Goal: Task Accomplishment & Management: Manage account settings

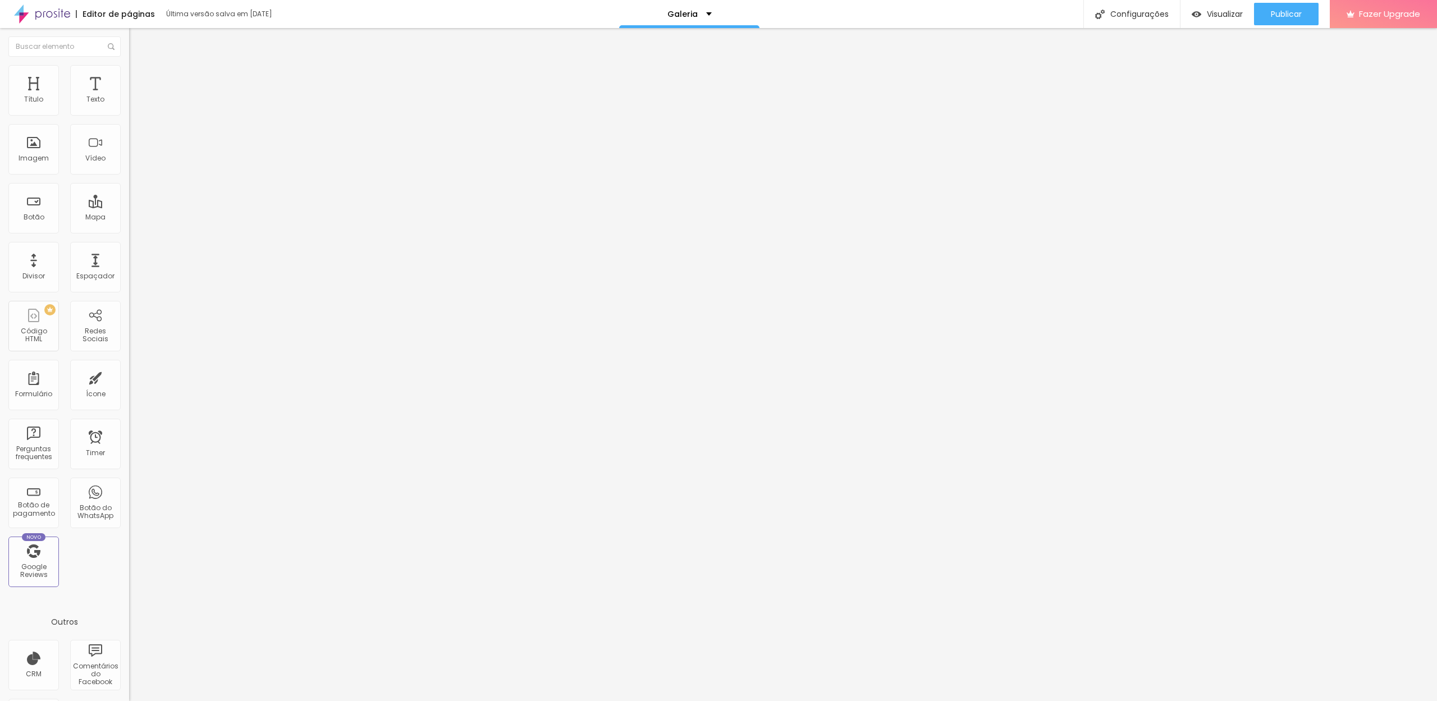
click at [129, 231] on input "https://" at bounding box center [196, 225] width 135 height 11
paste input "[URL][DOMAIN_NAME]"
type input "https://https://drevision.alboompro.com/gallery.php?id=142809"
drag, startPoint x: 39, startPoint y: 237, endPoint x: 0, endPoint y: 236, distance: 39.3
click at [129, 236] on div "Texto Click me Alinhamento Tamanho Pequeno Pequeno Normal Grande Link URL https…" at bounding box center [193, 169] width 129 height 163
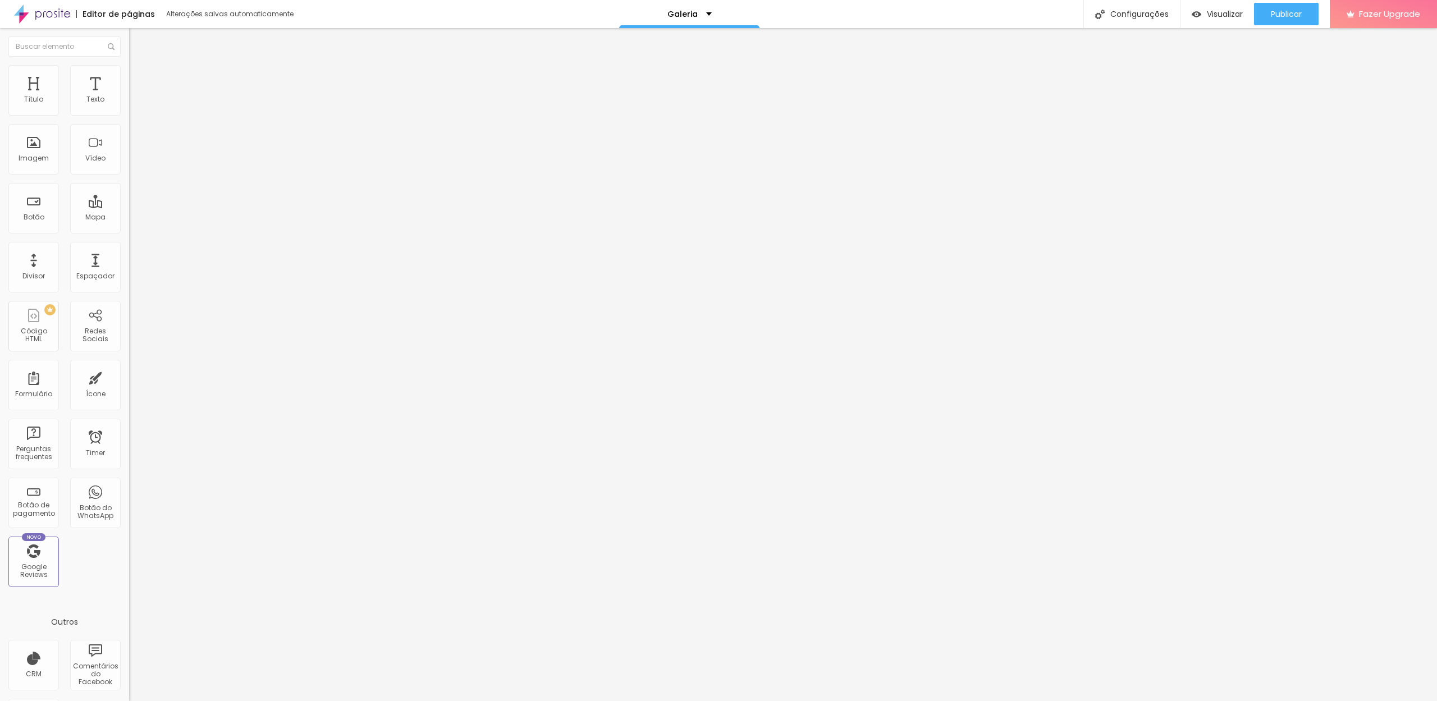
type input "https://drevision.alboompro.com/gallery.php?id=142809"
click at [129, 230] on input "https://" at bounding box center [196, 224] width 135 height 11
paste input "drevision.alboompro.com/gallery.php?id=142809"
type input "https://drevision.alboompro.com/gallery.php?id=142809"
click at [129, 250] on img at bounding box center [132, 247] width 6 height 6
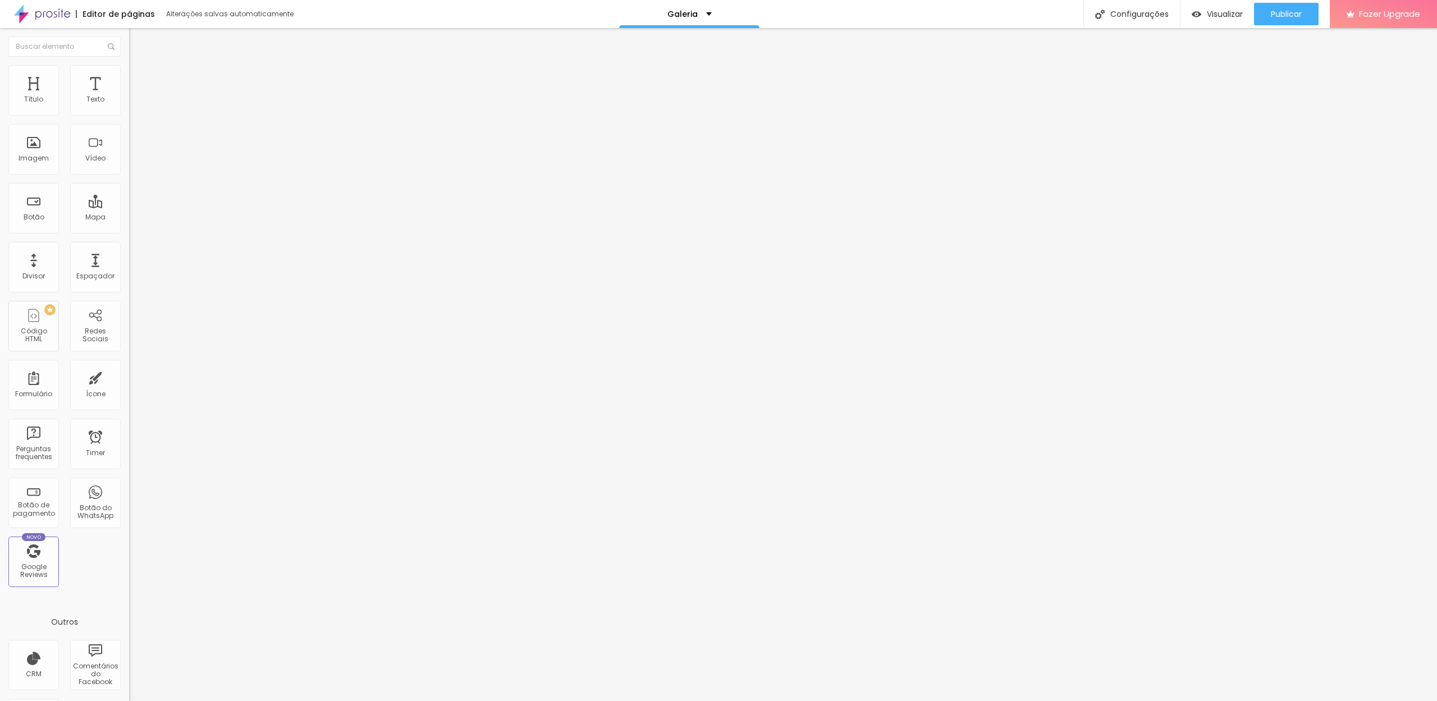
click at [129, 176] on span "16:9 Cinema" at bounding box center [150, 171] width 43 height 10
click at [129, 200] on span "Quadrado" at bounding box center [147, 195] width 36 height 10
click at [129, 207] on span "Original" at bounding box center [142, 202] width 27 height 10
click at [129, 176] on span "Original" at bounding box center [142, 171] width 27 height 10
click at [129, 181] on div "Cinema 16:9" at bounding box center [193, 178] width 129 height 7
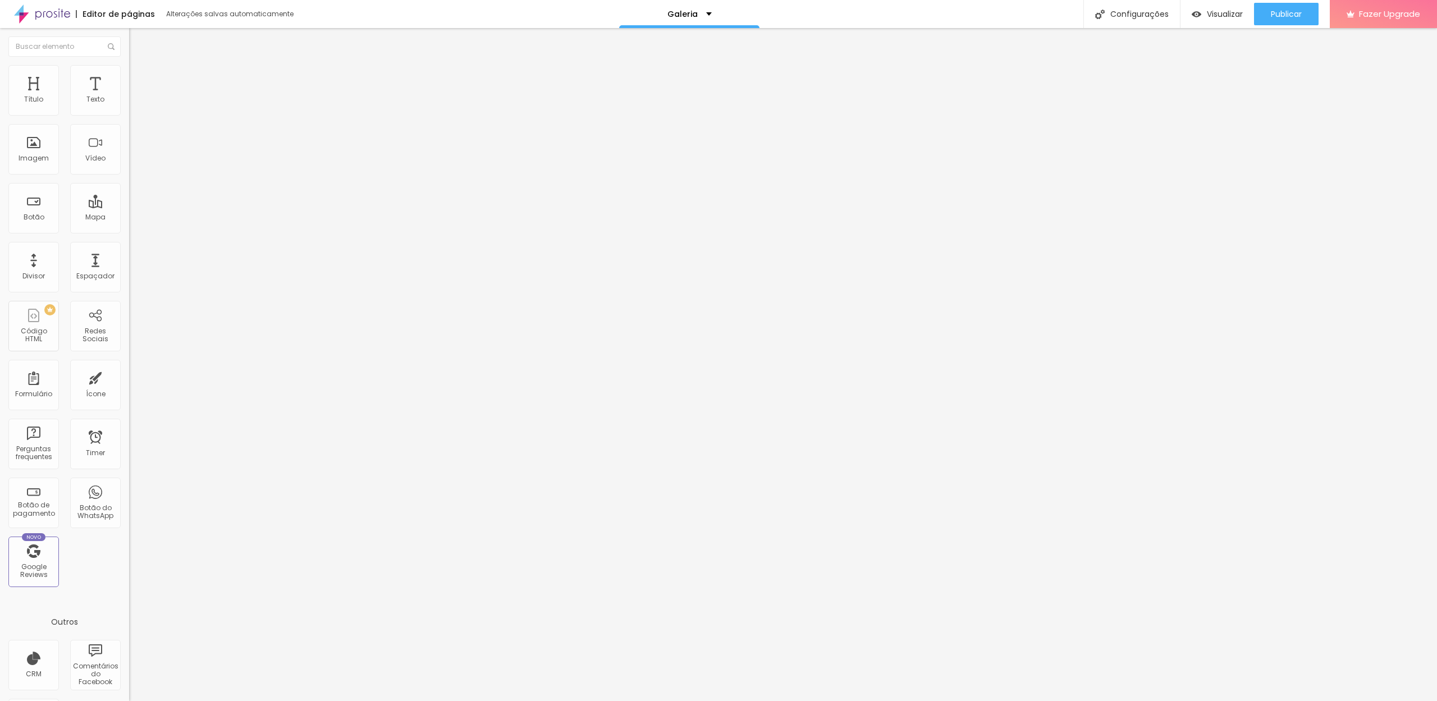
click at [129, 193] on span "Padrão" at bounding box center [141, 189] width 25 height 10
click at [129, 207] on span "Original" at bounding box center [142, 202] width 27 height 10
click at [129, 196] on span "Quadrado" at bounding box center [147, 191] width 36 height 10
click at [129, 106] on input "Click me" at bounding box center [196, 99] width 135 height 11
click at [129, 106] on input "Vergaleria" at bounding box center [196, 99] width 135 height 11
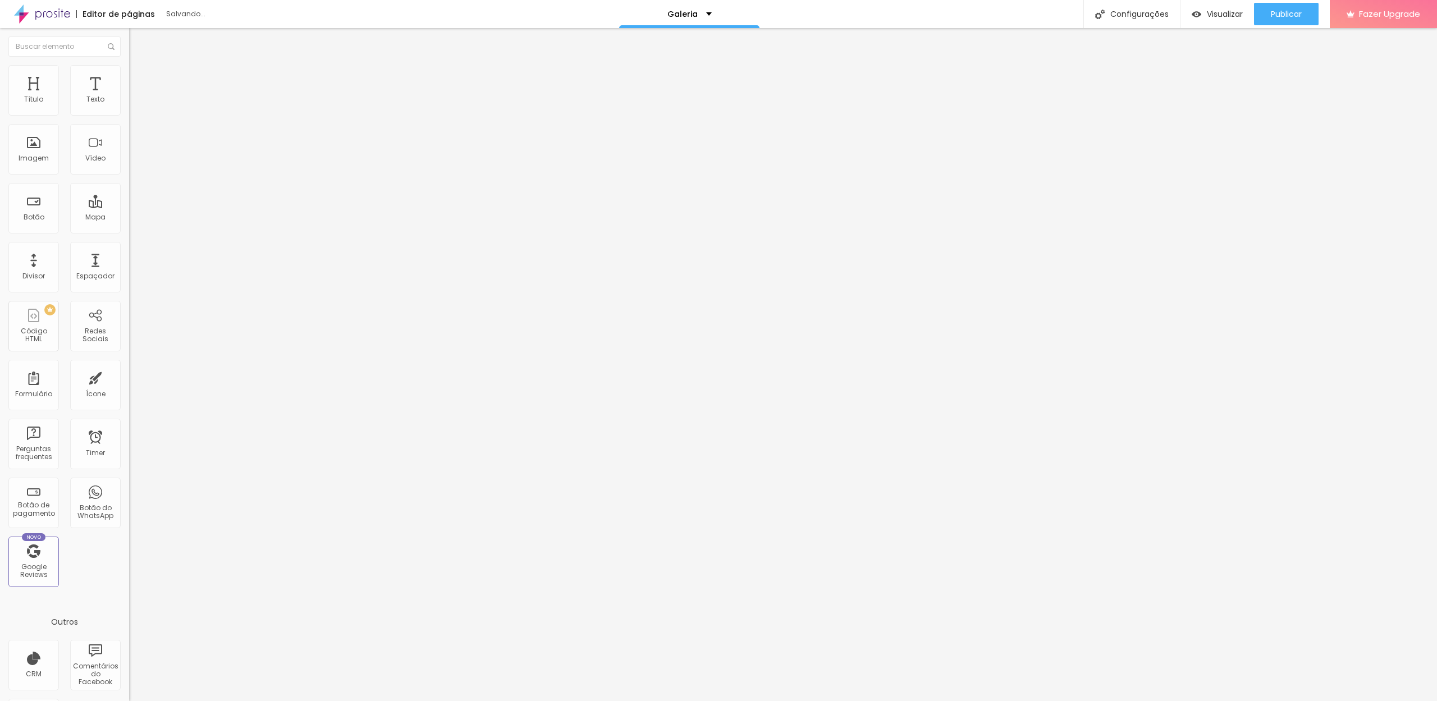
type input "Ver galeria"
click at [139, 77] on span "Estilo" at bounding box center [147, 73] width 17 height 10
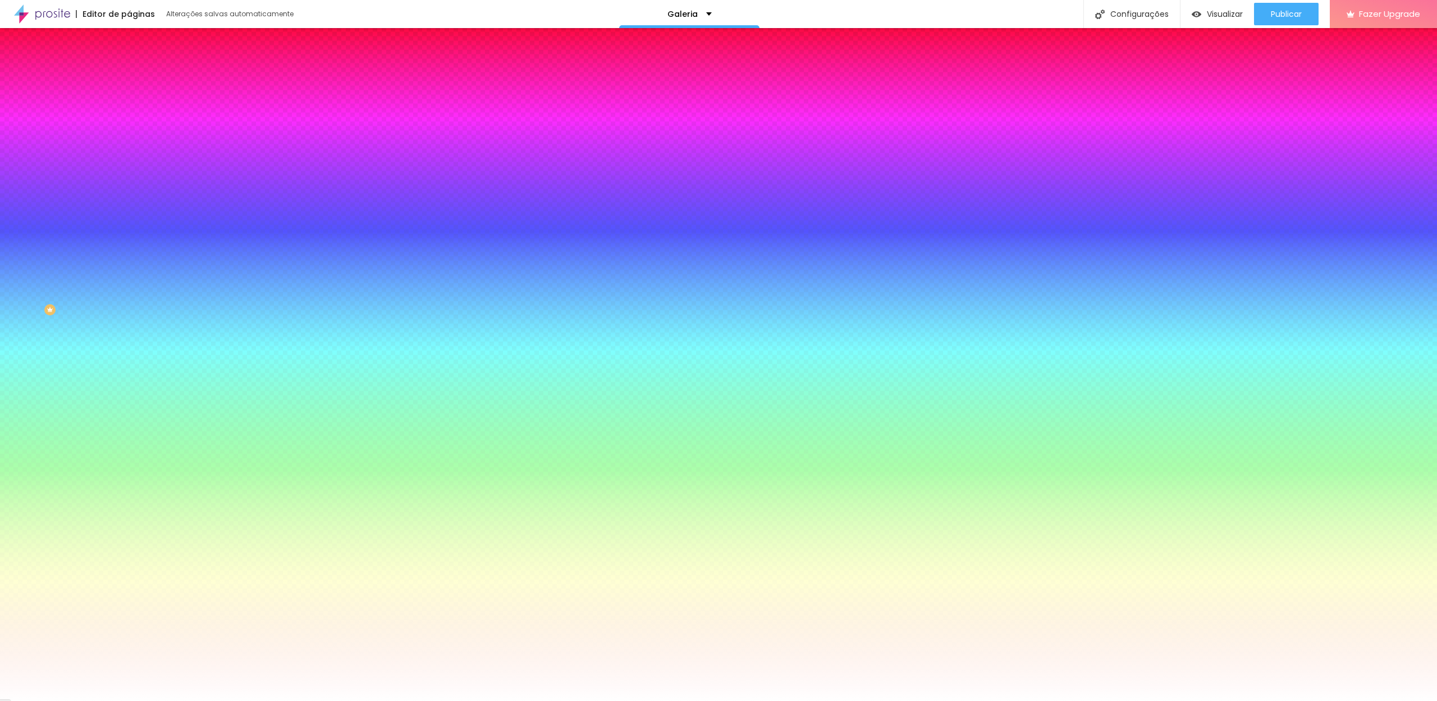
click at [129, 169] on button "button" at bounding box center [137, 175] width 16 height 12
type input "1"
type input "0"
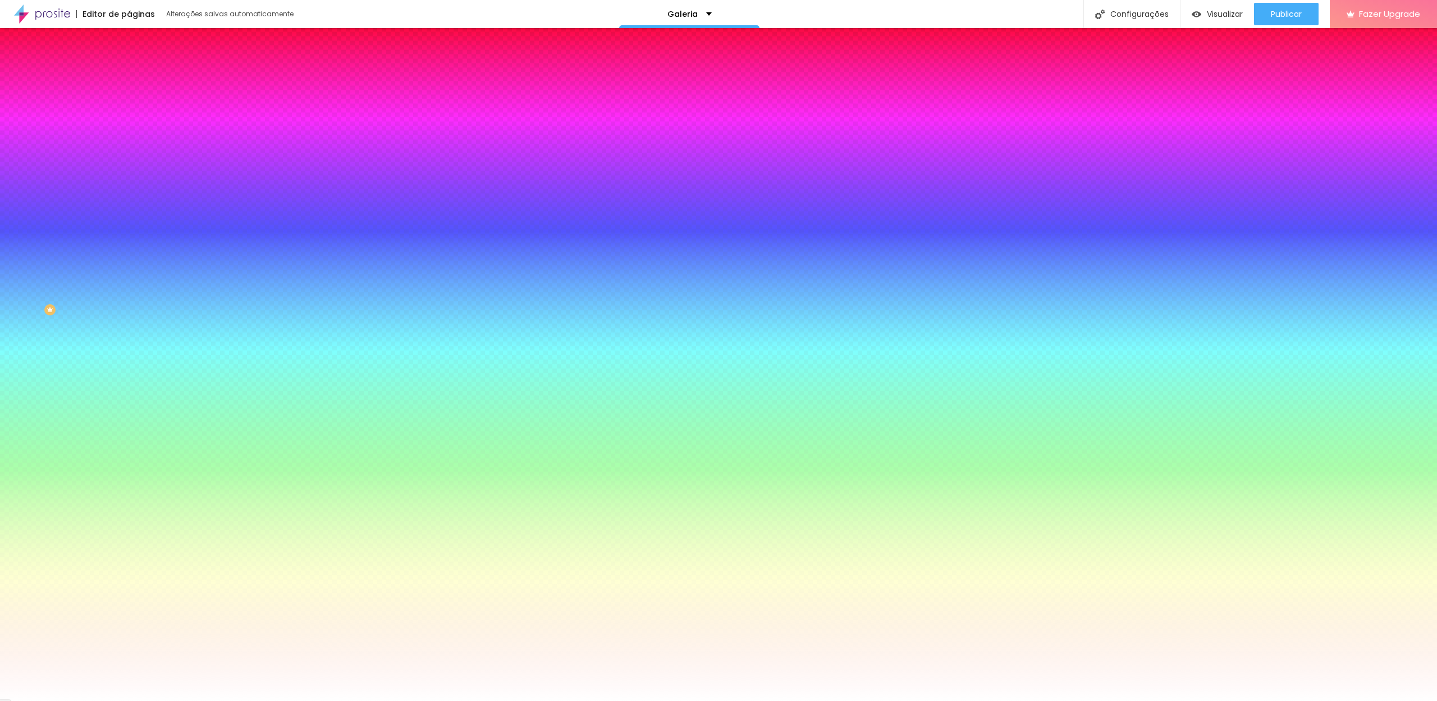
drag, startPoint x: 143, startPoint y: 243, endPoint x: 100, endPoint y: 243, distance: 43.2
type input "0"
click at [100, 243] on body "Editor de páginas Alterações salvas automaticamente Galeria Configurações Confi…" at bounding box center [718, 350] width 1437 height 701
click at [48, 701] on div at bounding box center [718, 701] width 1437 height 0
click at [134, 141] on icon "button" at bounding box center [137, 142] width 7 height 7
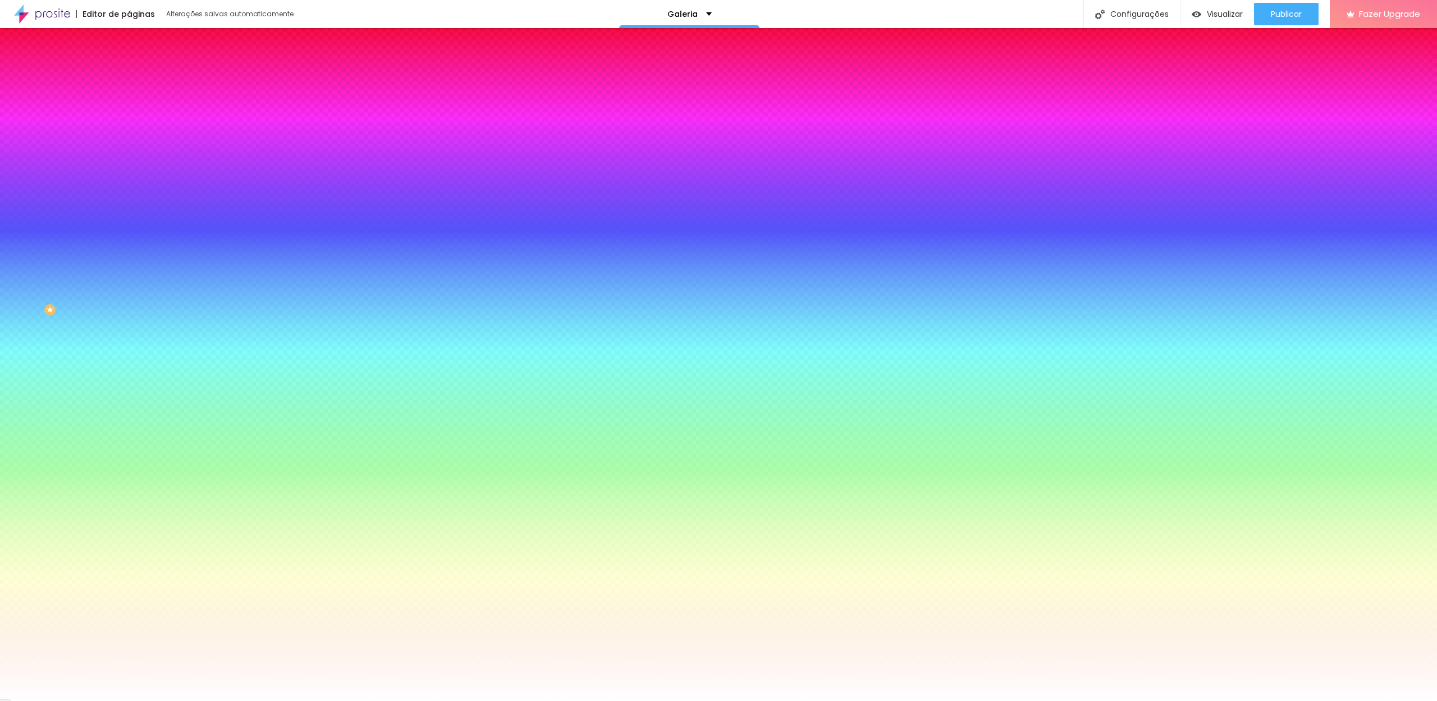
type input "15"
type input "14"
type input "13"
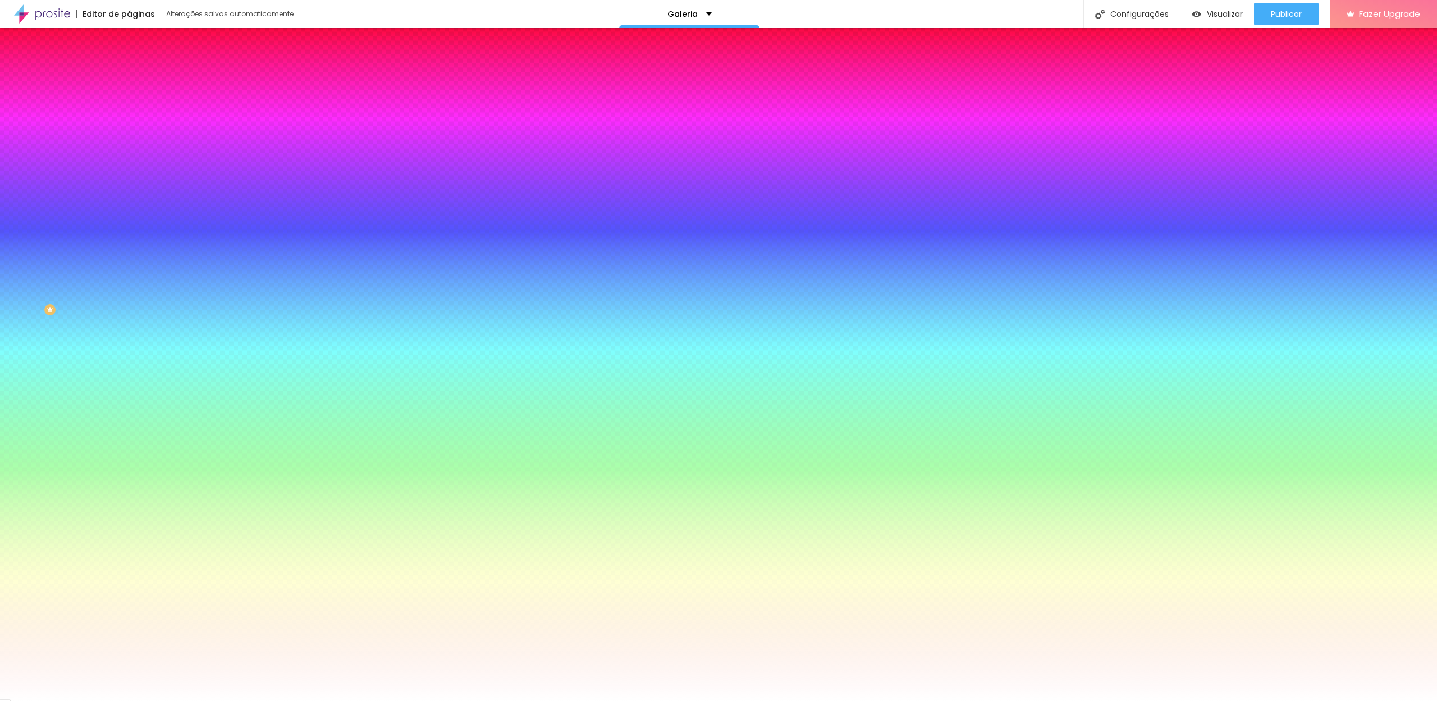
type input "13"
drag, startPoint x: 169, startPoint y: 214, endPoint x: 160, endPoint y: 214, distance: 9.0
type input "12"
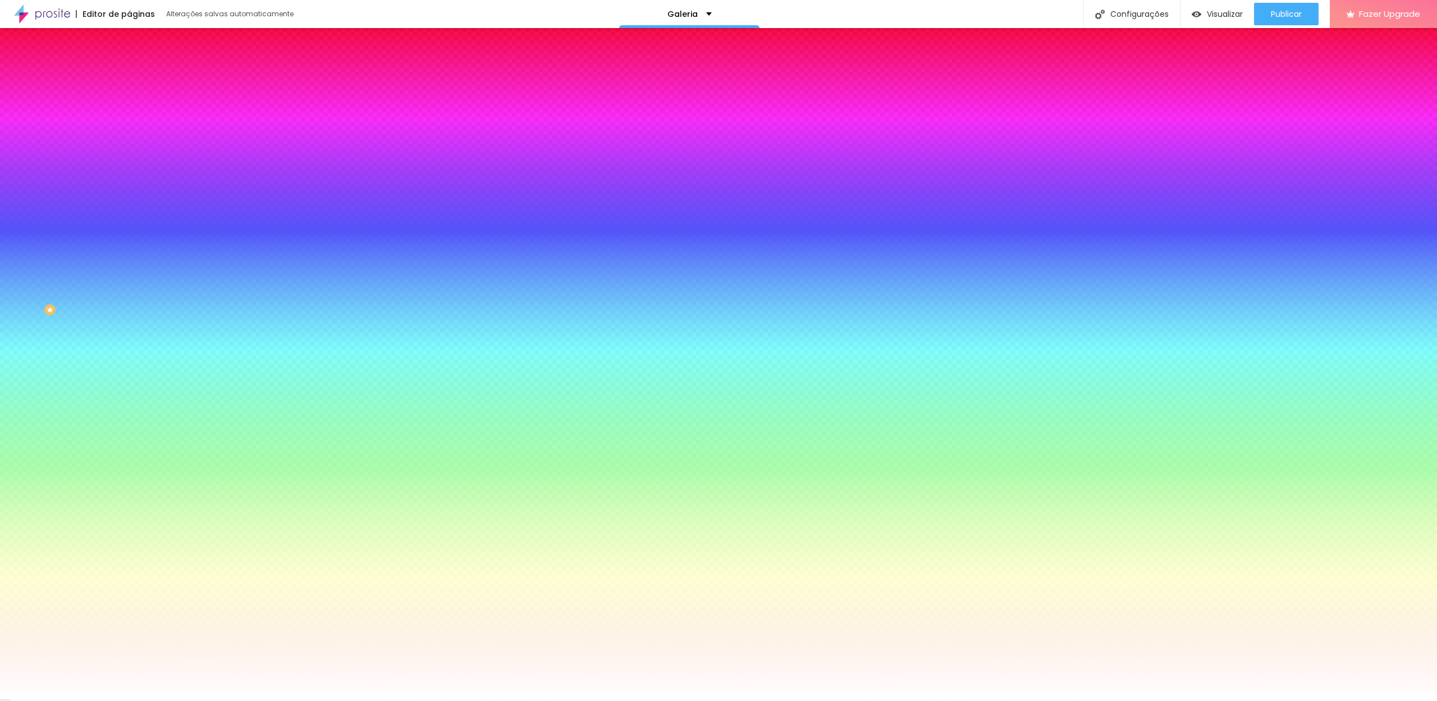
type input "12"
type input "#858585"
drag, startPoint x: 179, startPoint y: 309, endPoint x: 150, endPoint y: 319, distance: 30.7
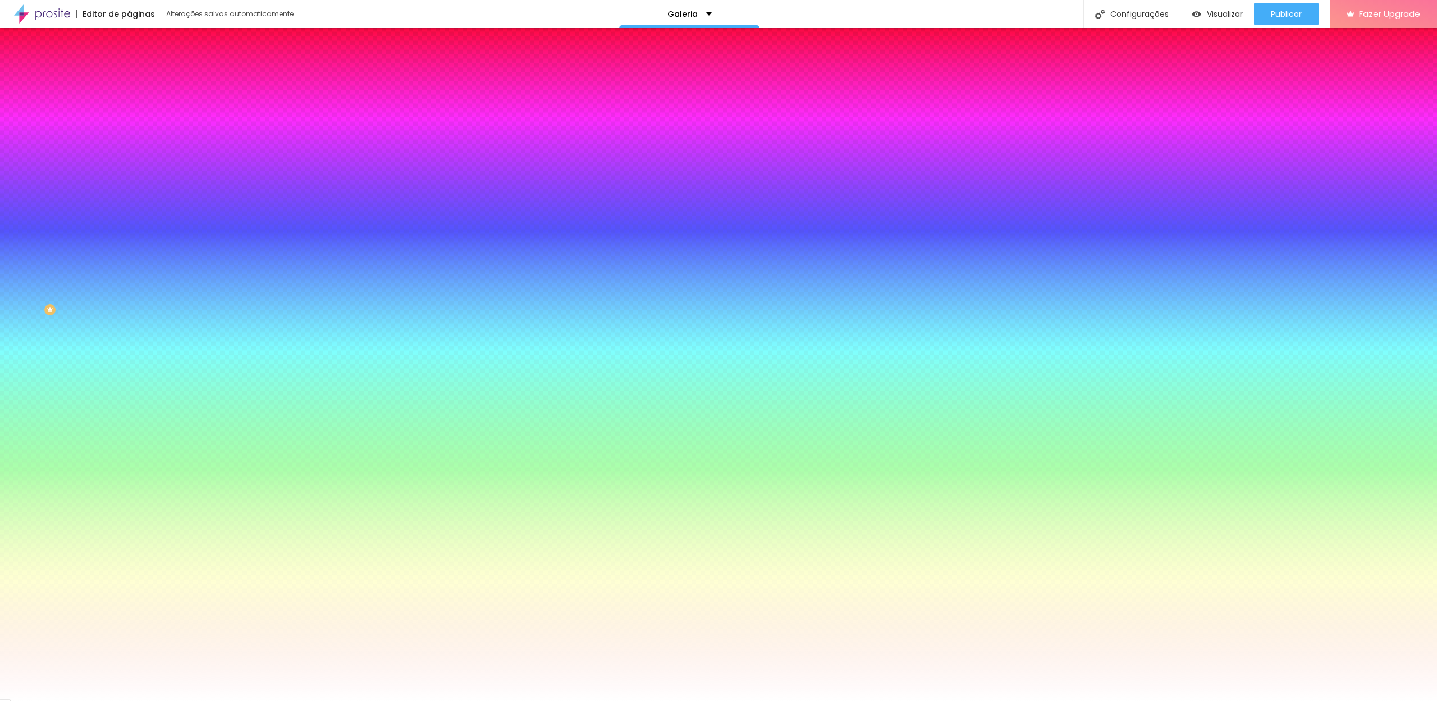
click at [150, 319] on body "Editor de páginas Alterações salvas automaticamente Galeria Configurações Confi…" at bounding box center [718, 350] width 1437 height 701
click at [54, 701] on div at bounding box center [718, 701] width 1437 height 0
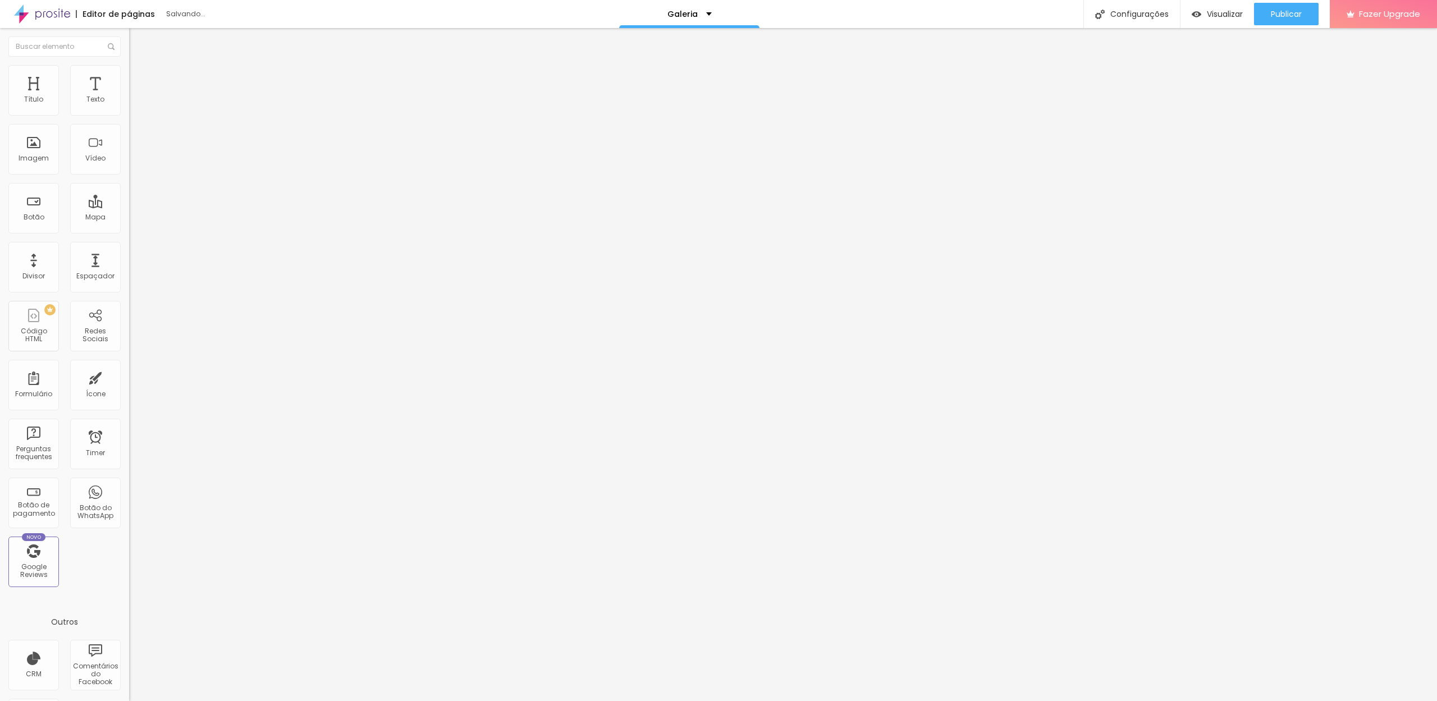
click at [129, 97] on span "Trocar imagem" at bounding box center [159, 92] width 61 height 10
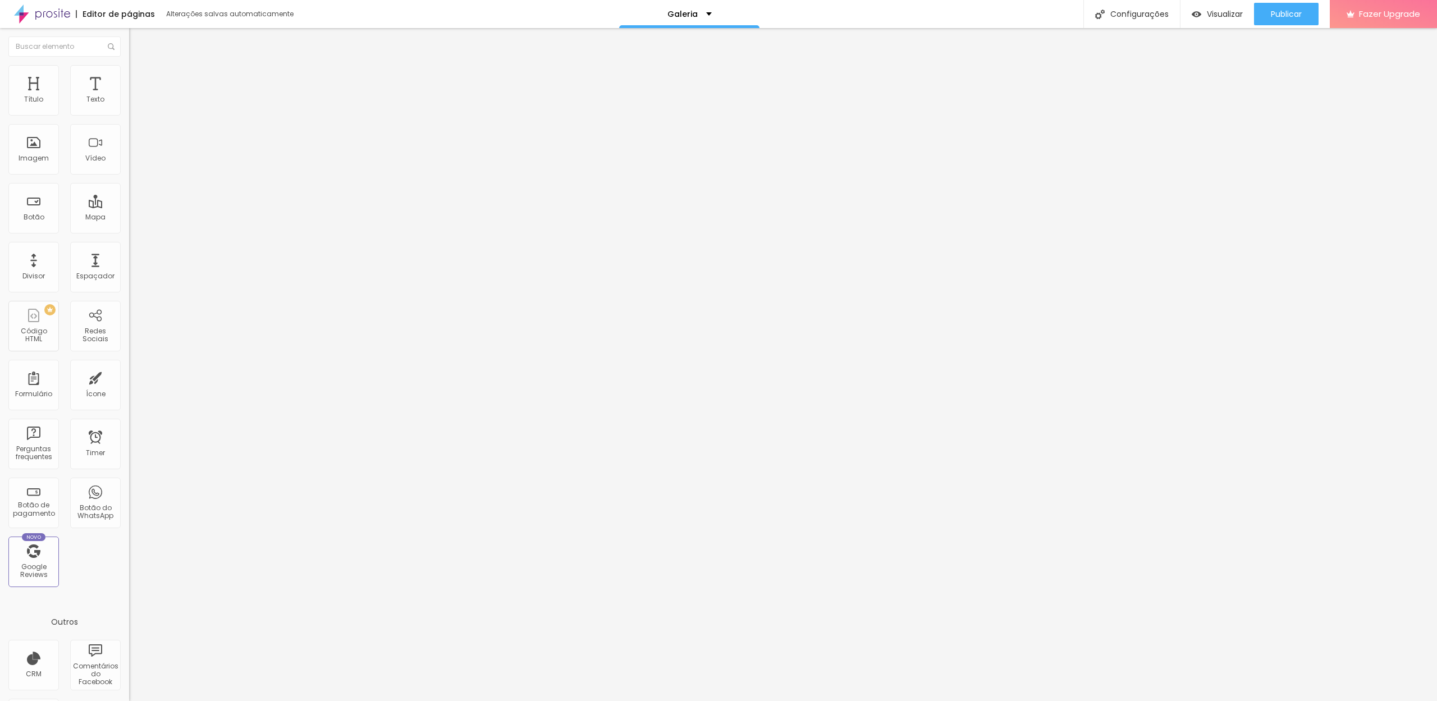
click at [129, 97] on span "Trocar imagem" at bounding box center [159, 92] width 61 height 10
click at [129, 230] on input "https://" at bounding box center [196, 224] width 135 height 11
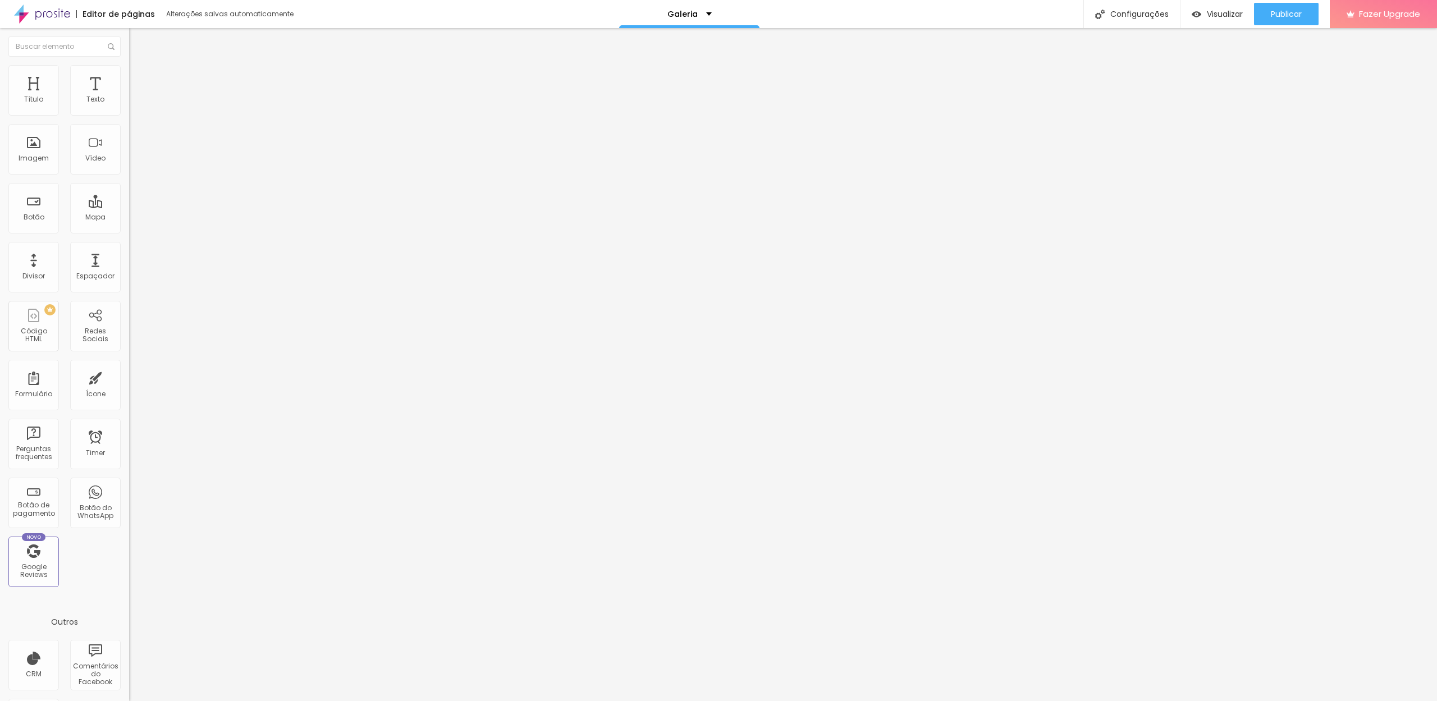
paste input "drevision.alboompro.com/gallery.php?id=142728"
type input "https://drevision.alboompro.com/gallery.php?id=142728"
click at [129, 250] on img at bounding box center [132, 247] width 6 height 6
click at [129, 230] on input "https://drevision.alboompro.com/gallery.php?id=142809" at bounding box center [196, 225] width 135 height 11
paste input "728"
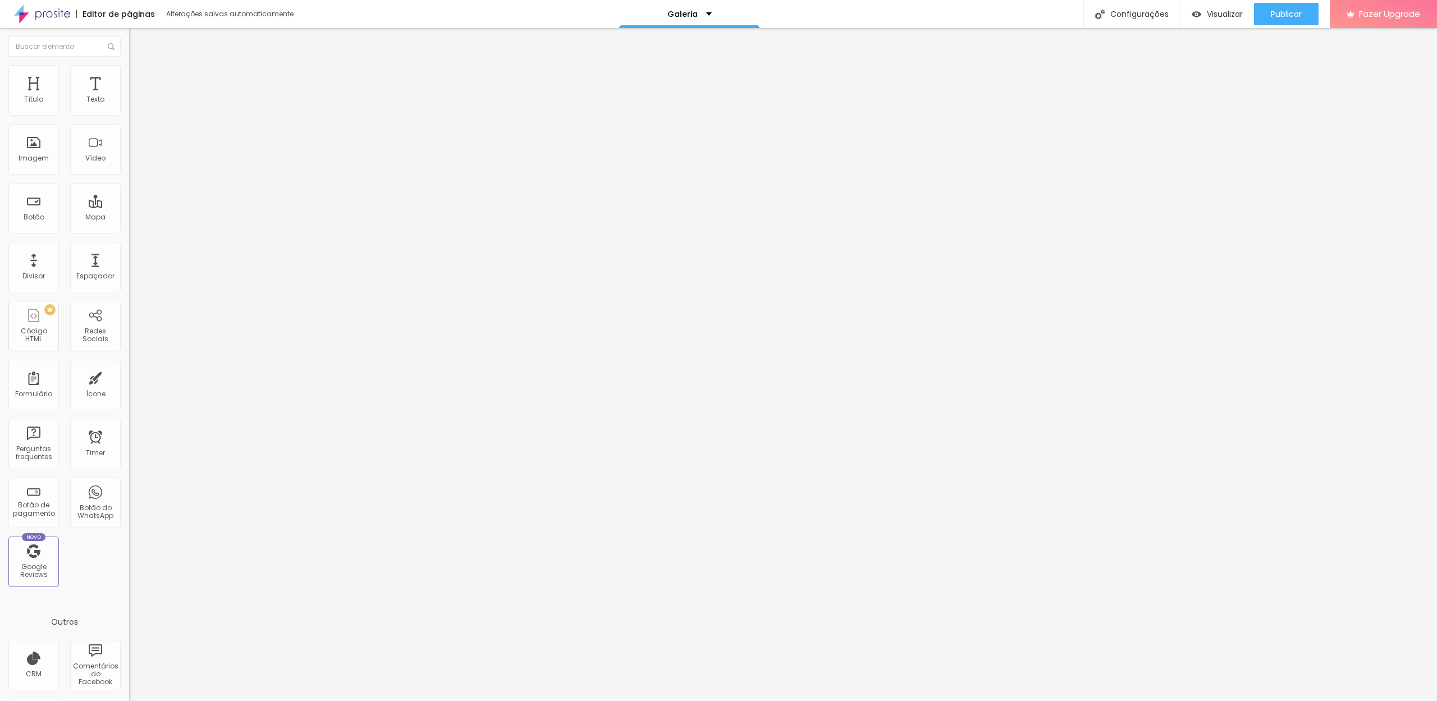
type input "https://drevision.alboompro.com/gallery.php?id=142728"
click at [129, 97] on span "Trocar imagem" at bounding box center [159, 92] width 61 height 10
click at [129, 176] on span "16:9 Cinema" at bounding box center [150, 171] width 43 height 10
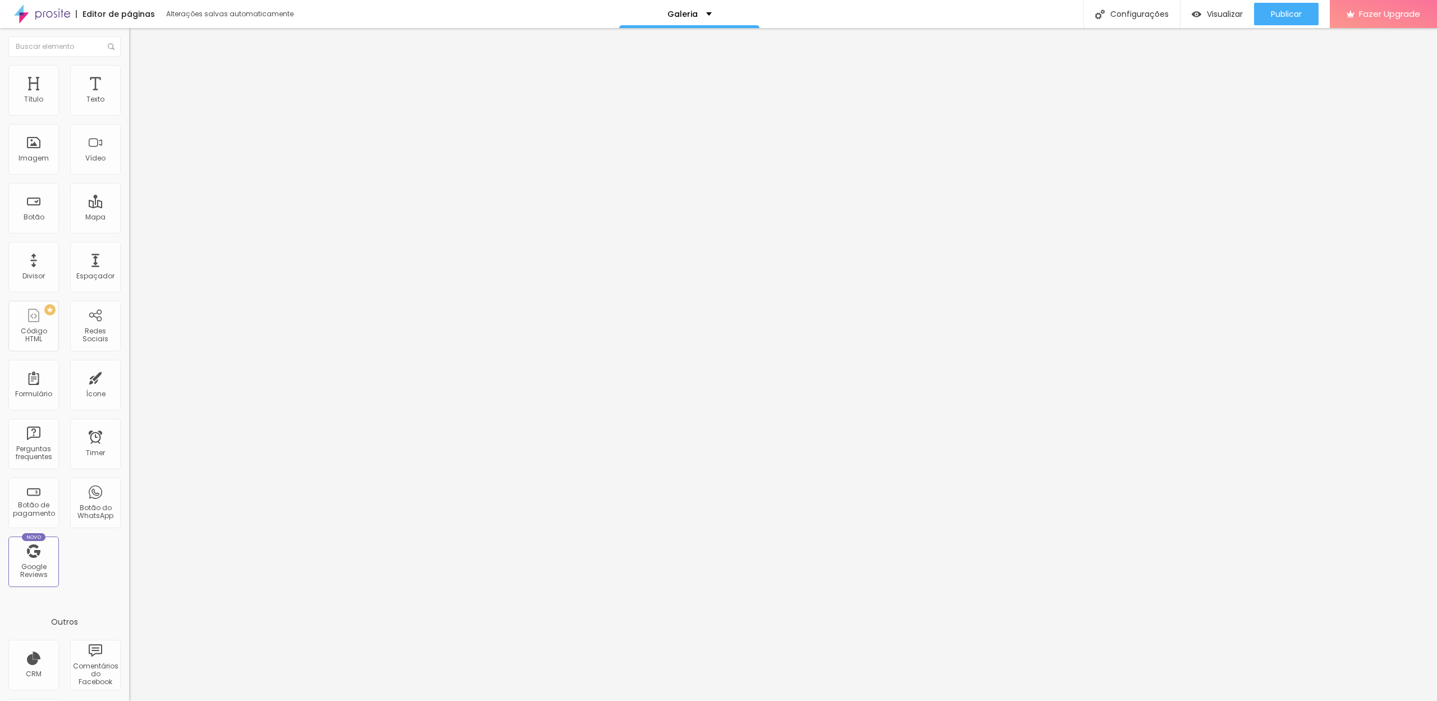
click at [129, 205] on div "Original" at bounding box center [193, 202] width 129 height 7
click at [129, 176] on span "16:9 Cinema" at bounding box center [150, 171] width 43 height 10
click at [129, 207] on span "Original" at bounding box center [142, 202] width 27 height 10
click at [129, 176] on span "16:9 Cinema" at bounding box center [150, 171] width 43 height 10
click at [129, 207] on span "Original" at bounding box center [142, 202] width 27 height 10
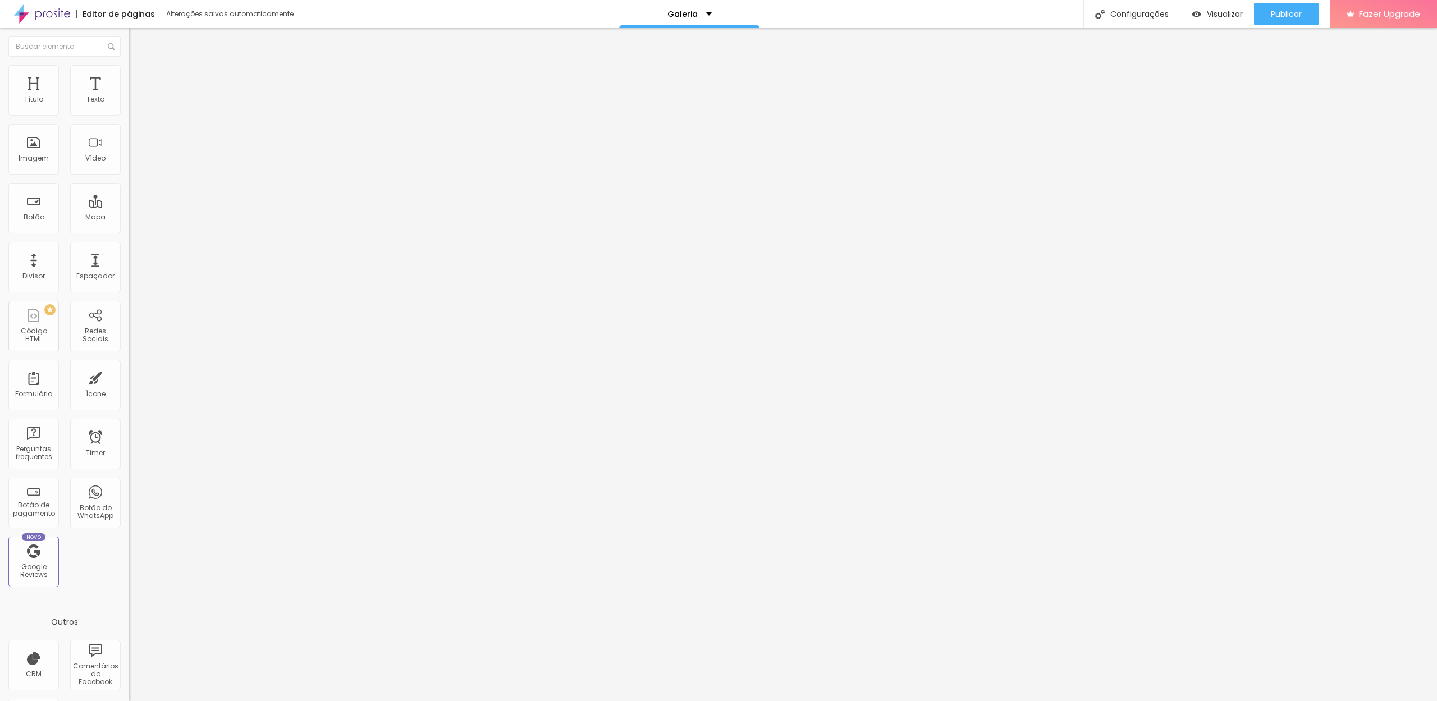
click at [129, 76] on img at bounding box center [134, 81] width 10 height 10
click at [129, 72] on li "Estilo" at bounding box center [193, 70] width 129 height 11
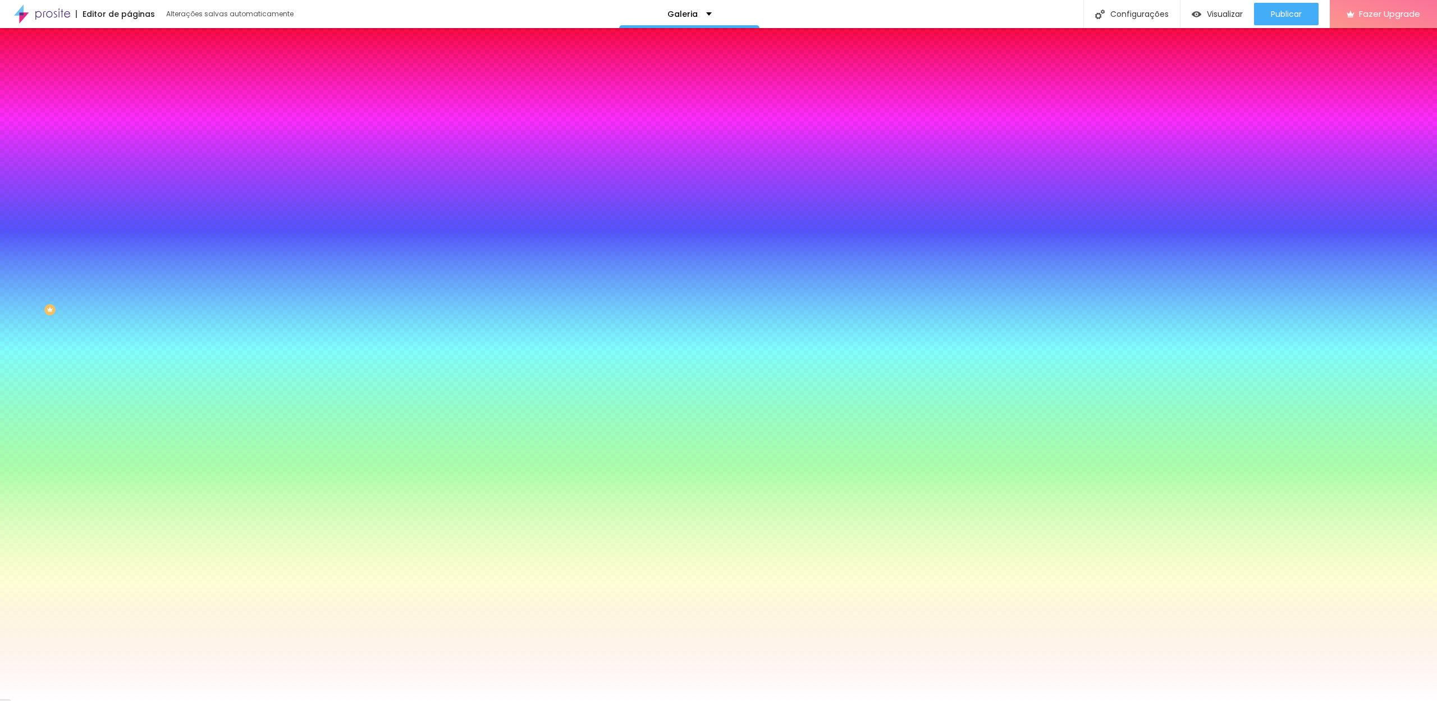
click at [129, 382] on input "#FFFFFF" at bounding box center [196, 387] width 135 height 11
click at [129, 382] on div at bounding box center [193, 382] width 129 height 0
type input "#FFFFFF"
drag, startPoint x: 26, startPoint y: 271, endPoint x: 1, endPoint y: 236, distance: 43.8
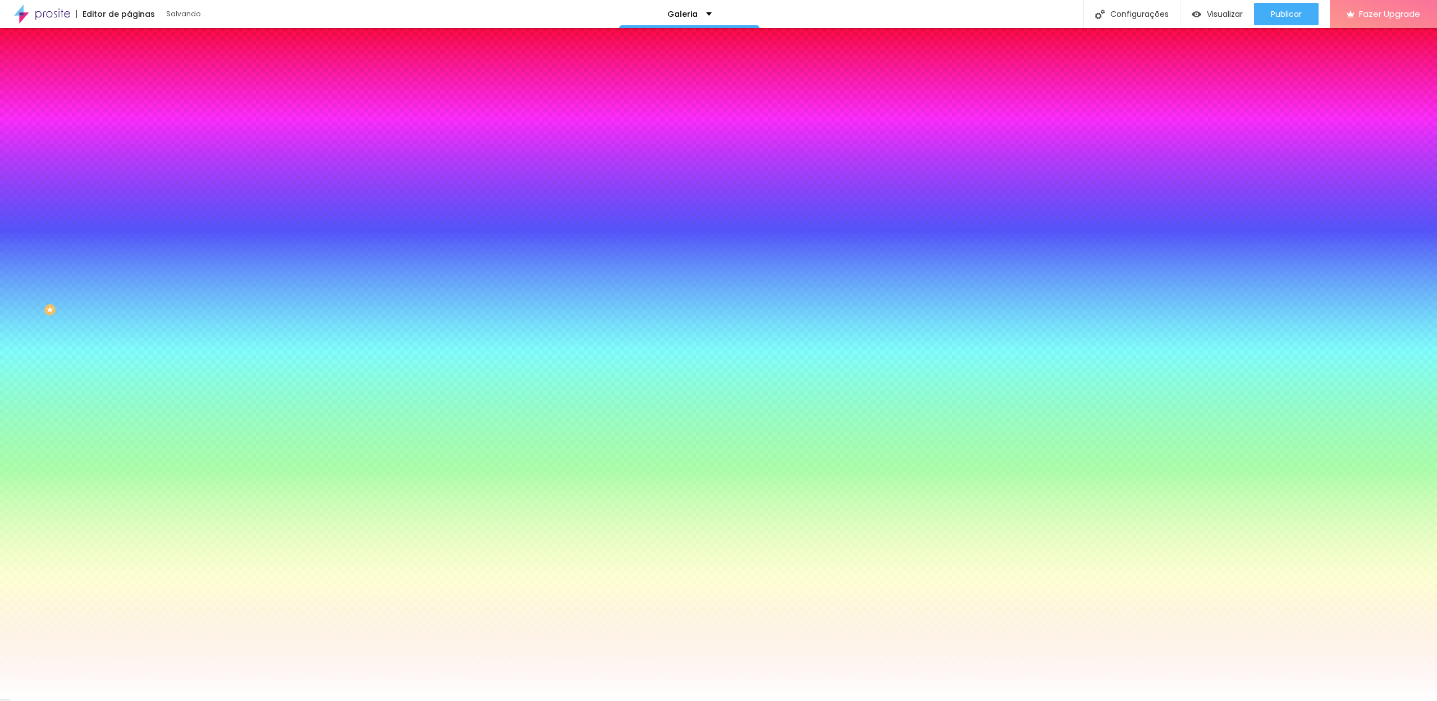
click at [129, 236] on div "Cor de fundo Voltar ao padrão #FFFFFF Tipografia Voltar ao padrão Borda Voltar …" at bounding box center [193, 271] width 129 height 367
click at [129, 362] on div "Cor de fundo Voltar ao padrão #FFFFFF Cor do texto Voltar ao padrão #FFFFFF Bor…" at bounding box center [193, 408] width 129 height 93
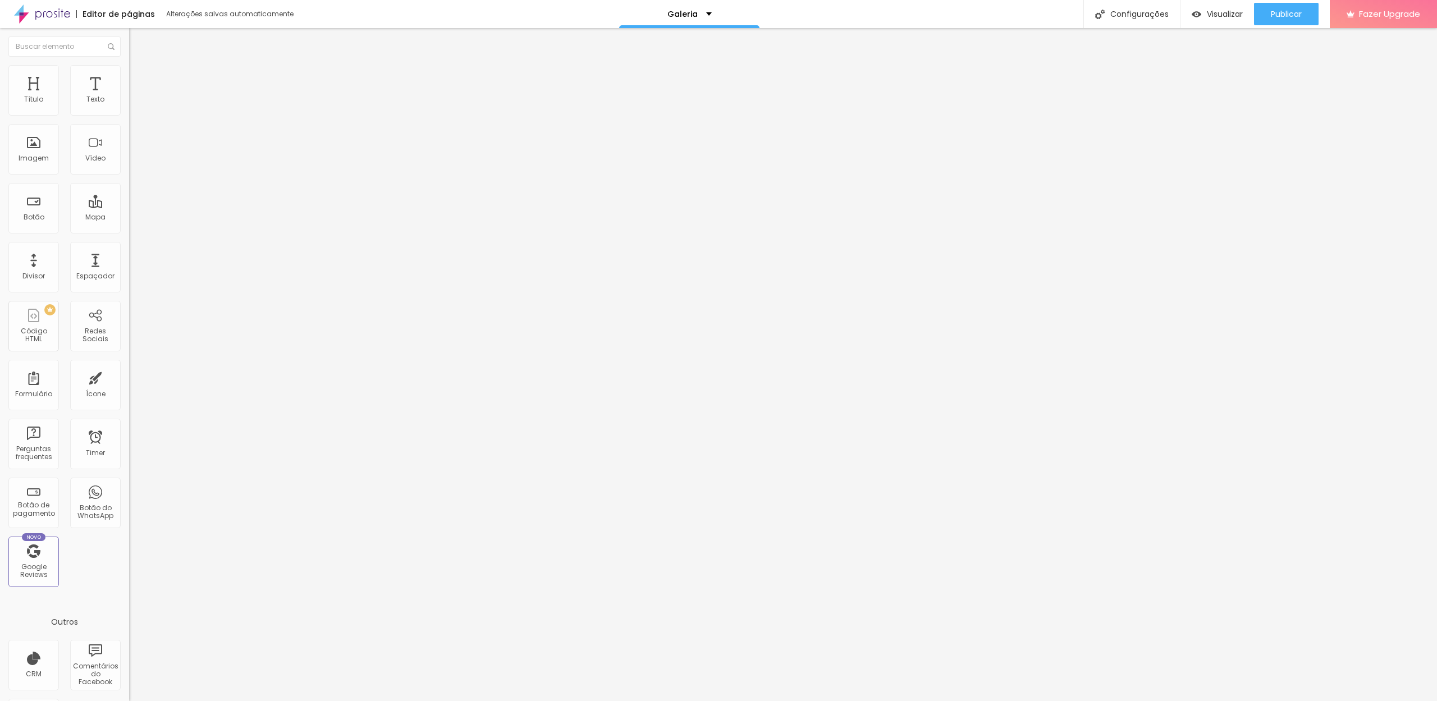
click at [129, 65] on ul "Conteúdo Estilo Avançado" at bounding box center [193, 71] width 129 height 34
drag, startPoint x: 62, startPoint y: 68, endPoint x: 69, endPoint y: 85, distance: 18.4
click at [129, 68] on img at bounding box center [134, 70] width 10 height 10
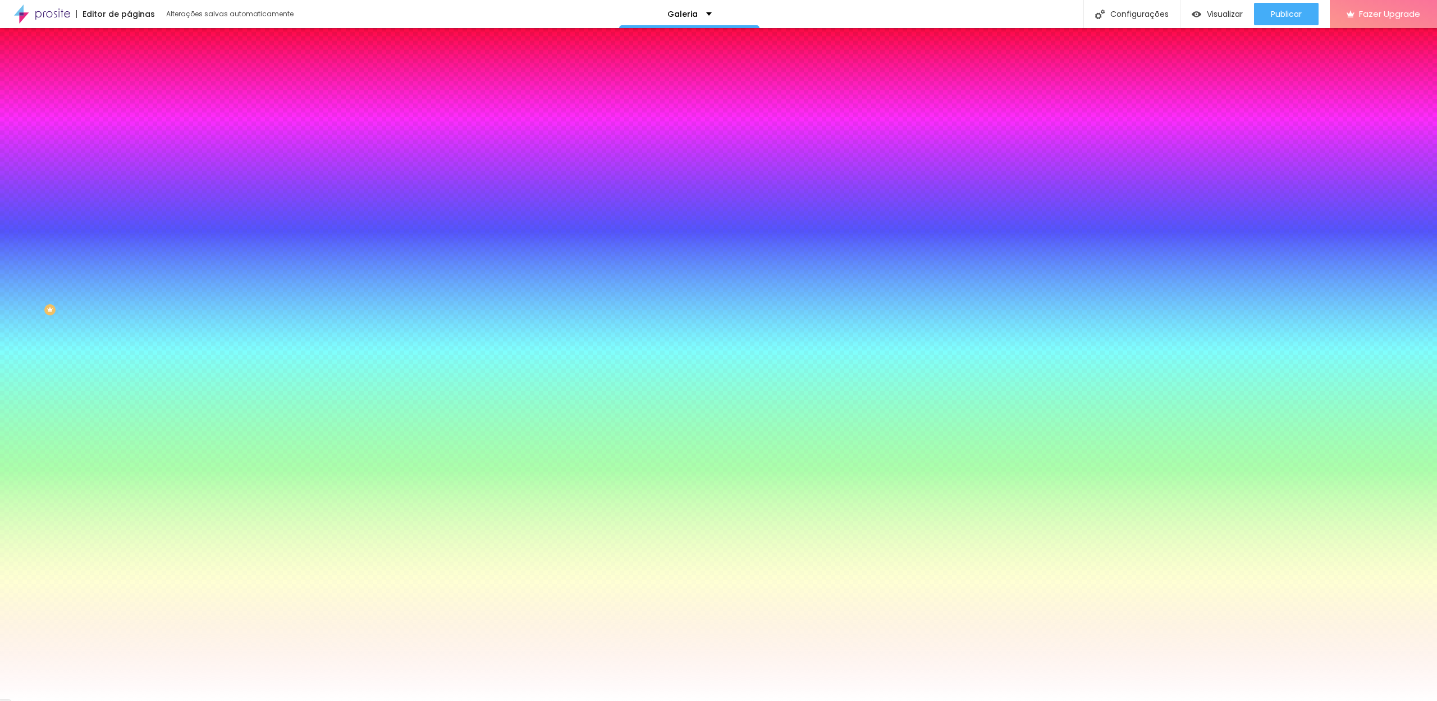
click at [129, 382] on div at bounding box center [193, 382] width 129 height 0
type input "#FFFFFF"
click at [129, 243] on div "Cor de fundo Voltar ao padrão #FFFFFF Tipografia Voltar ao padrão Borda Voltar …" at bounding box center [193, 271] width 129 height 367
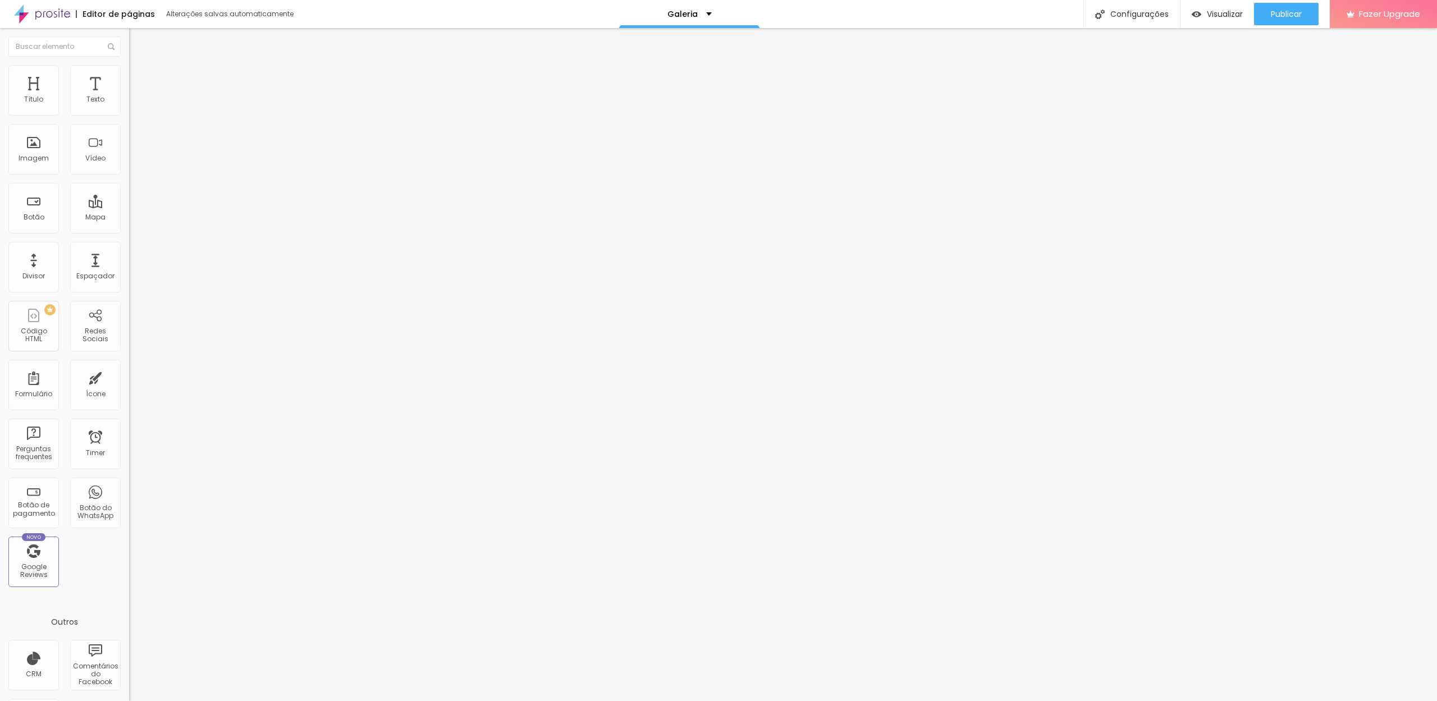
click at [129, 231] on input "https://drevision.alboompro.com/gallery.php?id=142809" at bounding box center [196, 225] width 135 height 11
paste input "10"
type input "https://drevision.alboompro.com/gallery.php?id=142810"
click at [129, 230] on input "https://" at bounding box center [196, 224] width 135 height 11
paste input "drevision.alboompro.com/gallery.php?id=142810"
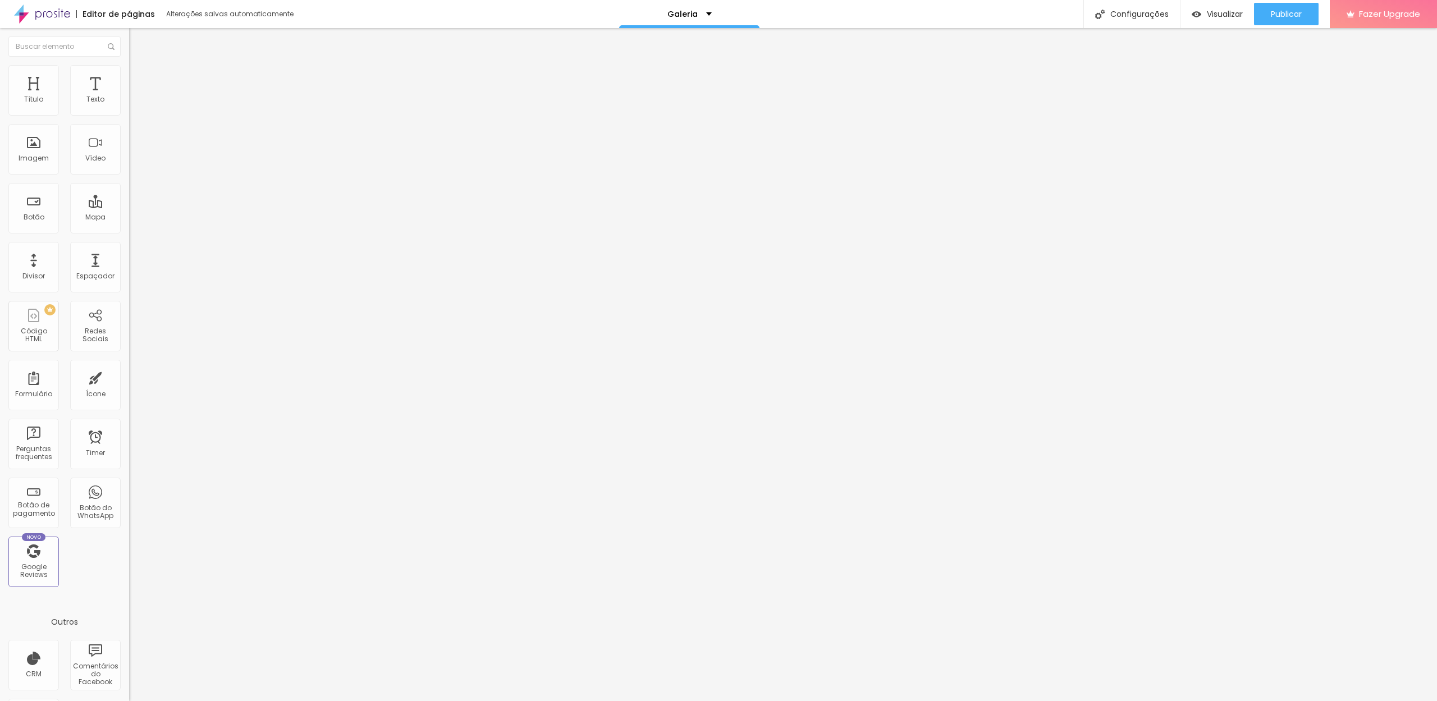
type input "https://drevision.alboompro.com/gallery.php?id=142810"
click at [129, 97] on span "Trocar imagem" at bounding box center [159, 92] width 61 height 10
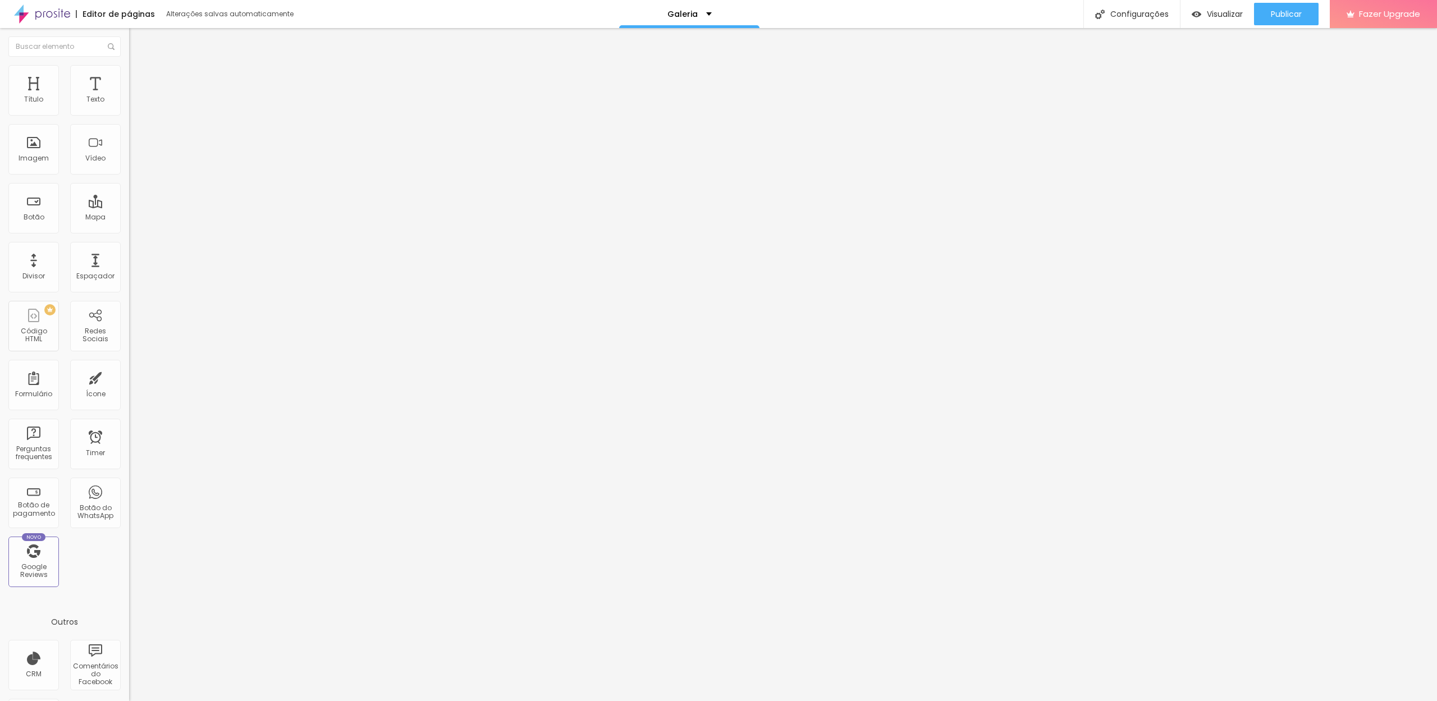
click at [129, 176] on span "Original" at bounding box center [142, 171] width 27 height 10
click at [129, 189] on span "Padrão" at bounding box center [141, 185] width 25 height 10
click at [129, 182] on span "Cinema" at bounding box center [143, 178] width 28 height 10
click at [129, 67] on img at bounding box center [134, 70] width 10 height 10
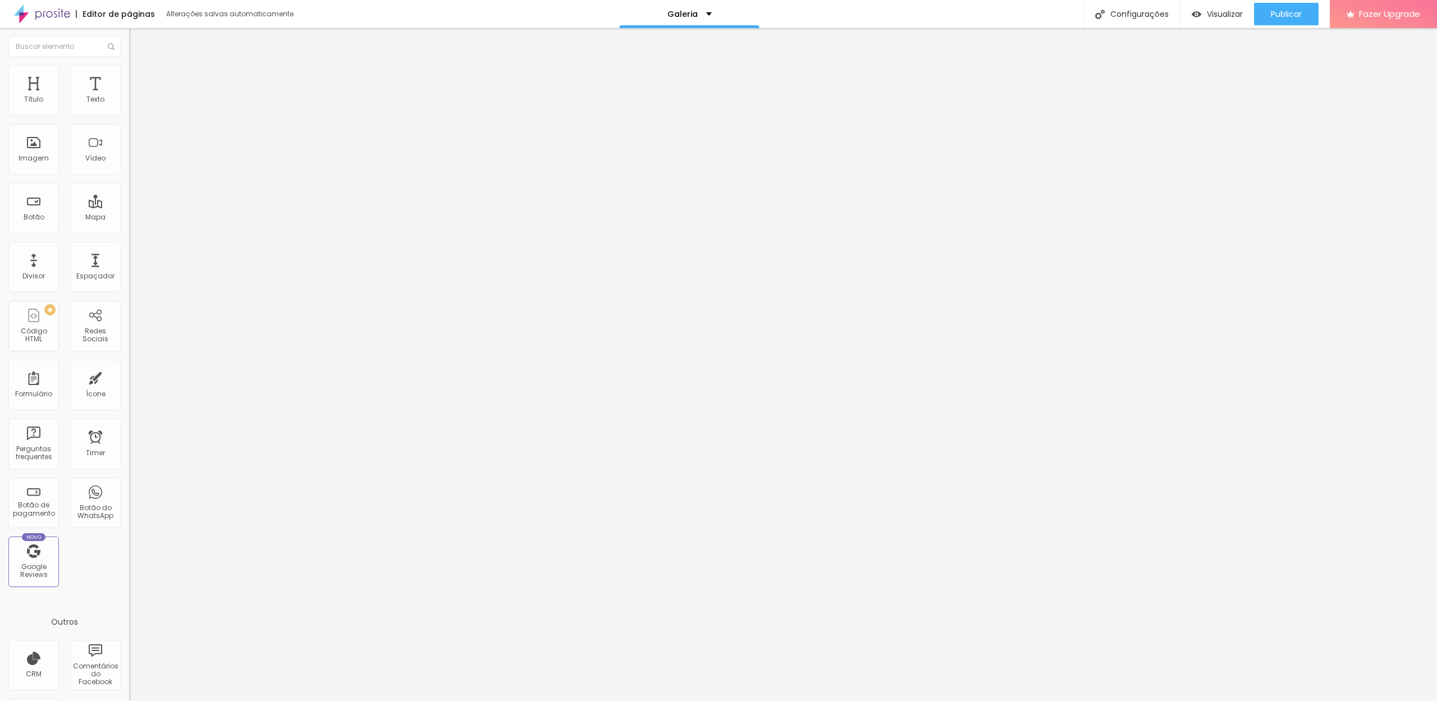
type input "95"
type input "90"
type input "95"
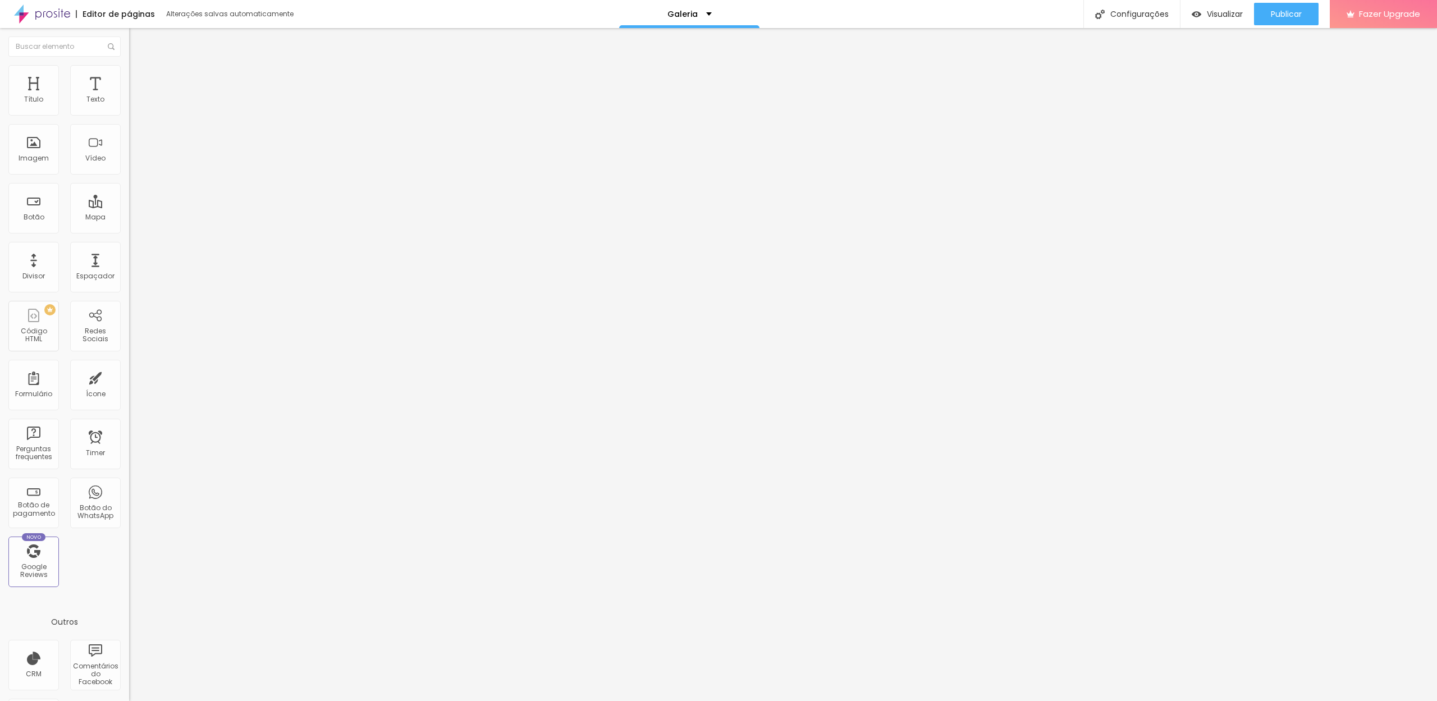
type input "95"
type input "100"
drag, startPoint x: 113, startPoint y: 121, endPoint x: 119, endPoint y: 122, distance: 6.3
click at [129, 115] on input "range" at bounding box center [165, 110] width 72 height 9
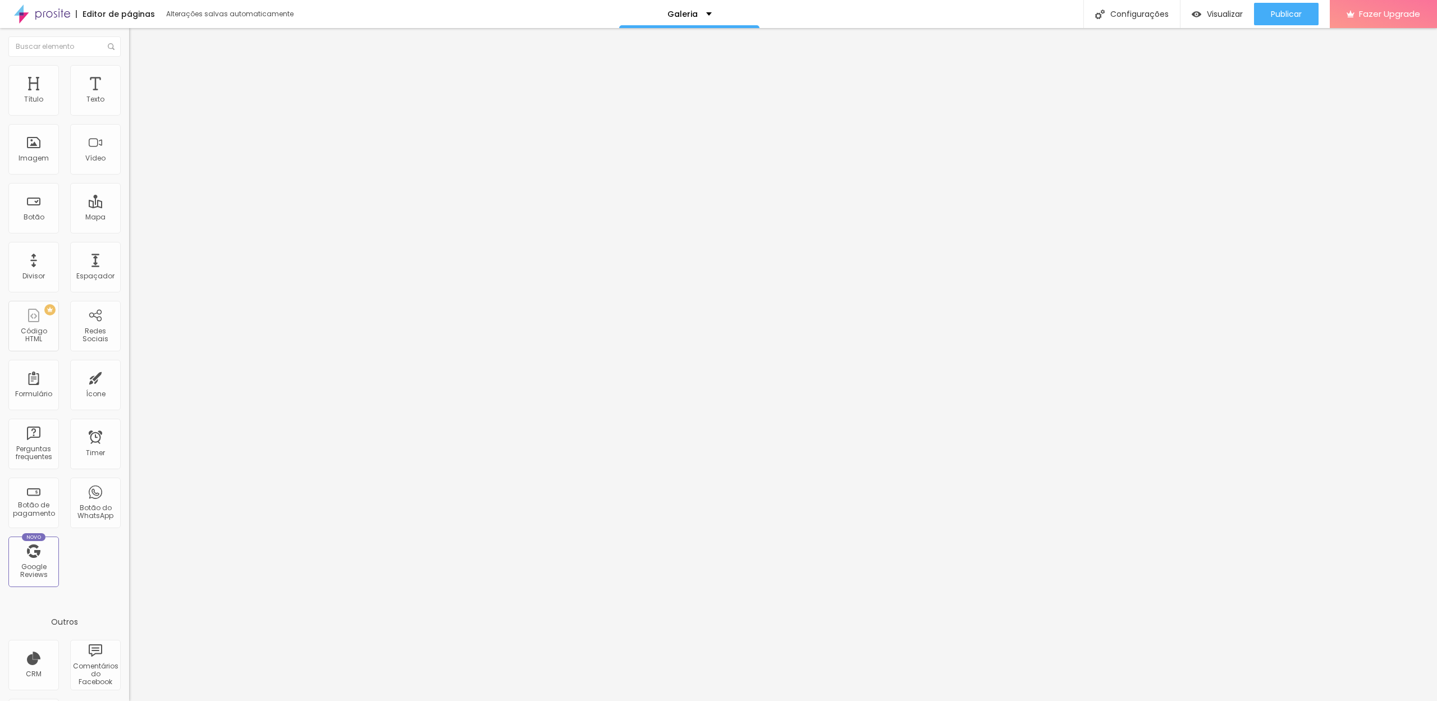
type input "2"
type input "5"
type input "7"
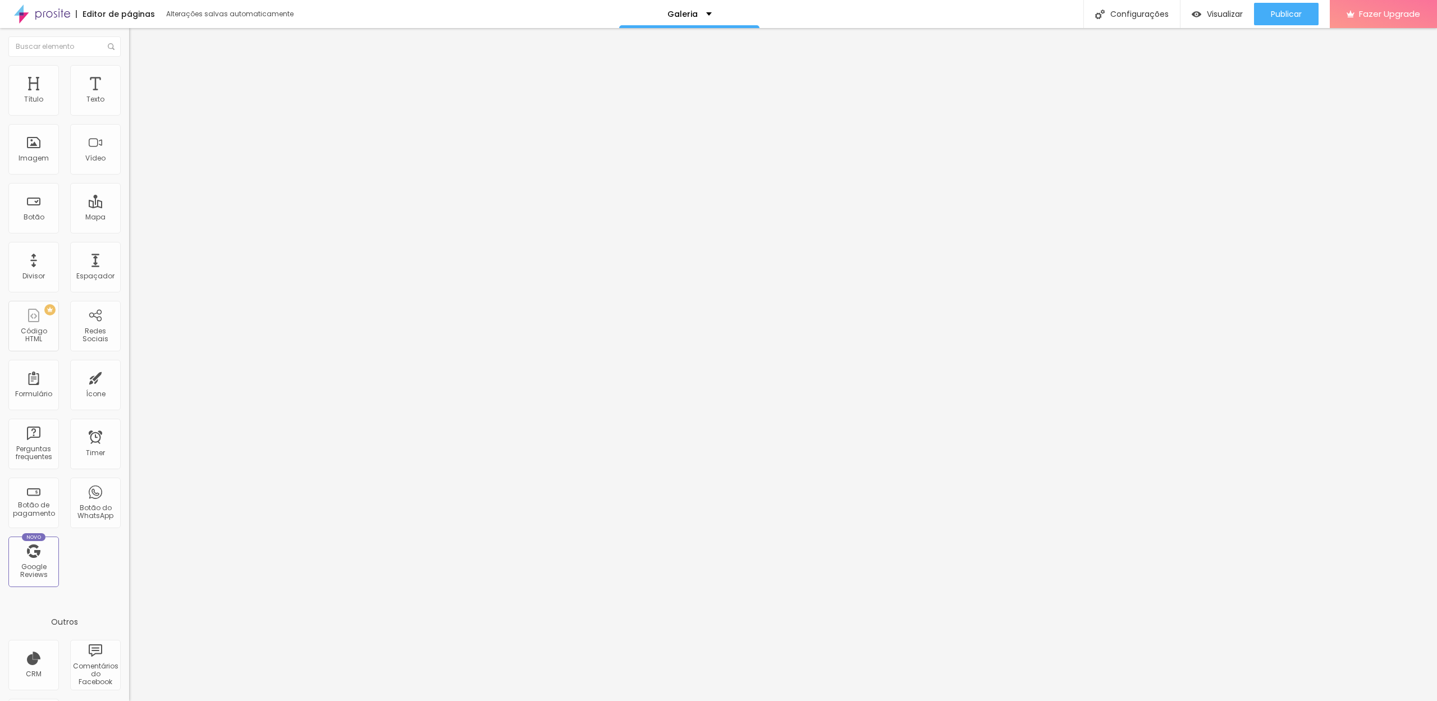
type input "7"
type input "8"
type input "10"
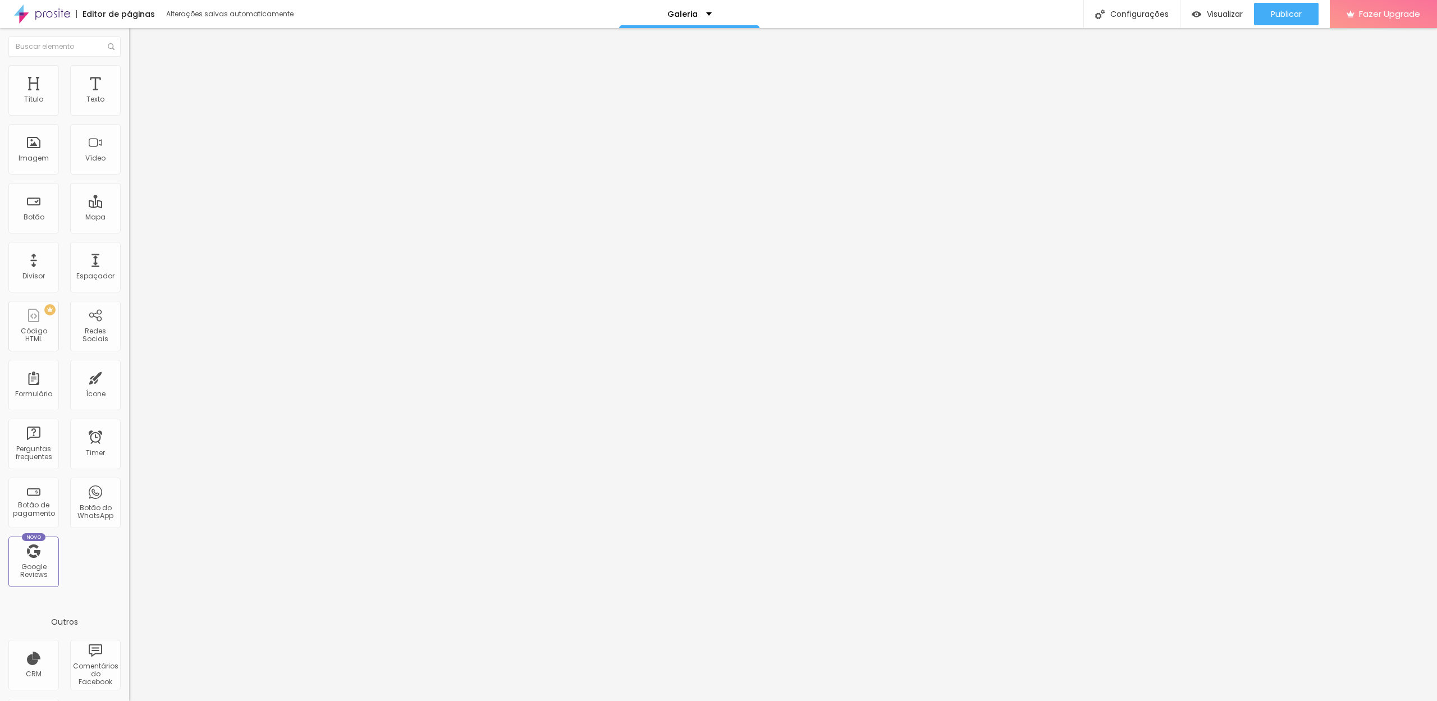
type input "11"
type input "13"
type input "18"
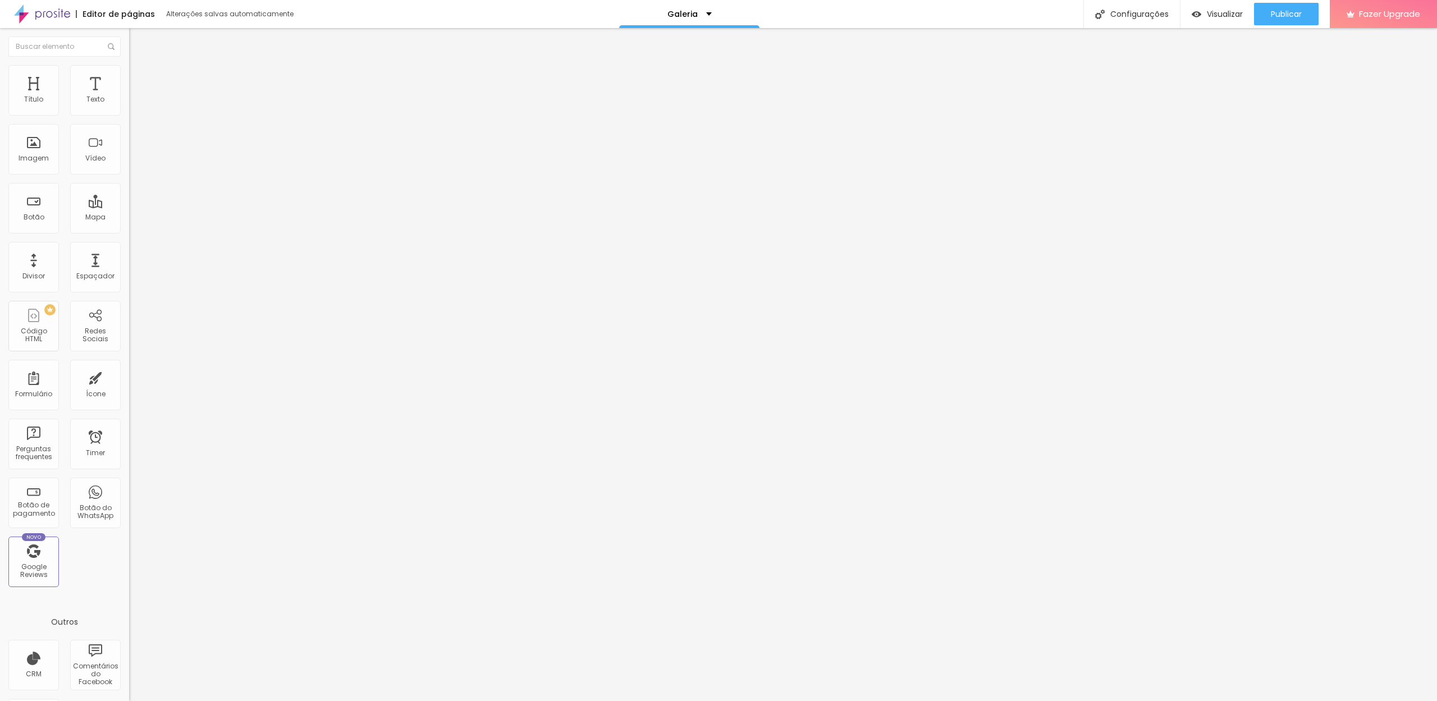
type input "18"
type input "21"
type input "48"
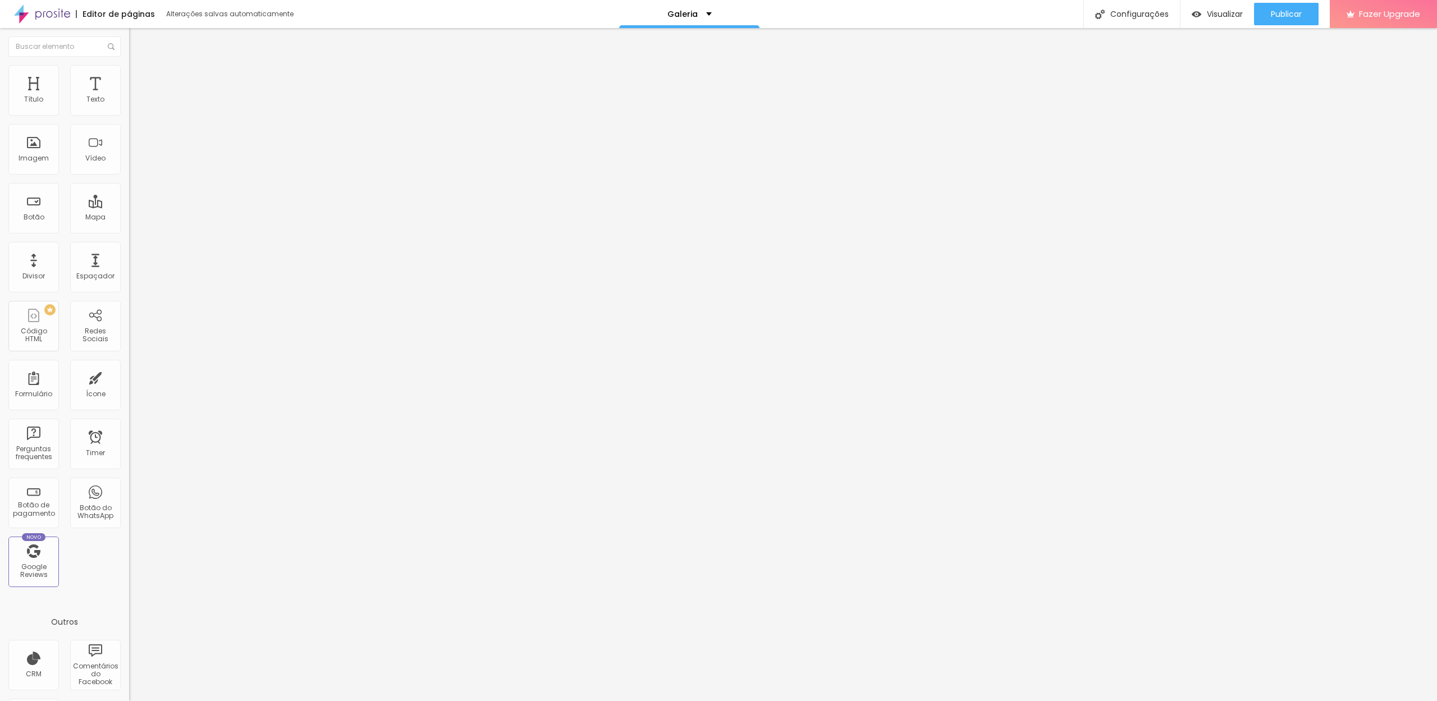
type input "83"
type input "145"
type input "146"
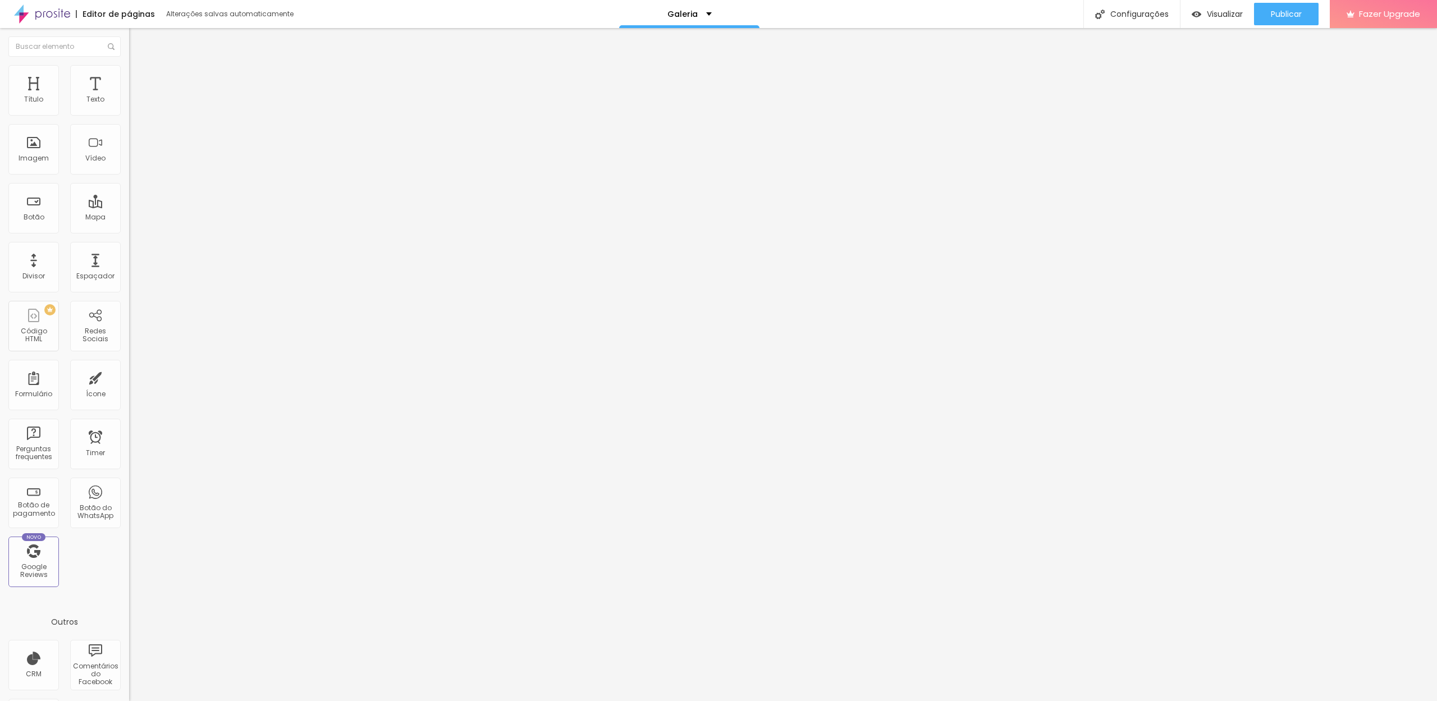
type input "146"
type input "137"
type input "66"
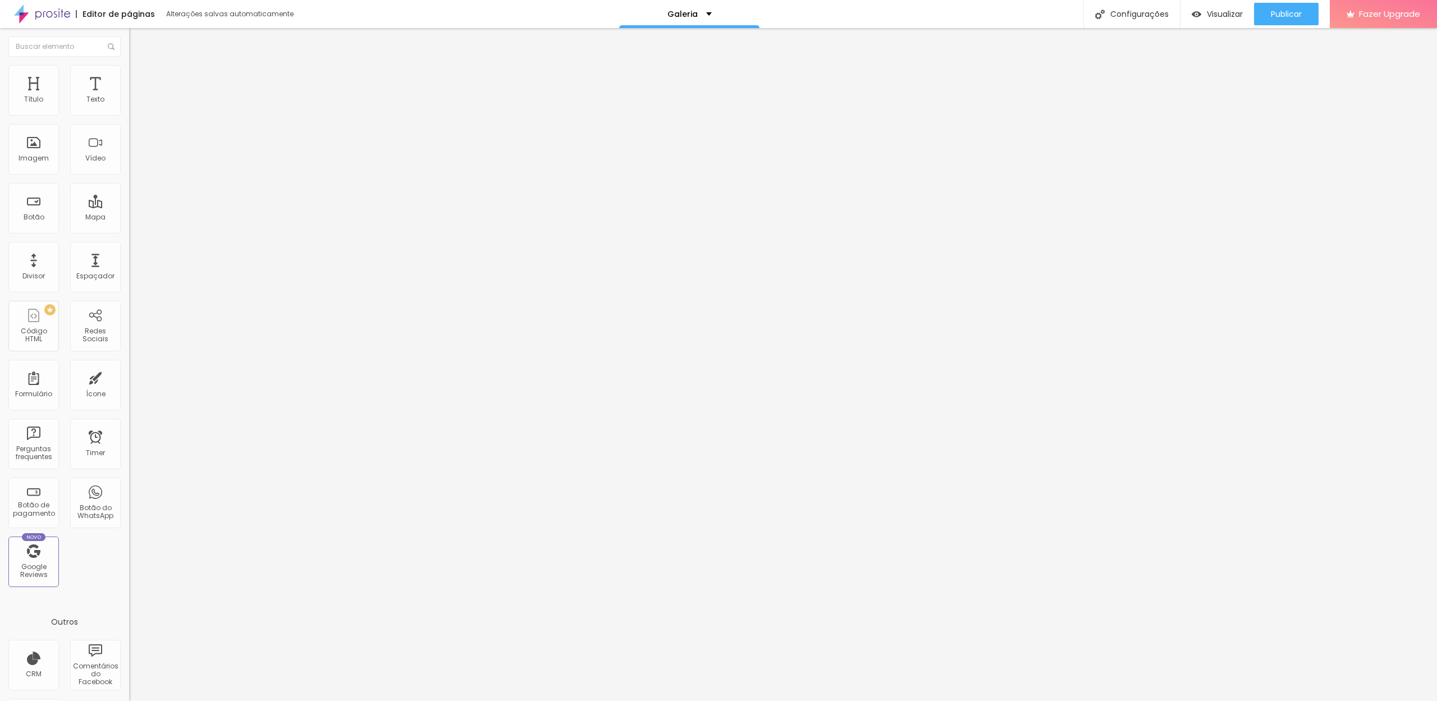
type input "0"
drag, startPoint x: 25, startPoint y: 145, endPoint x: 0, endPoint y: 148, distance: 25.4
click at [129, 148] on div "Tamanho 100 px % 0 Borda arredondada Sombra DESATIVADO Voltar ao padrão" at bounding box center [193, 200] width 129 height 225
click at [129, 76] on li "Avançado" at bounding box center [193, 81] width 129 height 11
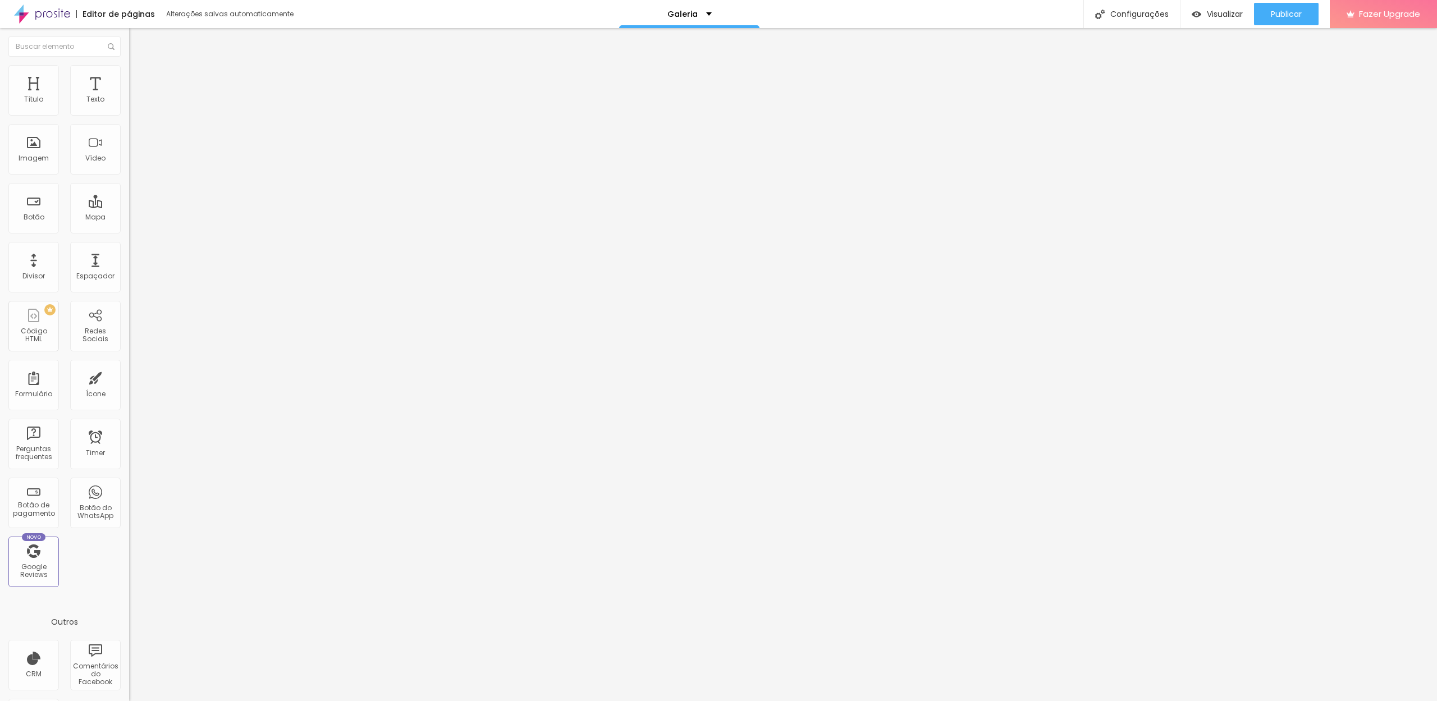
click at [129, 64] on img at bounding box center [134, 59] width 10 height 10
click at [129, 176] on span "16:9 Cinema" at bounding box center [150, 171] width 43 height 10
click at [129, 199] on div "Quadrado 1:1" at bounding box center [193, 195] width 129 height 7
click at [129, 189] on span "Padrão" at bounding box center [141, 185] width 25 height 10
click at [190, 94] on img at bounding box center [193, 91] width 7 height 7
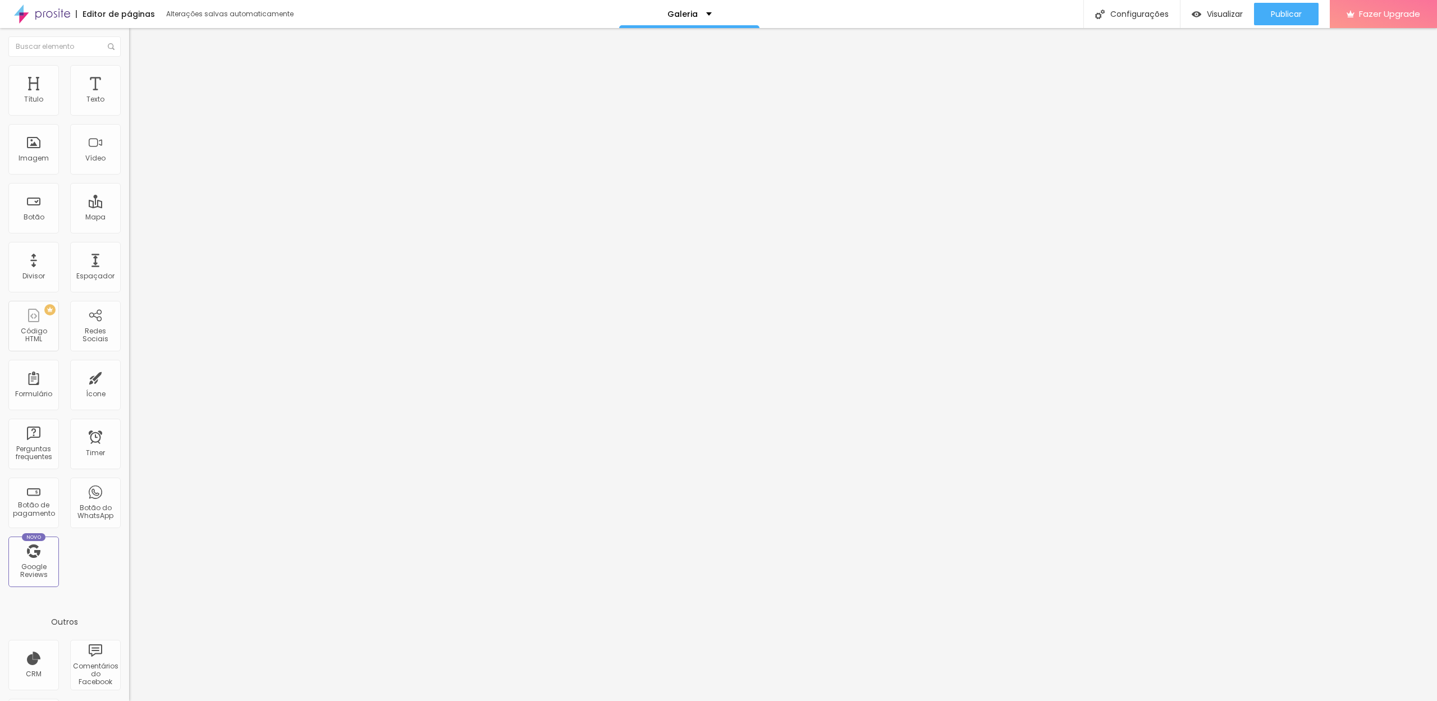
click at [129, 97] on span "Adicionar imagem" at bounding box center [165, 92] width 72 height 10
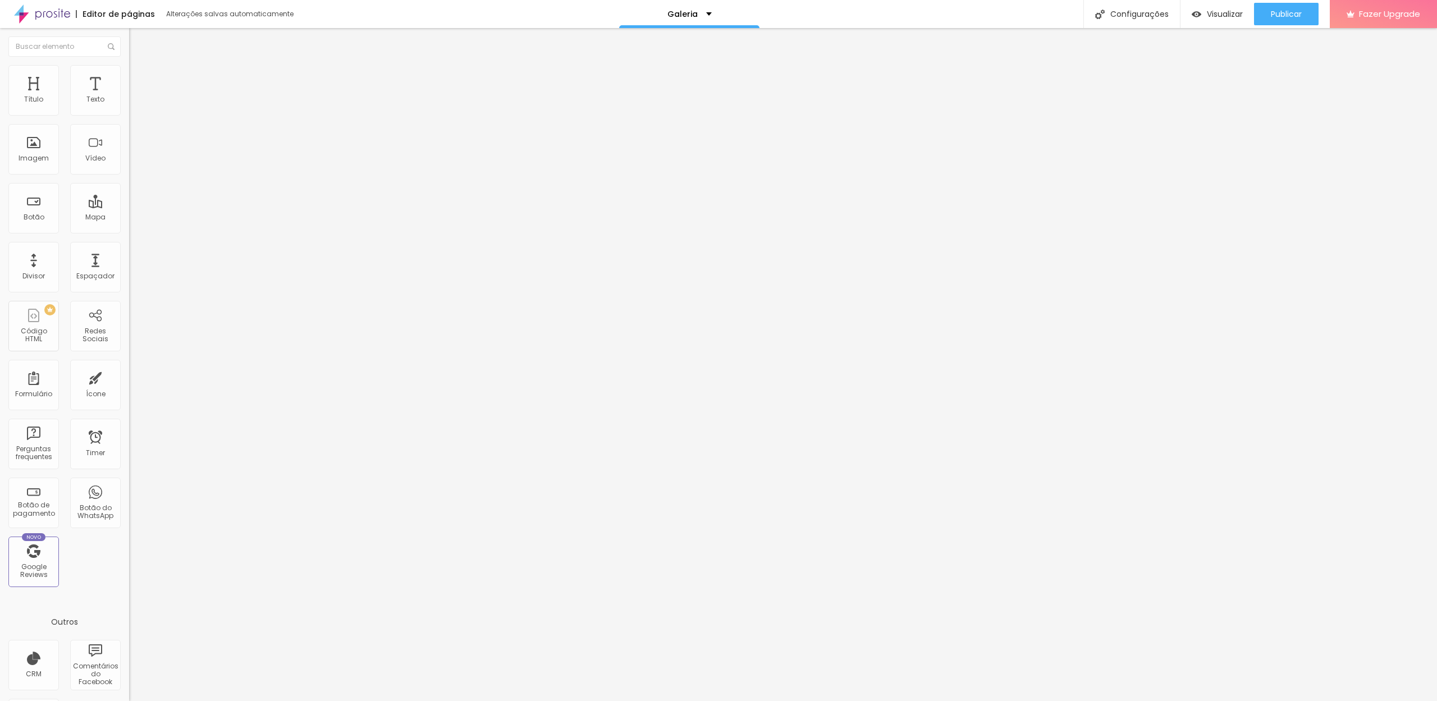
click at [129, 176] on span "4:3 Padrão" at bounding box center [147, 171] width 37 height 10
click at [129, 182] on span "Cinema" at bounding box center [143, 178] width 28 height 10
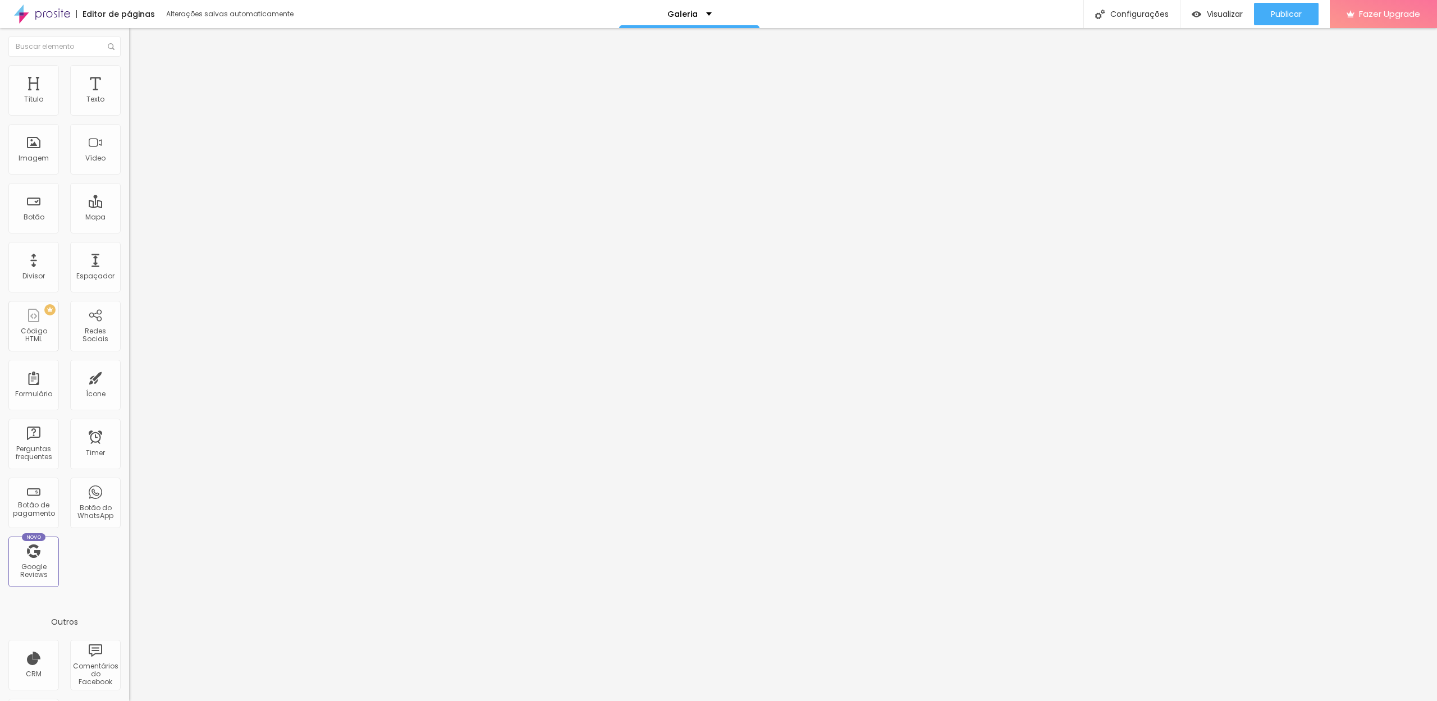
drag, startPoint x: 46, startPoint y: 122, endPoint x: 47, endPoint y: 131, distance: 9.6
click at [129, 95] on div "Trocar imagem" at bounding box center [193, 92] width 129 height 8
click at [129, 97] on span "Trocar imagem" at bounding box center [159, 92] width 61 height 10
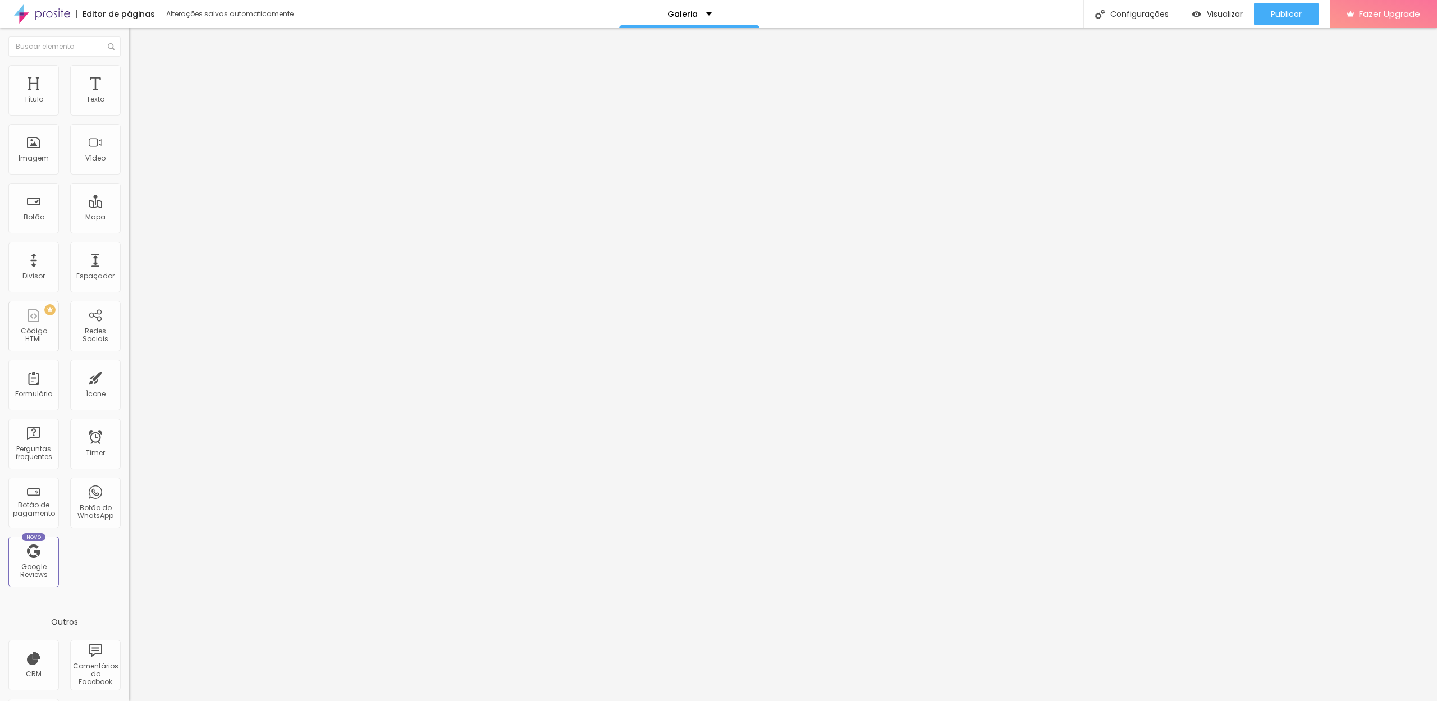
click at [129, 176] on span "16:9 Cinema" at bounding box center [150, 171] width 43 height 10
click at [129, 193] on span "Padrão" at bounding box center [141, 189] width 25 height 10
click at [129, 181] on div "Cinema 16:9" at bounding box center [193, 178] width 129 height 7
click at [129, 250] on img at bounding box center [132, 247] width 6 height 6
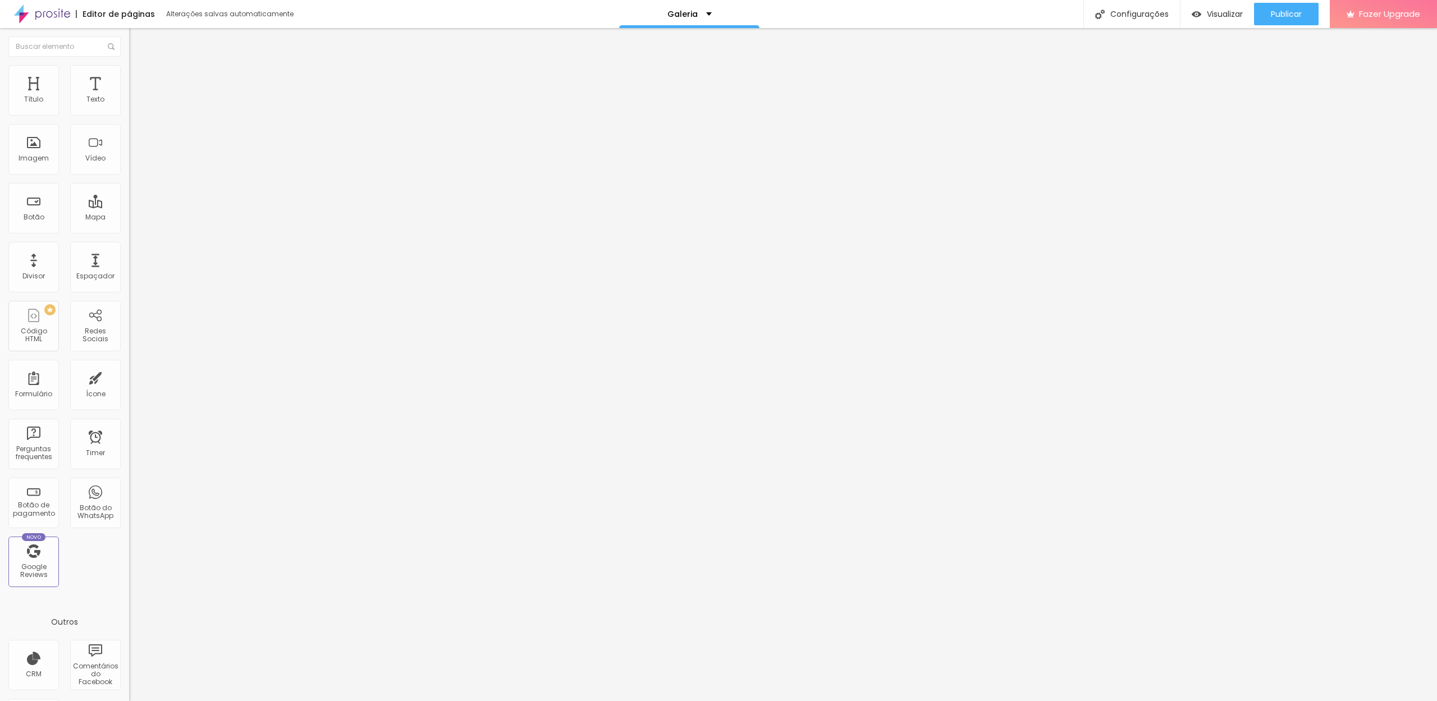
click at [129, 97] on span "Trocar imagem" at bounding box center [159, 92] width 61 height 10
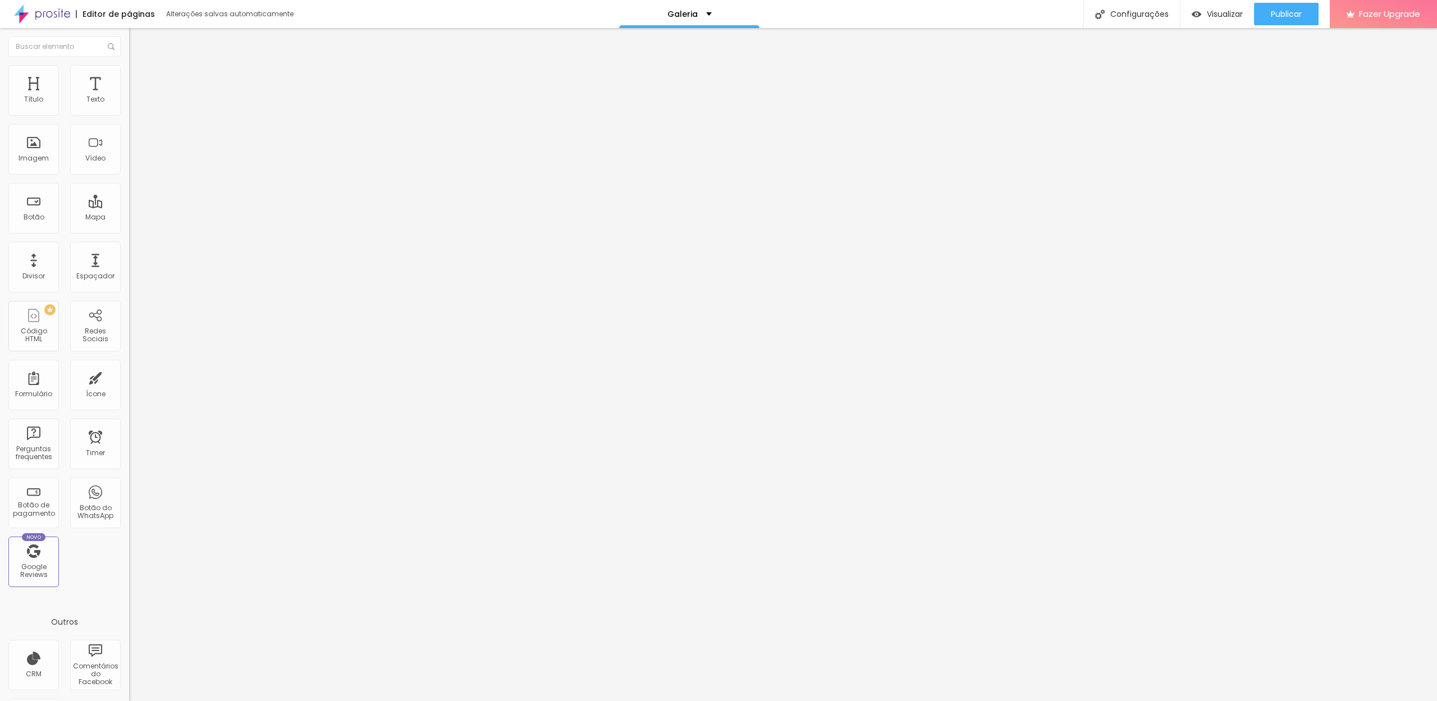
click at [129, 176] on span "16:9 Cinema" at bounding box center [150, 171] width 43 height 10
click at [129, 205] on div "Original" at bounding box center [193, 202] width 129 height 7
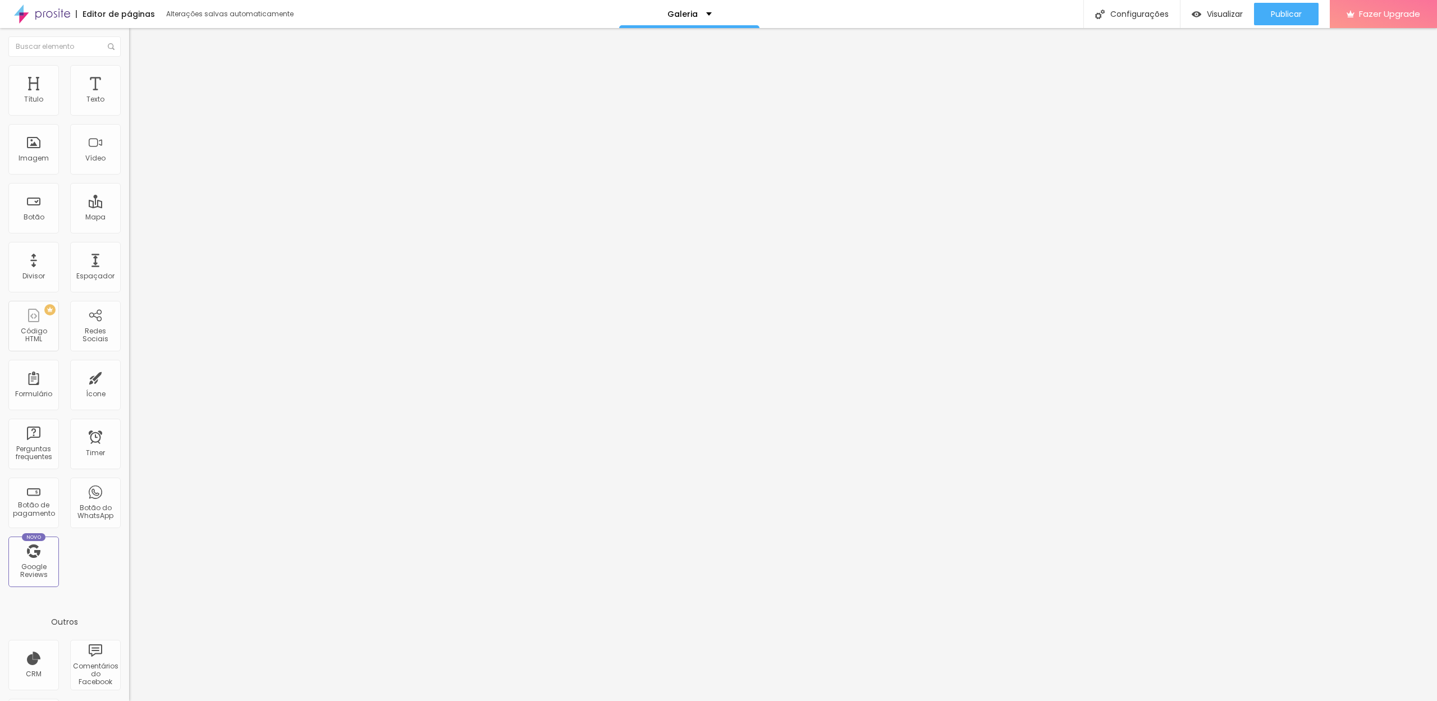
click at [129, 230] on input "https://" at bounding box center [196, 224] width 135 height 11
paste input "drevision.alboompro.com/gallery.php?id=142817"
type input "https://drevision.alboompro.com/gallery.php?id=142817"
click at [129, 231] on input "https://drevision.alboompro.com/gallery.php?id=142809" at bounding box center [196, 225] width 135 height 11
paste input "17"
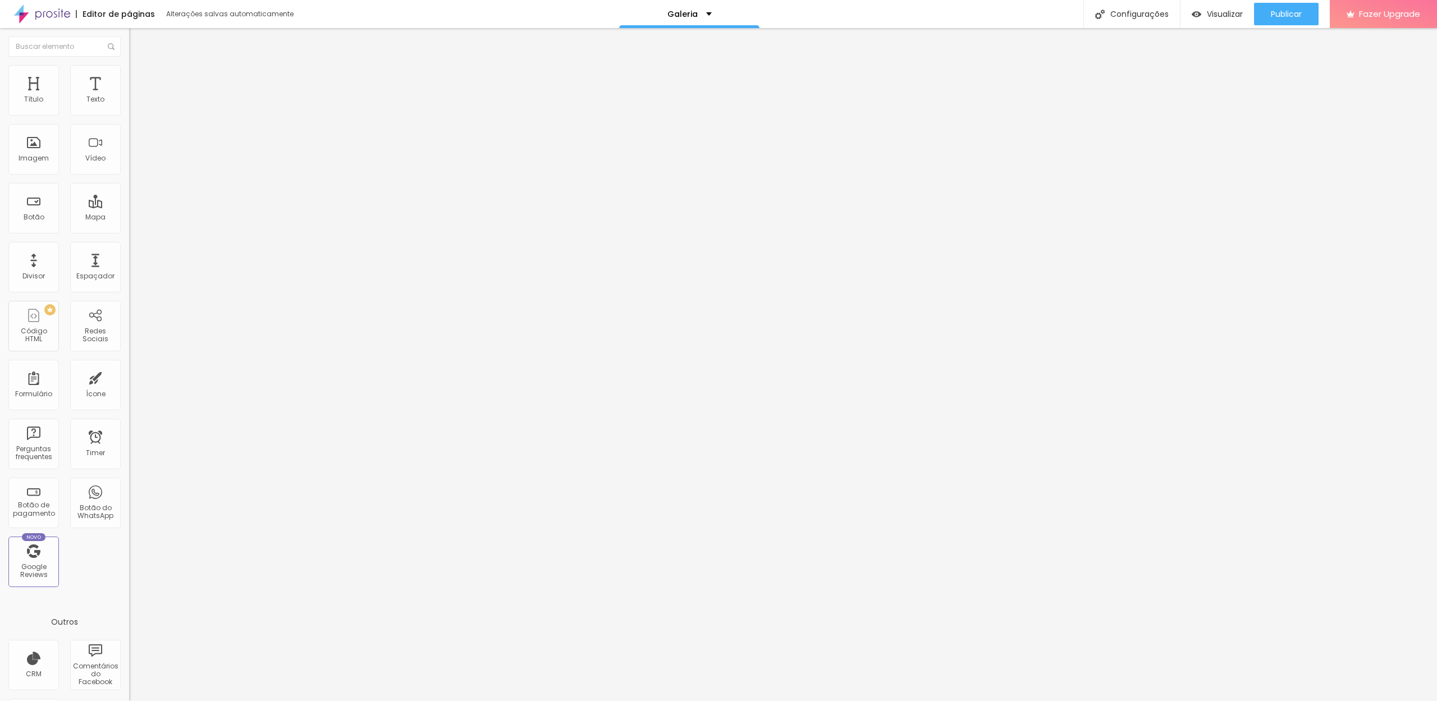
type input "https://drevision.alboompro.com/gallery.php?id=142817"
click at [1268, 16] on button "Publicar" at bounding box center [1286, 14] width 65 height 22
click at [1216, 18] on span "Visualizar" at bounding box center [1225, 14] width 36 height 9
click at [129, 113] on input "text" at bounding box center [196, 107] width 135 height 11
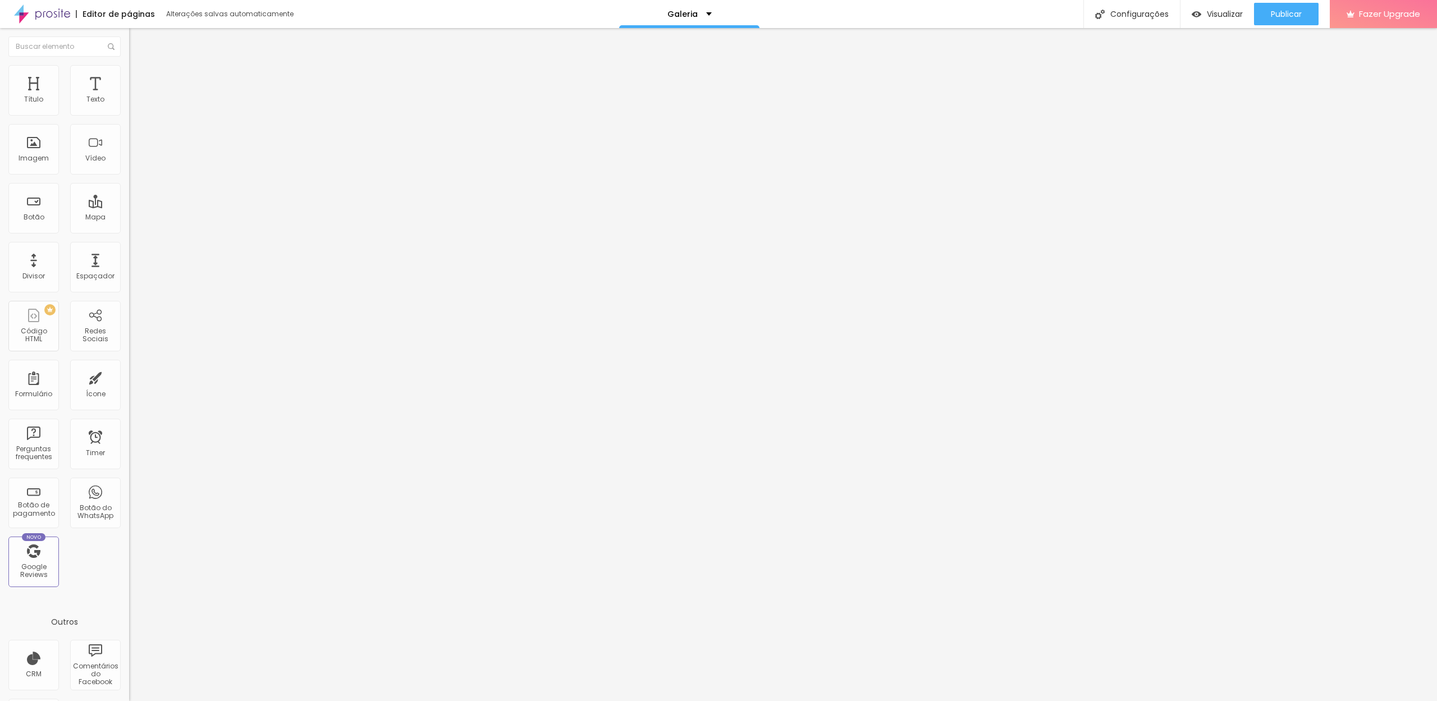
paste input "Concha tradicional de batismo com inscrição "O meu batismo", usada na cerimónia…"
type input "Concha tradicional de batismo com inscrição "O meu batismo", usada na cerimónia…"
click at [129, 113] on input "text" at bounding box center [196, 107] width 135 height 11
paste input "Alianças dos noivos sobre o altar durante a celebração religiosa das bodas de p…"
type input "Alianças dos noivos sobre o altar durante a celebração religiosa das bodas de p…"
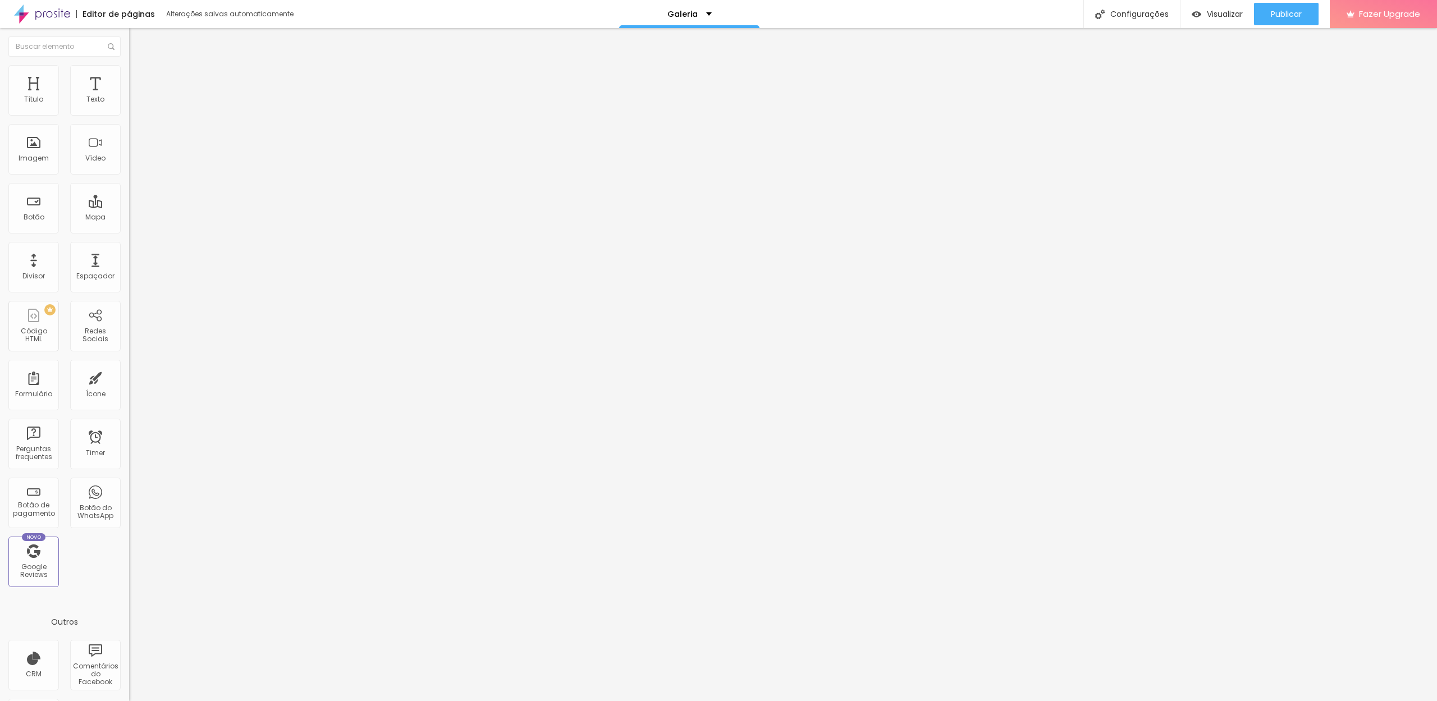
click at [129, 113] on input "text" at bounding box center [196, 107] width 135 height 11
paste input "Sessão de gravidez ao ar livre, casal apaixonado em pose cinematográfica de bei…"
drag, startPoint x: 96, startPoint y: 199, endPoint x: 0, endPoint y: 199, distance: 96.0
click at [129, 199] on div "Trocar imagem Descrição da imagem (Alt) Sessão de gravidez ao ar livre, casal a…" at bounding box center [193, 169] width 129 height 162
type input "Sessão de gravidez ao ar livre, casal apaixonado em pose cinematográfica de bei…"
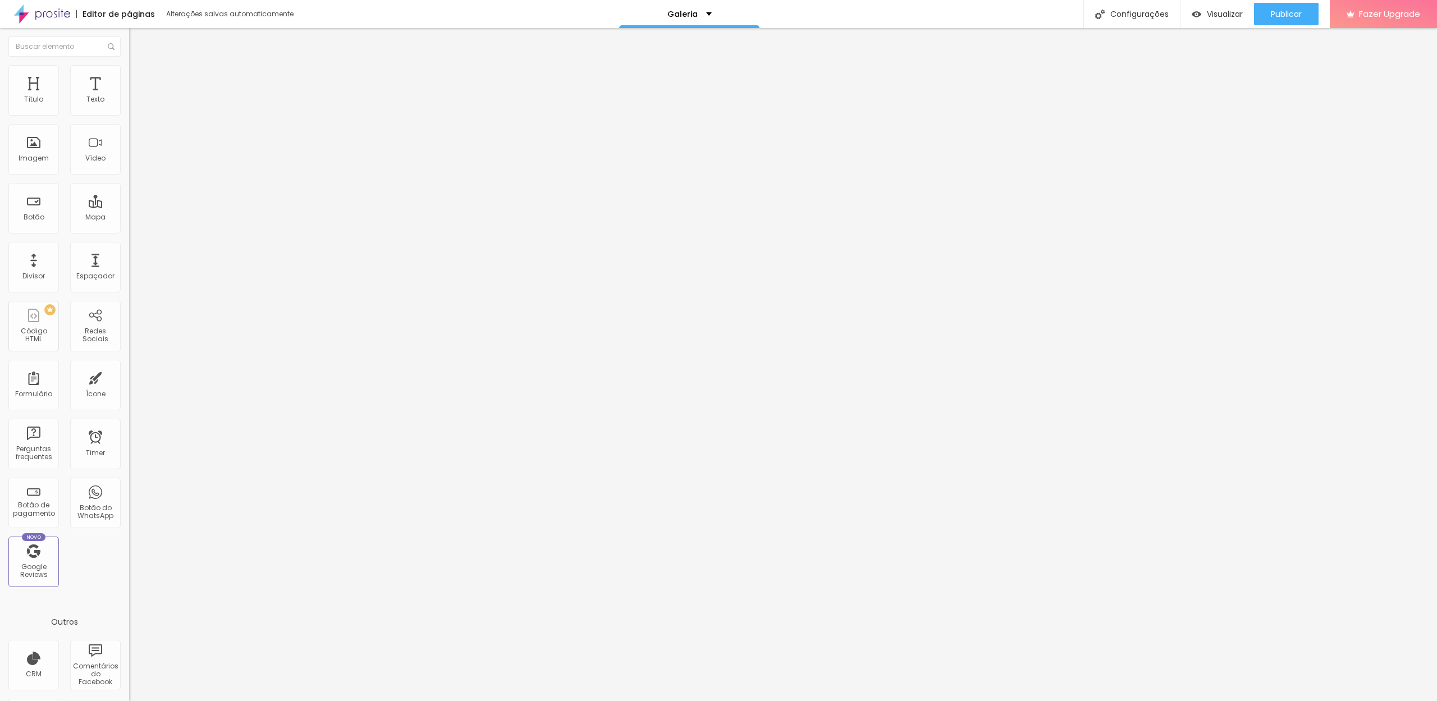
click at [129, 113] on input "text" at bounding box center [196, 107] width 135 height 11
paste input "Despedida de solteira divertida em Portugal, noiva Catarina com amigas a segura…"
type input "Despedida de solteira divertida em Portugal, noiva Catarina com amigas a segura…"
click at [1282, 16] on span "Publicar" at bounding box center [1286, 14] width 31 height 9
click at [696, 17] on div "Galeria" at bounding box center [684, 14] width 44 height 8
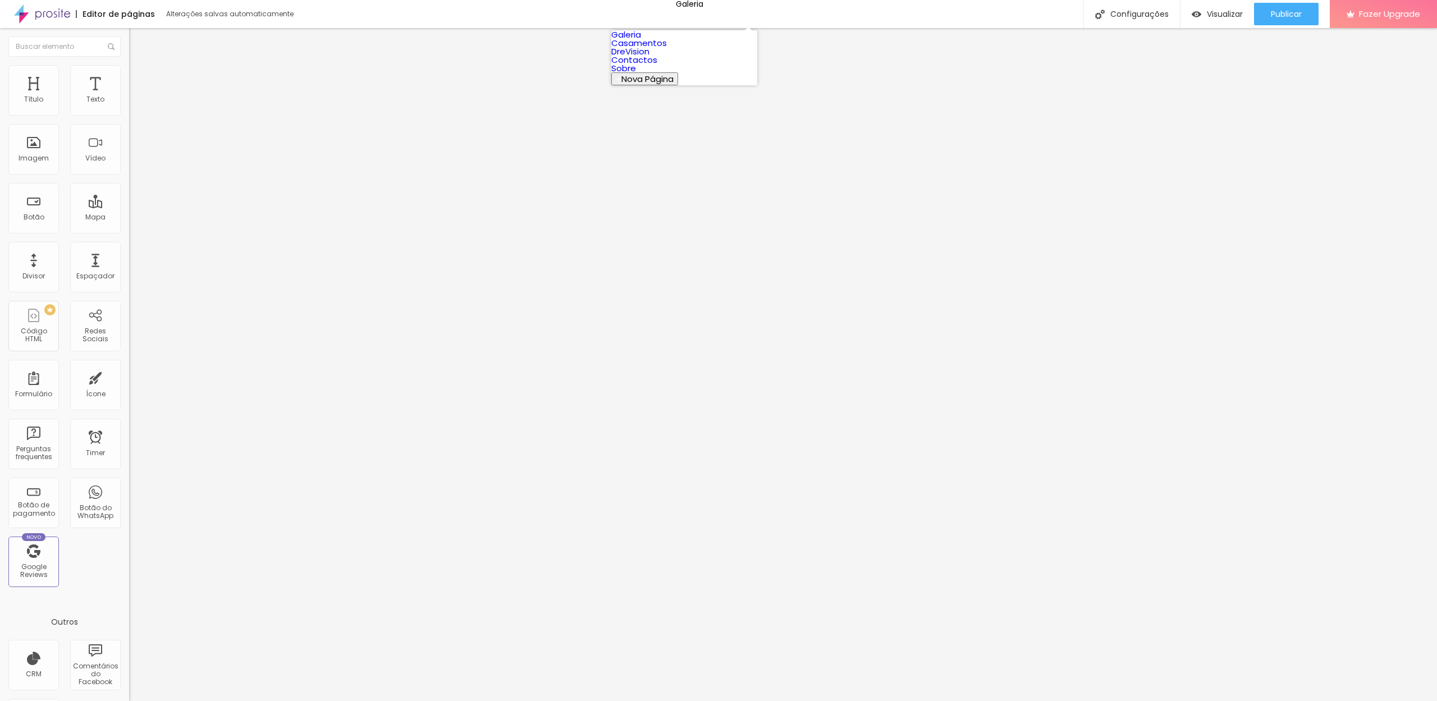
click at [641, 40] on link "Galeria" at bounding box center [626, 35] width 30 height 12
click at [129, 68] on li "Estilo" at bounding box center [193, 70] width 129 height 11
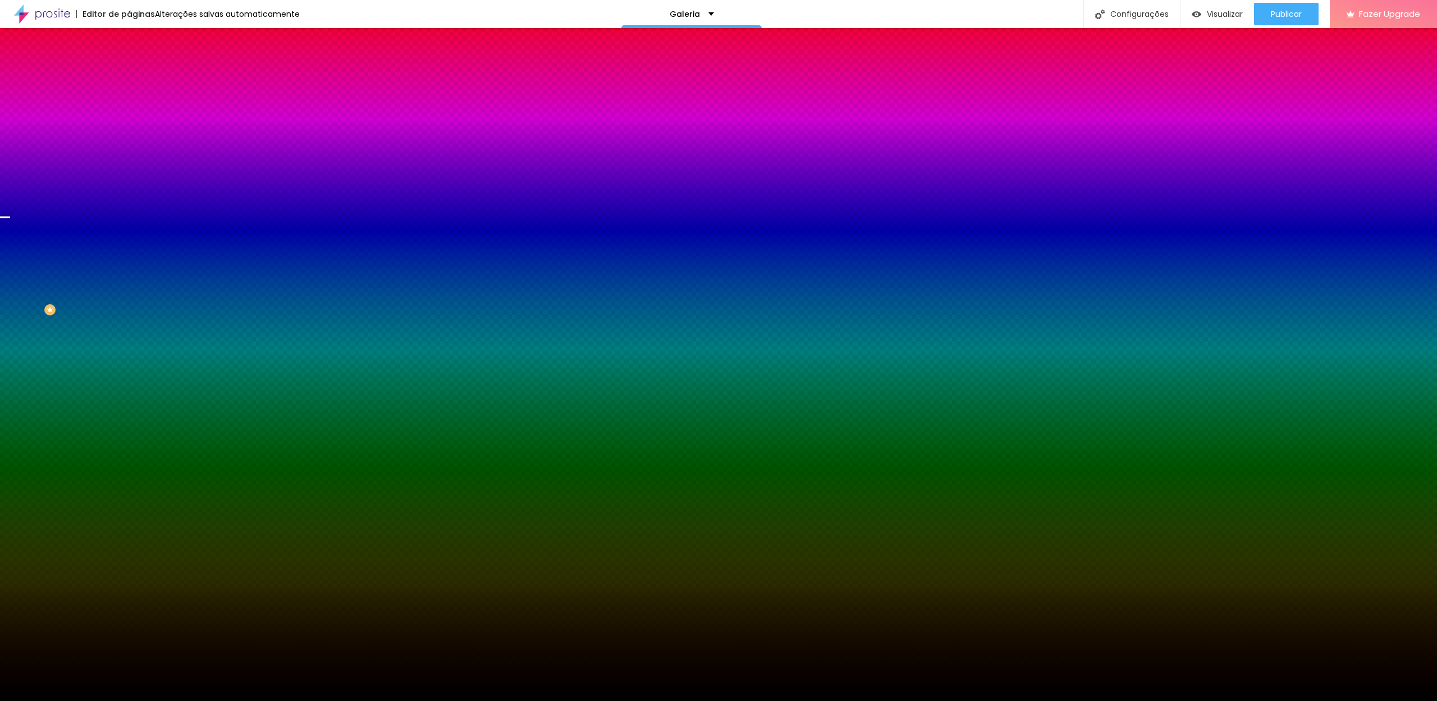
click at [129, 117] on span "Nenhum" at bounding box center [143, 112] width 29 height 10
click at [129, 76] on li "Avançado" at bounding box center [193, 81] width 129 height 11
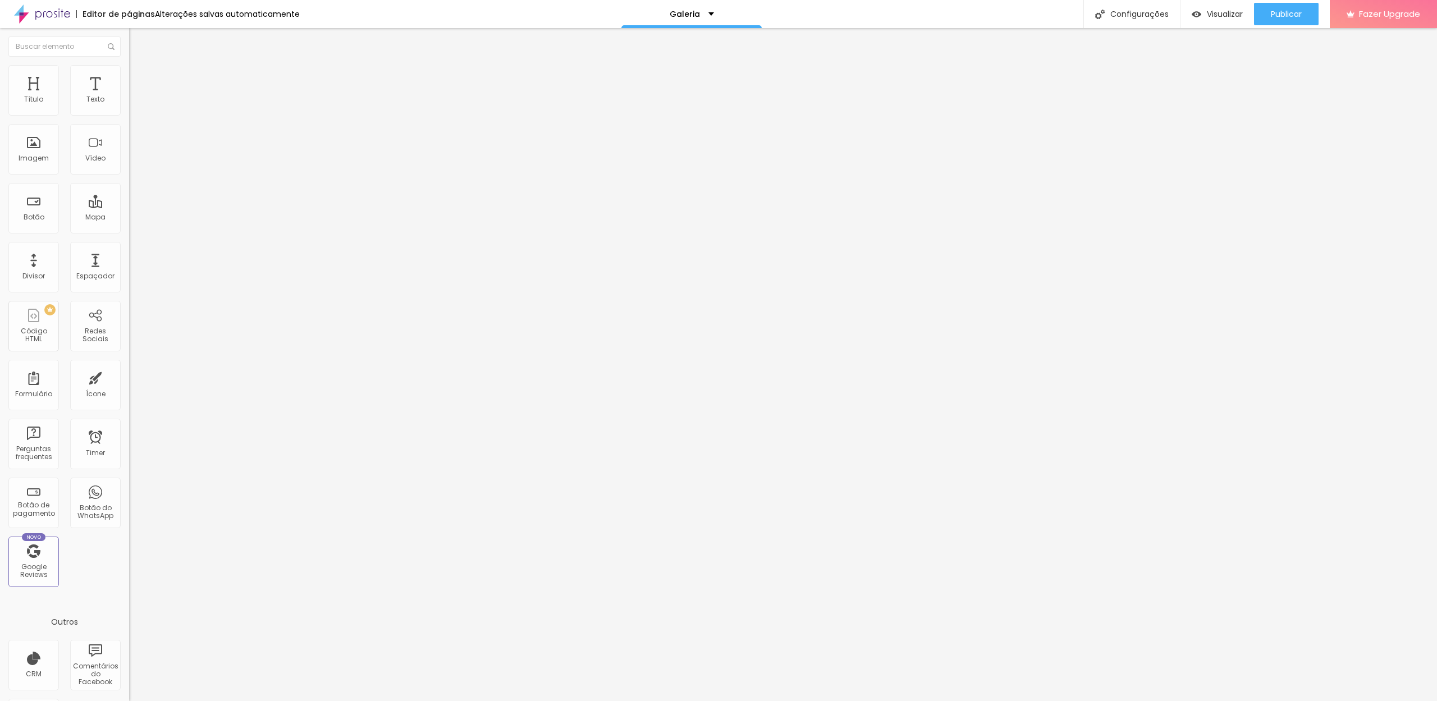
click at [139, 76] on span "Estilo" at bounding box center [147, 73] width 17 height 10
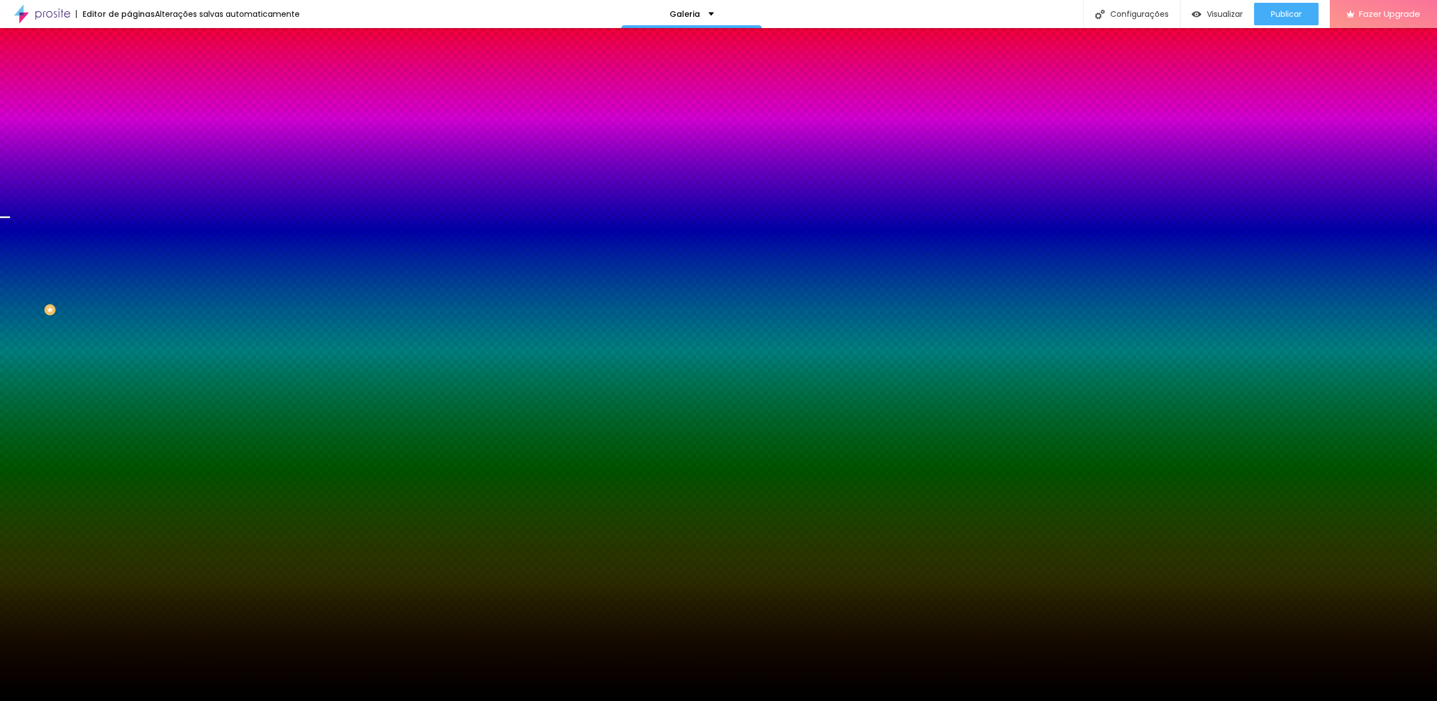
click at [129, 64] on img at bounding box center [134, 59] width 10 height 10
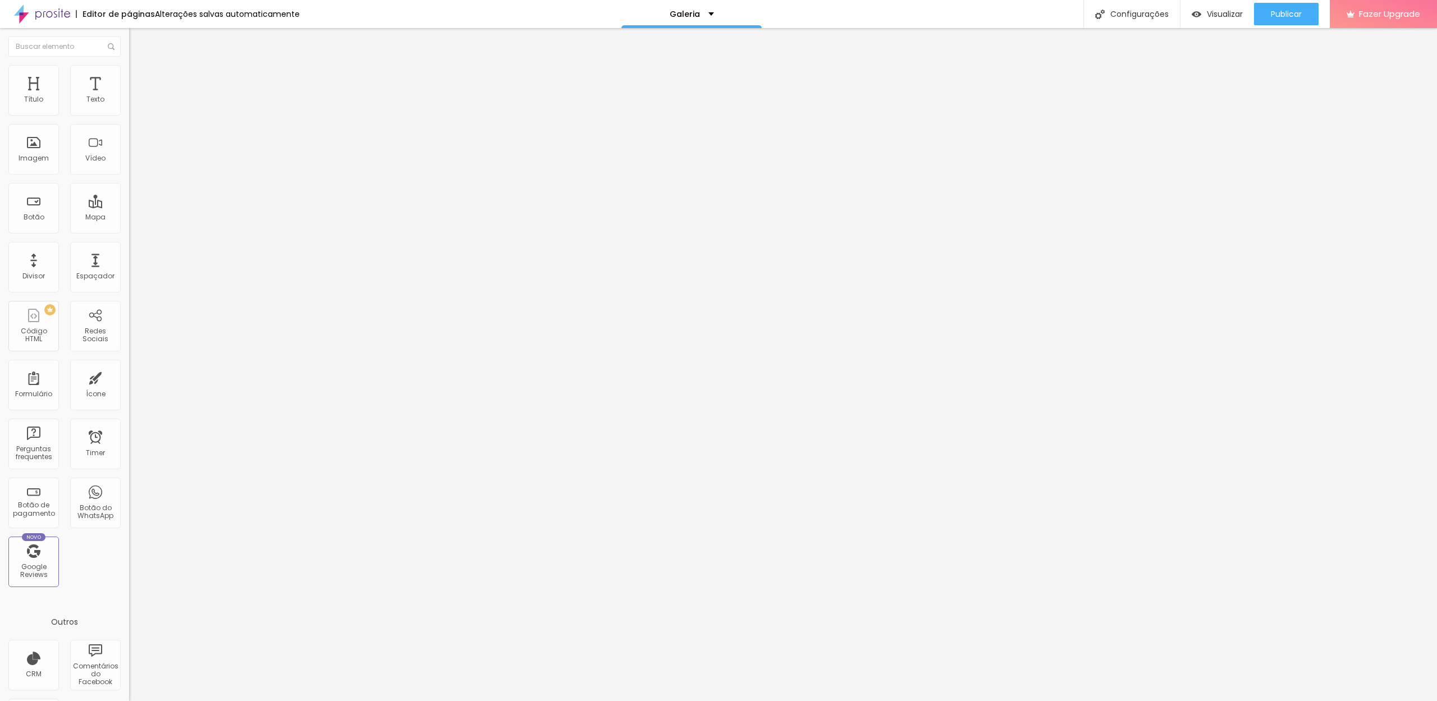
click at [695, 13] on div "Galeria" at bounding box center [692, 14] width 44 height 8
click at [667, 49] on link "Casamentos" at bounding box center [639, 43] width 56 height 12
click at [129, 70] on img at bounding box center [134, 70] width 10 height 10
click at [129, 64] on img at bounding box center [134, 59] width 10 height 10
click at [696, 15] on p "Casamentos" at bounding box center [672, 14] width 53 height 8
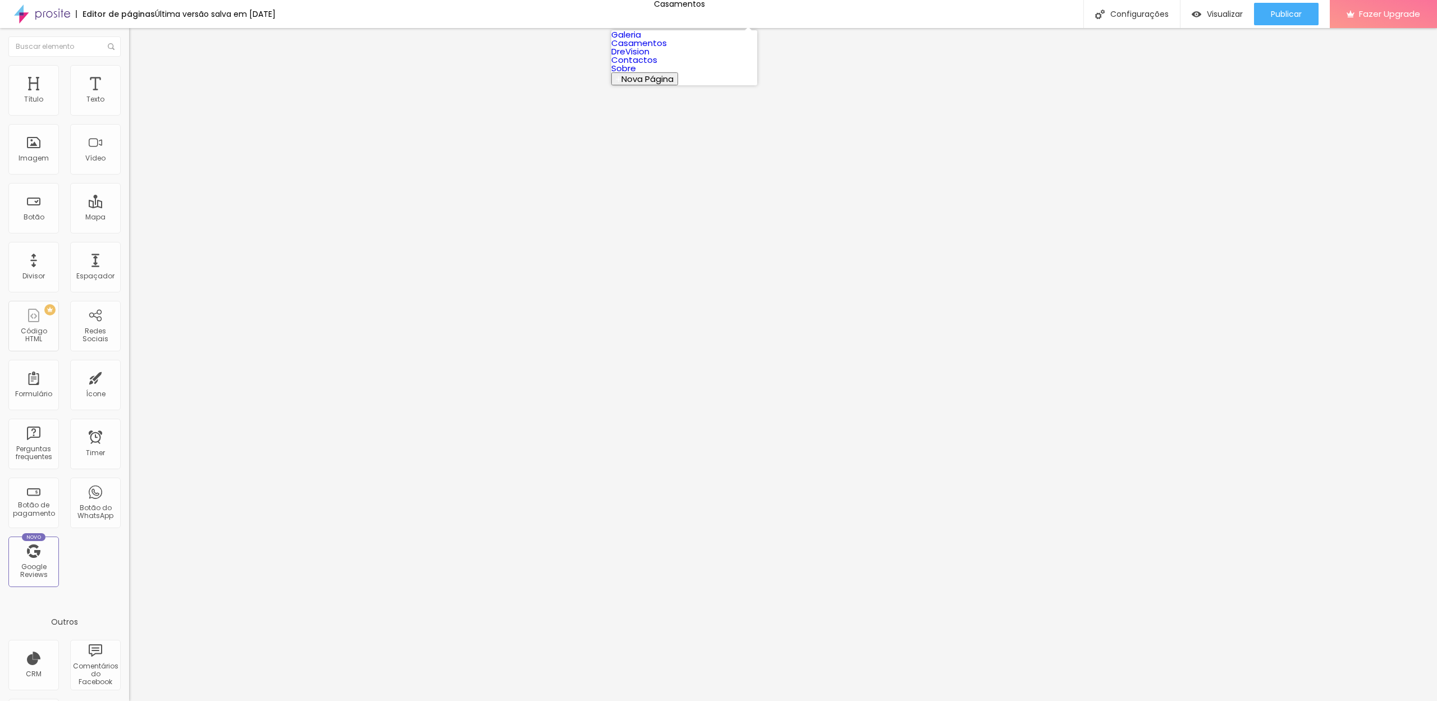
click at [649, 57] on link "DreVision" at bounding box center [630, 51] width 38 height 12
click at [129, 250] on img at bounding box center [132, 247] width 6 height 6
click at [129, 113] on input "text" at bounding box center [196, 107] width 135 height 11
paste input "Casal de fotógrafos e filmmakers [PERSON_NAME] & [PERSON_NAME] em sessão post-w…"
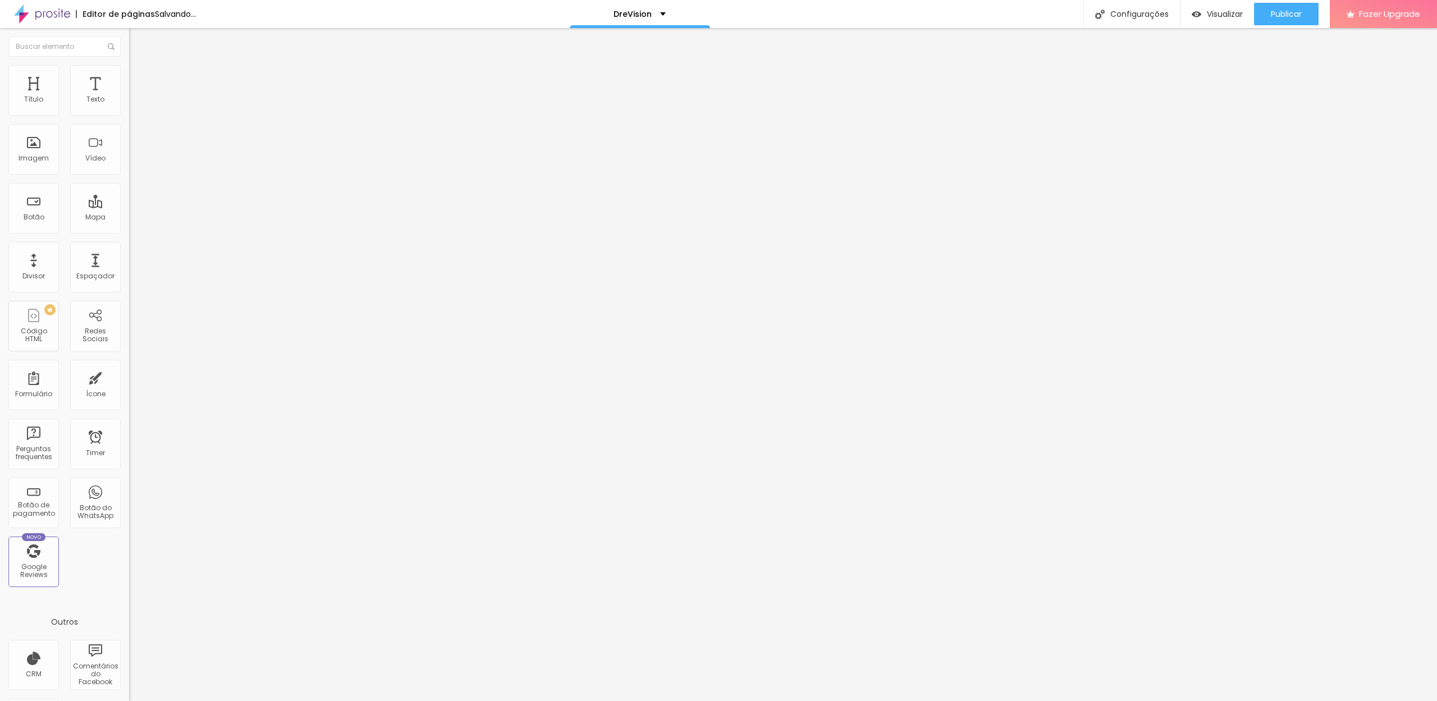
type input "Casal de fotógrafos e filmmakers [PERSON_NAME] & [PERSON_NAME] em sessão post-w…"
click at [1273, 10] on span "Publicar" at bounding box center [1286, 14] width 31 height 9
click at [708, 15] on div "DreVision" at bounding box center [687, 14] width 52 height 8
click at [657, 66] on link "Contactos" at bounding box center [634, 60] width 46 height 12
click at [707, 19] on div "Contactos" at bounding box center [680, 14] width 140 height 28
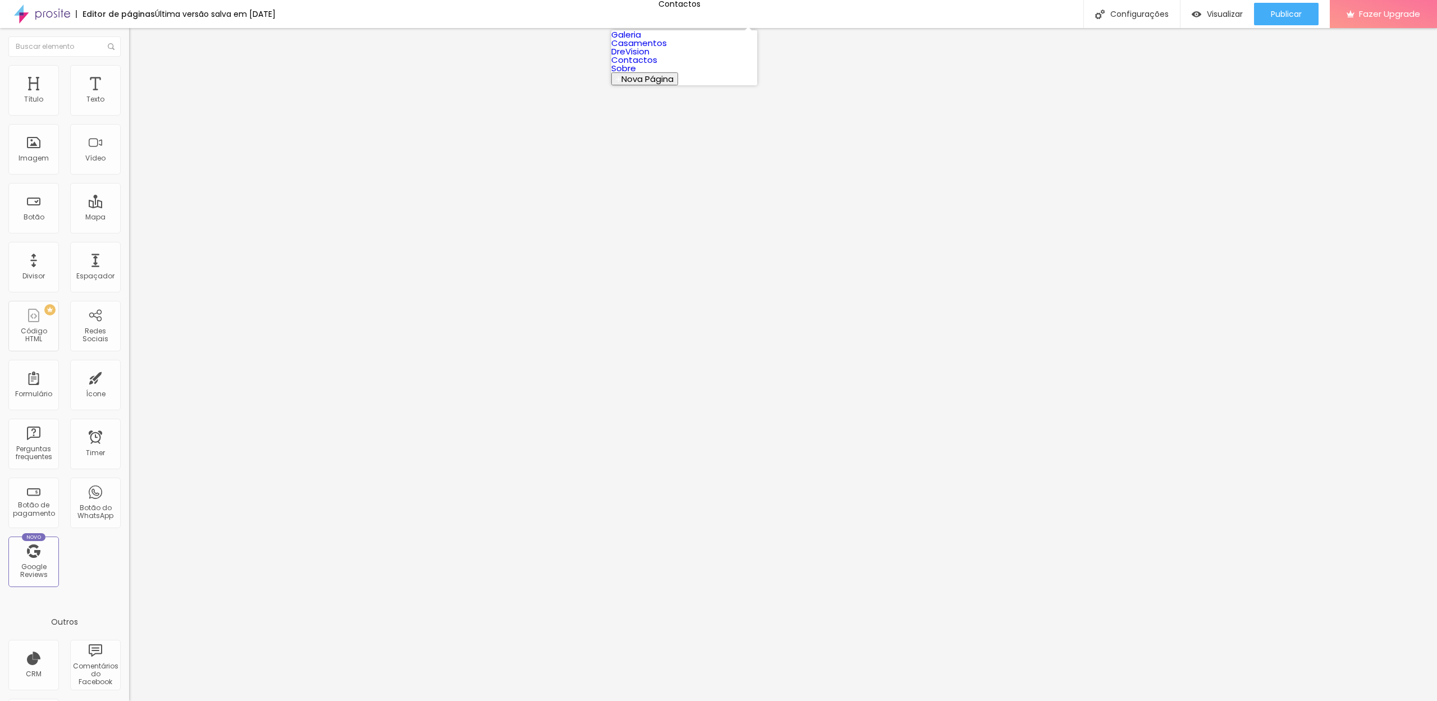
click at [636, 74] on link "Sobre" at bounding box center [623, 68] width 25 height 12
click at [129, 113] on input "text" at bounding box center [196, 107] width 135 height 11
paste input "Casal de fotógrafos e filmmakers [PERSON_NAME] & [PERSON_NAME] em sessão post-w…"
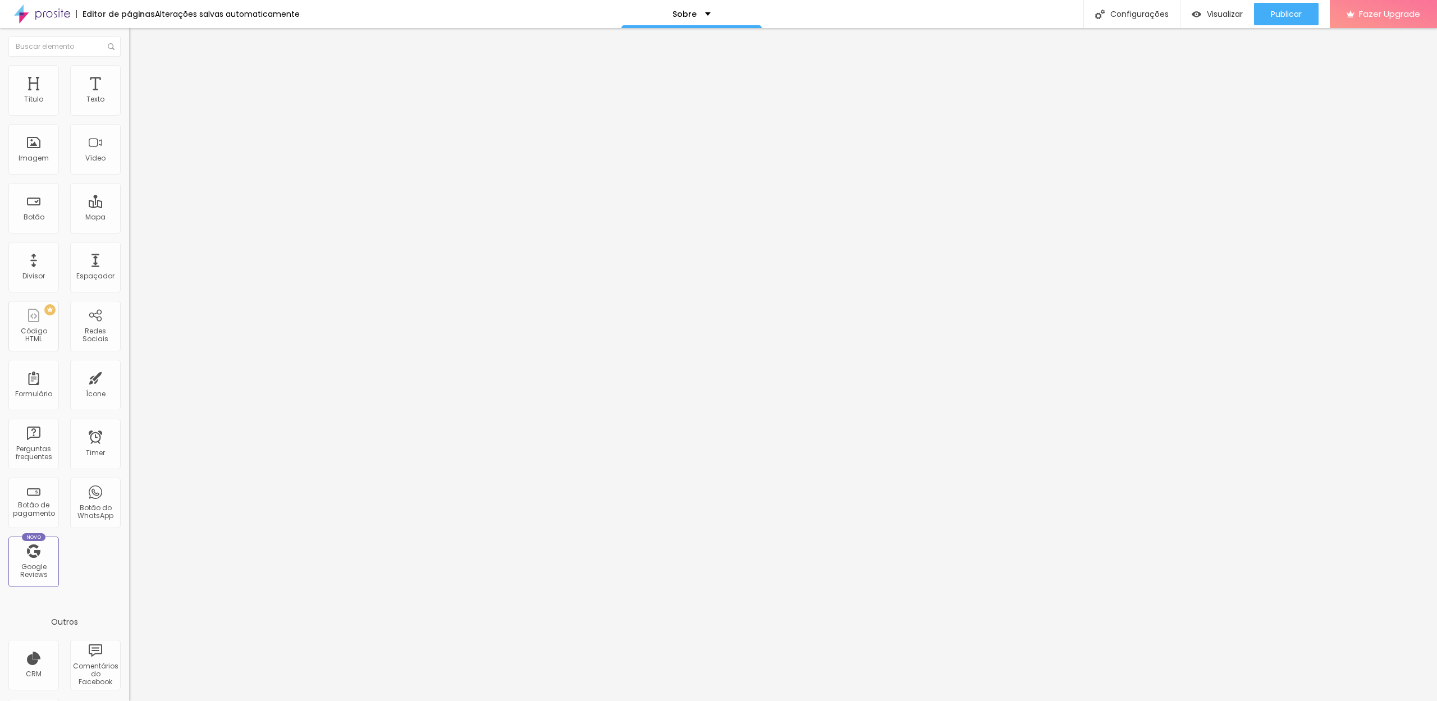
type input "Casal de fotógrafos e filmmakers André & Patrícia em sessão post-wedding na pra…"
click at [1274, 14] on span "Publicar" at bounding box center [1286, 14] width 31 height 9
click at [1096, 13] on img at bounding box center [1100, 15] width 10 height 10
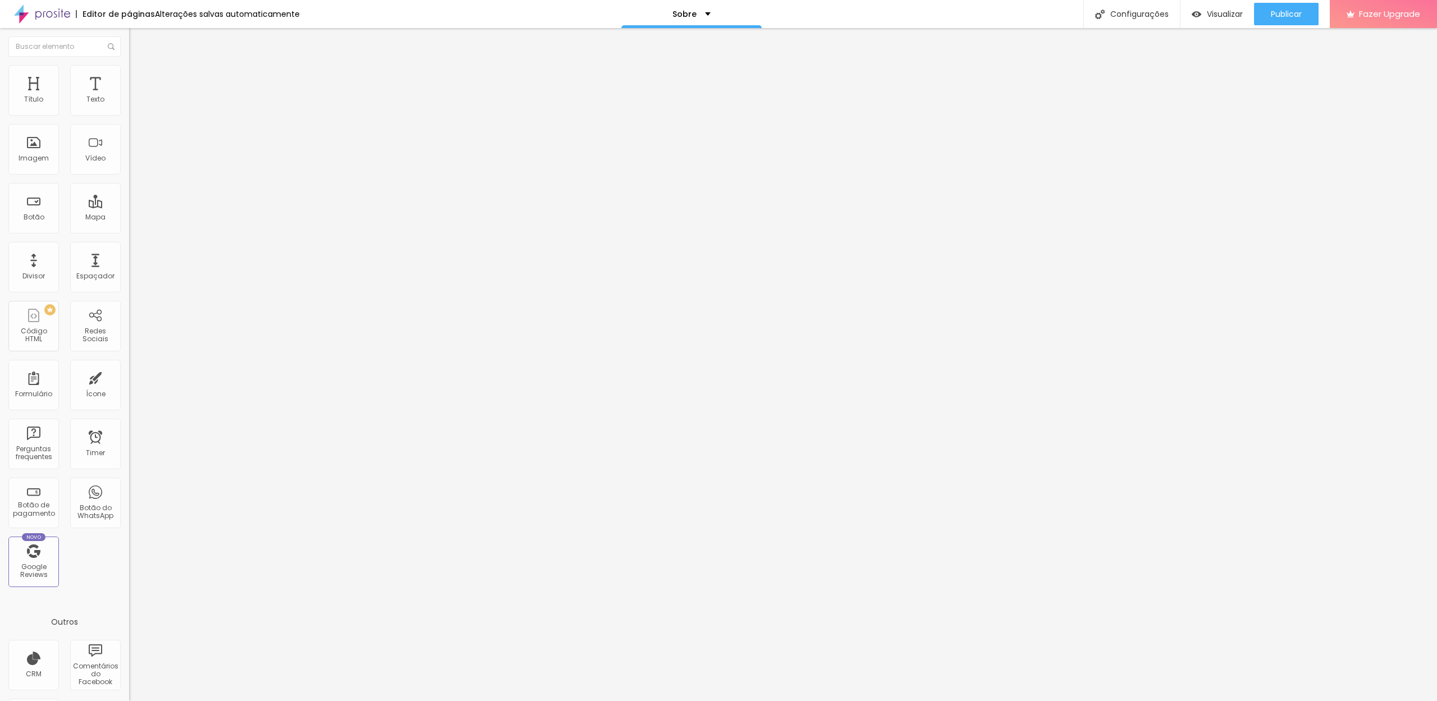
scroll to position [7, 0]
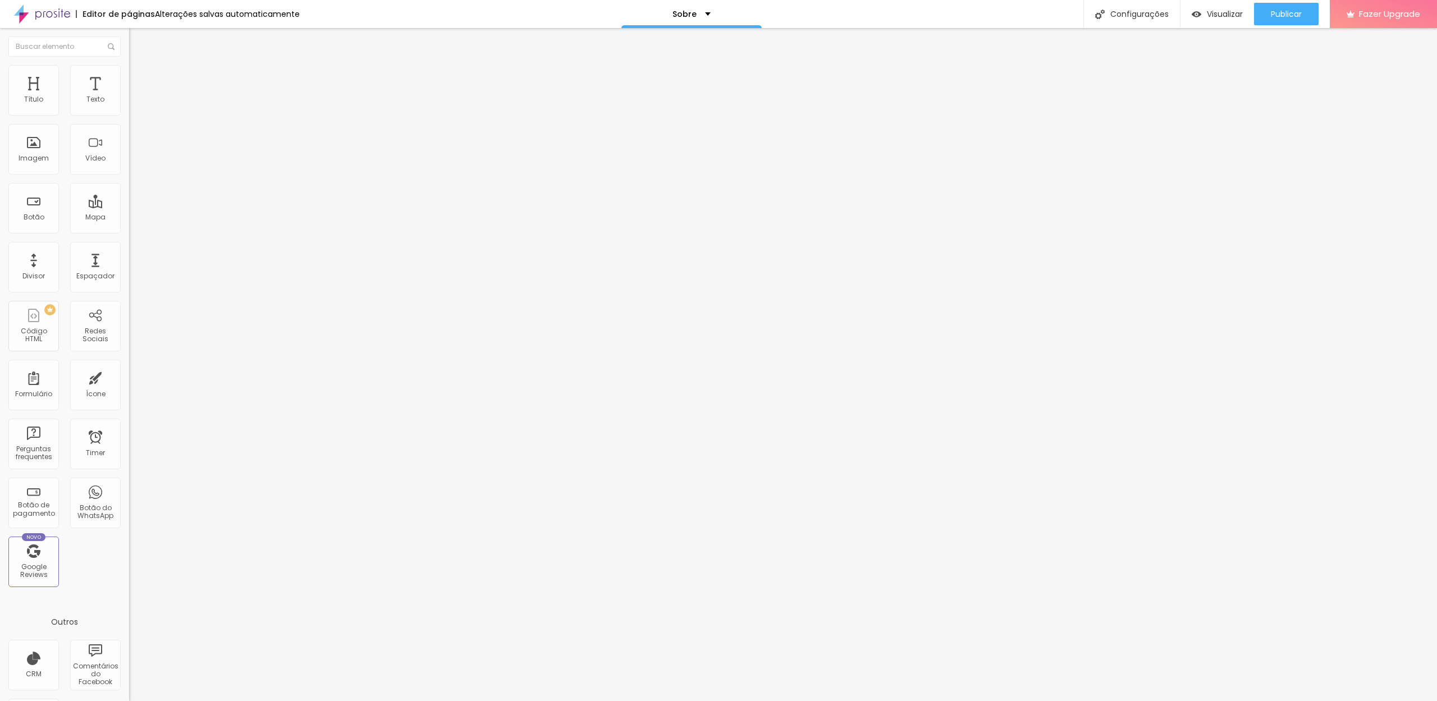
click at [928, 701] on div at bounding box center [718, 713] width 1437 height 10
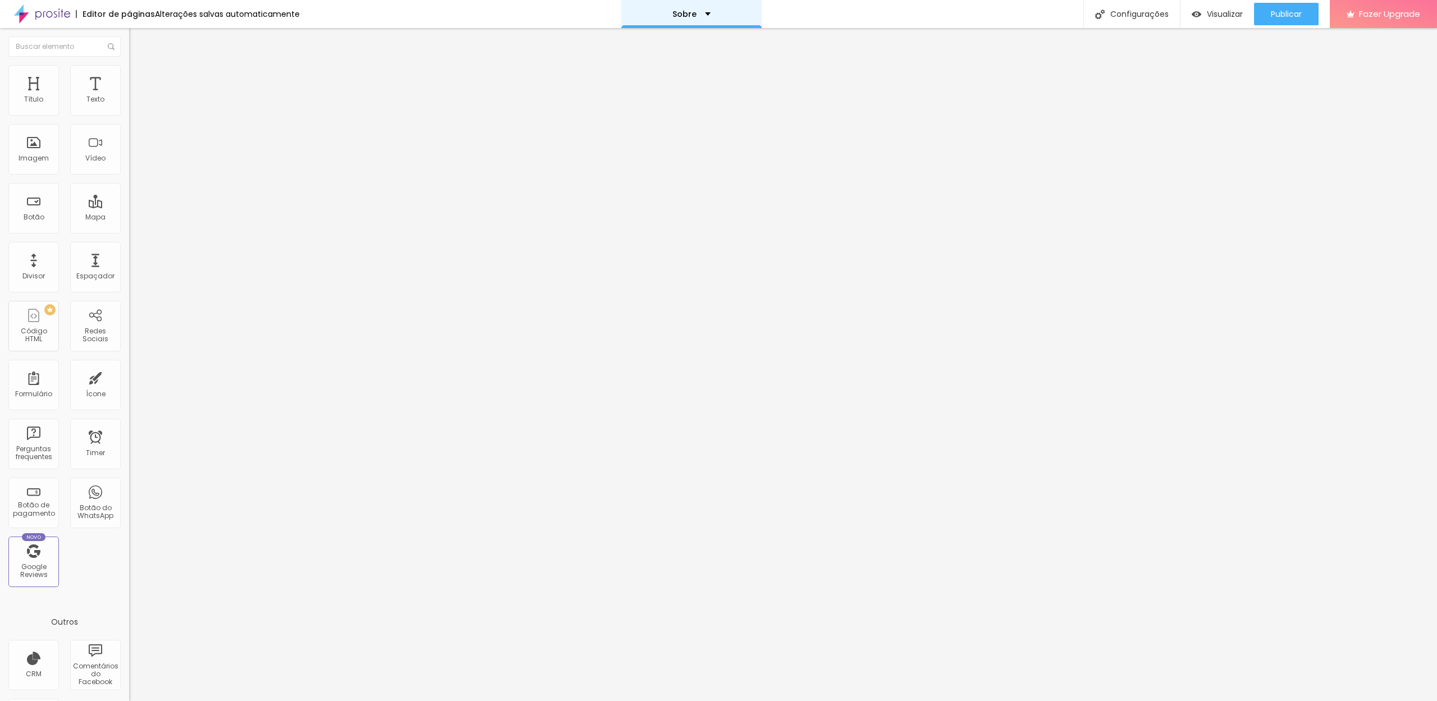
click at [683, 22] on div "Sobre" at bounding box center [691, 14] width 140 height 28
click at [649, 57] on link "DreVision" at bounding box center [630, 51] width 38 height 12
click at [1105, 16] on div "Configurações" at bounding box center [1131, 14] width 97 height 28
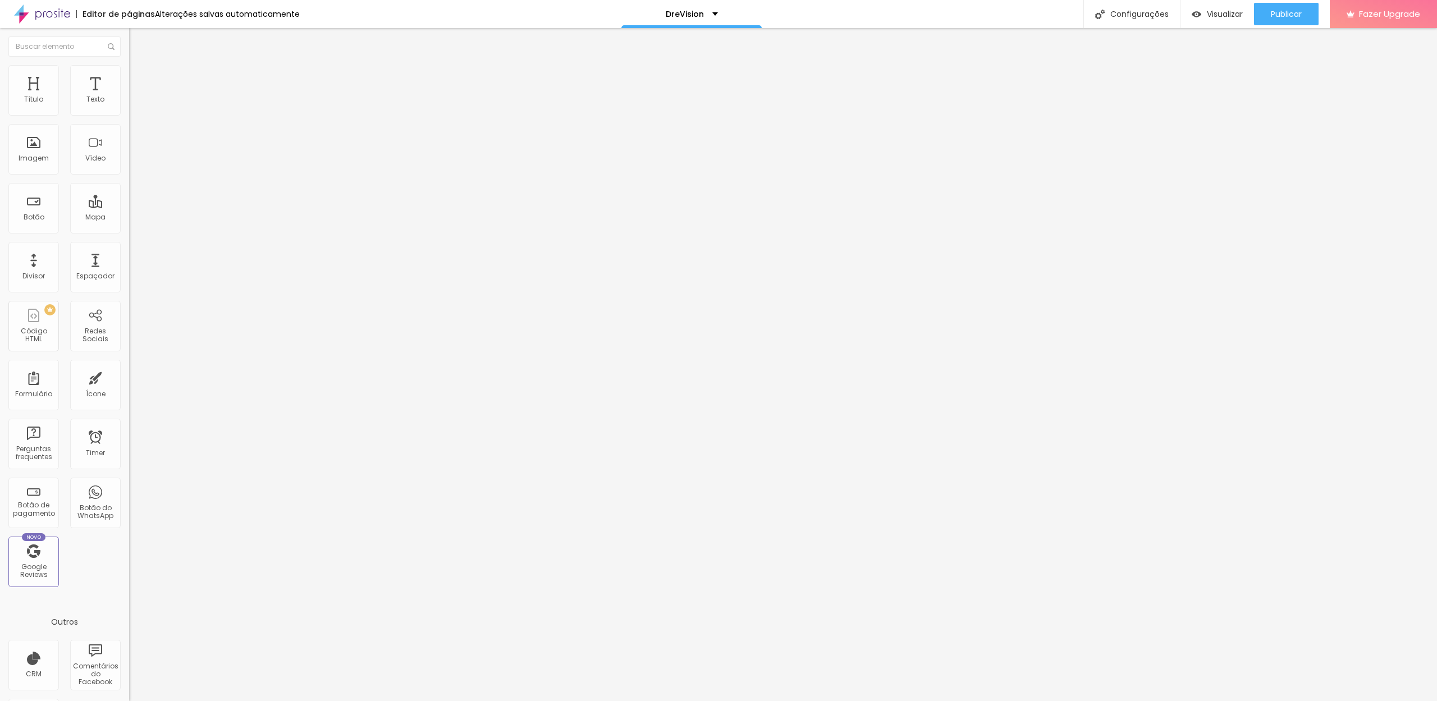
type input "da"
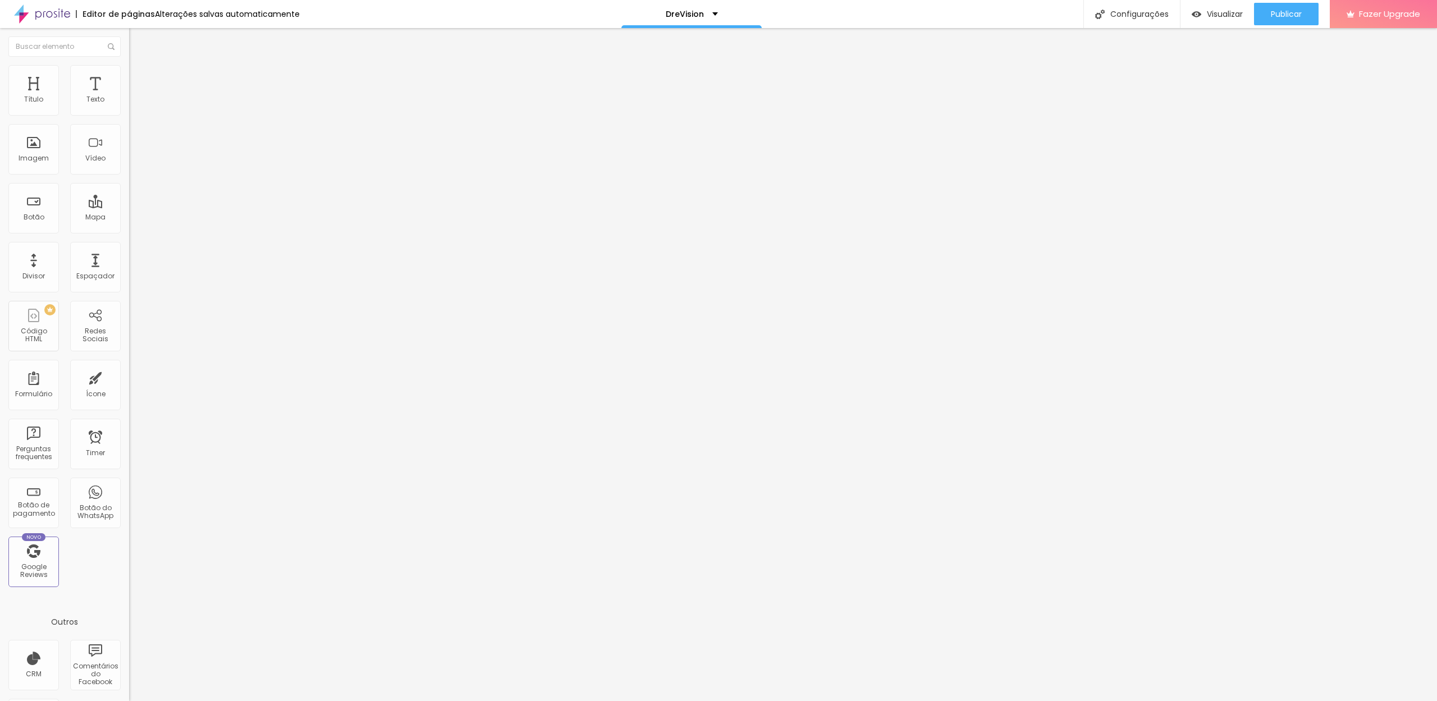
paste input "https://drevision.alboompro.com"
paste input "DreVision | Fotografia & Filme de Casamentos, Batizados e Eventos"
type input "DreVision | Fotografia & Filme de Casamentos, Batizados e Eventos"
paste textarea "Fotógrafos e videógrafos apaixonados por contar histórias de amor e celebrar mo…"
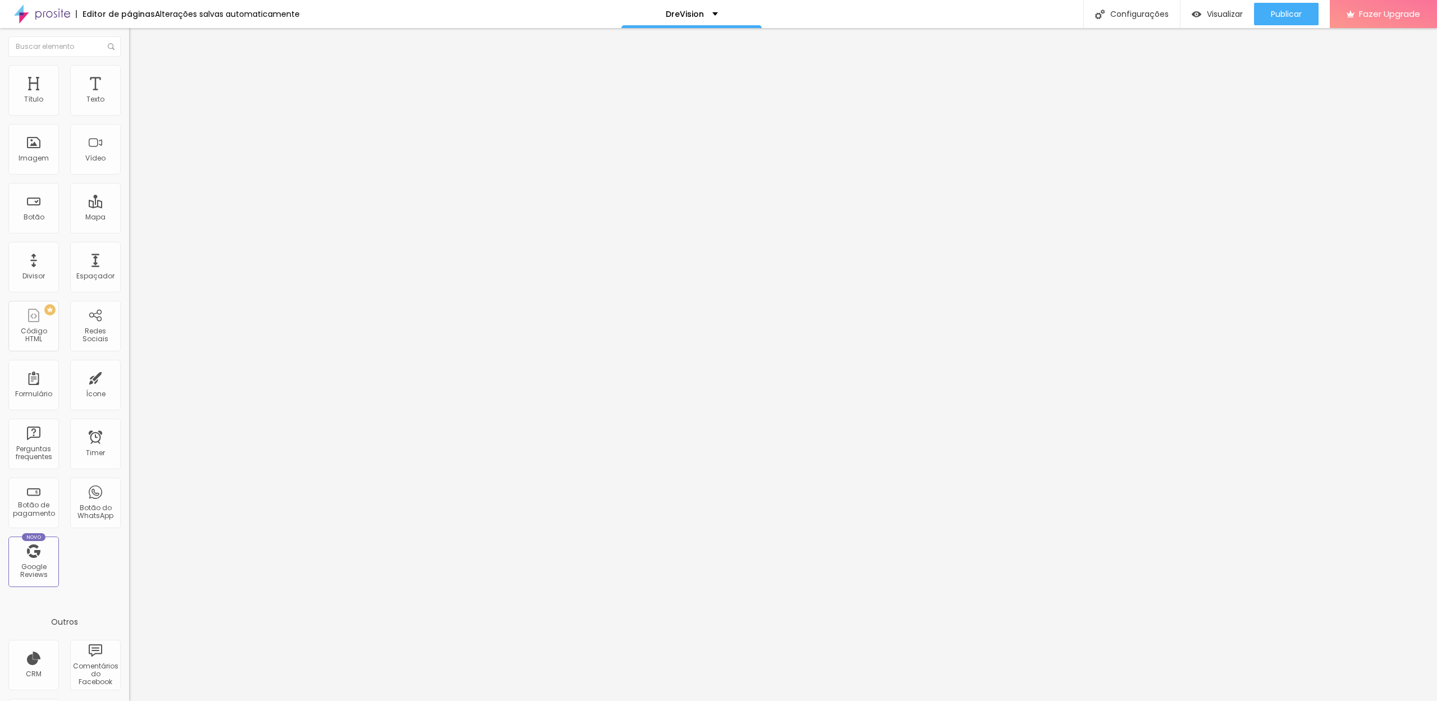
scroll to position [24, 0]
type textarea "Fotógrafos e videógrafos apaixonados por contar histórias de amor e celebrar mo…"
paste textarea "fotografia de casamentos Portugal, videógrafo de casamentos, fotografia batizad…"
type textarea "fotografia de casamentos Portugal, videógrafo de casamentos, fotografia batizad…"
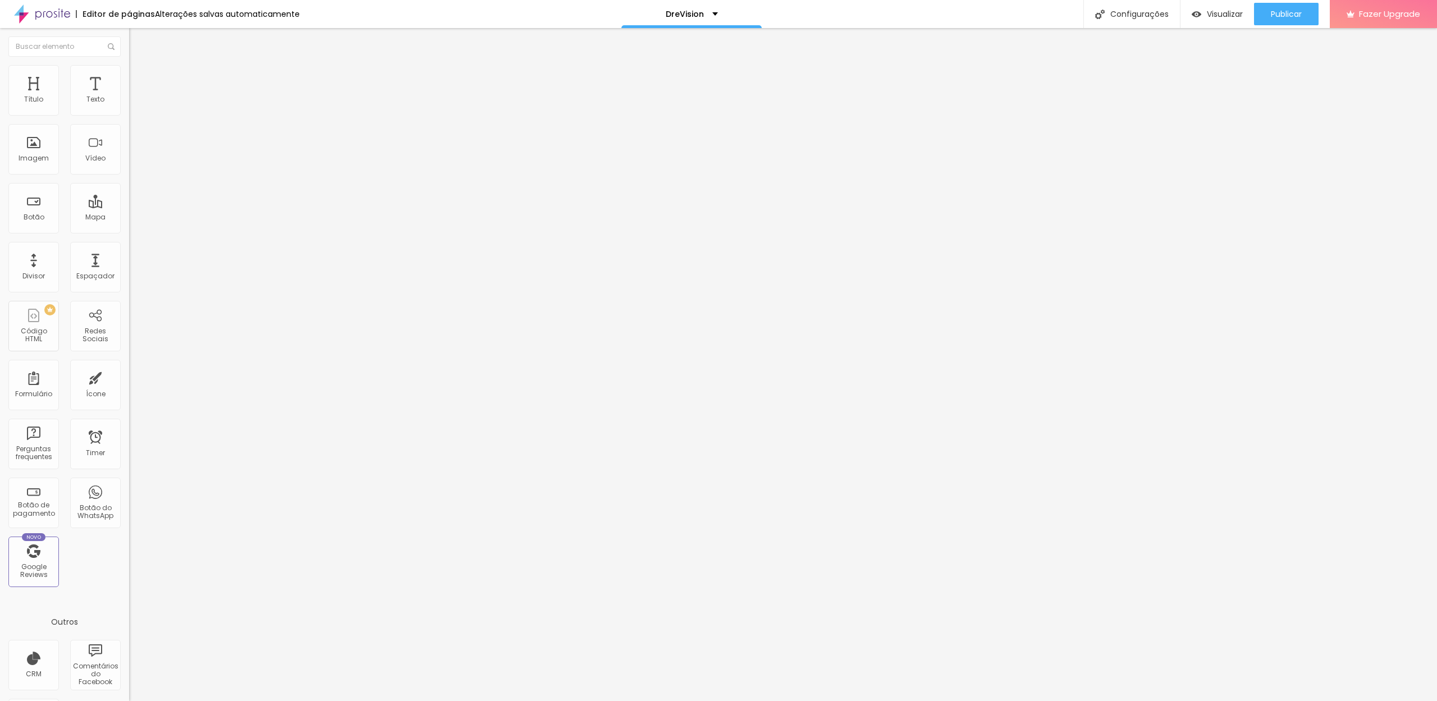
paste textarea "fotografia de casamentos Portugal, videógrafo de casamentos, fotografia batizad…"
drag, startPoint x: 669, startPoint y: 487, endPoint x: 753, endPoint y: 460, distance: 88.9
type textarea "fotografia de casamentos Portugal,"
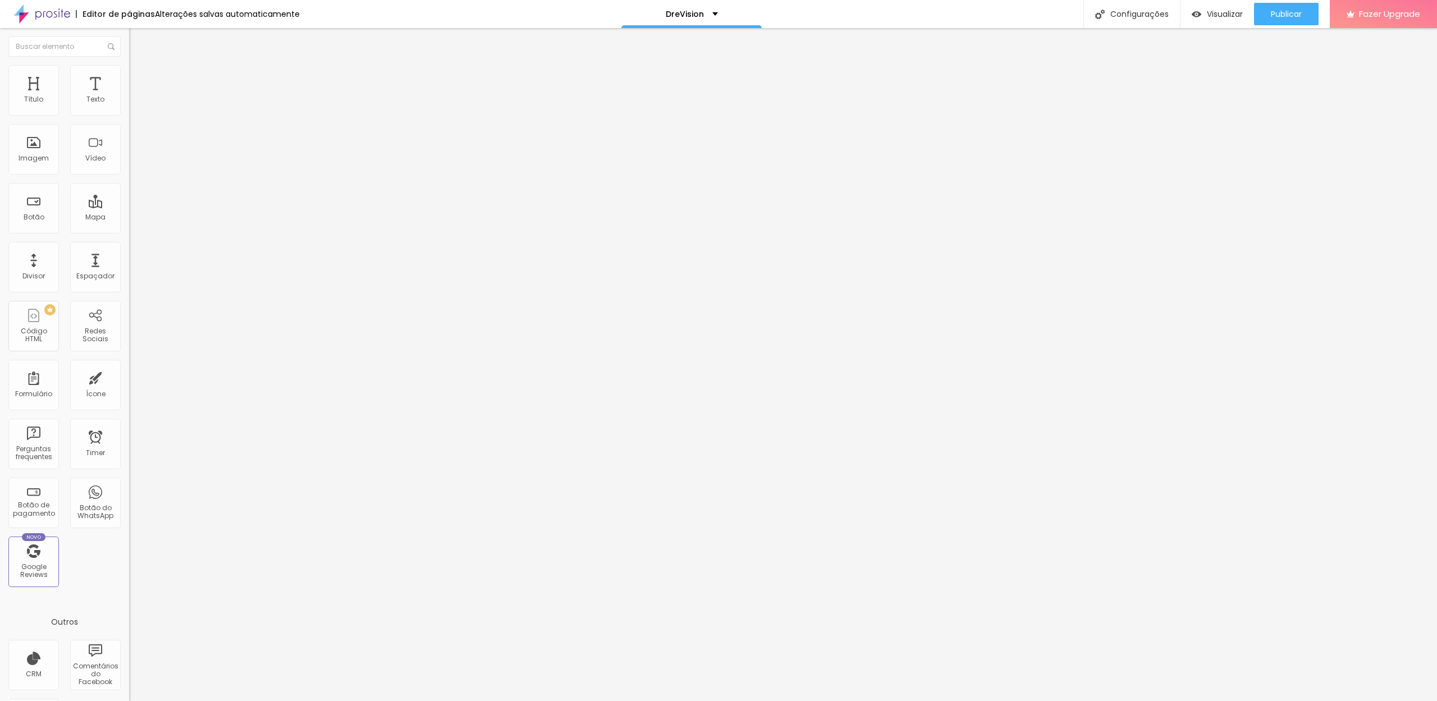
paste textarea ", videógrafo de casamentos, fotografia batizados, sessões de casal, DreVision w…"
type textarea ", videógrafo de casamentos, fotografia batizados, sessões de casal, DreVision w…"
paste textarea ", videógrafo de casamentos, fotografia batizados, sessões de casal, DreVision w…"
drag, startPoint x: 830, startPoint y: 486, endPoint x: 725, endPoint y: 473, distance: 105.2
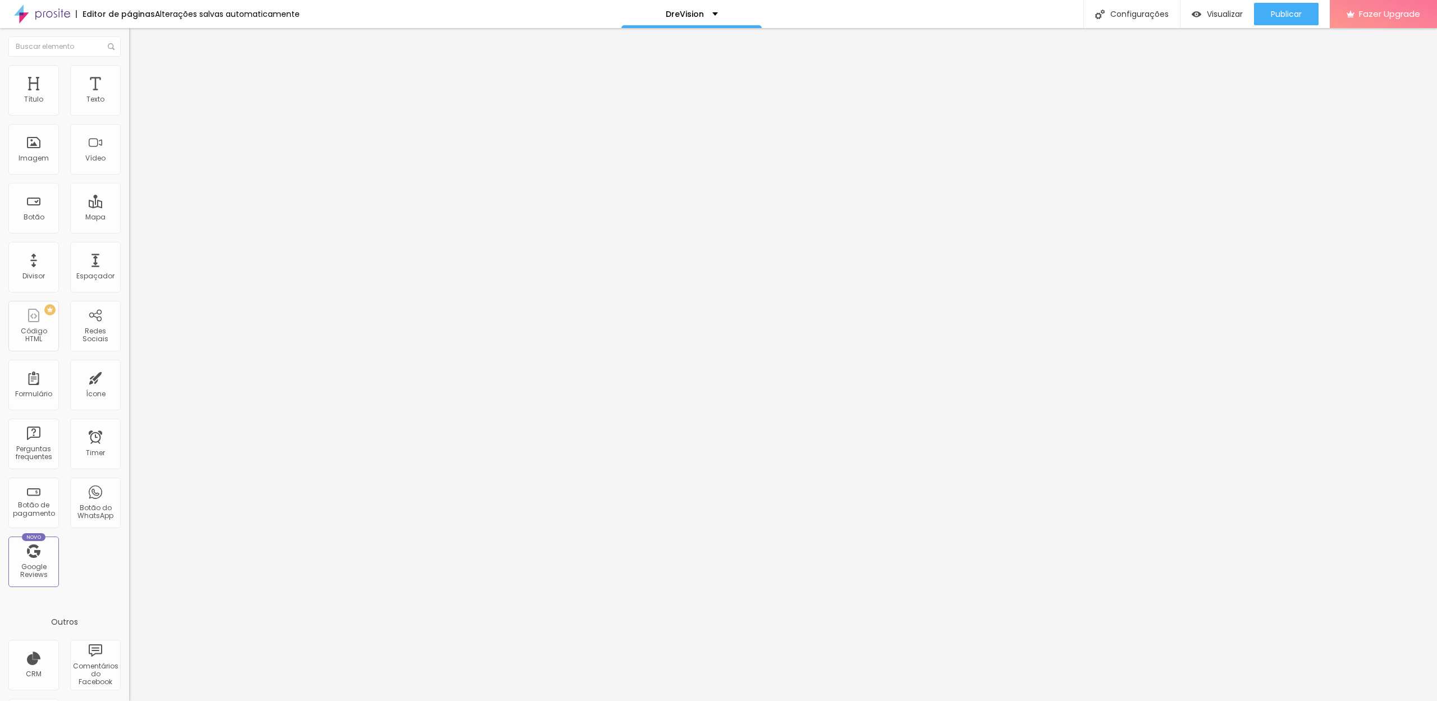
drag, startPoint x: 619, startPoint y: 473, endPoint x: 605, endPoint y: 473, distance: 13.5
type textarea "Fotografia de casamentos Portugal videógrafo de casamentos"
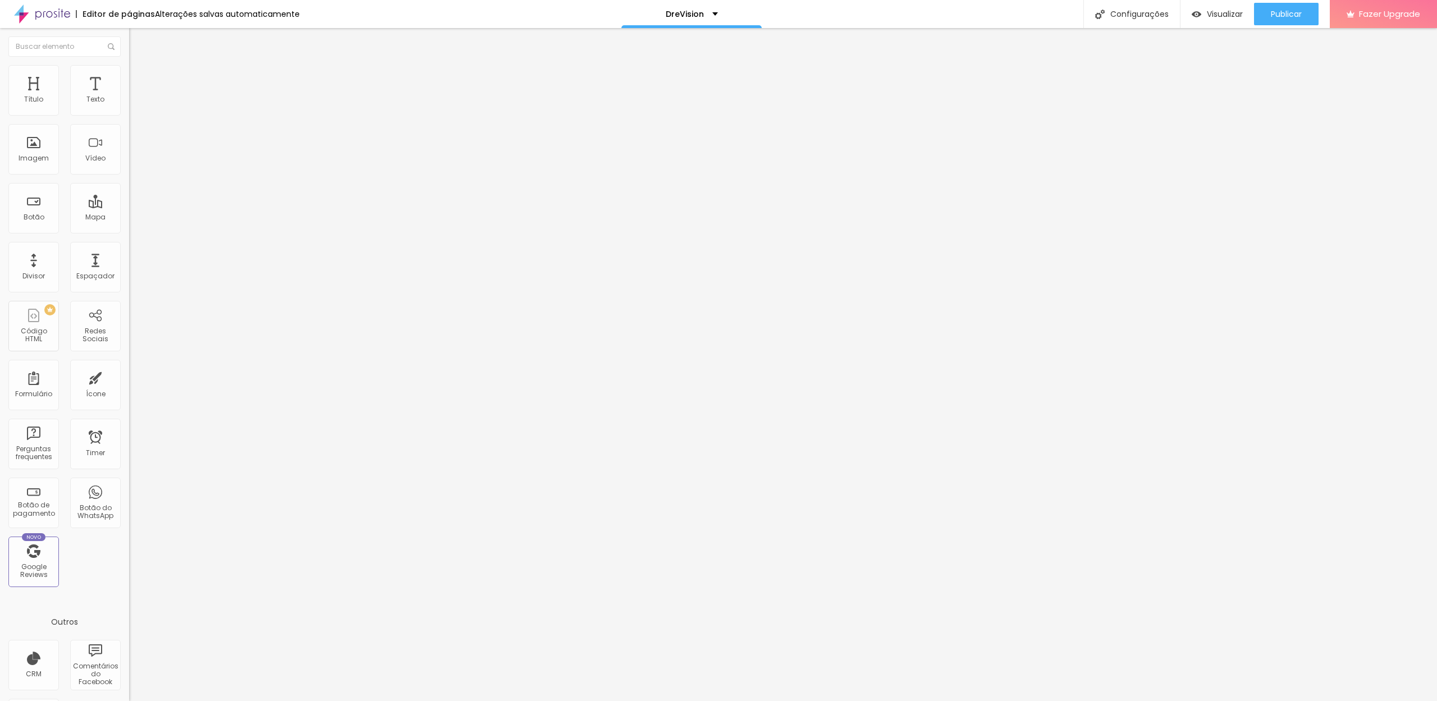
drag, startPoint x: 736, startPoint y: 471, endPoint x: 609, endPoint y: 471, distance: 127.4
paste textarea ", videógrafo de casamentos, fotografia batizados, sessões de casal, DreVision w…"
paste textarea "fotografia de casamentos Portugal"
type textarea "fotografia de casamentos Portugal, videógrafo de casamentos, fotografia batizad…"
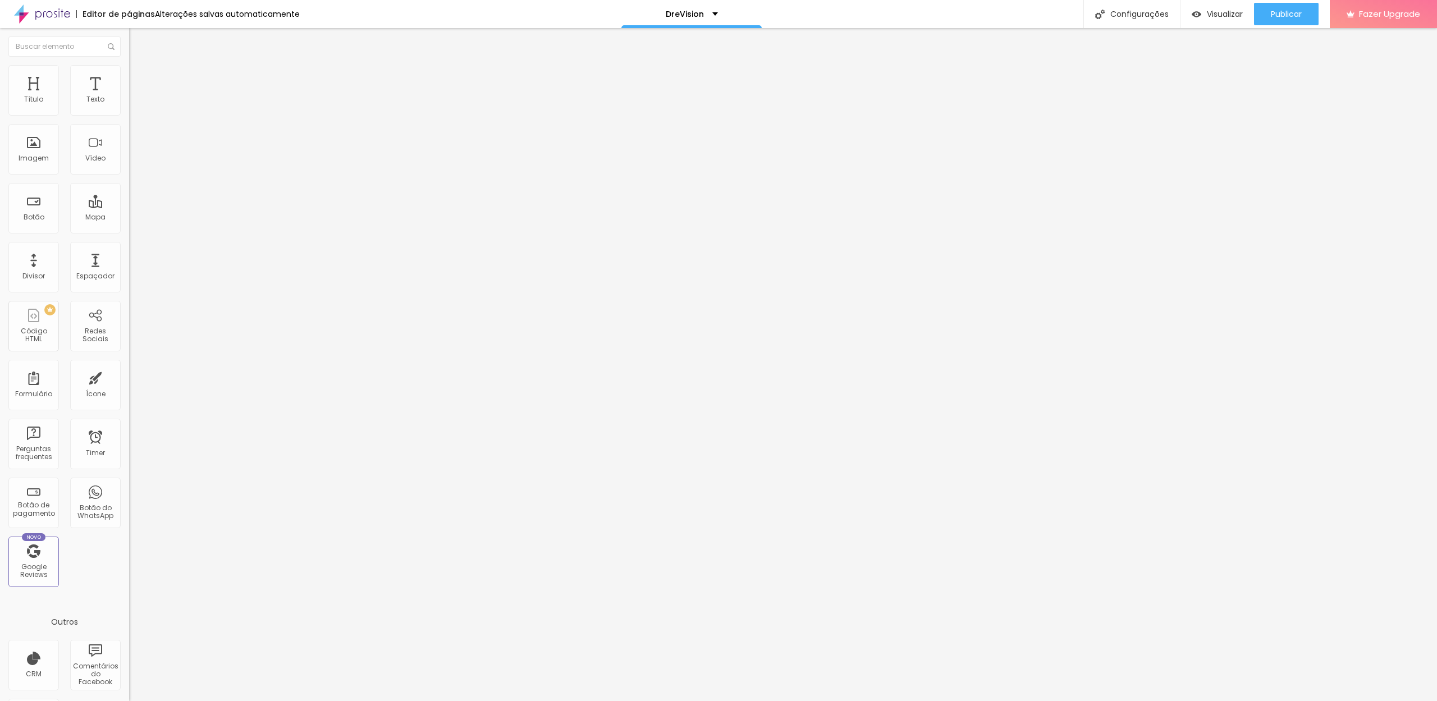
paste input "DreVision | Fotografia & Filme de Casamentos, Batizados e Eventos"
type input "DreVision | Fotografia & Filme de Casamentos, Batizados e Eventos"
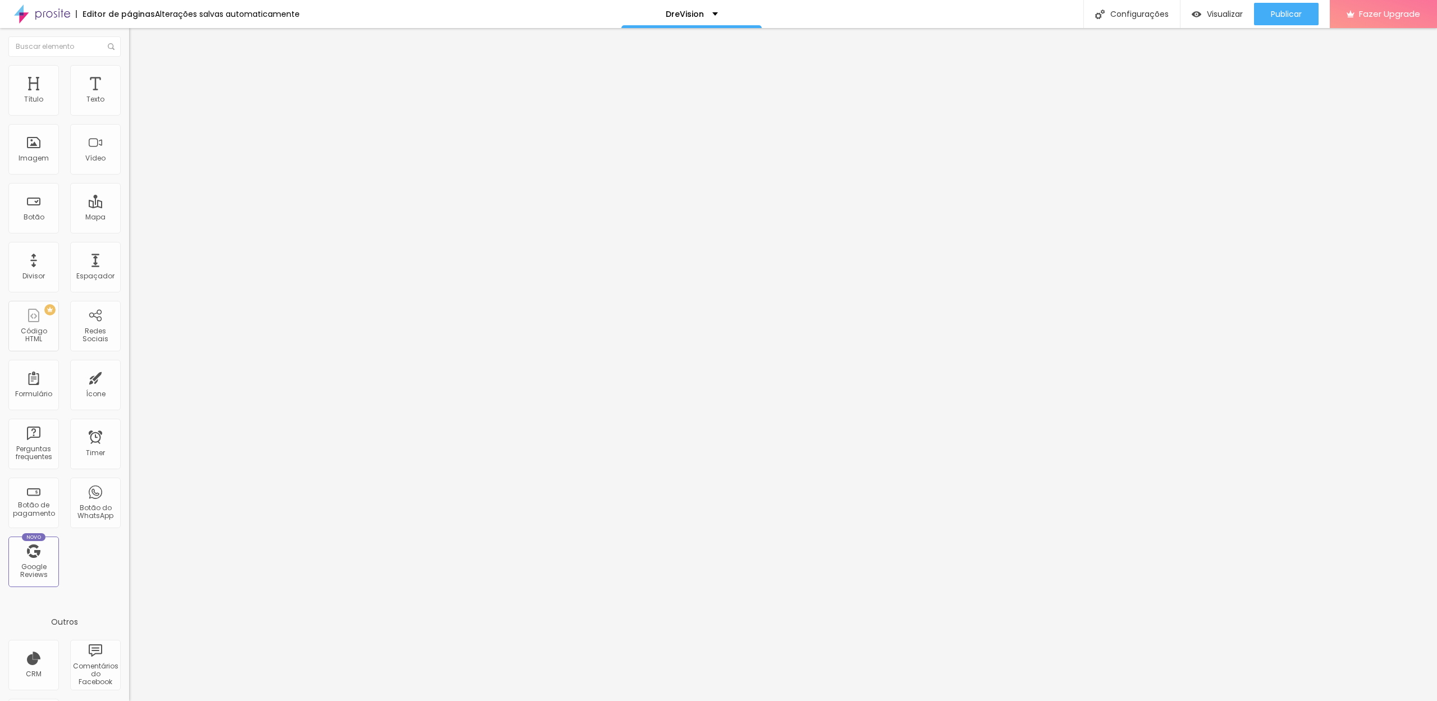
drag, startPoint x: 706, startPoint y: 475, endPoint x: 712, endPoint y: 474, distance: 6.3
paste textarea "Fotógrafos e videógrafos apaixonados por contar histórias de amor e celebrar mo…"
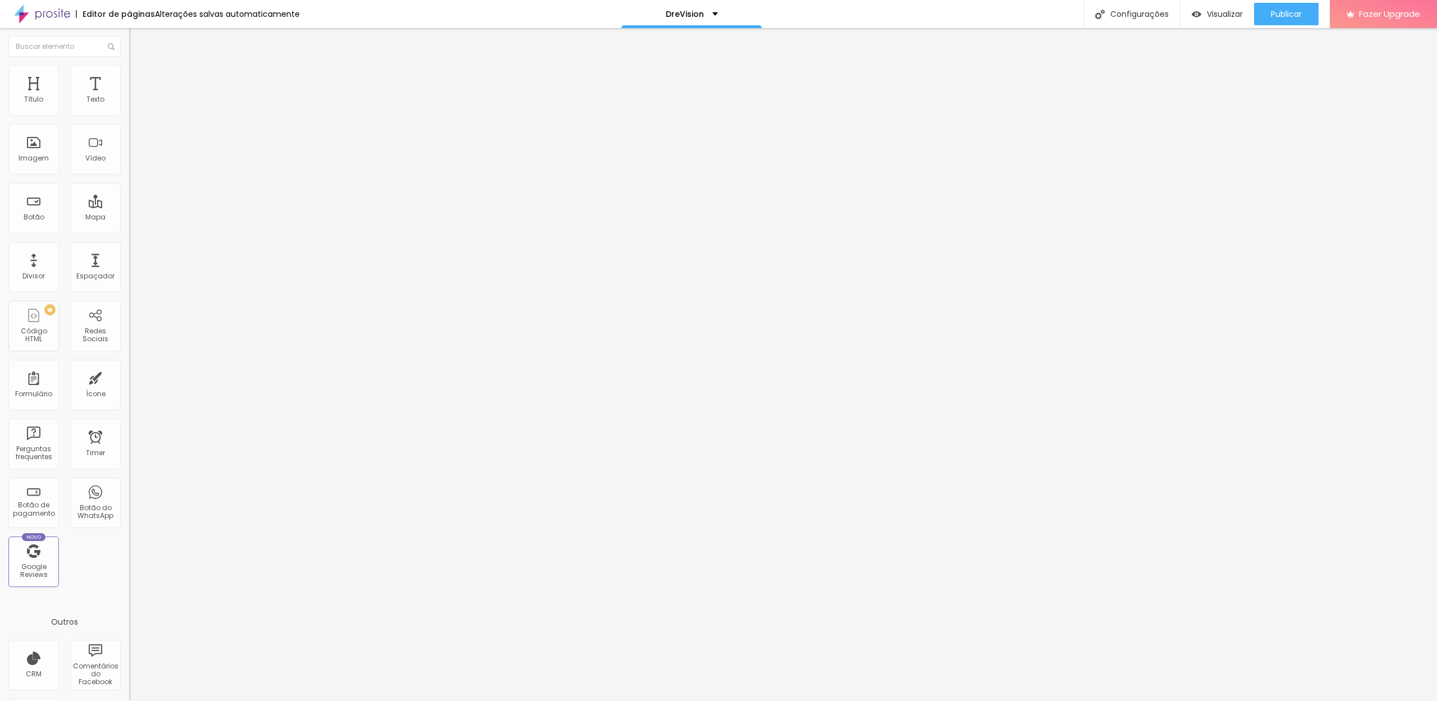
type textarea "Fotógrafos e videógrafos apaixonados por contar histórias de amor e celebrar mo…"
click at [925, 701] on div at bounding box center [718, 713] width 1437 height 10
click at [708, 8] on div "DreVision" at bounding box center [691, 14] width 140 height 28
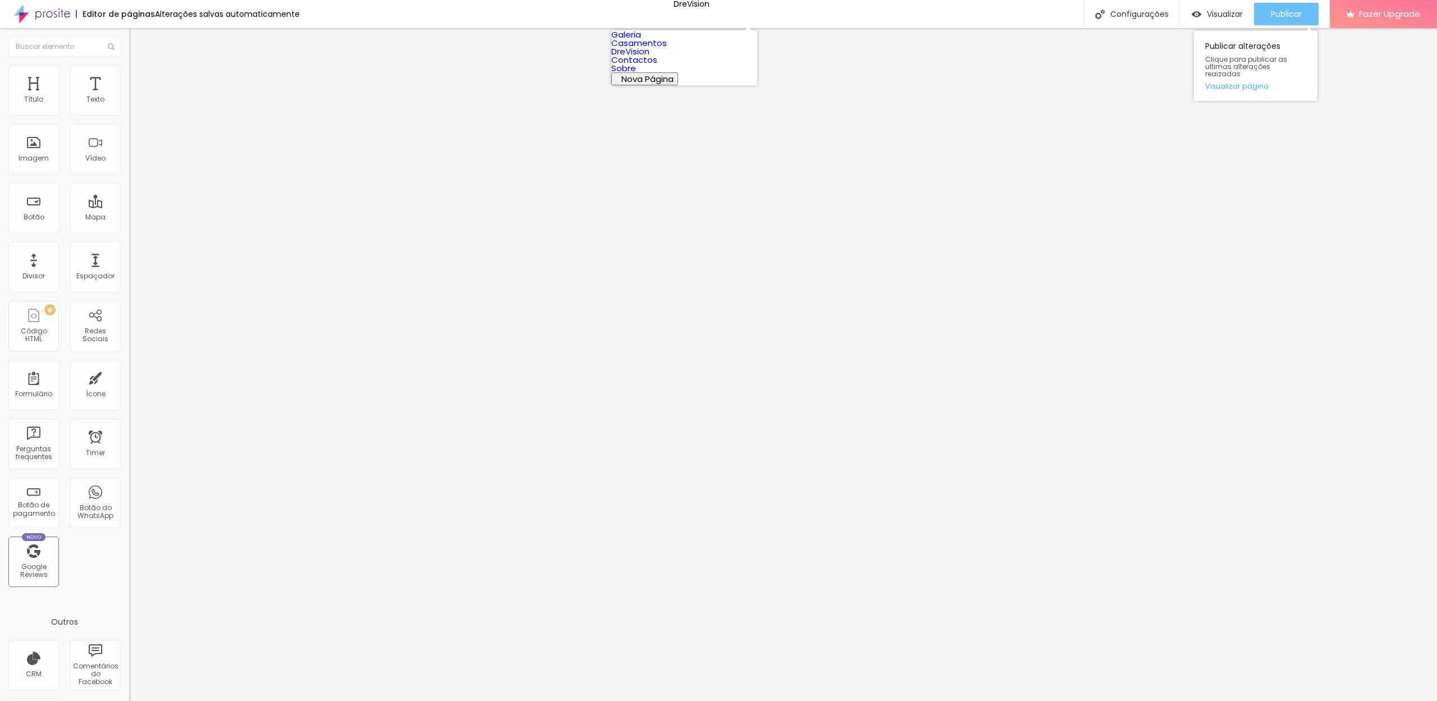
click at [1303, 11] on button "Publicar" at bounding box center [1286, 14] width 65 height 22
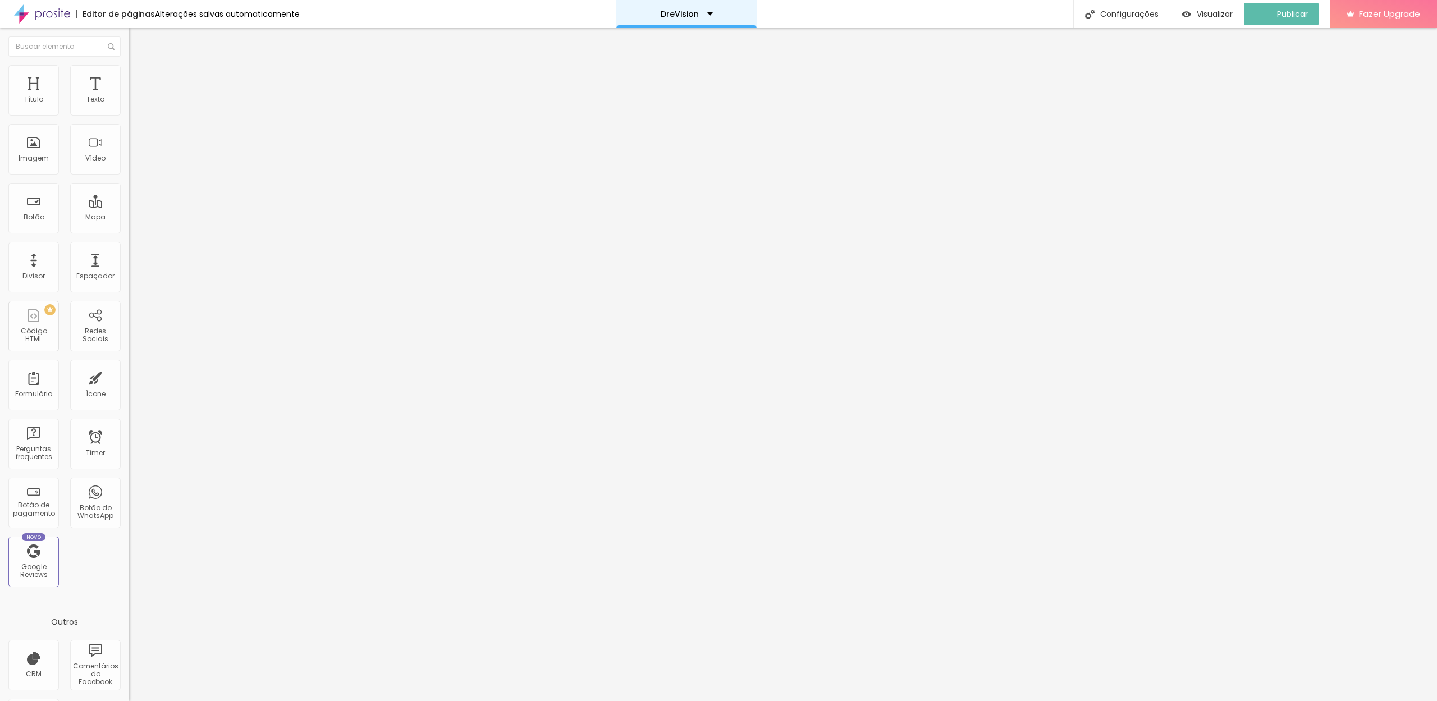
click at [704, 15] on div "DreVision" at bounding box center [687, 14] width 52 height 8
click at [667, 49] on link "Casamentos" at bounding box center [639, 43] width 56 height 12
click at [1113, 19] on div "Configurações" at bounding box center [1131, 14] width 97 height 28
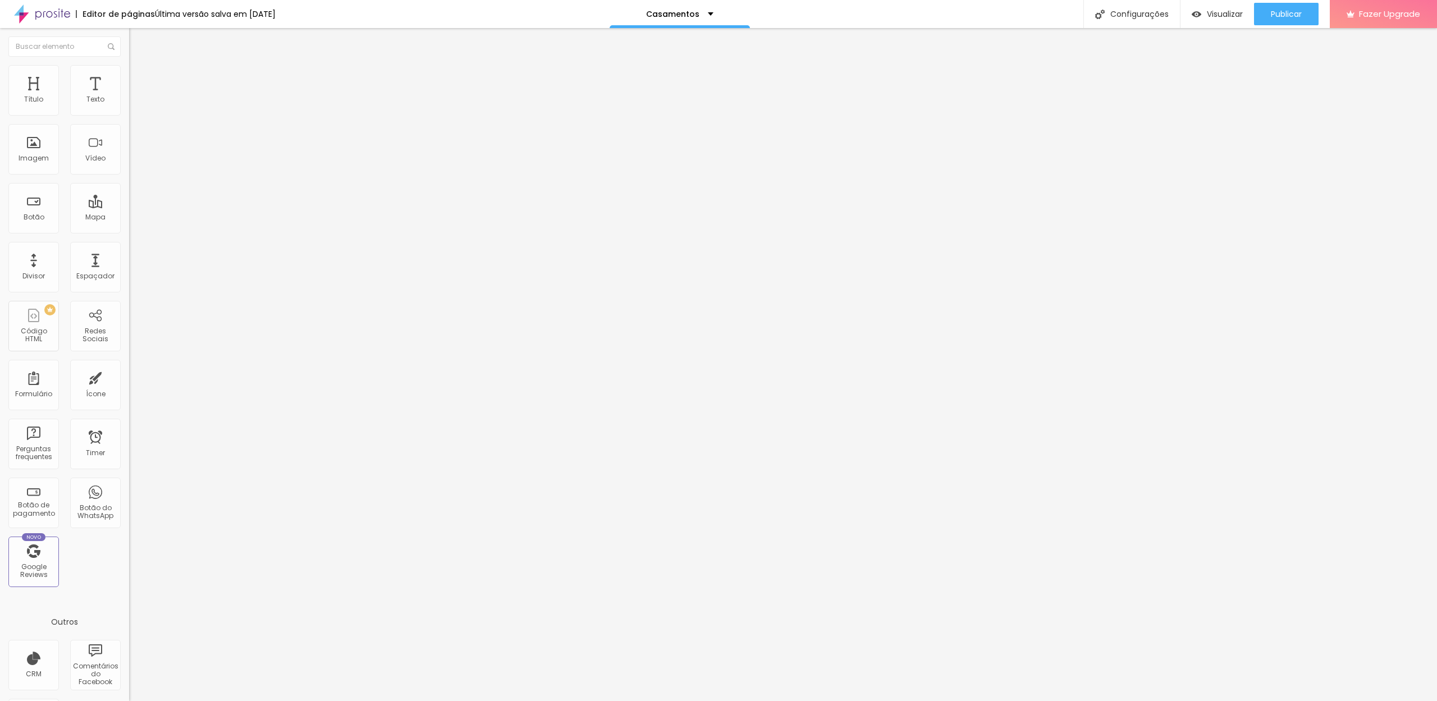
paste input "Fotógrafos e videógrafos apaixonados por contar histórias de amor e celebrar mo…"
paste input "Casamentos | Fotografia & Vídeo com Emoção — DreVision"
drag, startPoint x: 855, startPoint y: 337, endPoint x: 800, endPoint y: 337, distance: 54.5
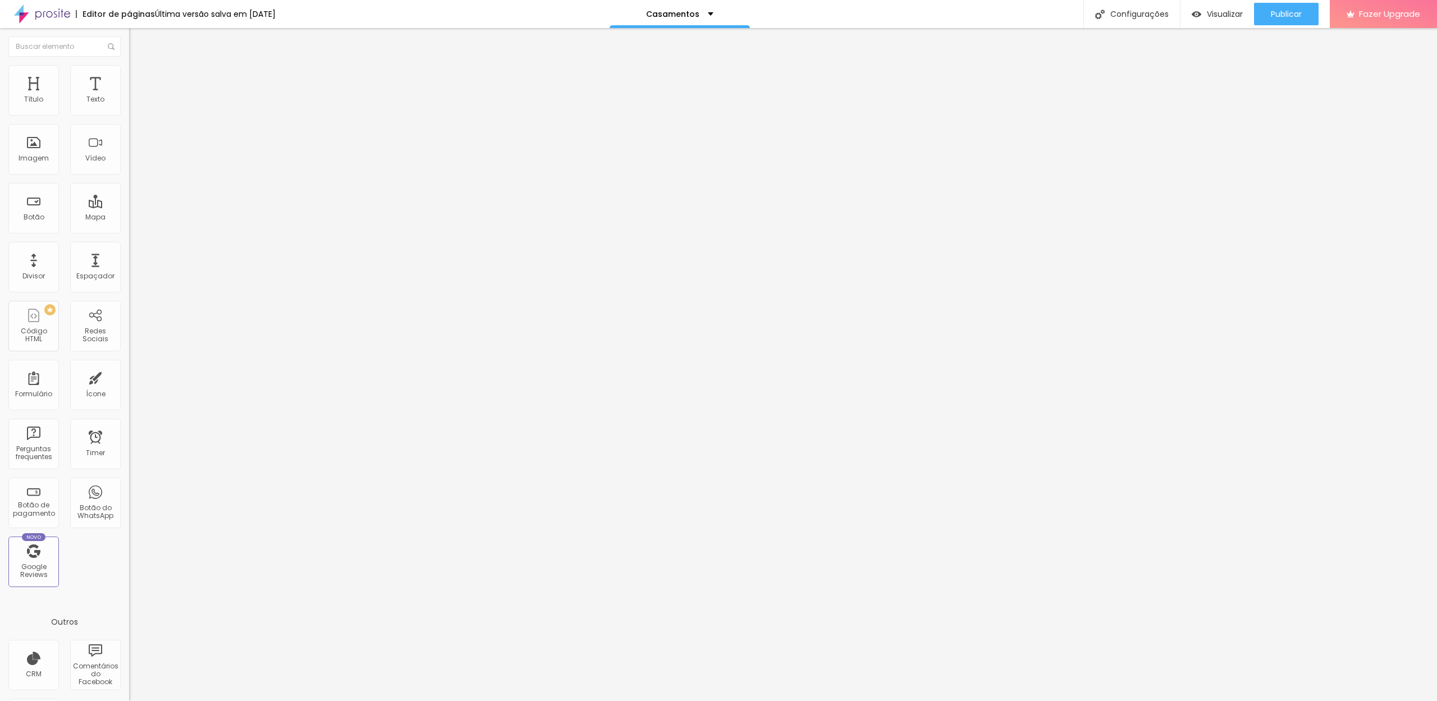
type input "Casamentos | Fotografia & Vídeo com Emoção | DreVision"
paste textarea "Cada casamento é único. Captamos os olhares cúmplices, as lágrimas, os sorrisos…"
type textarea "Cada casamento é único. Captamos os olhares cúmplices, as lágrimas, os sorrisos…"
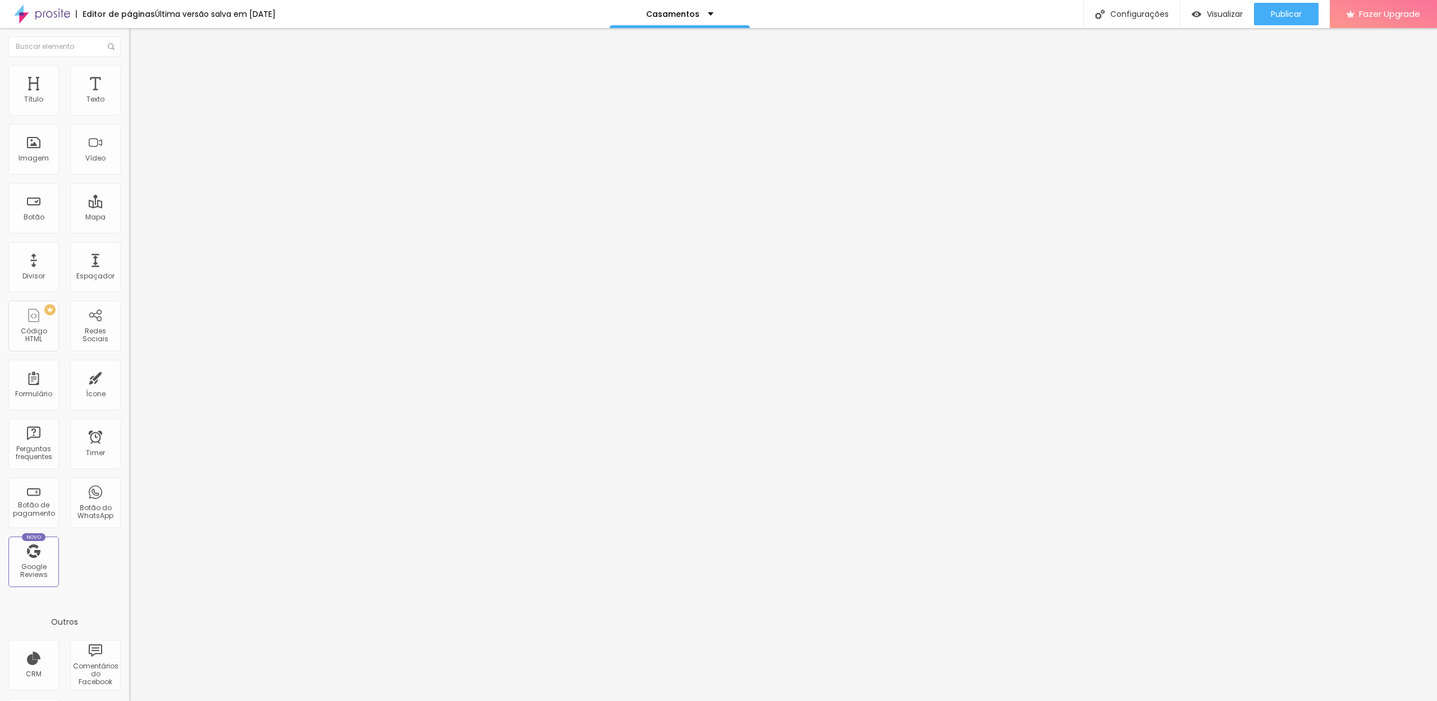
paste textarea "Cada casamento é único. Captamos os olhares cúmplices, as lágrimas, os sorrisos…"
paste textarea "fotografia de casamentos, vídeo de casamentos cinematográfico, storytellers cas…"
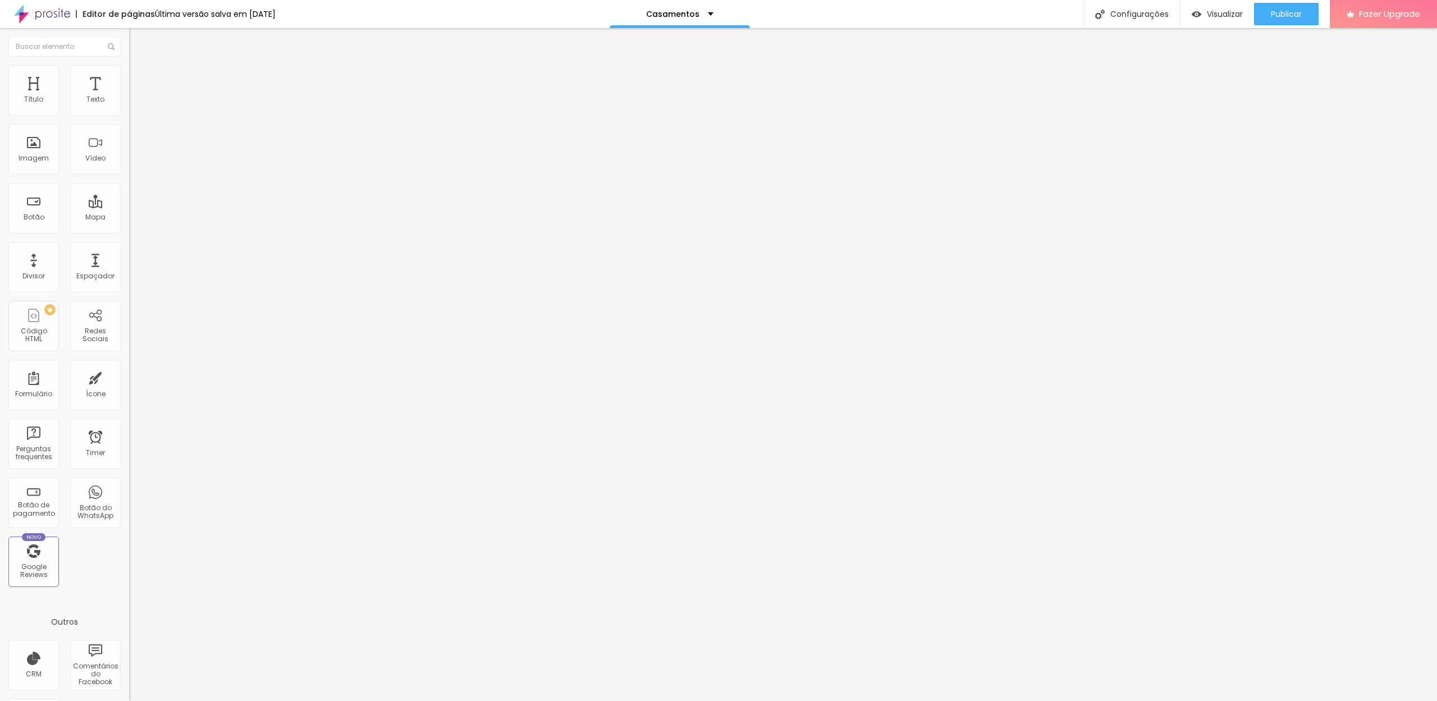
type textarea "fotografia de casamentos, vídeo de casamentos cinematográfico, storytellers cas…"
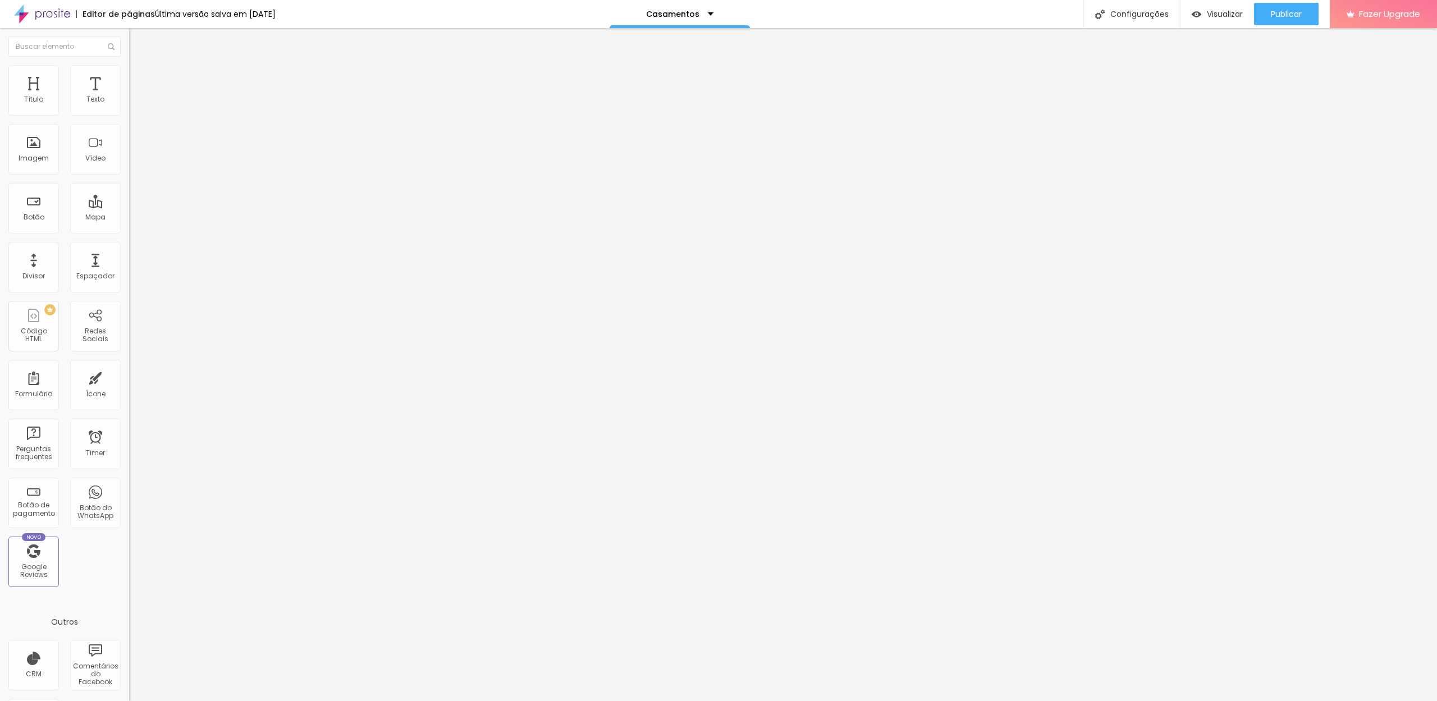
paste input "Casamentos | Fotografia & Vídeo com Emoção | DreVision"
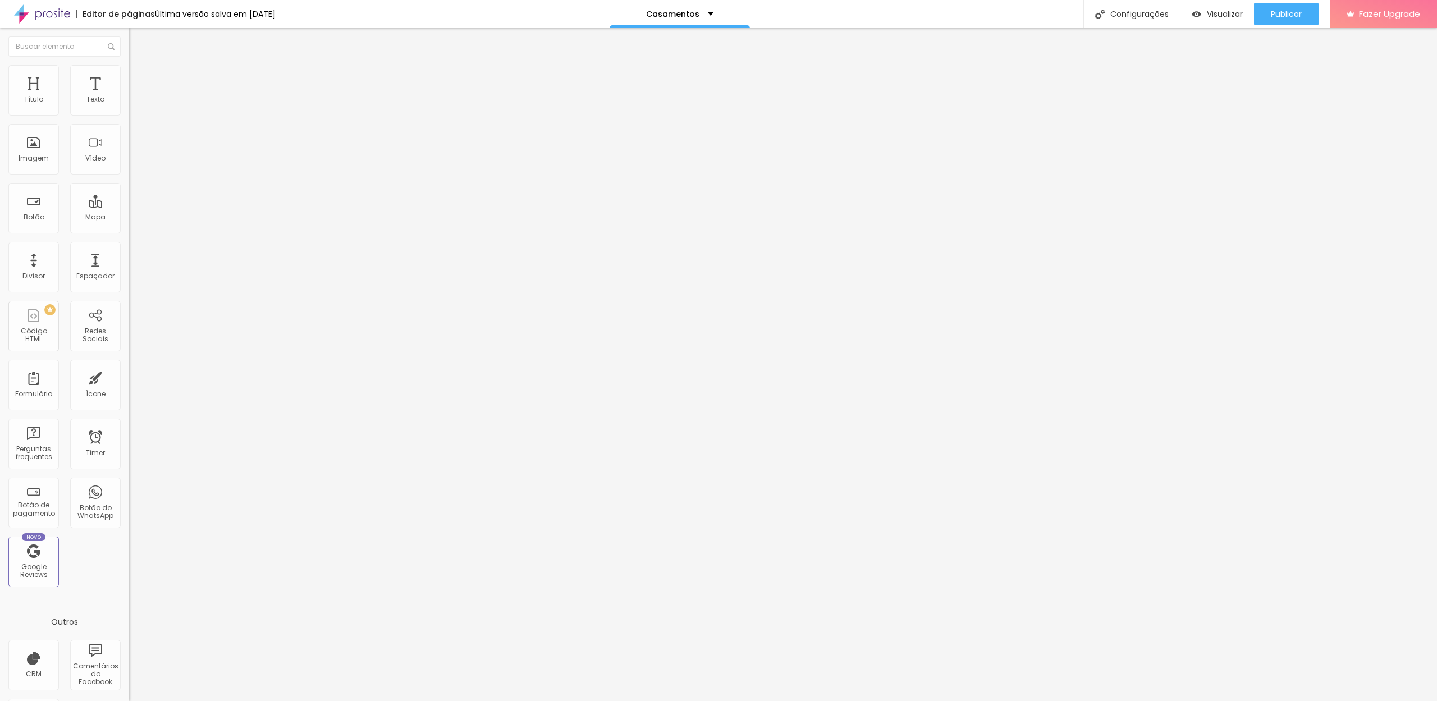
type input "Casamentos | Fotografia & Vídeo com Emoção | DreVision"
paste textarea "samentos | Fotografia & Vídeo com Emoção | DreVision"
type textarea "Cada casamento é único. Captamos os olhares cúmplices, as lágrimas, os sorrisos…"
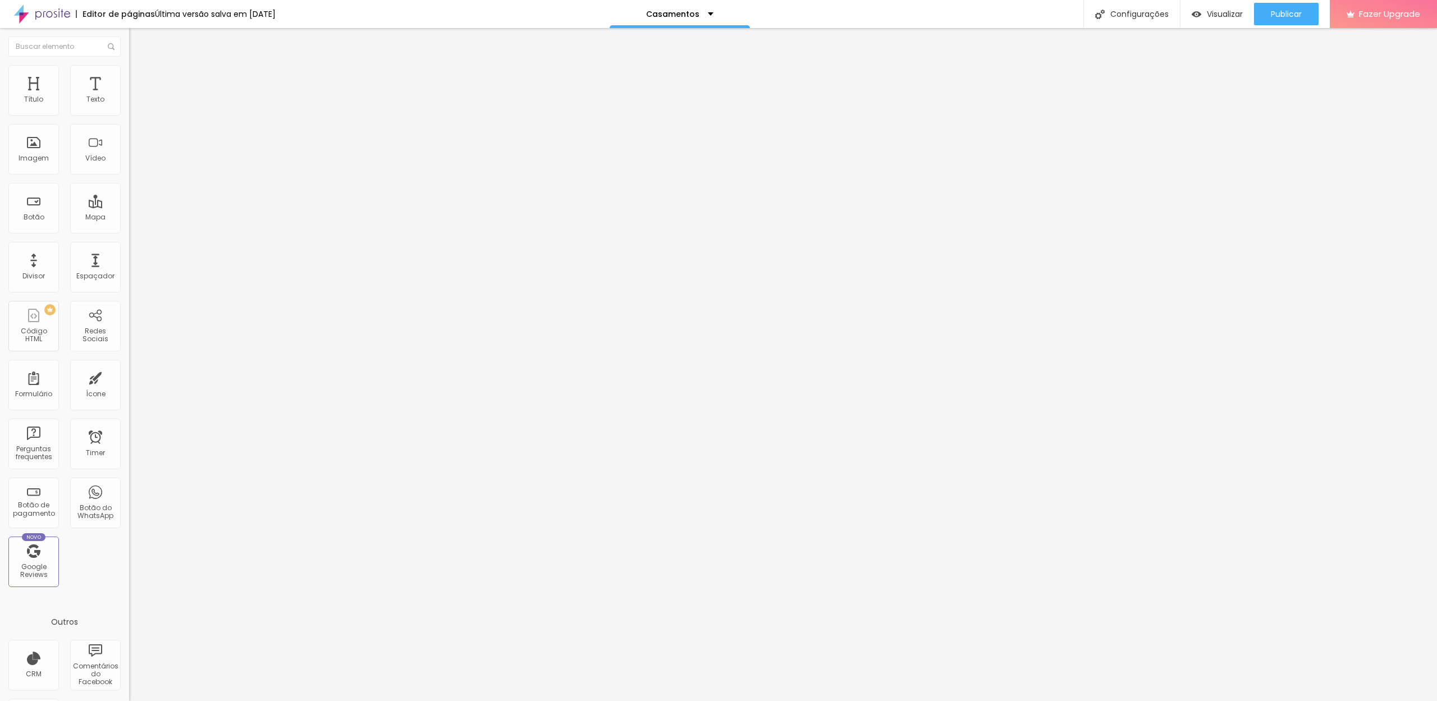
paste textarea "Cada casamento é único. Captamos os olhares cúmplices, as lágrimas, os sorrisos…"
type textarea "Cada casamento é único. Captamos os olhares cúmplices, as lágrimas, os sorrisos…"
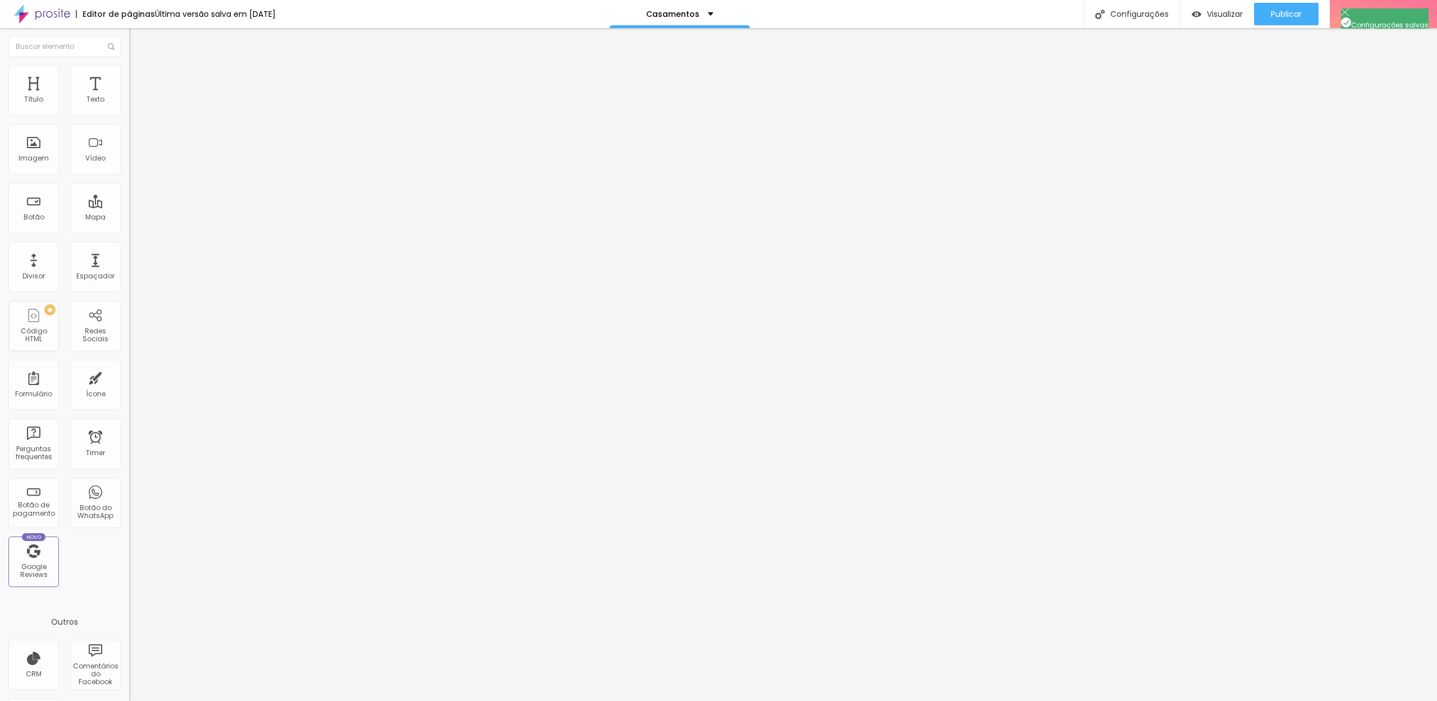
click at [919, 701] on div at bounding box center [718, 713] width 1437 height 10
click at [1272, 21] on div "Publicar" at bounding box center [1286, 14] width 31 height 22
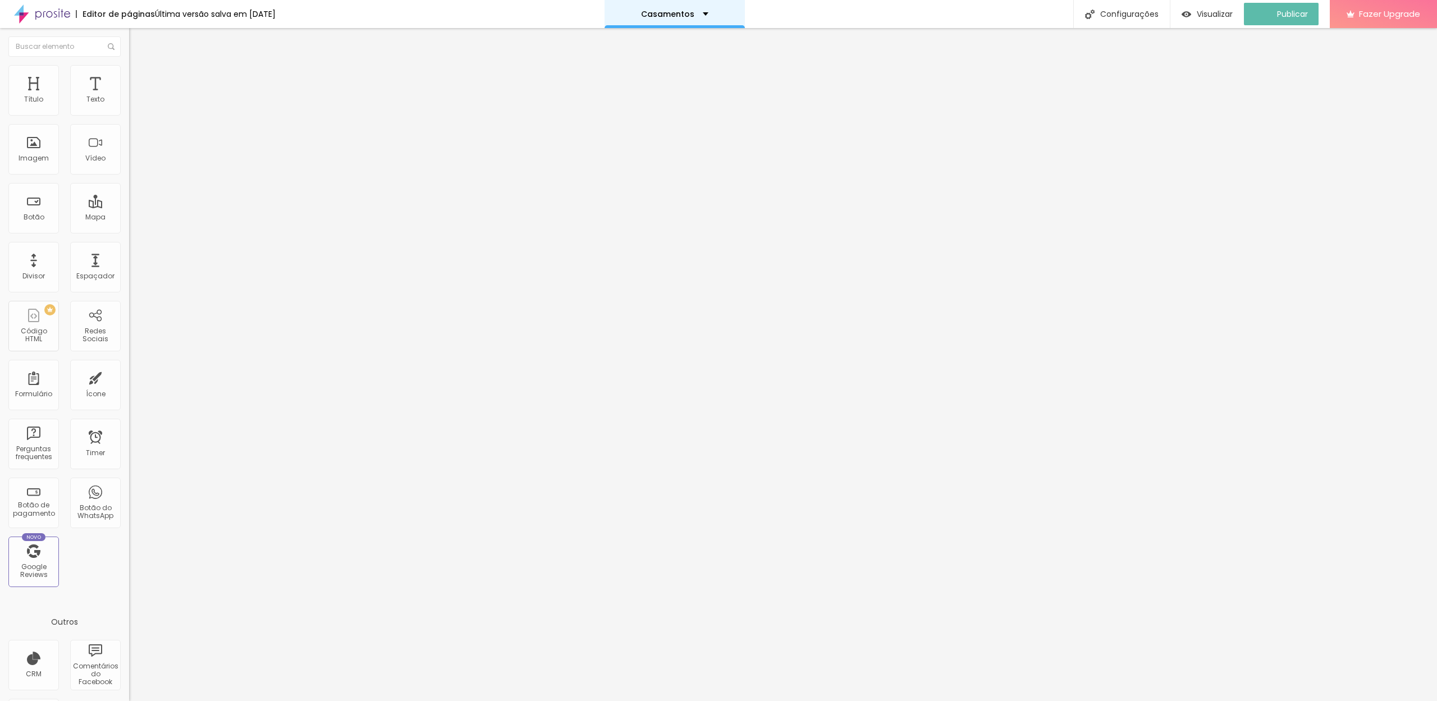
click at [694, 17] on p "Casamentos" at bounding box center [667, 14] width 53 height 8
click at [641, 40] on link "Galeria" at bounding box center [626, 35] width 30 height 12
click at [1148, 19] on div "Configurações" at bounding box center [1131, 14] width 97 height 28
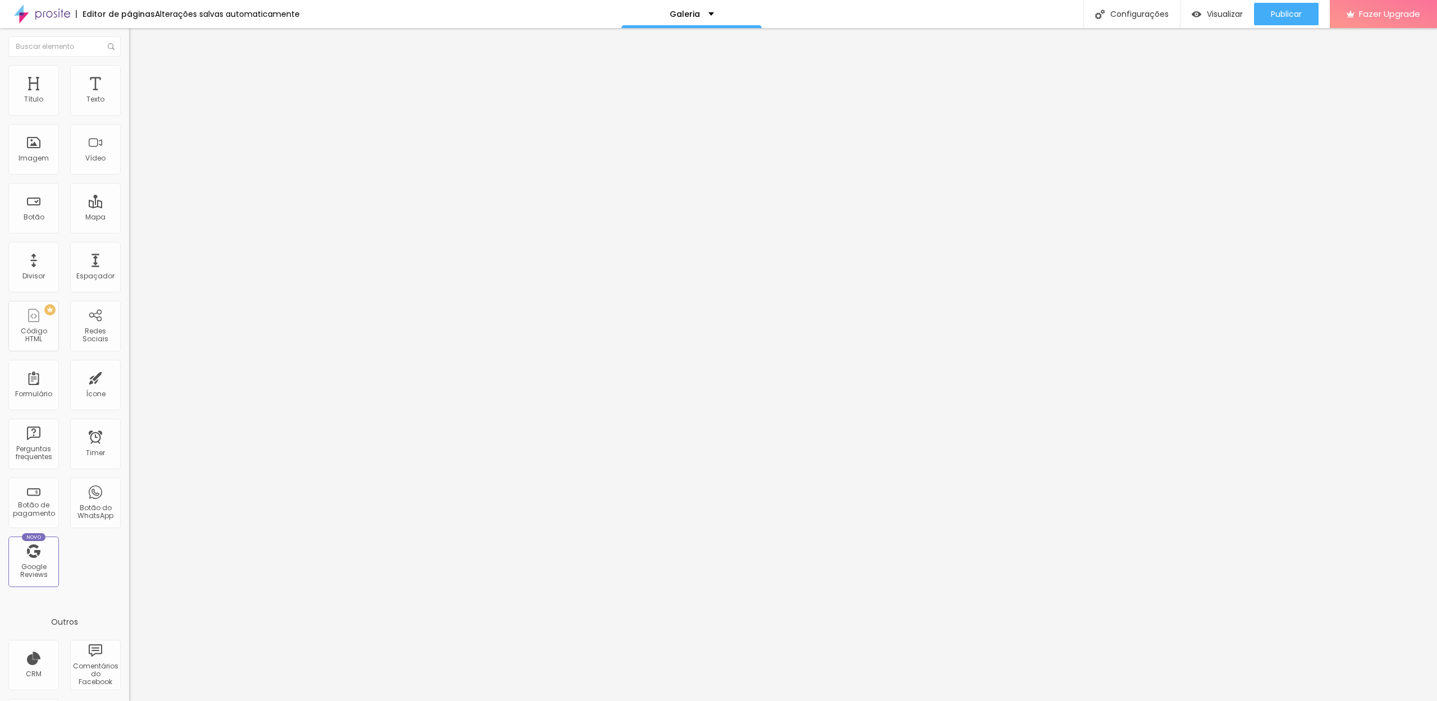
paste input "Galeria de Batizados, Sessões & Eventos | DreVision"
type input "Galeria de Batizados, Sessões & Eventos | DreVision"
paste textarea "Do primeiro sorriso ao primeiro aniversário, do batismo à despedida de solteira…"
type textarea "Do primeiro sorriso ao primeiro aniversário, do batismo à despedida de solteira…"
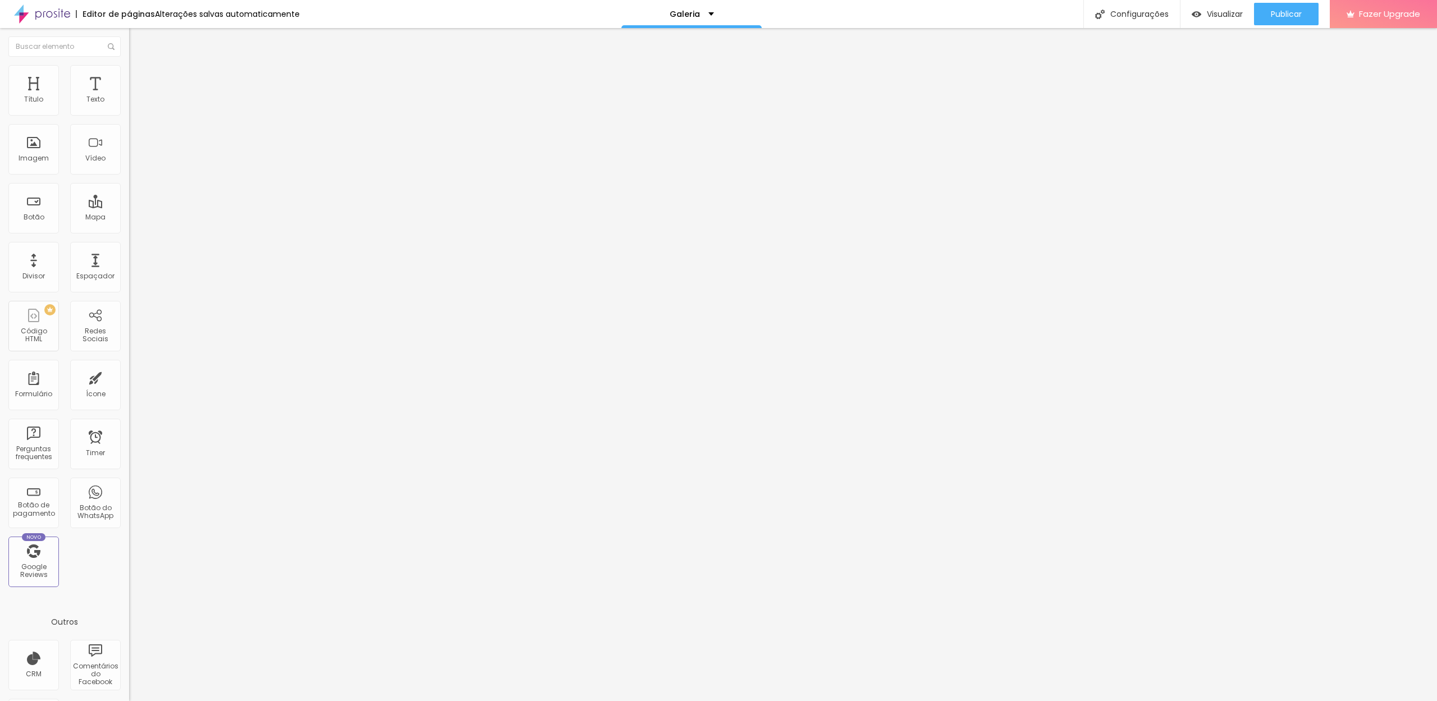
paste input "Galeria de Batizados, Sessões & Eventos | DreVision"
type input "Galeria de Batizados, Sessões & Eventos | DreVision"
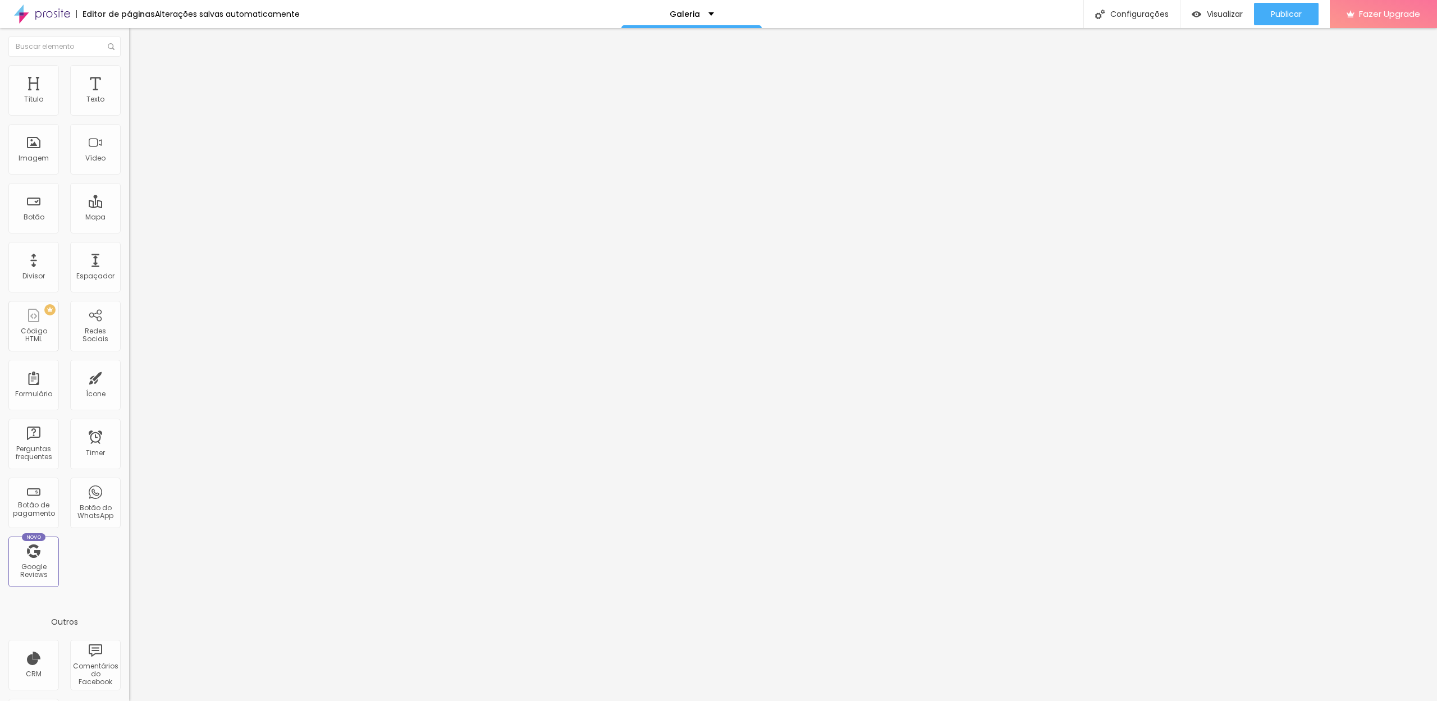
paste textarea "Do primeiro sorriso ao primeiro aniversário, do batismo à despedida de solteira…"
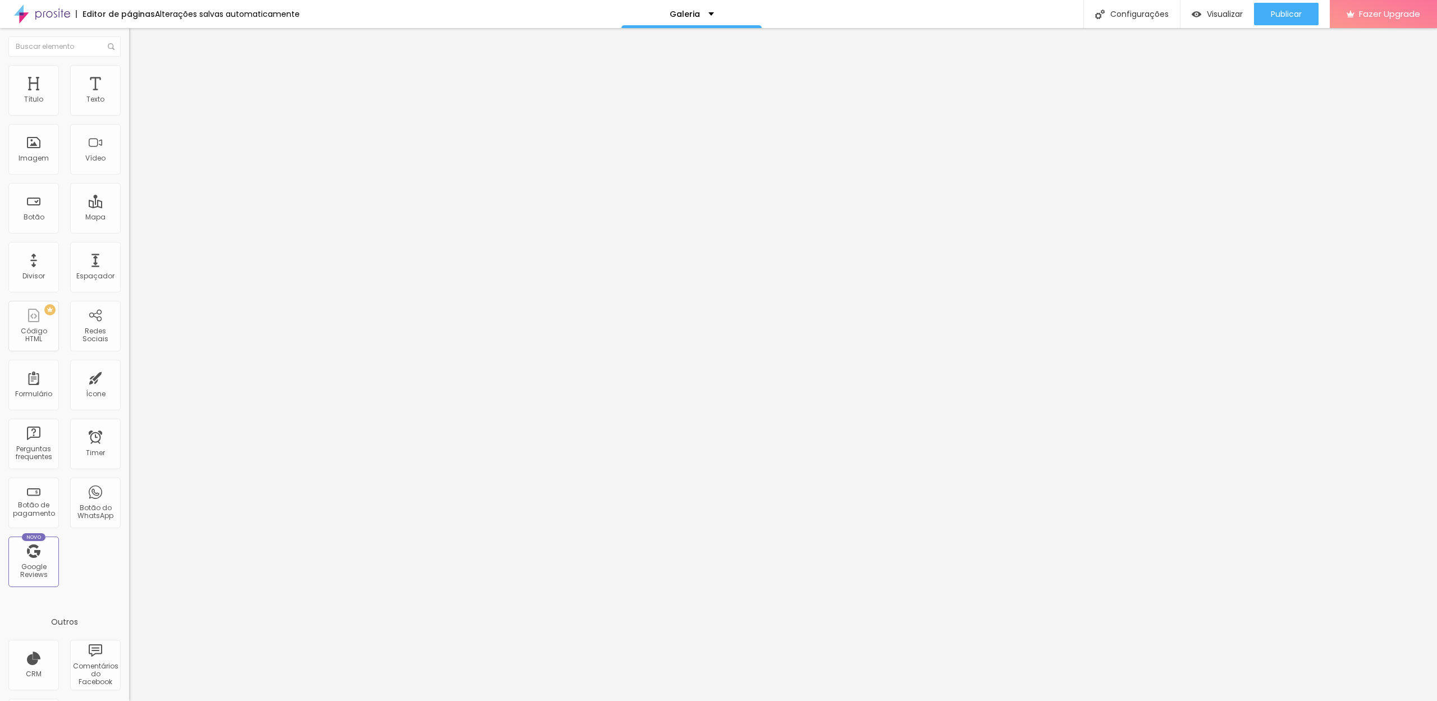
type textarea "Do primeiro sorriso ao primeiro aniversário, do batismo à despedida de solteira…"
paste textarea "fotografia de batizados, sessões de gravidez, sessões de casal, despedida de so…"
type textarea "fotografia de batizados, sessões de gravidez, sessões de casal, despedida de so…"
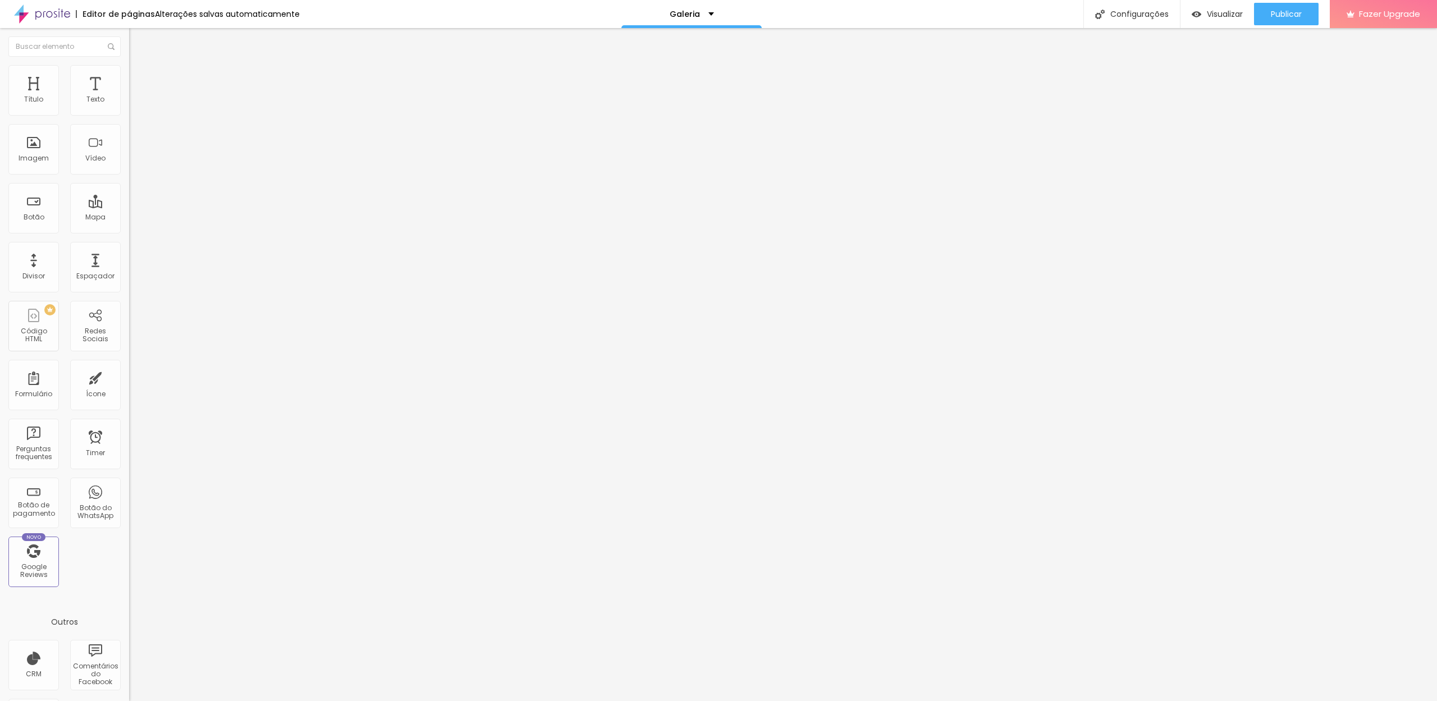
click at [919, 701] on div at bounding box center [718, 713] width 1437 height 10
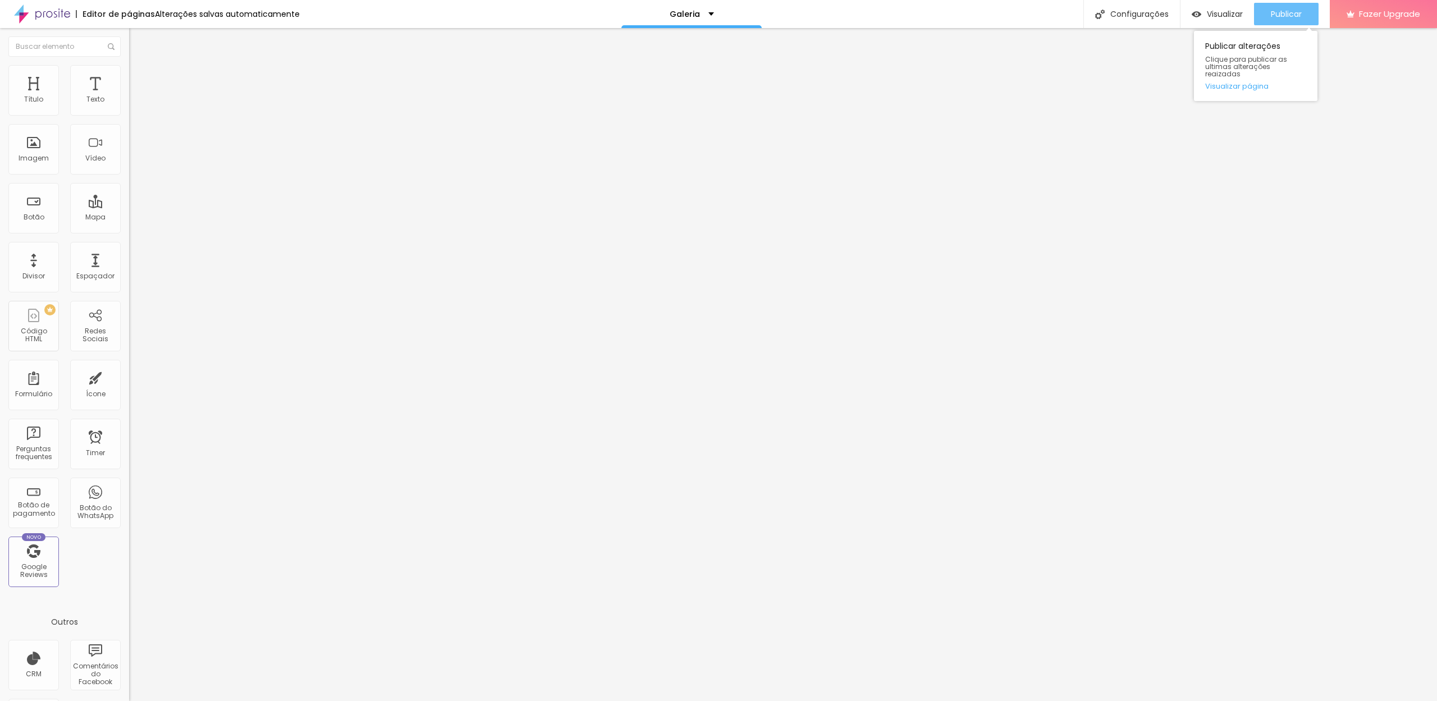
click at [1261, 16] on button "Publicar" at bounding box center [1286, 14] width 65 height 22
click at [1134, 12] on div "Configurações" at bounding box center [1131, 14] width 97 height 28
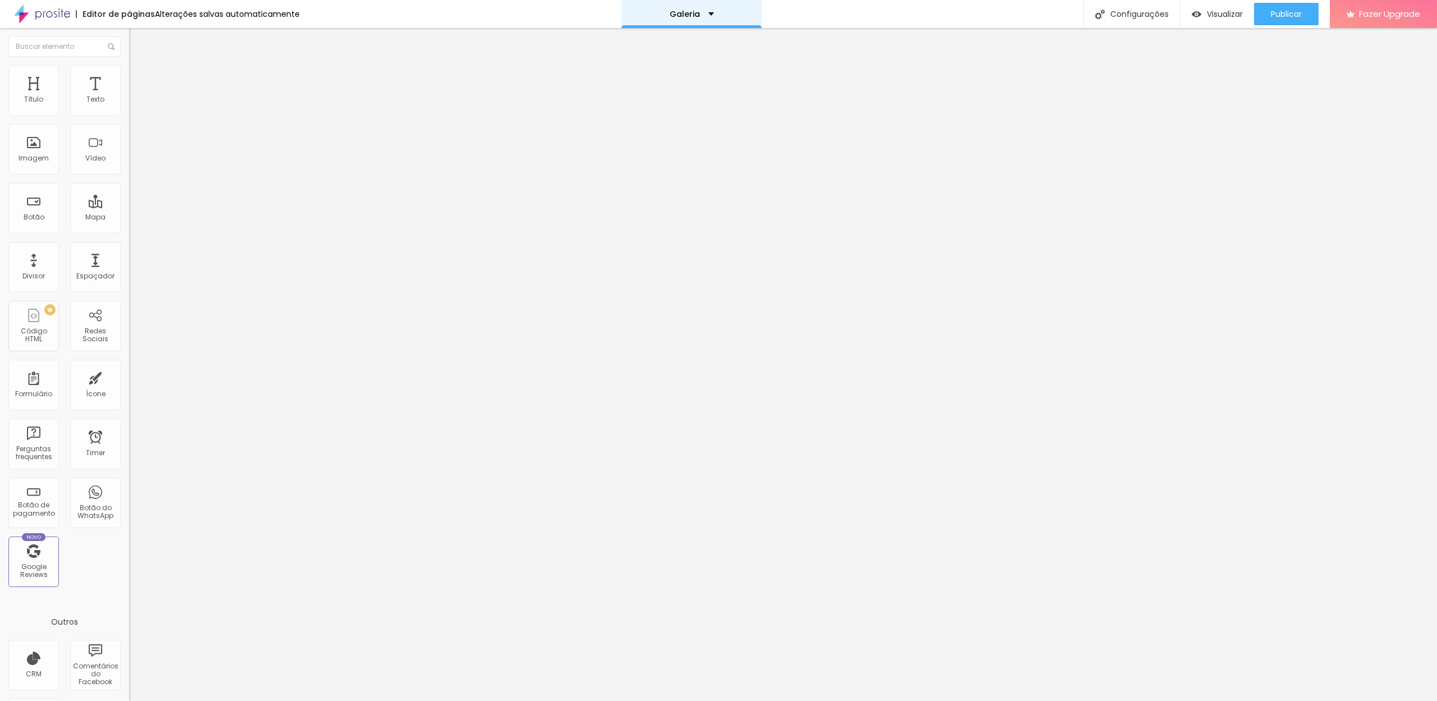
click at [697, 7] on div "Galeria" at bounding box center [691, 14] width 140 height 28
click at [636, 74] on link "Sobre" at bounding box center [623, 68] width 25 height 12
click at [1108, 17] on div "Configurações" at bounding box center [1131, 14] width 97 height 28
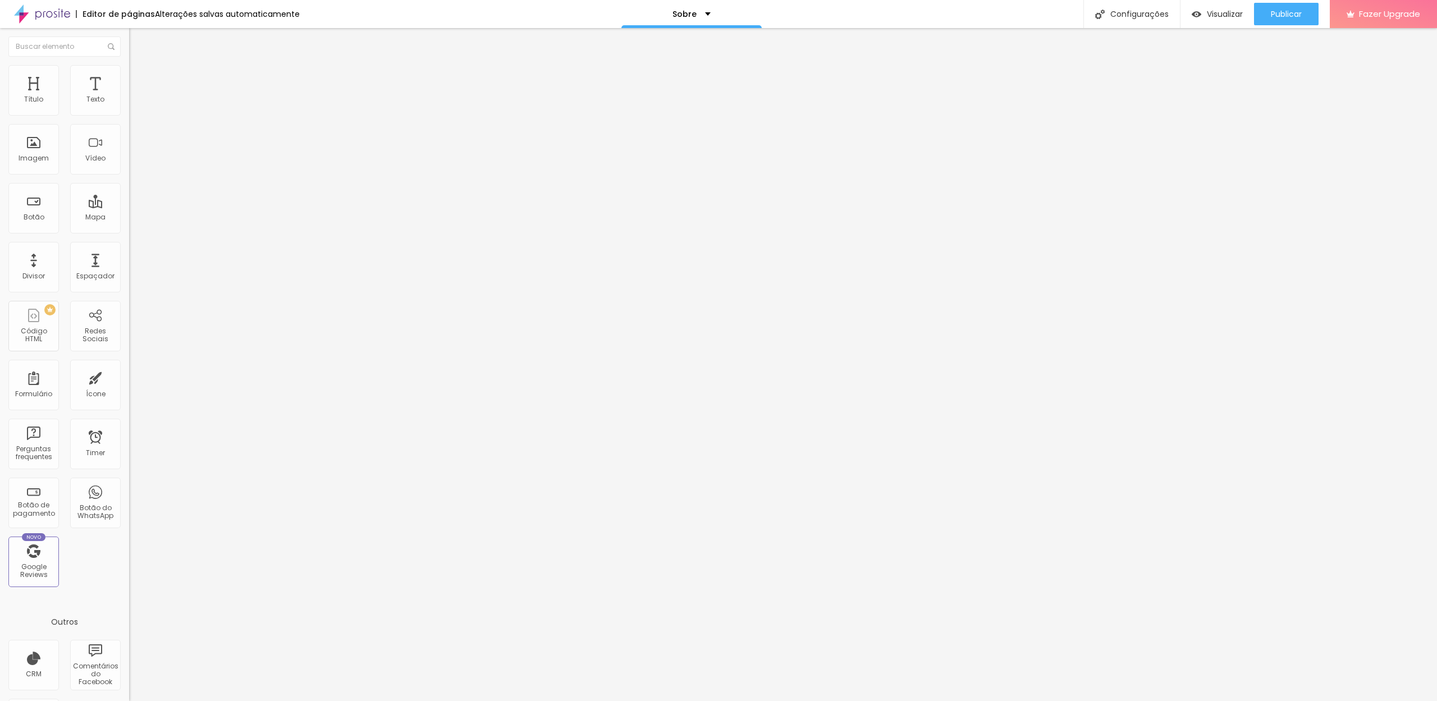
paste input "Nós | [PERSON_NAME] & [PERSON_NAME] — DreVision Wedding & Events"
drag, startPoint x: 732, startPoint y: 336, endPoint x: 666, endPoint y: 336, distance: 65.7
type input "Sobre Nós | DreVision Wedding & Events"
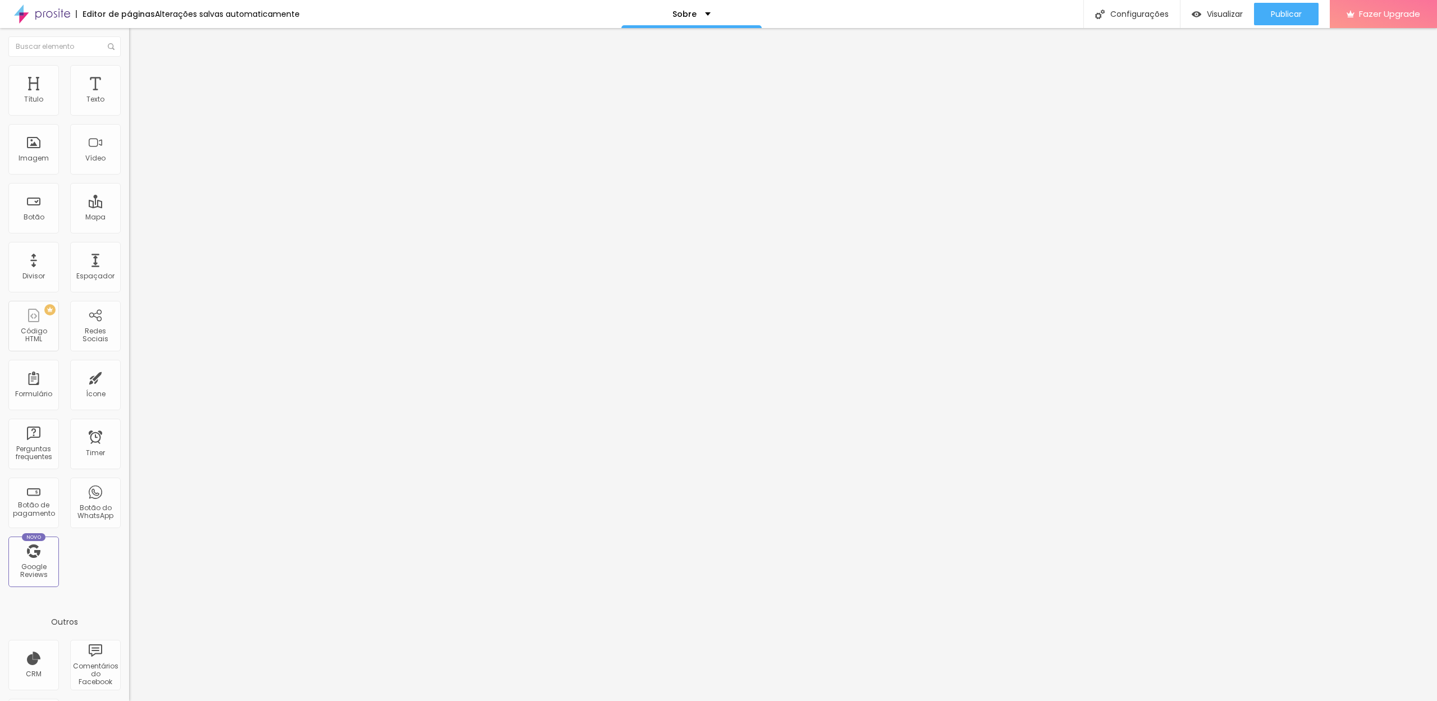
paste textarea "Sobre Nós | [PERSON_NAME] & [PERSON_NAME] — DreVision Wedding & Events"
paste textarea "[PERSON_NAME] & Patrícia. Ele filma, ela fotografa. Casados e apaixonados por c…"
type textarea "Somos André & Patrícia. Ele filma, ela fotografa. Casados e apaixonados por con…"
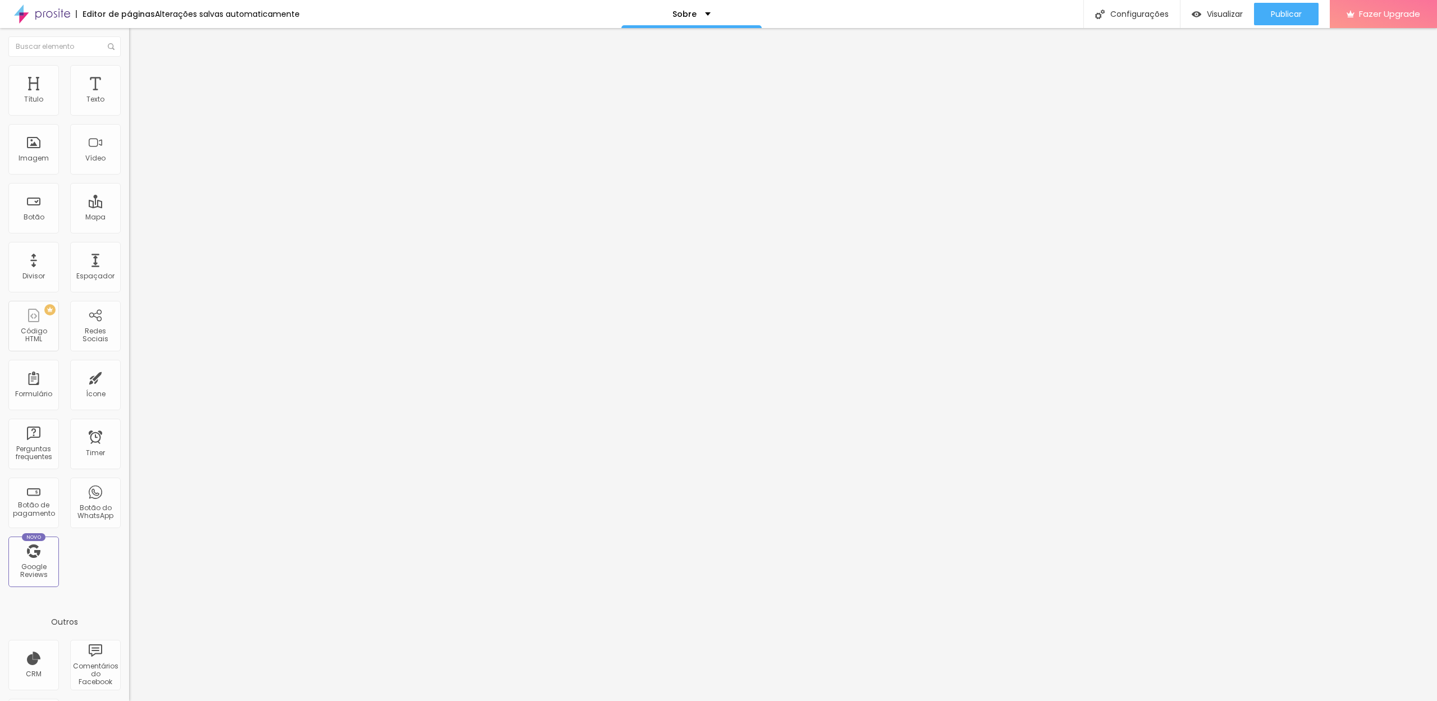
paste textarea "fotógrafos Portugal, filmmakers casamentos, história DreVision, sobre [PERSON_N…"
type textarea "fotógrafos Portugal, filmmakers casamentos, história DreVision, sobre [PERSON_N…"
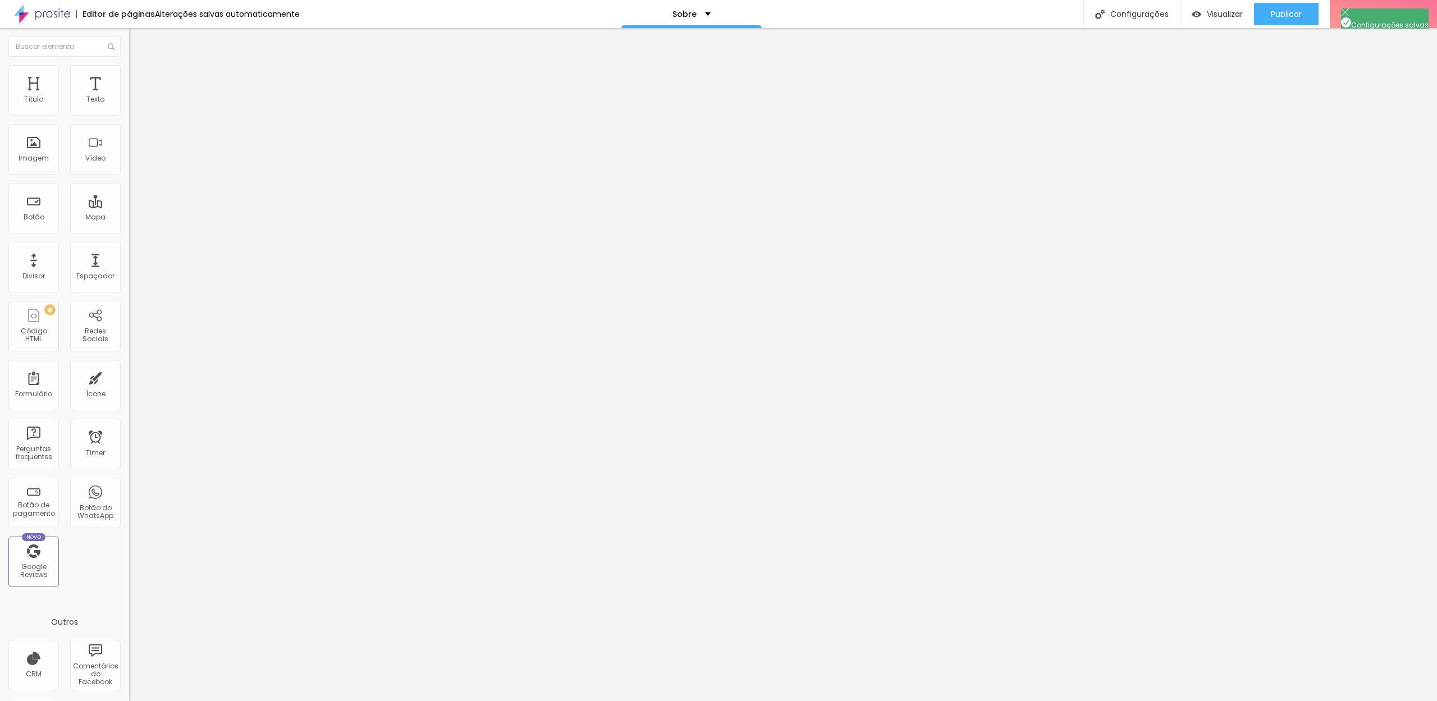
click at [921, 701] on div at bounding box center [718, 713] width 1437 height 10
click at [1291, 19] on span "Publicar" at bounding box center [1286, 14] width 31 height 9
click at [703, 11] on div "Sobre" at bounding box center [691, 14] width 38 height 8
click at [649, 66] on link "Contactos" at bounding box center [634, 60] width 46 height 12
click at [1145, 8] on div "Configurações" at bounding box center [1131, 14] width 97 height 28
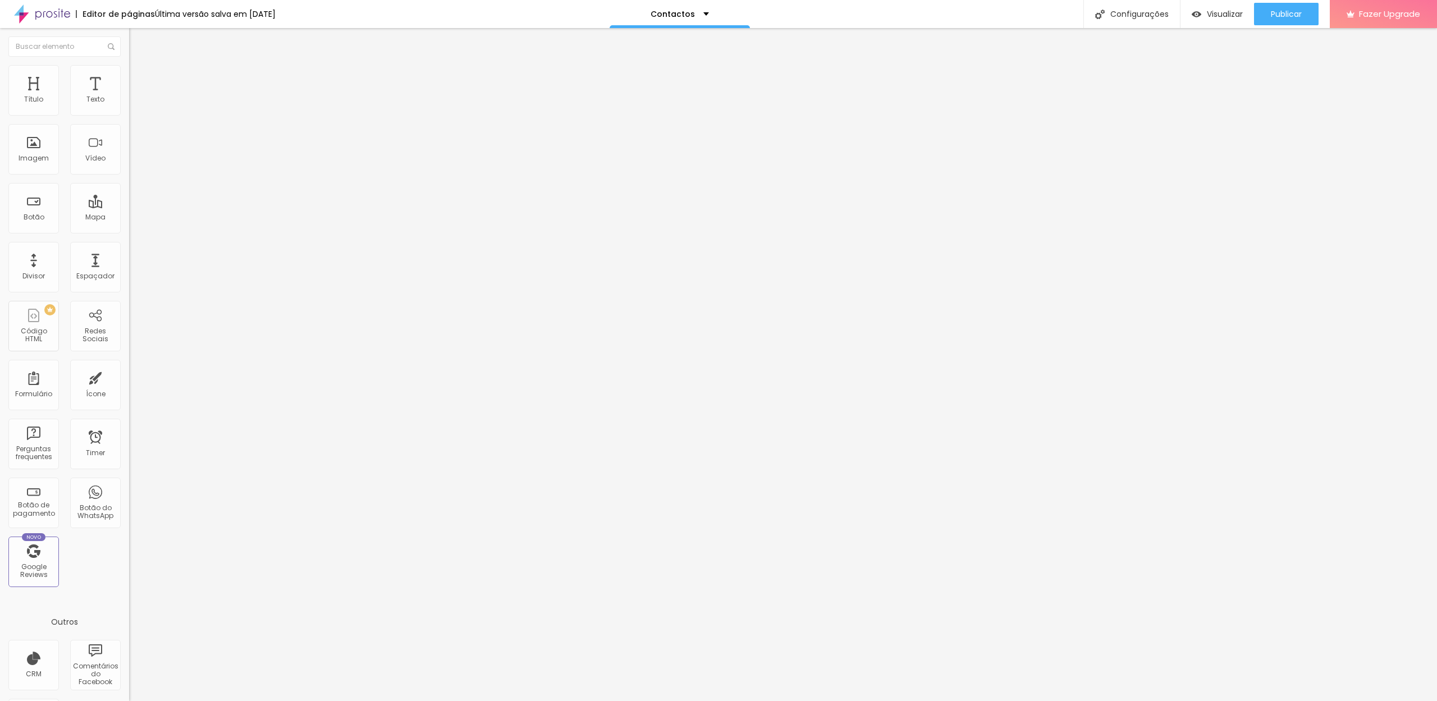
paste input "Contactos | Reservem Fotografia & Vídeo para o vosso Evento —"
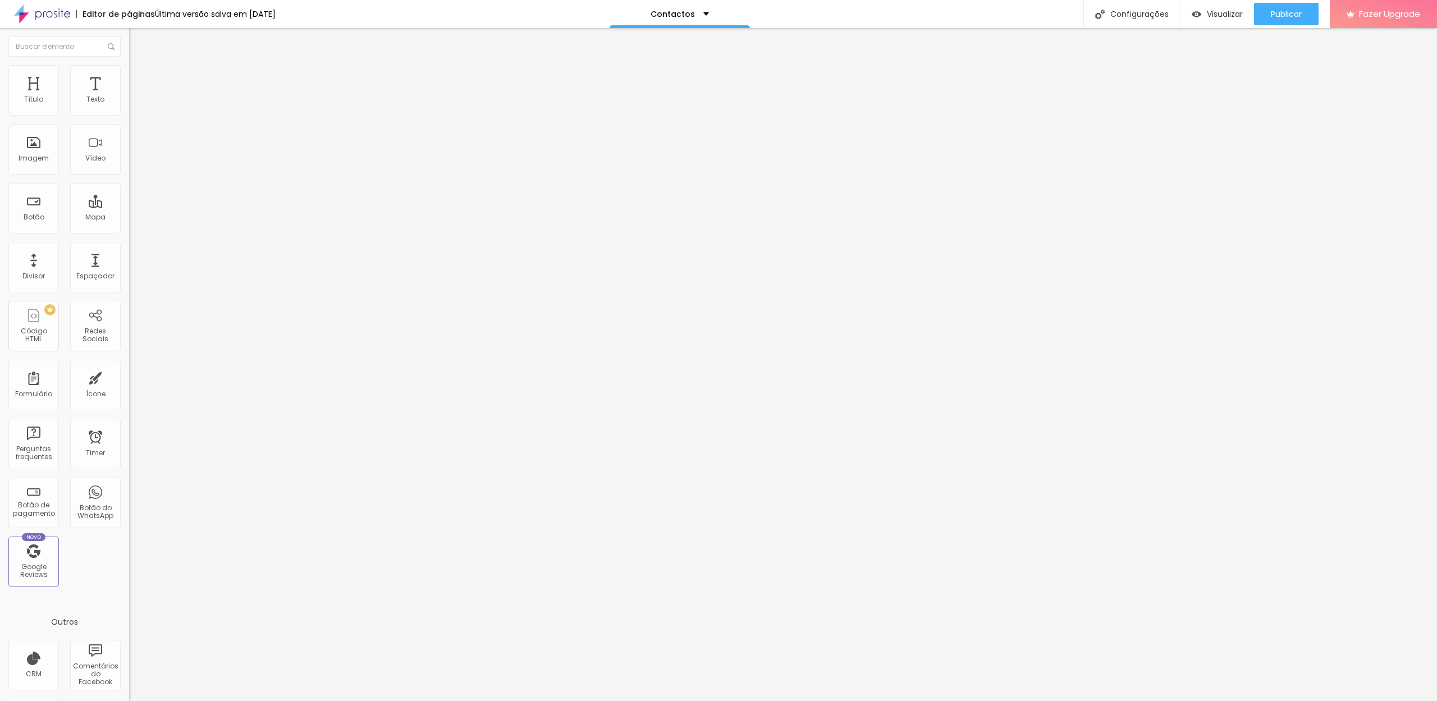
type input "Contactos | Reservem Fotografia & Vídeo para o vosso Evento | DreVision"
paste textarea "Vamos conversar sobre o vosso dia? Contactem-nos para casamentos, batizados, se…"
type textarea "Vamos conversar sobre o vosso dia? Contactem-nos para casamentos, batizados, se…"
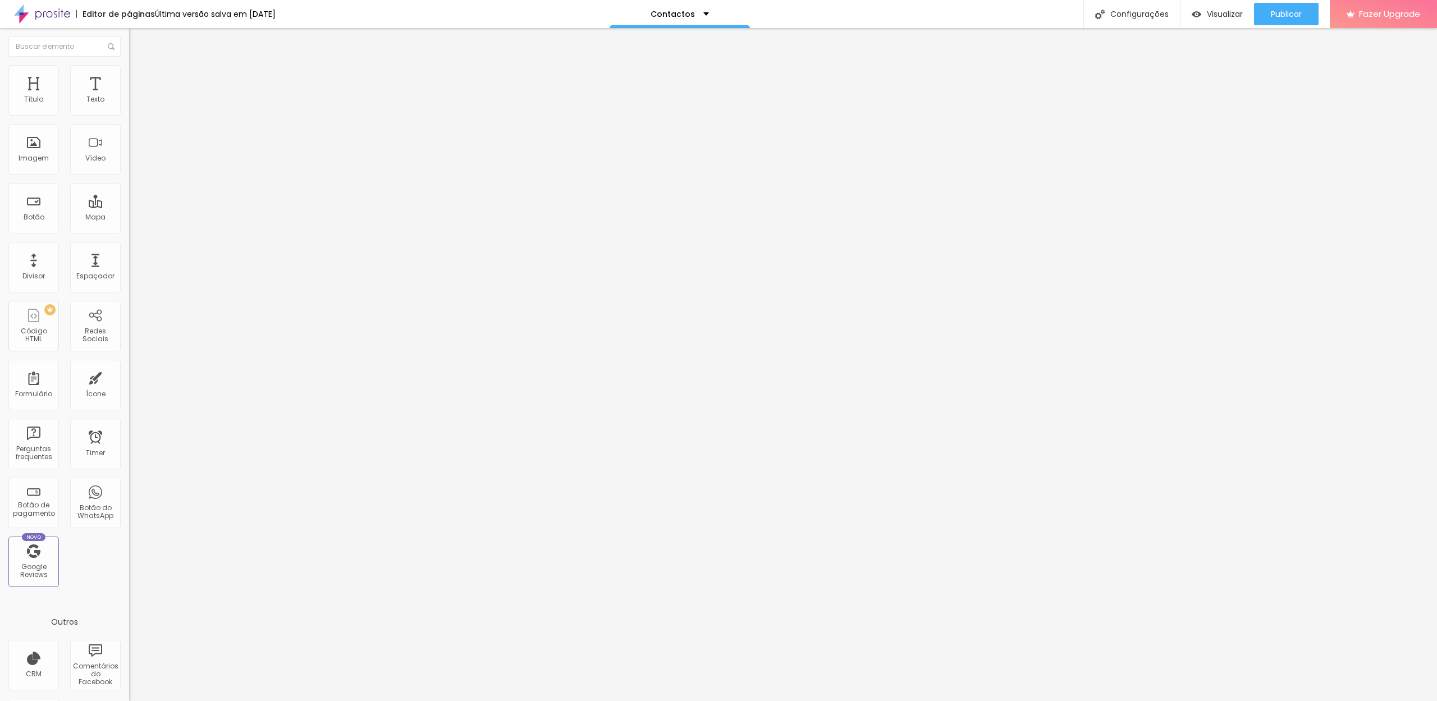
paste textarea "contactos DreVision, reservar fotógrafo casamento, orçamento videógrafo casamen…"
type textarea "contactos DreVision, reservar fotógrafo casamento, orçamento videógrafo casamen…"
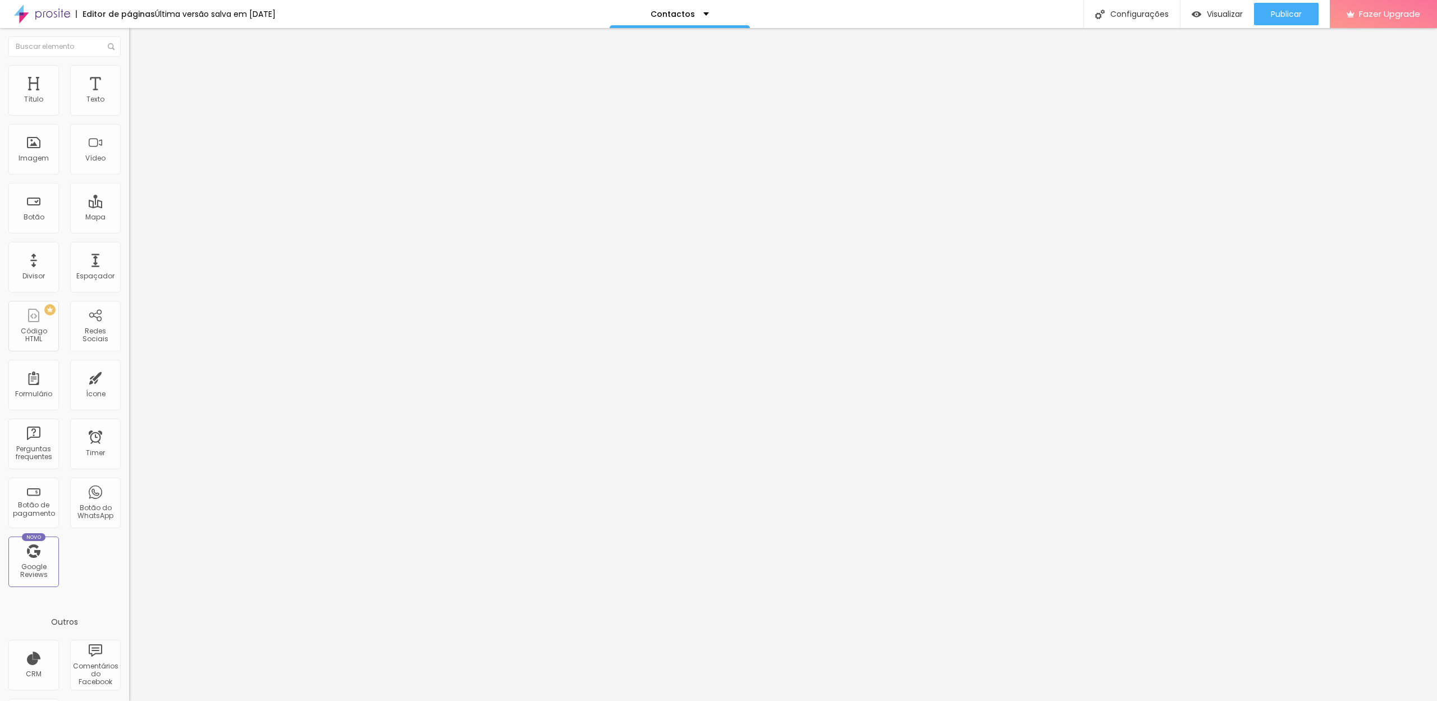
paste input "Contactos | Reservem Fotografia & Vídeo para o vosso Evento | DreVision"
type input "Contactos | Reservem Fotografia & Vídeo para o vosso Evento | DreVision"
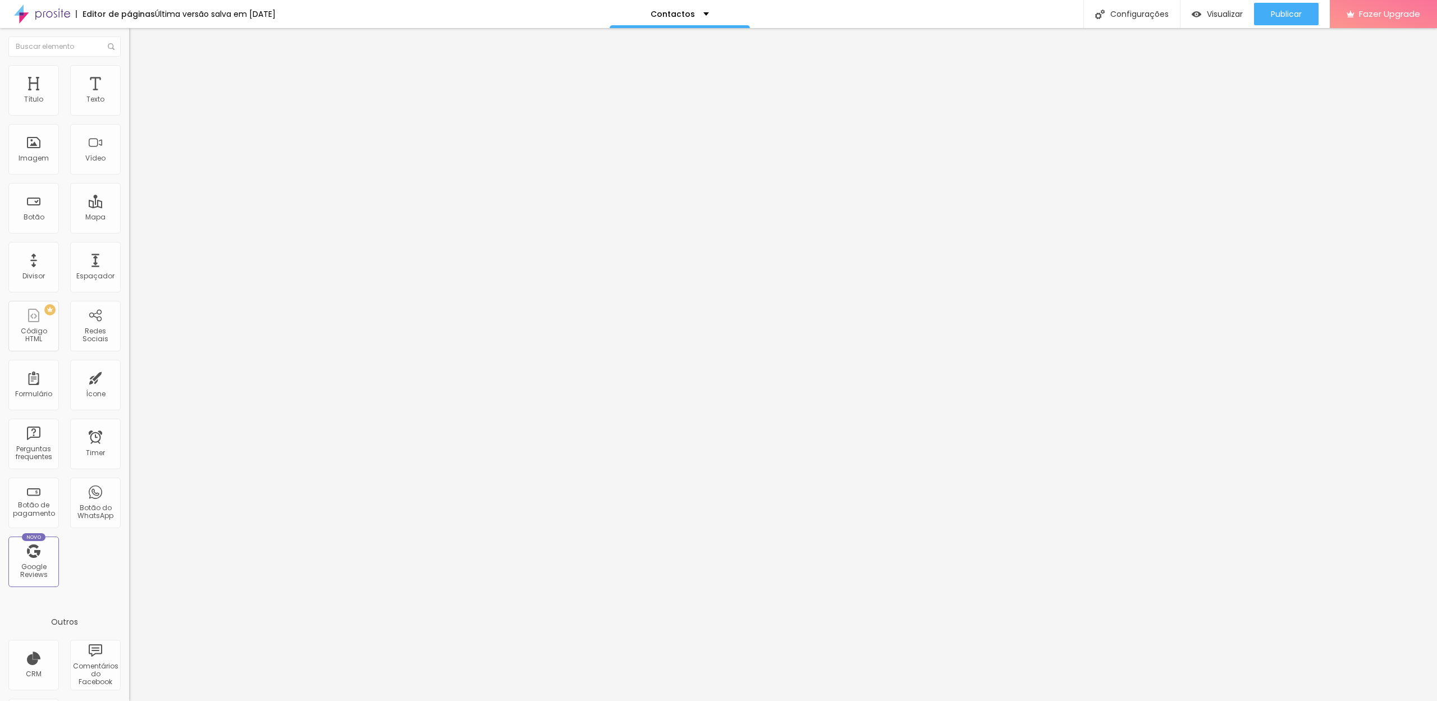
paste textarea "Vamos conversar sobre o vosso dia? Contactem-nos para casamentos, batizados, se…"
type textarea "Vamos conversar sobre o vosso dia? Contactem-nos para casamentos, batizados, se…"
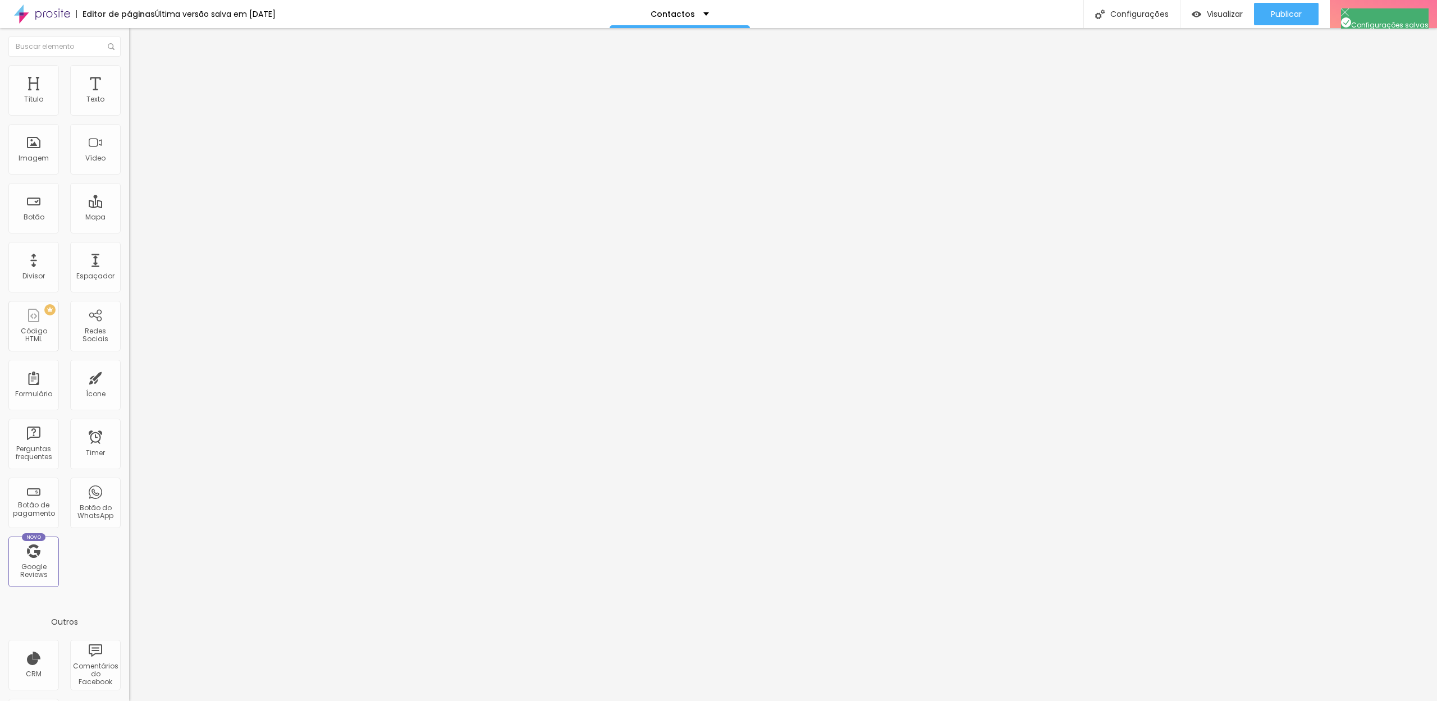
click at [928, 701] on div at bounding box center [718, 713] width 1437 height 10
click at [1283, 17] on span "Publicar" at bounding box center [1286, 14] width 31 height 9
click at [725, 19] on div "Contactos" at bounding box center [675, 14] width 140 height 28
click at [636, 74] on link "Sobre" at bounding box center [623, 68] width 25 height 12
click at [1118, 15] on div "Configurações" at bounding box center [1131, 14] width 97 height 28
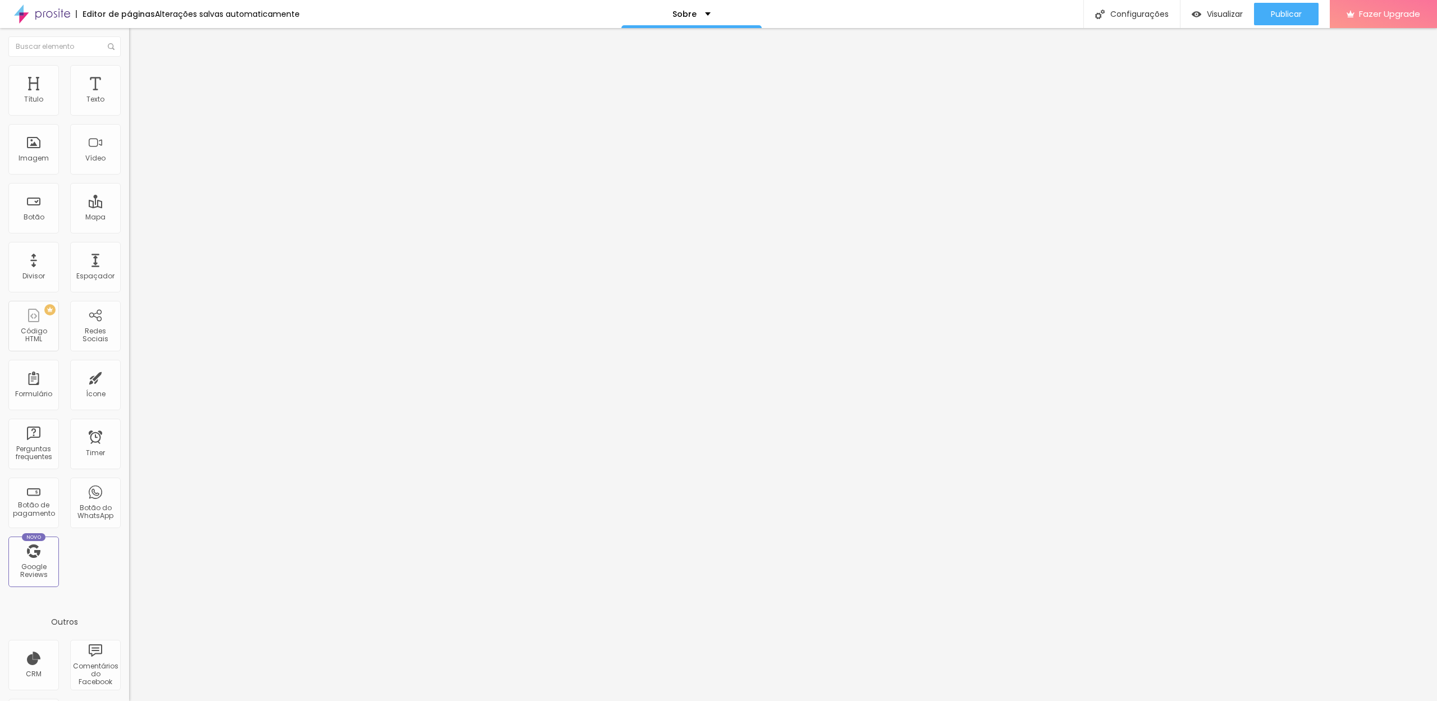
paste input "Nós | DreVision Wedding & Events"
type input "Sobre Nós | DreVision Wedding & Events"
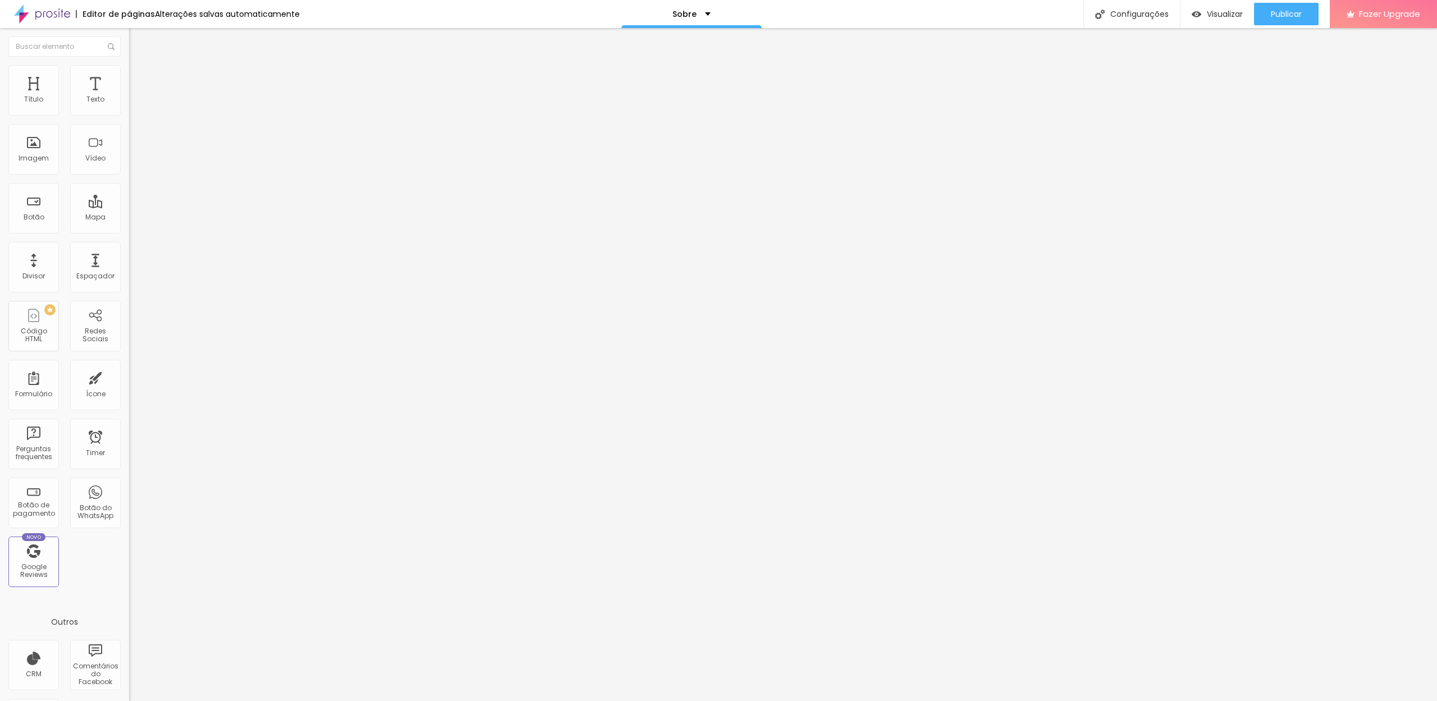
paste textarea "Somos André & Patrícia. Ele filma, ela fotografa. Casados e apaixonados por con…"
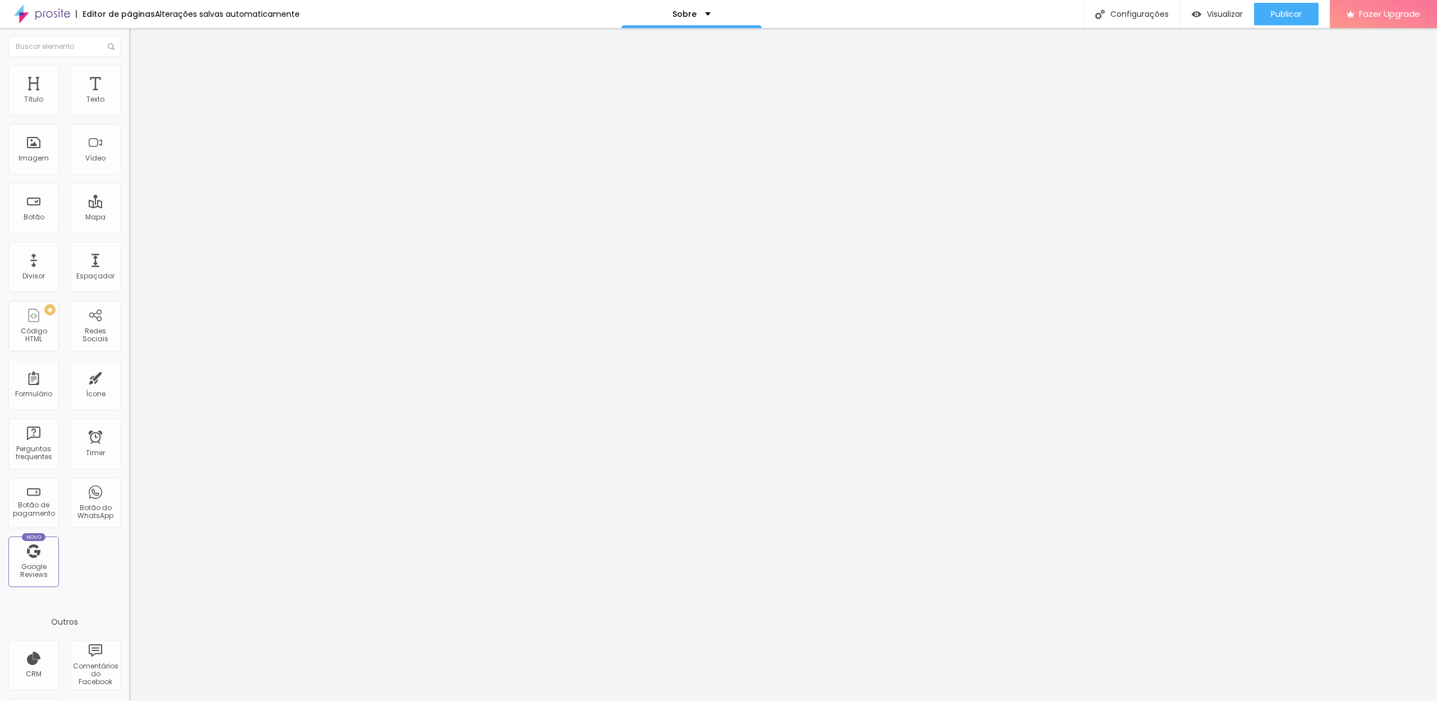
type textarea "Somos André & Patrícia. Ele filma, ela fotografa. Casados e apaixonados por con…"
click at [925, 701] on div at bounding box center [718, 713] width 1437 height 10
click at [1166, 10] on div "Configurações" at bounding box center [1131, 14] width 97 height 28
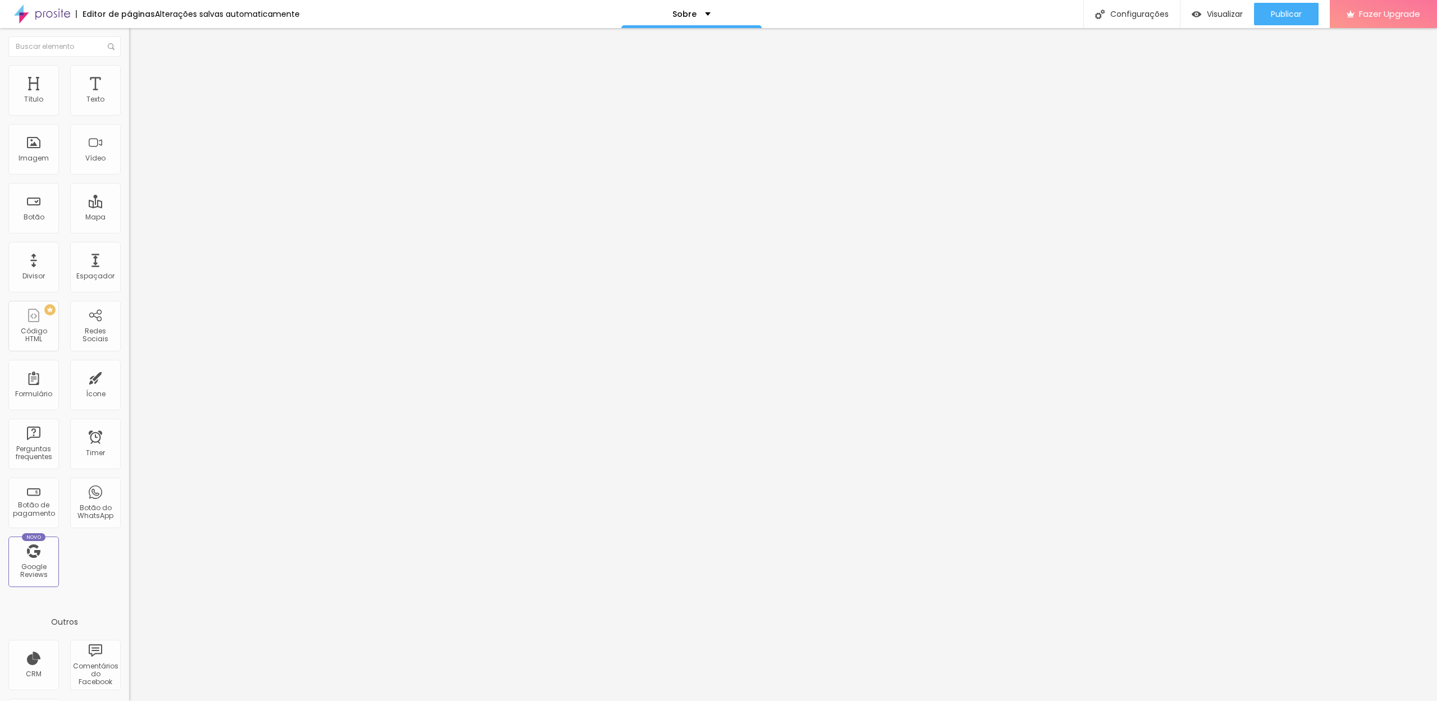
click at [928, 701] on div at bounding box center [718, 713] width 1437 height 10
click at [1279, 21] on div "Publicar" at bounding box center [1286, 14] width 31 height 22
click at [1223, 14] on span "Visualizar" at bounding box center [1215, 14] width 36 height 9
click at [706, 24] on div "Sobre" at bounding box center [691, 14] width 140 height 28
click at [641, 40] on link "Galeria" at bounding box center [626, 35] width 30 height 12
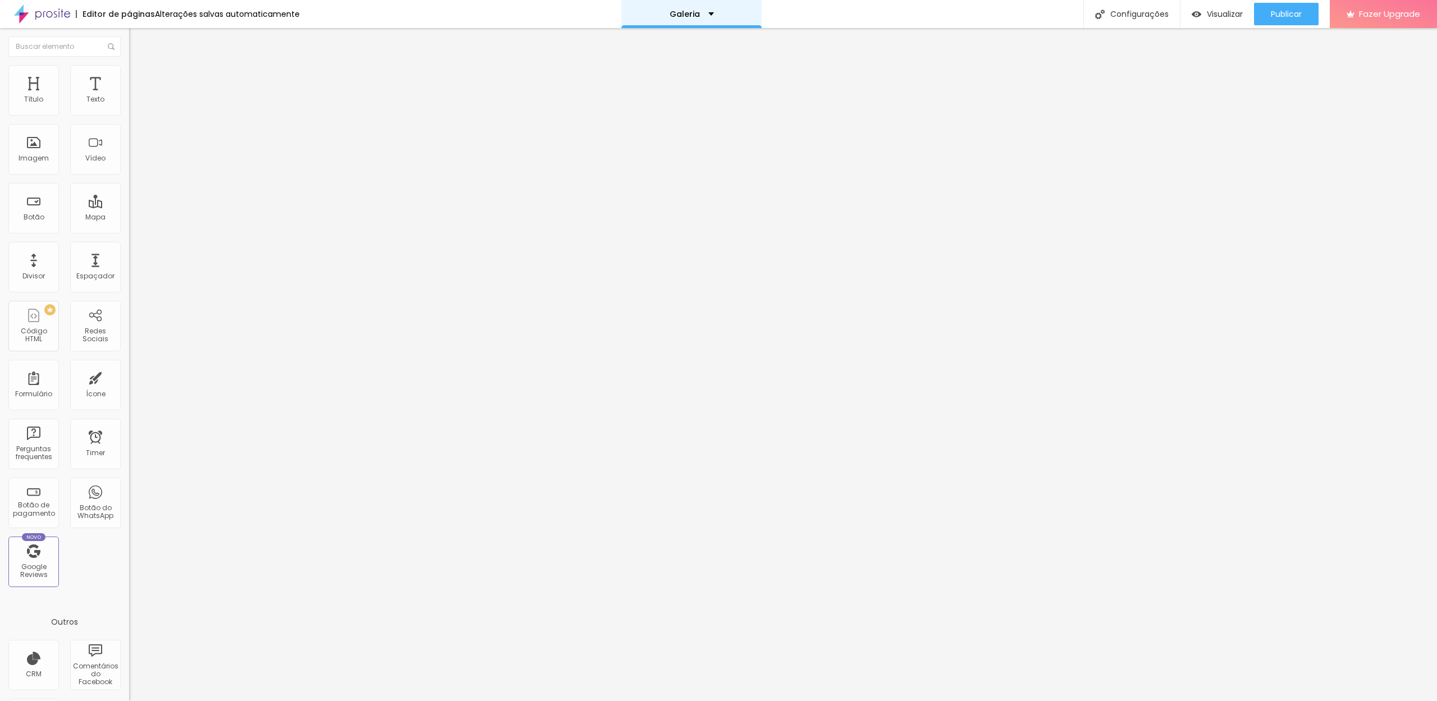
click at [714, 11] on div "Galeria" at bounding box center [691, 14] width 140 height 28
click at [667, 49] on link "Casamentos" at bounding box center [639, 43] width 56 height 12
click at [129, 76] on img at bounding box center [134, 81] width 10 height 10
click at [129, 71] on img at bounding box center [134, 70] width 10 height 10
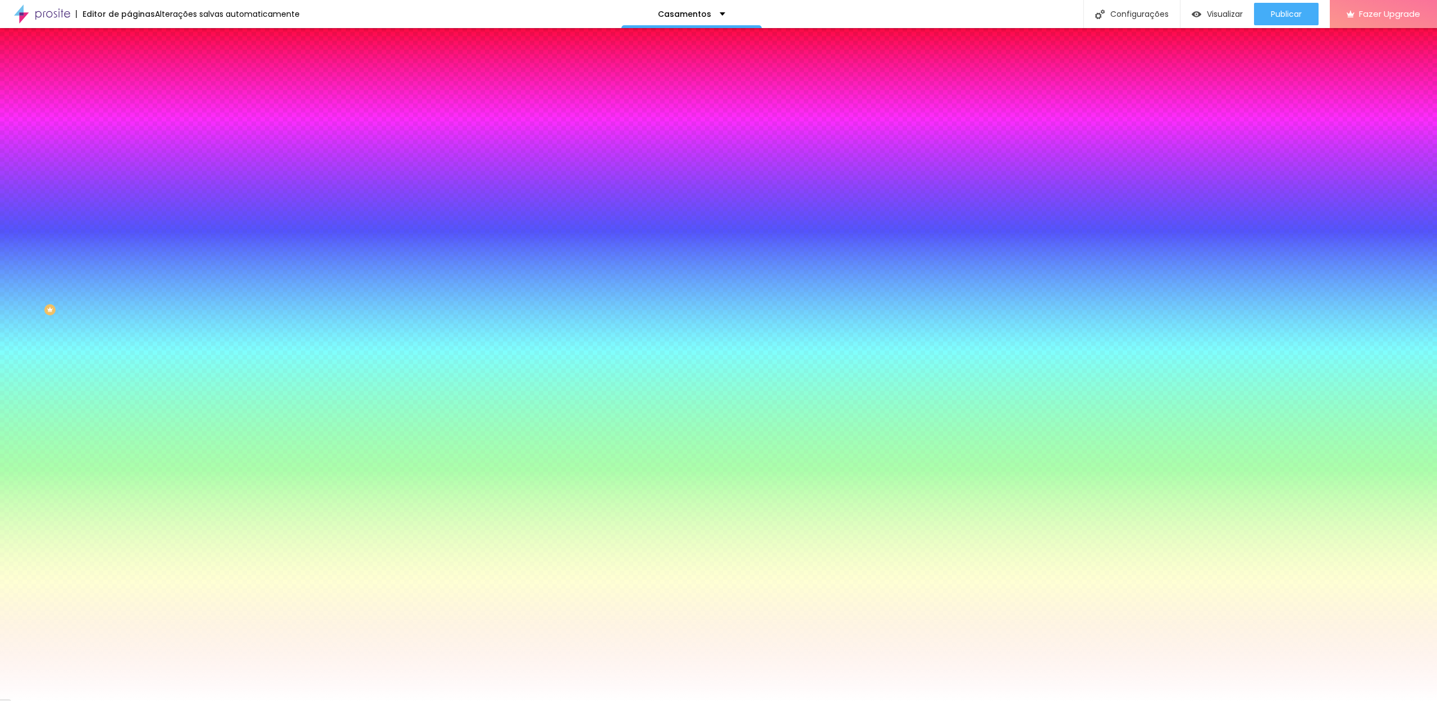
click at [129, 65] on li "Conteúdo" at bounding box center [193, 59] width 129 height 11
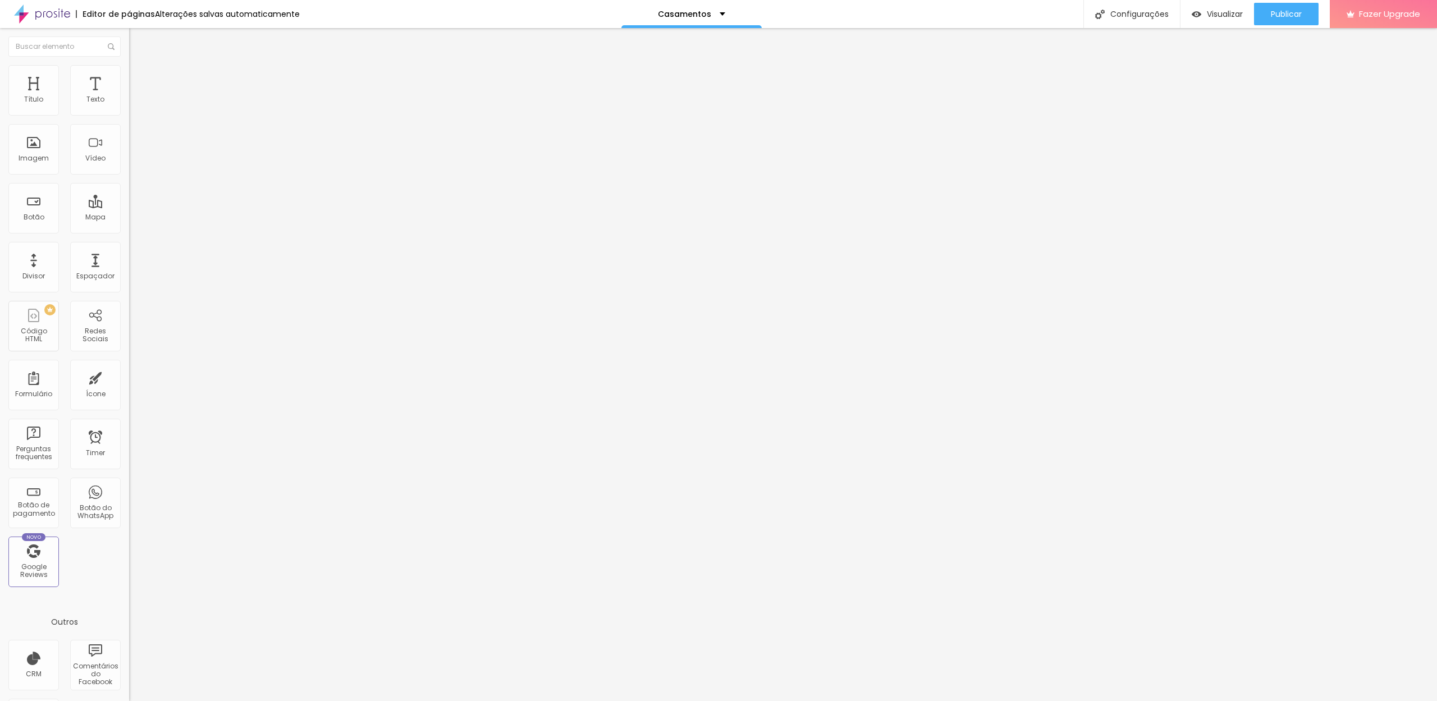
click at [129, 176] on span "Normal" at bounding box center [141, 172] width 25 height 10
click at [129, 184] on span "Pequeno" at bounding box center [144, 179] width 30 height 10
click at [139, 77] on span "Estilo" at bounding box center [147, 73] width 17 height 10
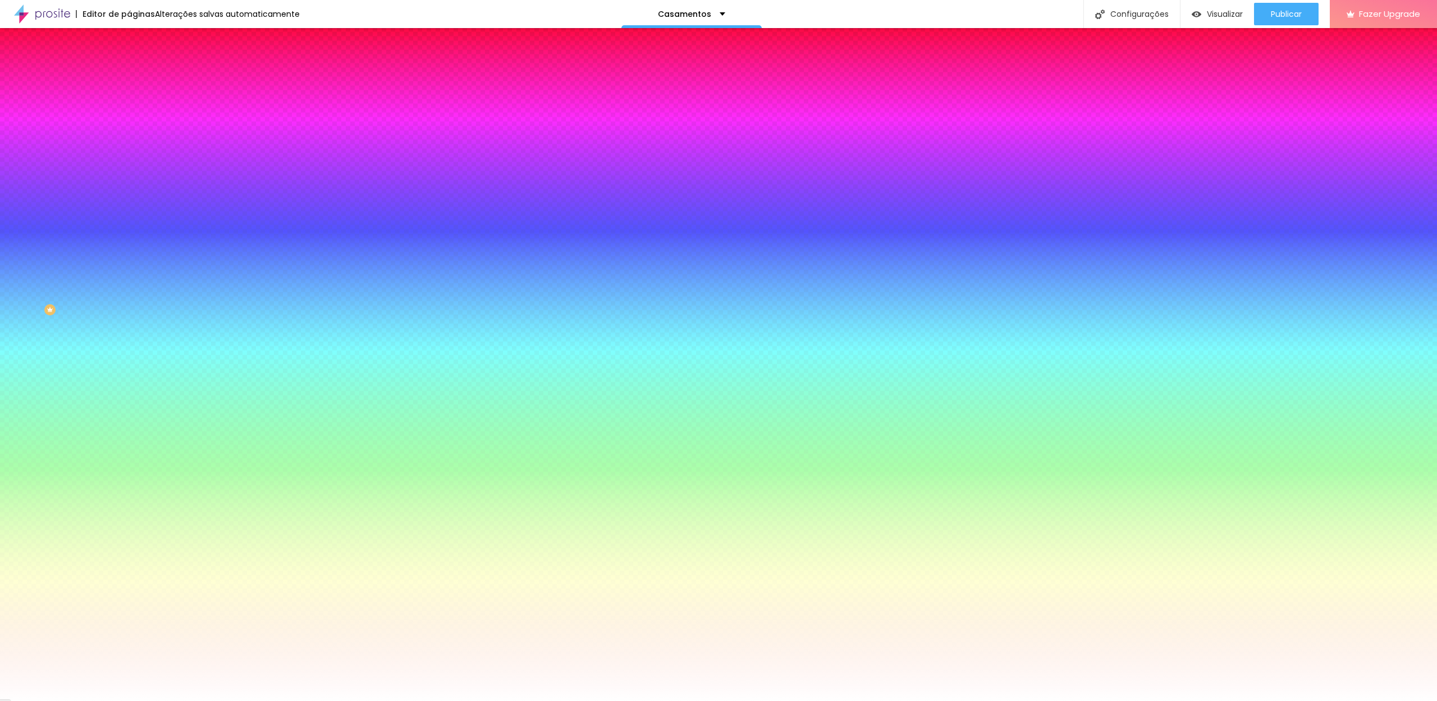
click at [134, 141] on icon "button" at bounding box center [137, 142] width 7 height 7
type input "15"
type input "14"
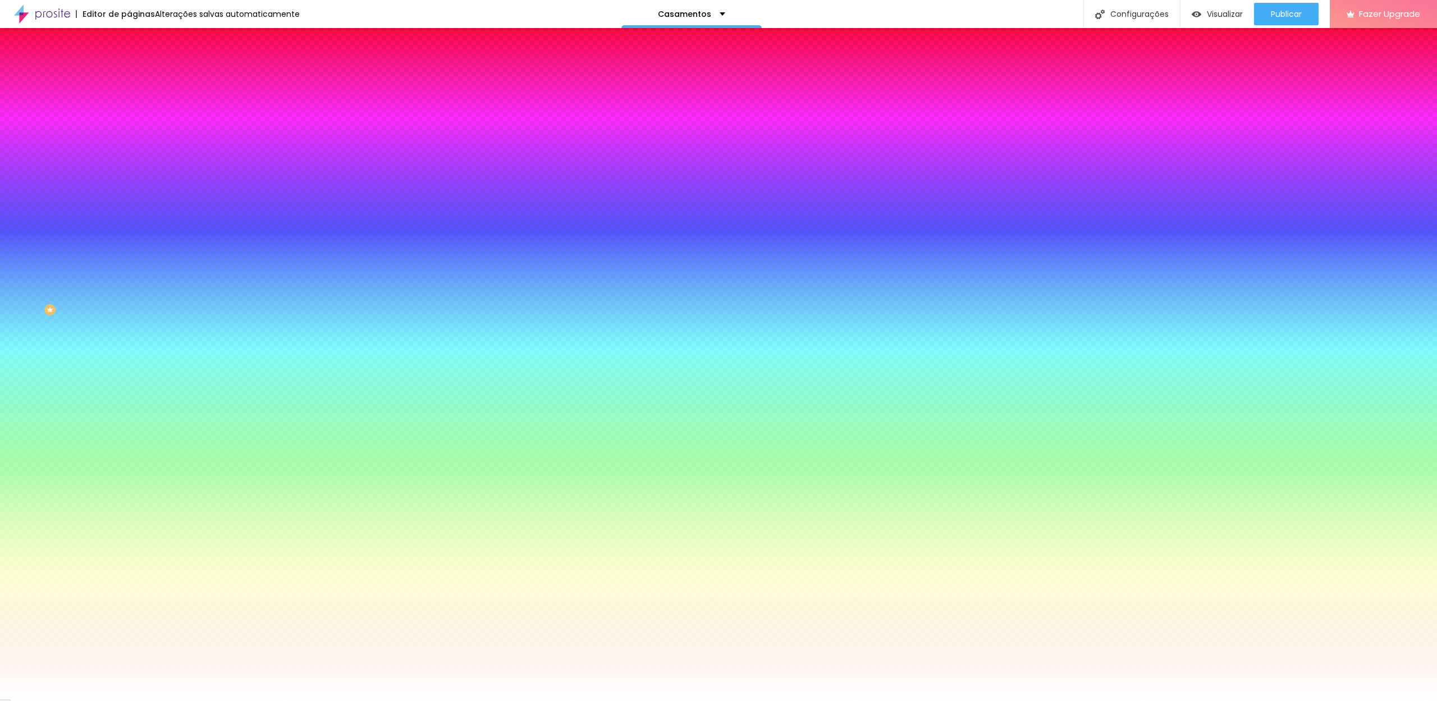
type input "13"
type input "12"
drag, startPoint x: 169, startPoint y: 214, endPoint x: 159, endPoint y: 214, distance: 10.1
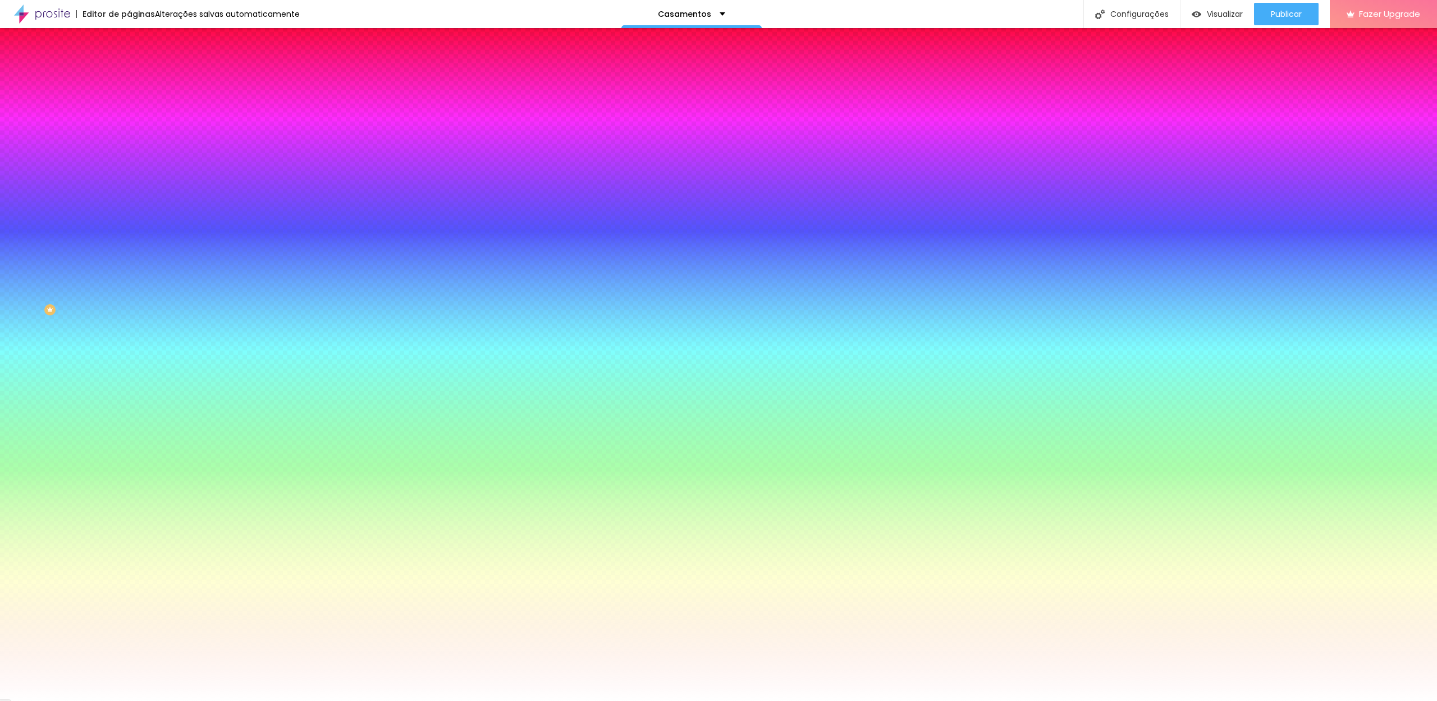
type input "12"
click at [76, 701] on div at bounding box center [718, 701] width 1437 height 0
click at [135, 172] on icon "button" at bounding box center [137, 174] width 4 height 4
type input "1"
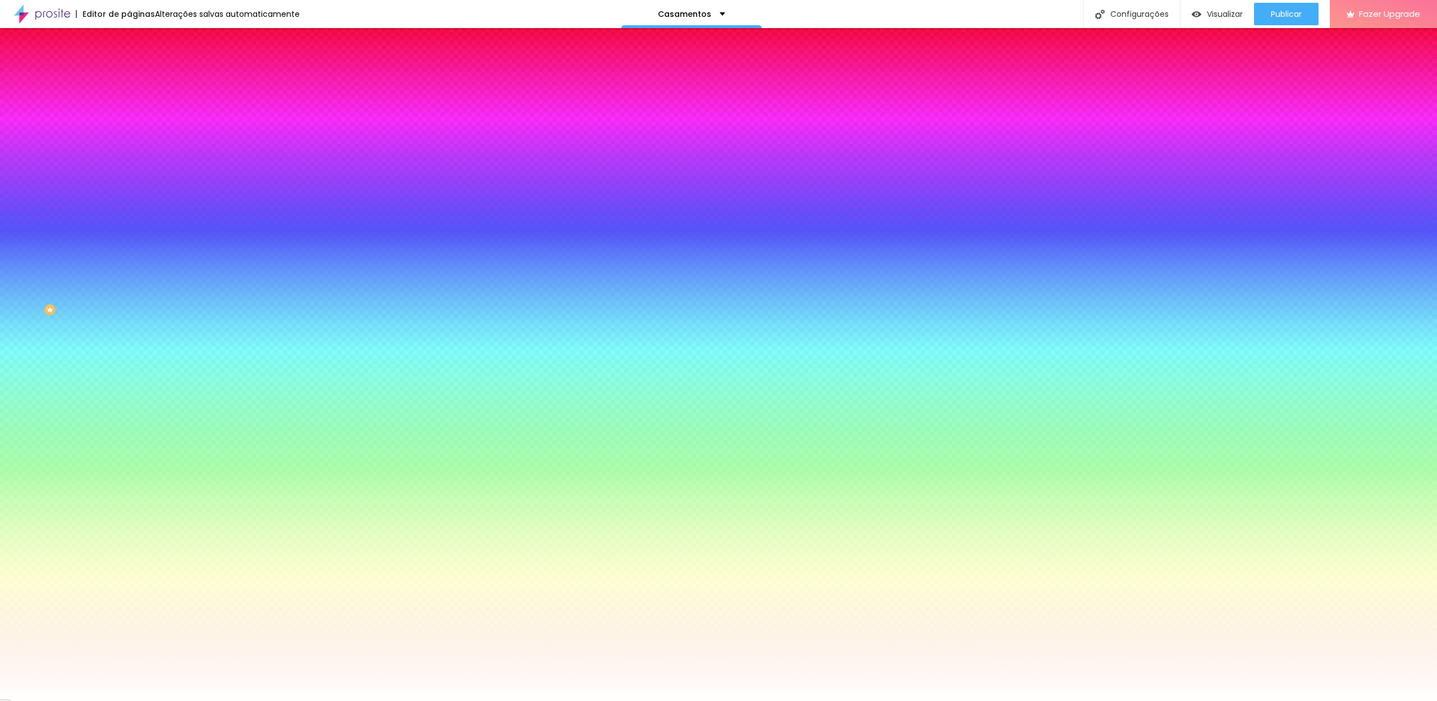
type input "1"
type input "0"
drag, startPoint x: 122, startPoint y: 211, endPoint x: 116, endPoint y: 211, distance: 5.6
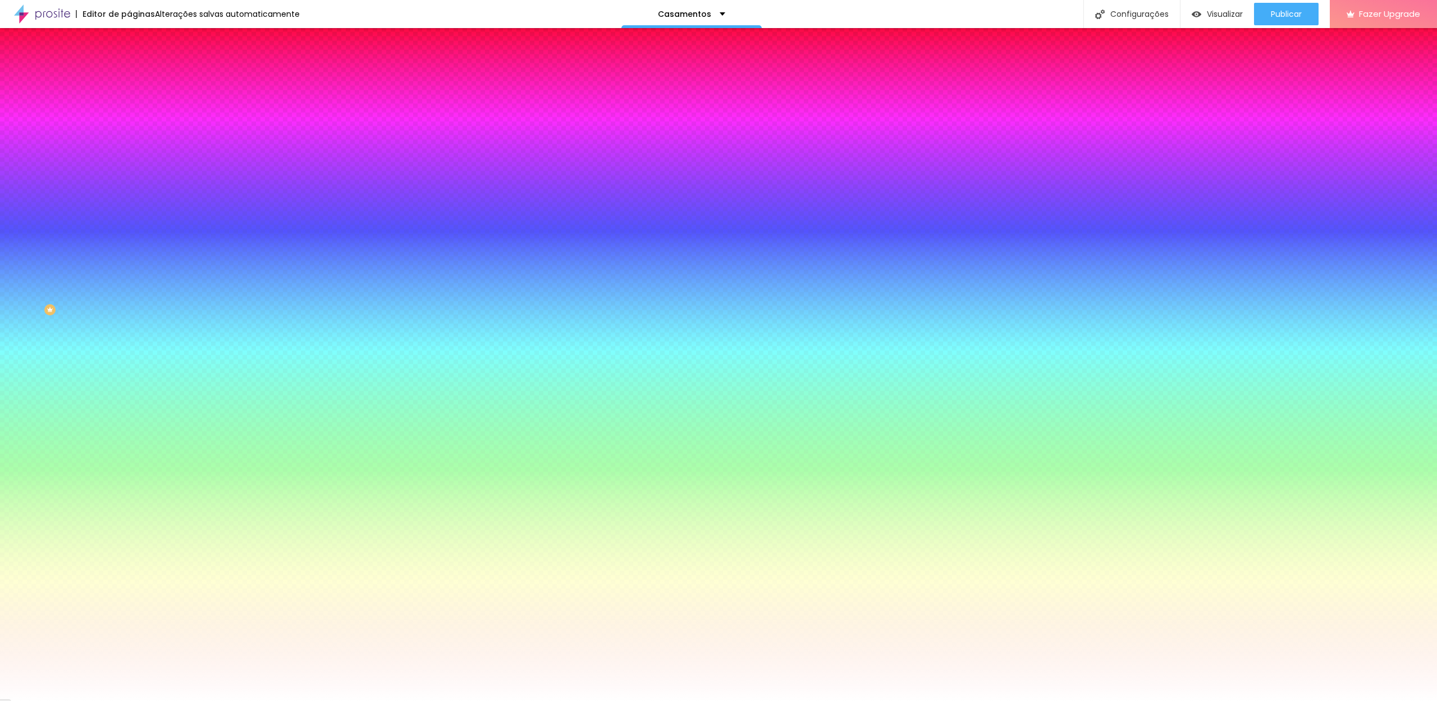
drag, startPoint x: 122, startPoint y: 242, endPoint x: 131, endPoint y: 242, distance: 9.0
type input "1"
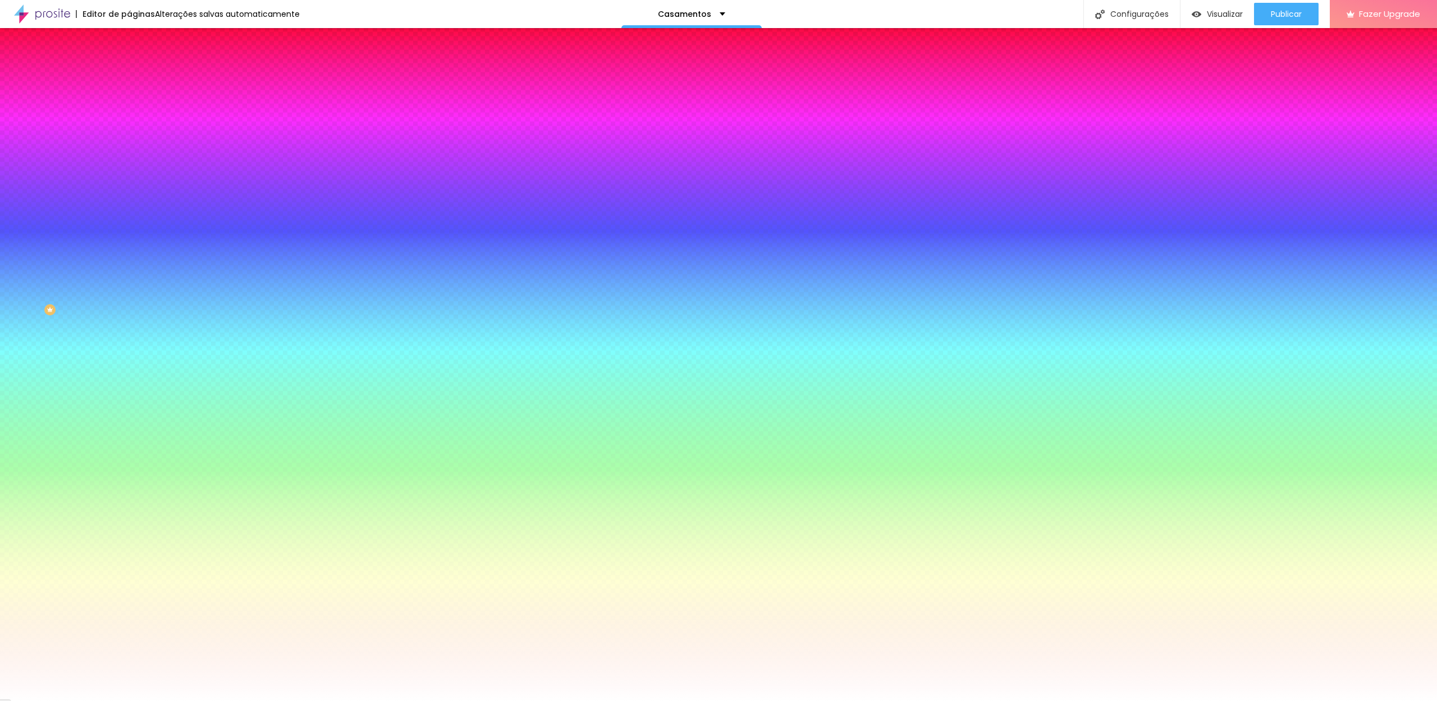
type input "0"
drag, startPoint x: 145, startPoint y: 244, endPoint x: 97, endPoint y: 244, distance: 48.3
type input "0"
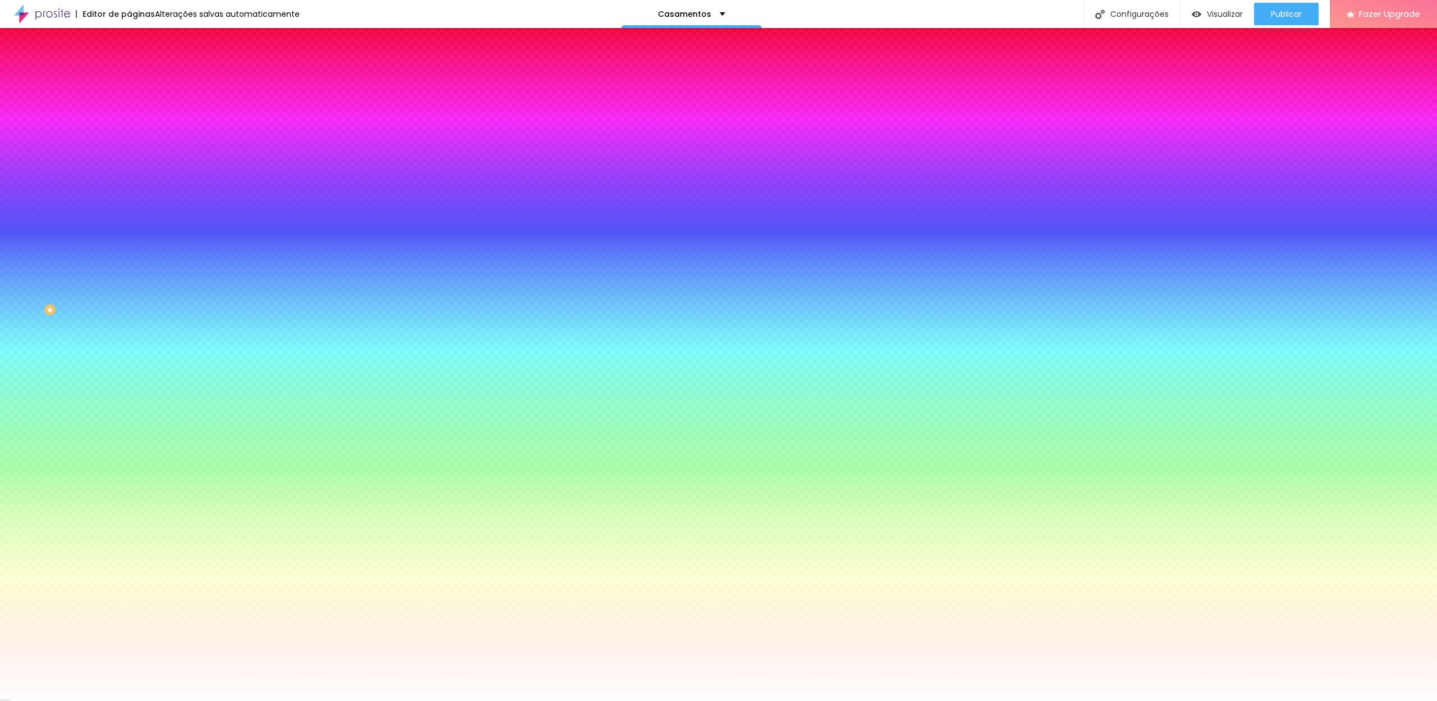
click at [97, 244] on body "Editor de páginas Alterações salvas automaticamente Casamentos Configurações Co…" at bounding box center [718, 350] width 1437 height 701
click at [218, 701] on div at bounding box center [718, 701] width 1437 height 0
click at [139, 66] on span "Conteúdo" at bounding box center [156, 62] width 35 height 10
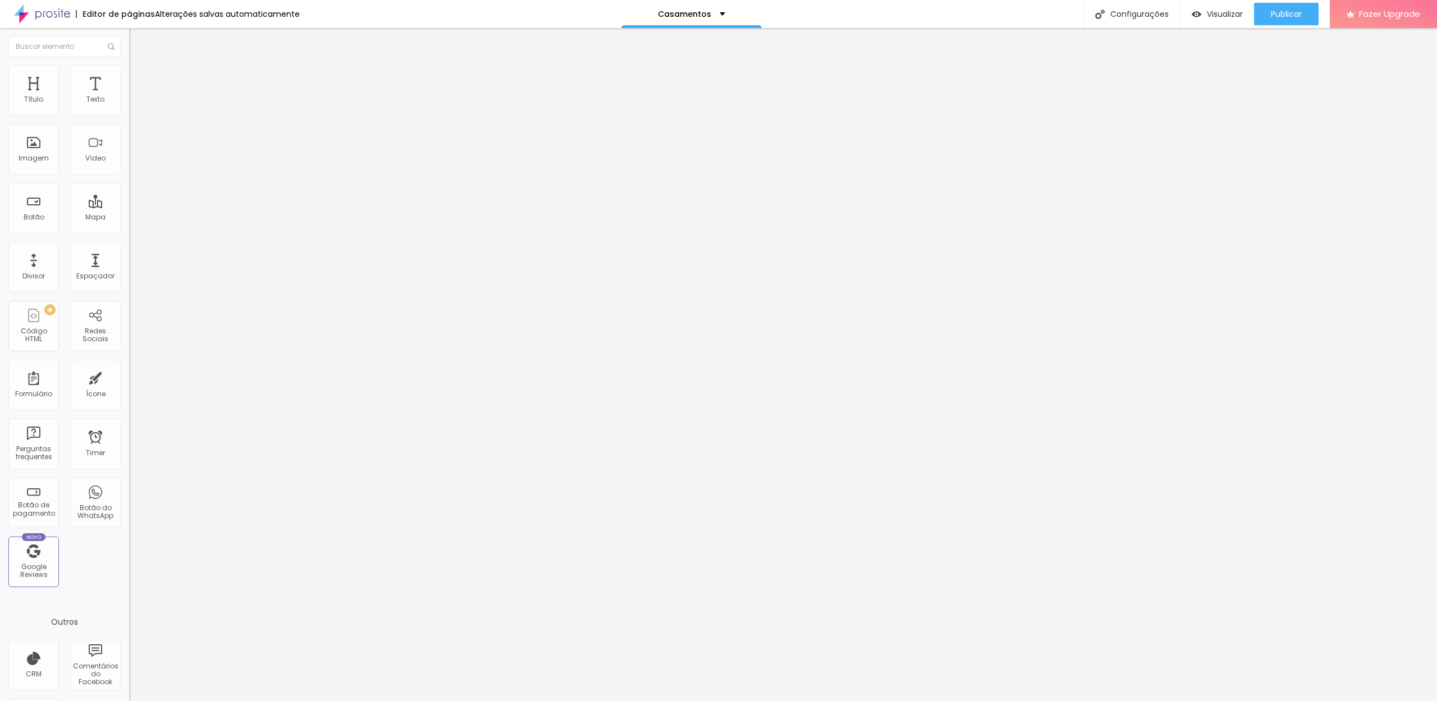
click at [129, 106] on input "Click me" at bounding box center [196, 99] width 135 height 11
type input "Ver galeria"
click at [129, 71] on img at bounding box center [134, 70] width 10 height 10
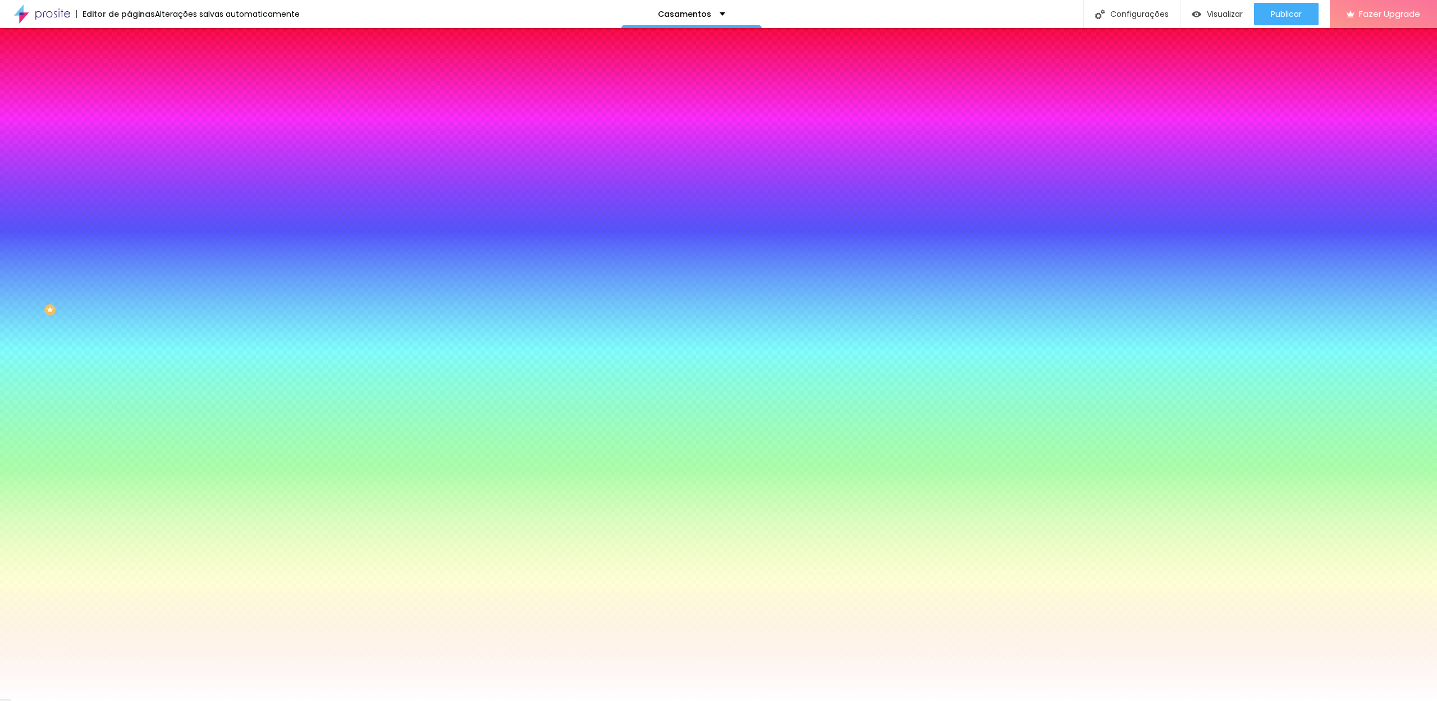
click at [129, 144] on button "button" at bounding box center [137, 144] width 16 height 12
type input "#5C5C5C"
drag, startPoint x: 159, startPoint y: 346, endPoint x: 150, endPoint y: 332, distance: 16.7
click at [150, 332] on body "Editor de páginas Alterações salvas automaticamente Casamentos Configurações Co…" at bounding box center [718, 350] width 1437 height 701
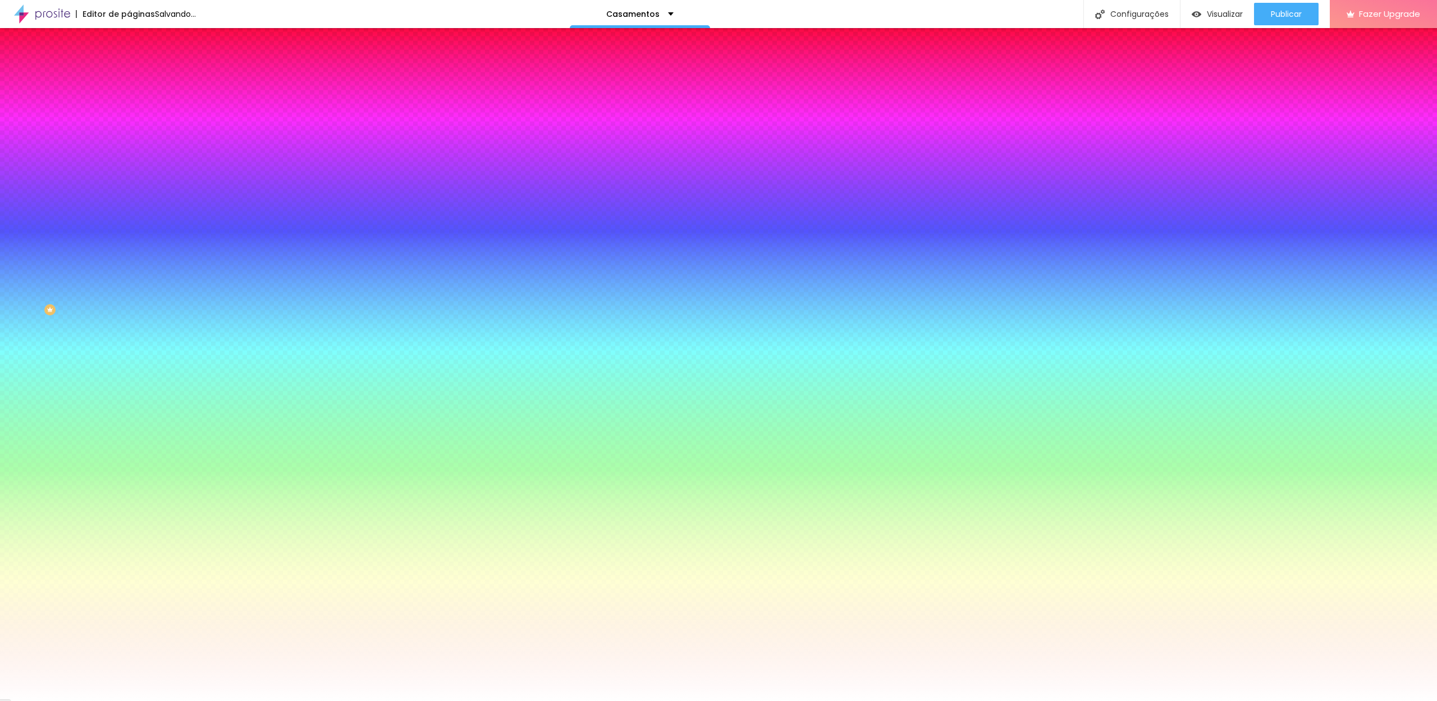
click at [104, 701] on div at bounding box center [718, 701] width 1437 height 0
click at [129, 145] on button "button" at bounding box center [137, 144] width 16 height 12
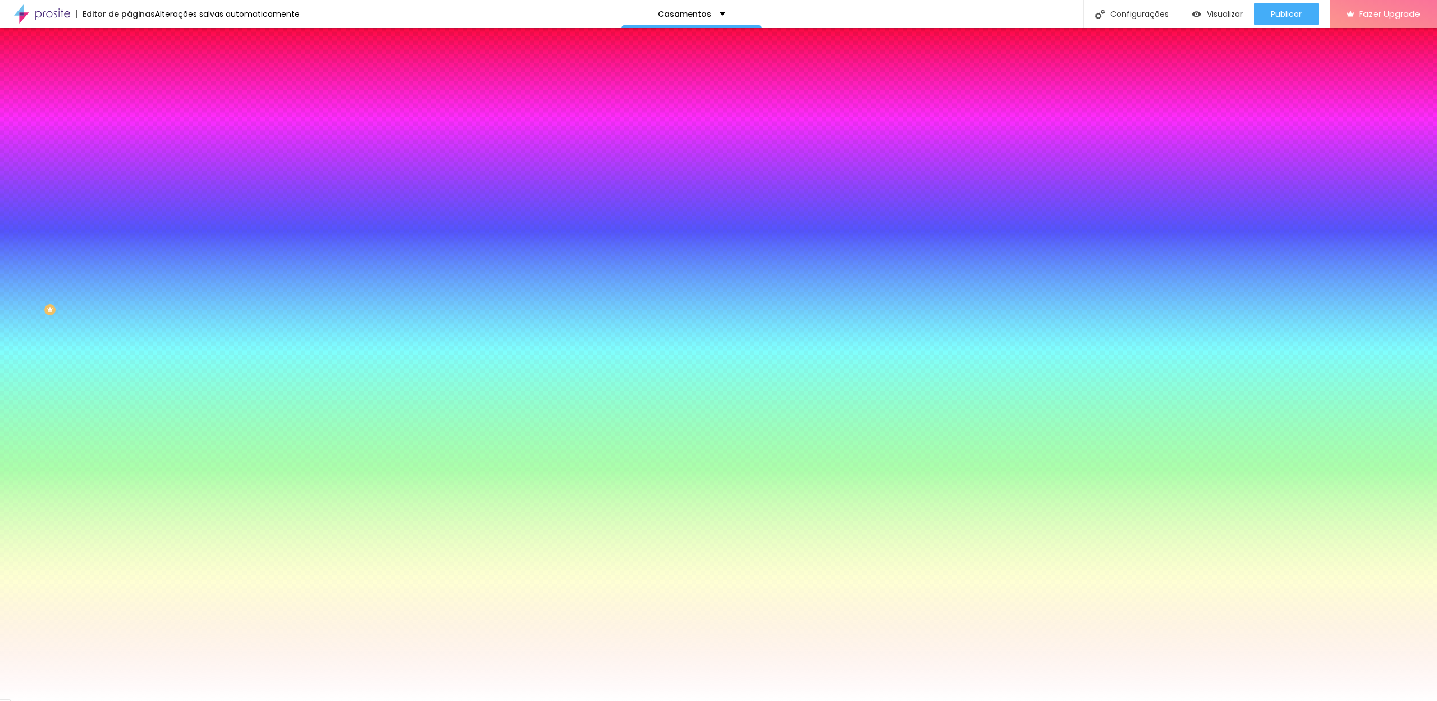
type input "#969696"
drag, startPoint x: 159, startPoint y: 324, endPoint x: 155, endPoint y: 313, distance: 11.2
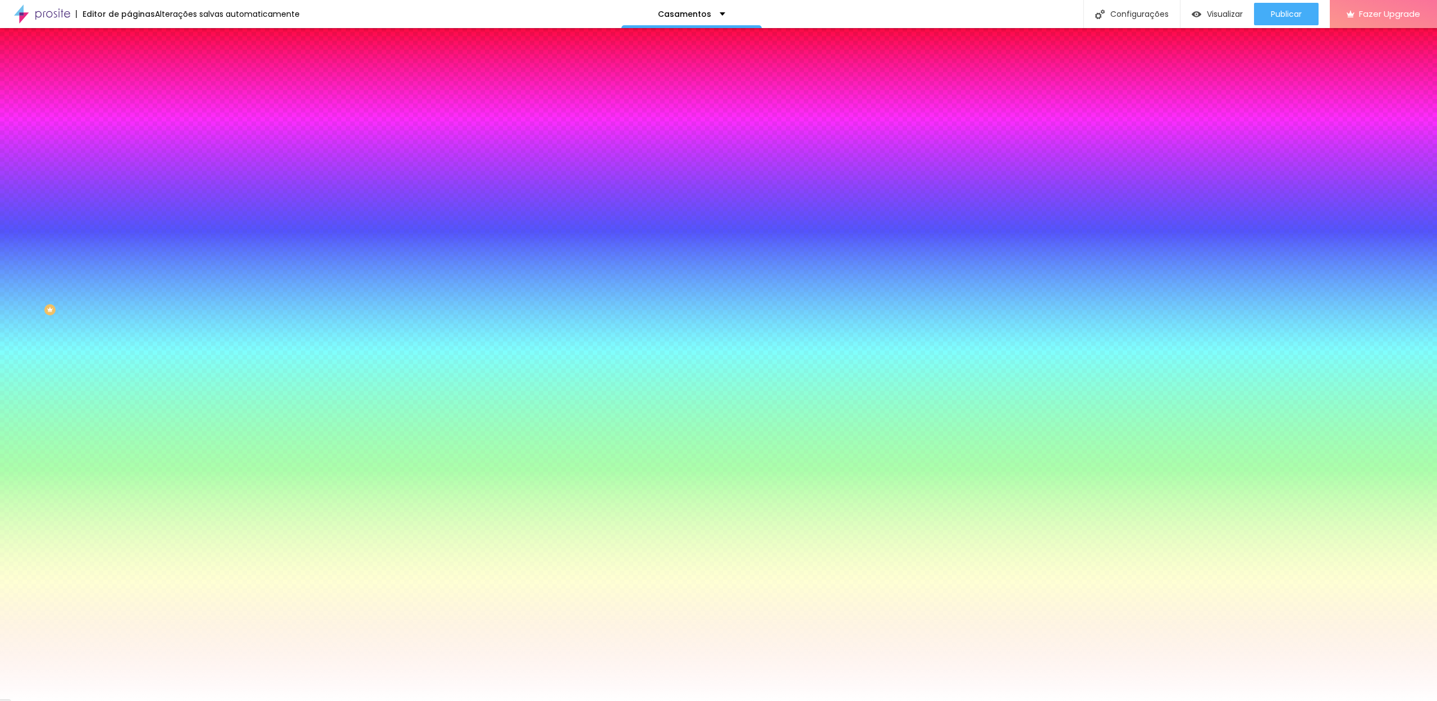
click at [643, 701] on div at bounding box center [718, 701] width 1437 height 0
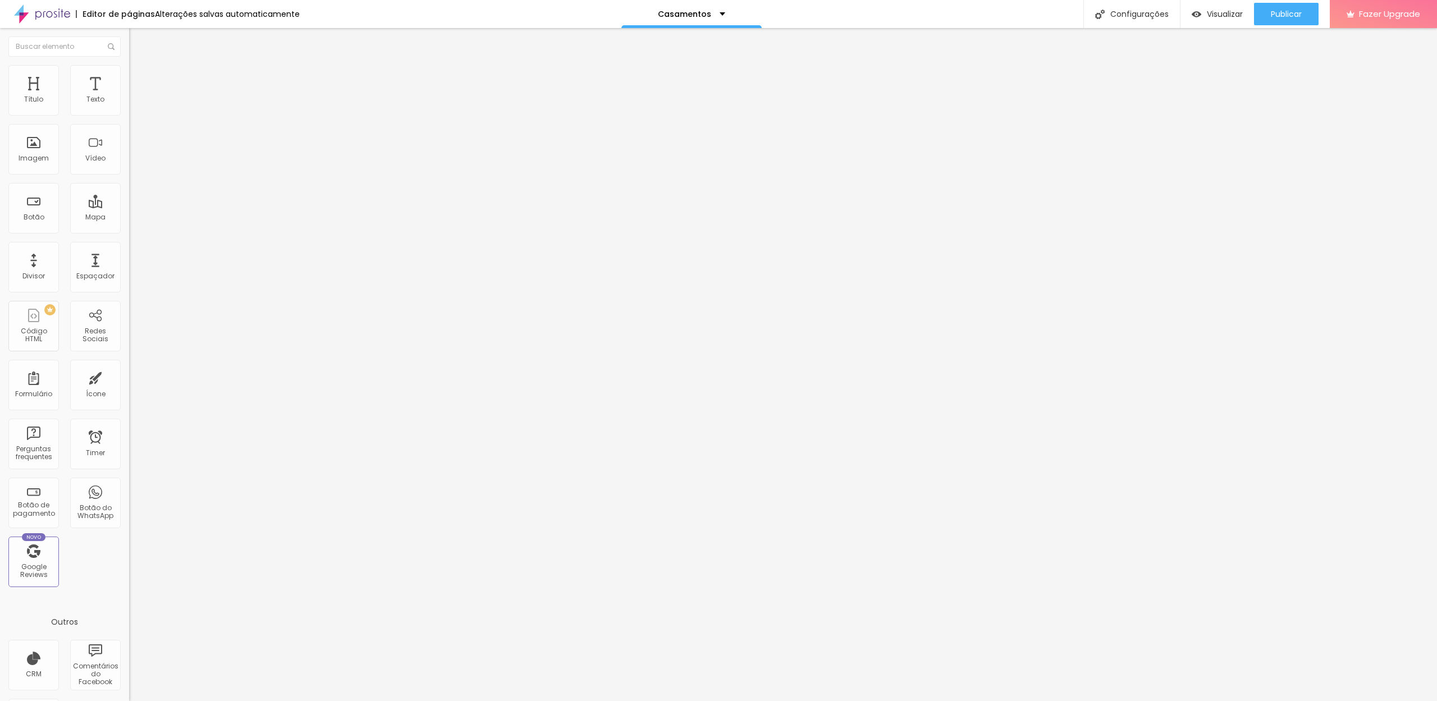
click at [129, 72] on img at bounding box center [134, 70] width 10 height 10
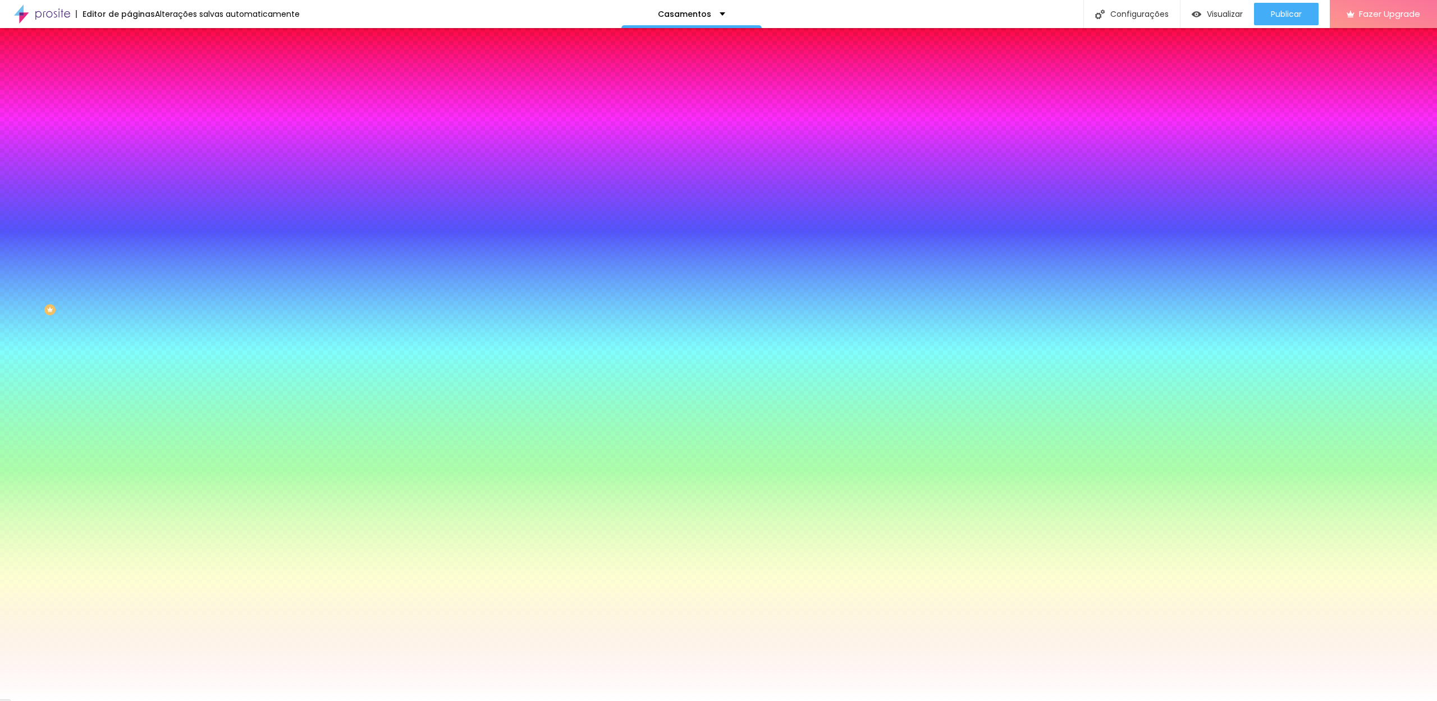
click at [134, 143] on icon "button" at bounding box center [137, 142] width 7 height 7
paste input "969696"
type input "#969696"
type input "15"
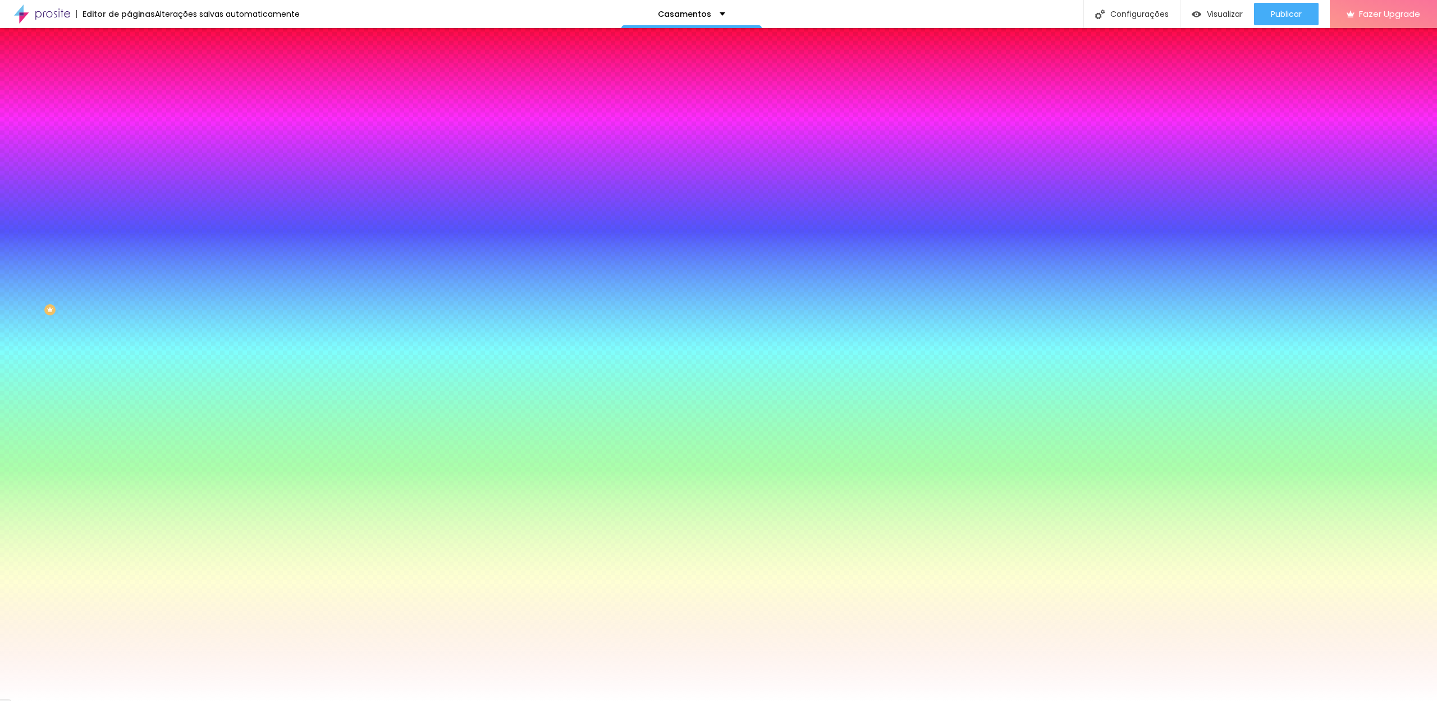
type input "15"
type input "14"
type input "13"
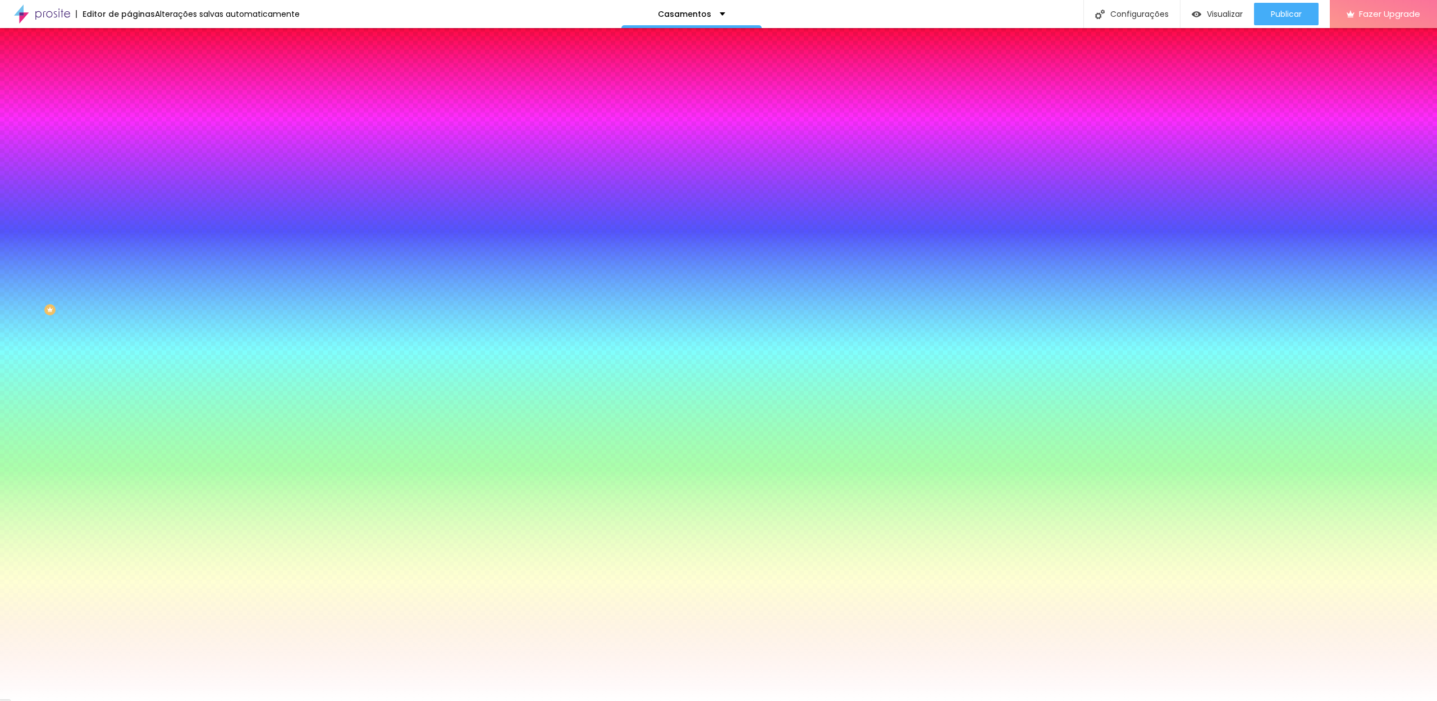
type input "12"
type input "13"
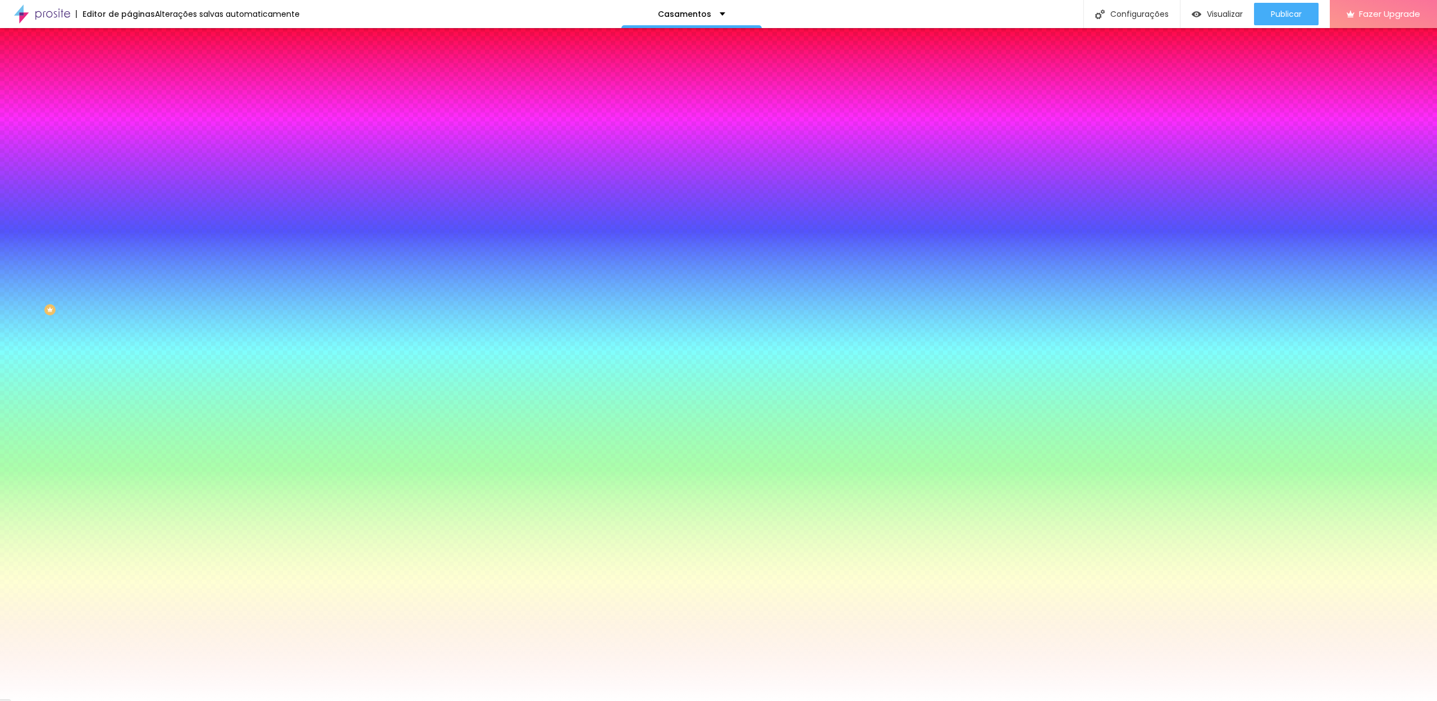
click at [956, 701] on div at bounding box center [718, 701] width 1437 height 0
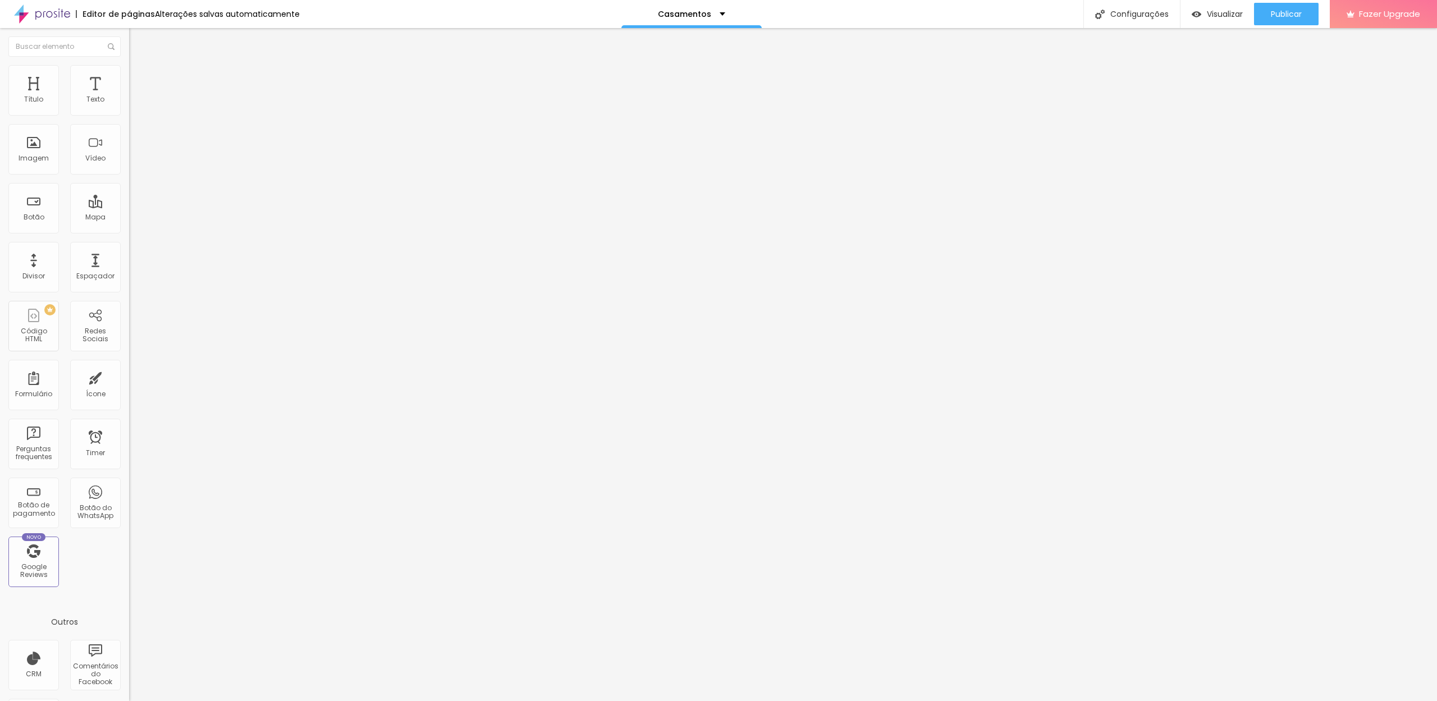
click at [139, 77] on span "Estilo" at bounding box center [147, 73] width 17 height 10
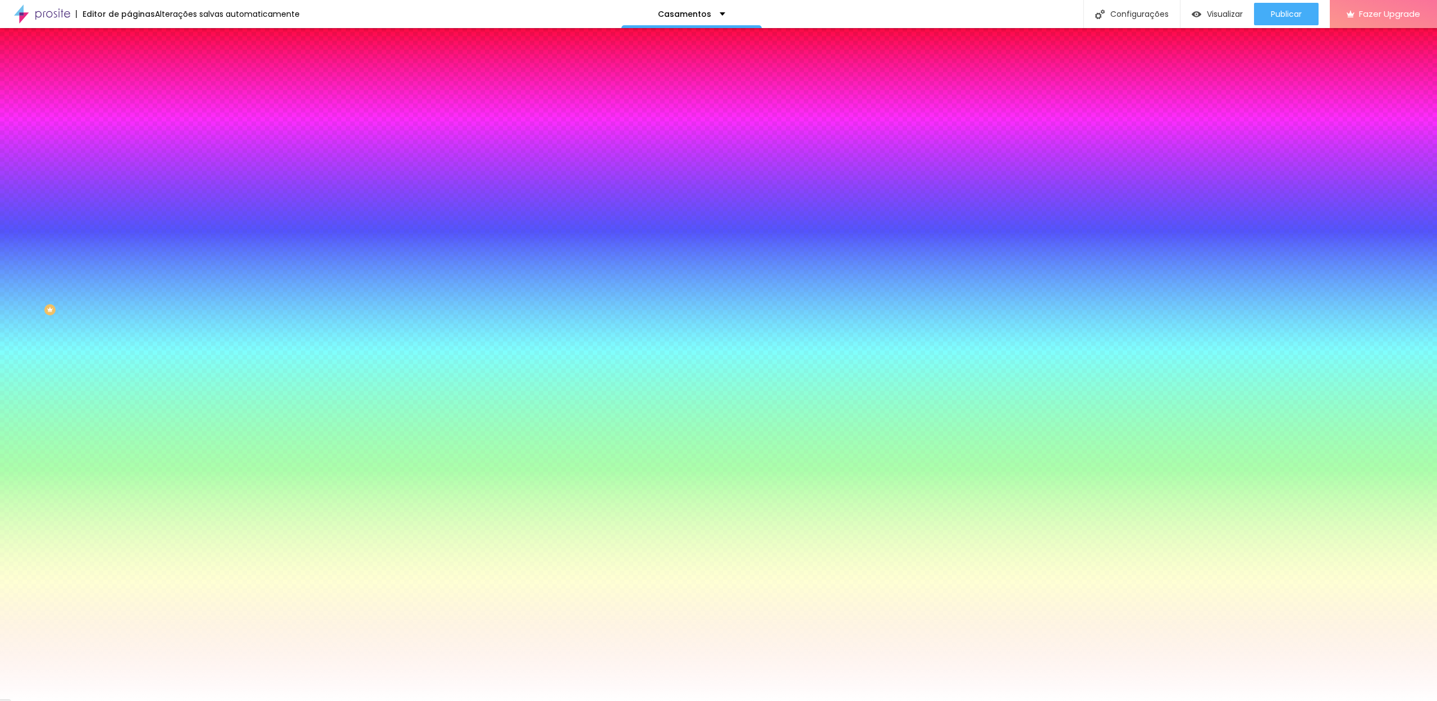
click at [134, 139] on icon "button" at bounding box center [137, 142] width 7 height 7
click at [639, 701] on div at bounding box center [718, 701] width 1437 height 0
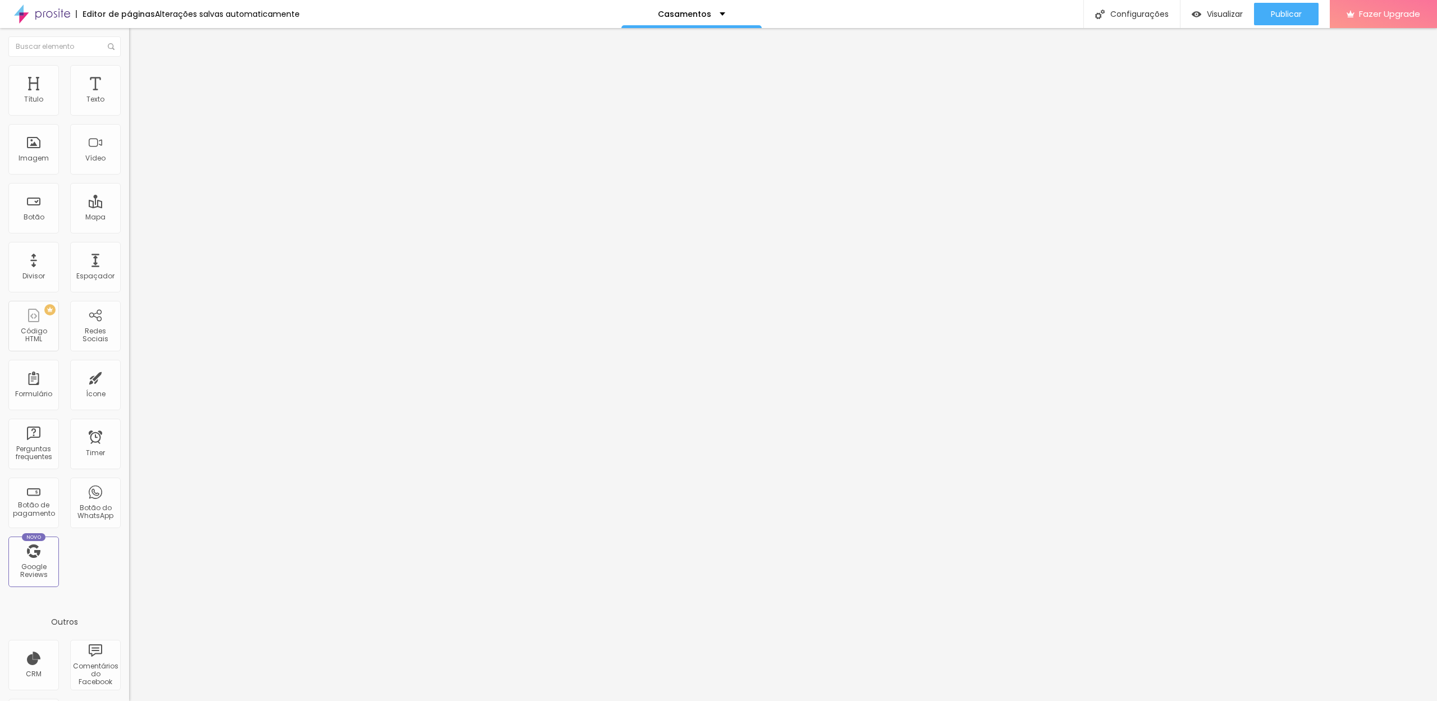
click at [129, 71] on img at bounding box center [134, 70] width 10 height 10
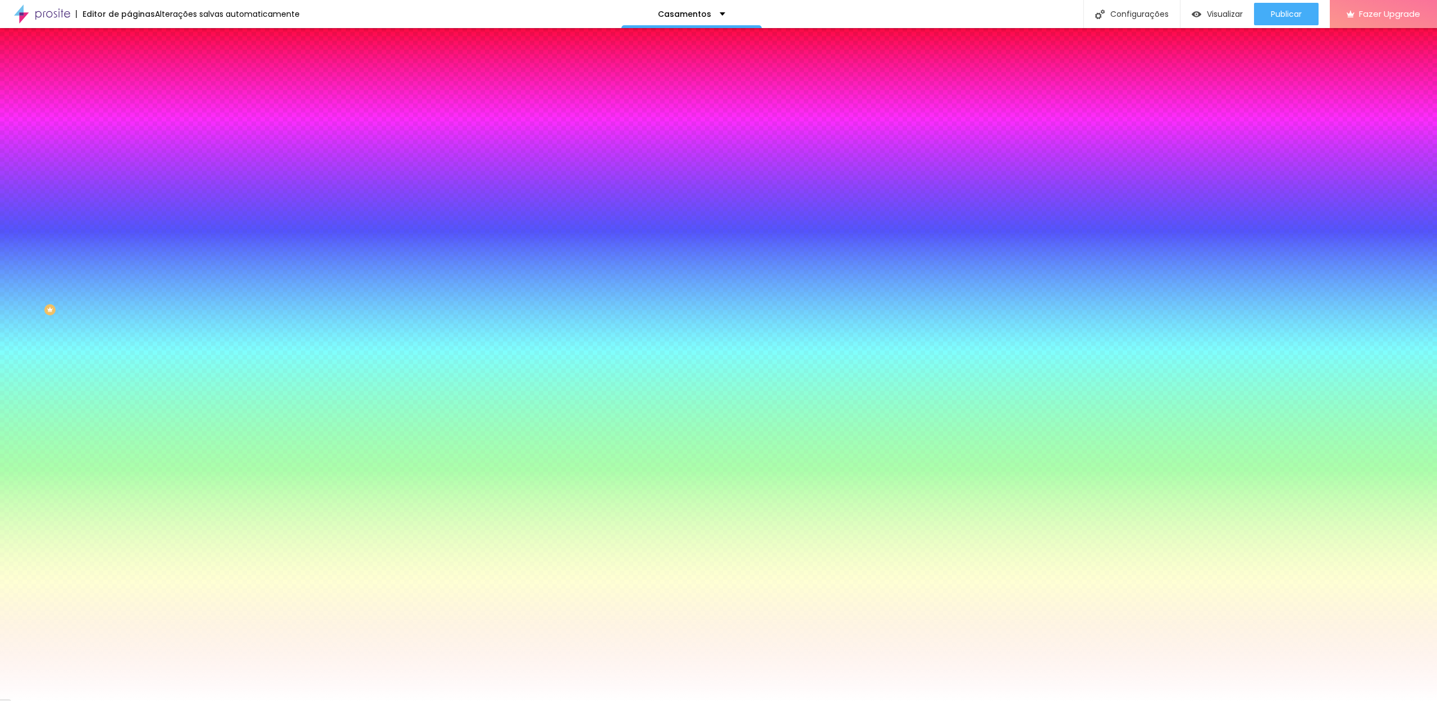
click at [129, 143] on button "button" at bounding box center [137, 144] width 16 height 12
type input "12"
type input "11"
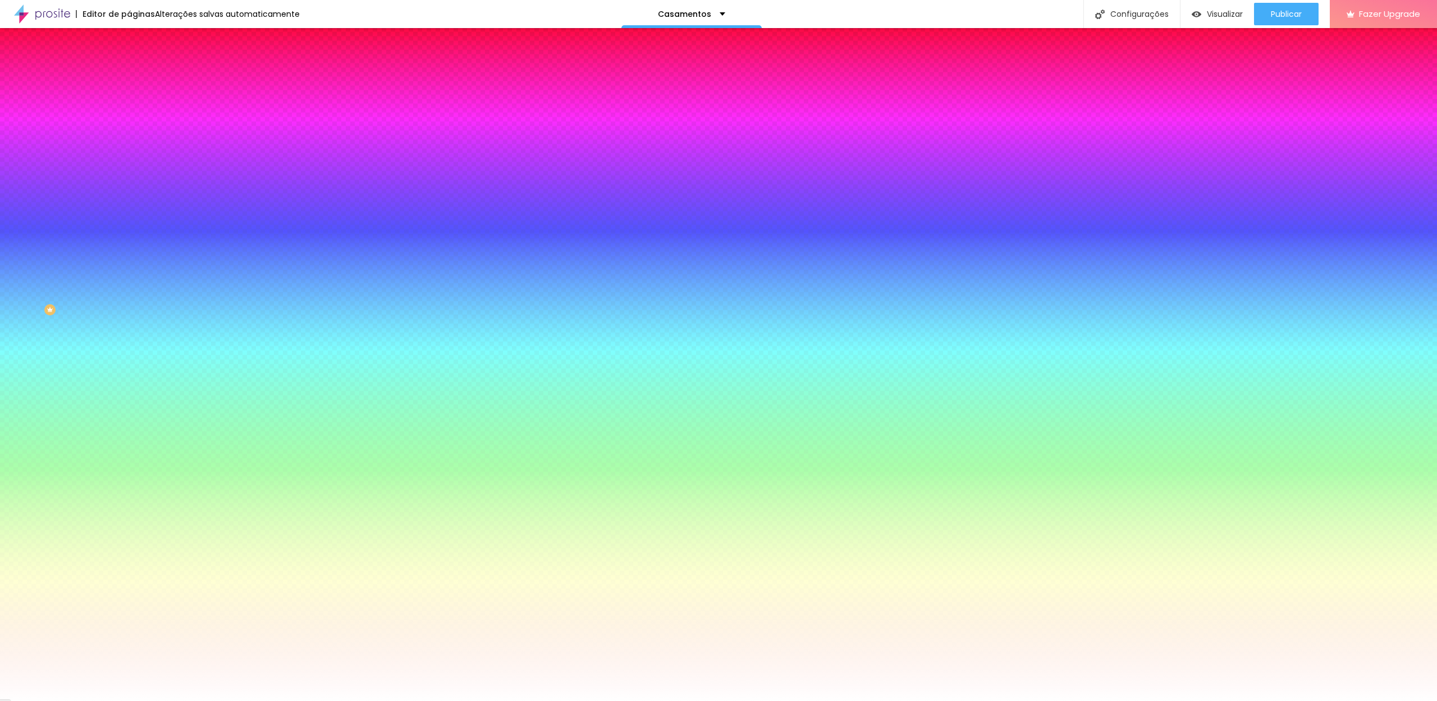
type input "12"
click at [69, 701] on div at bounding box center [718, 701] width 1437 height 0
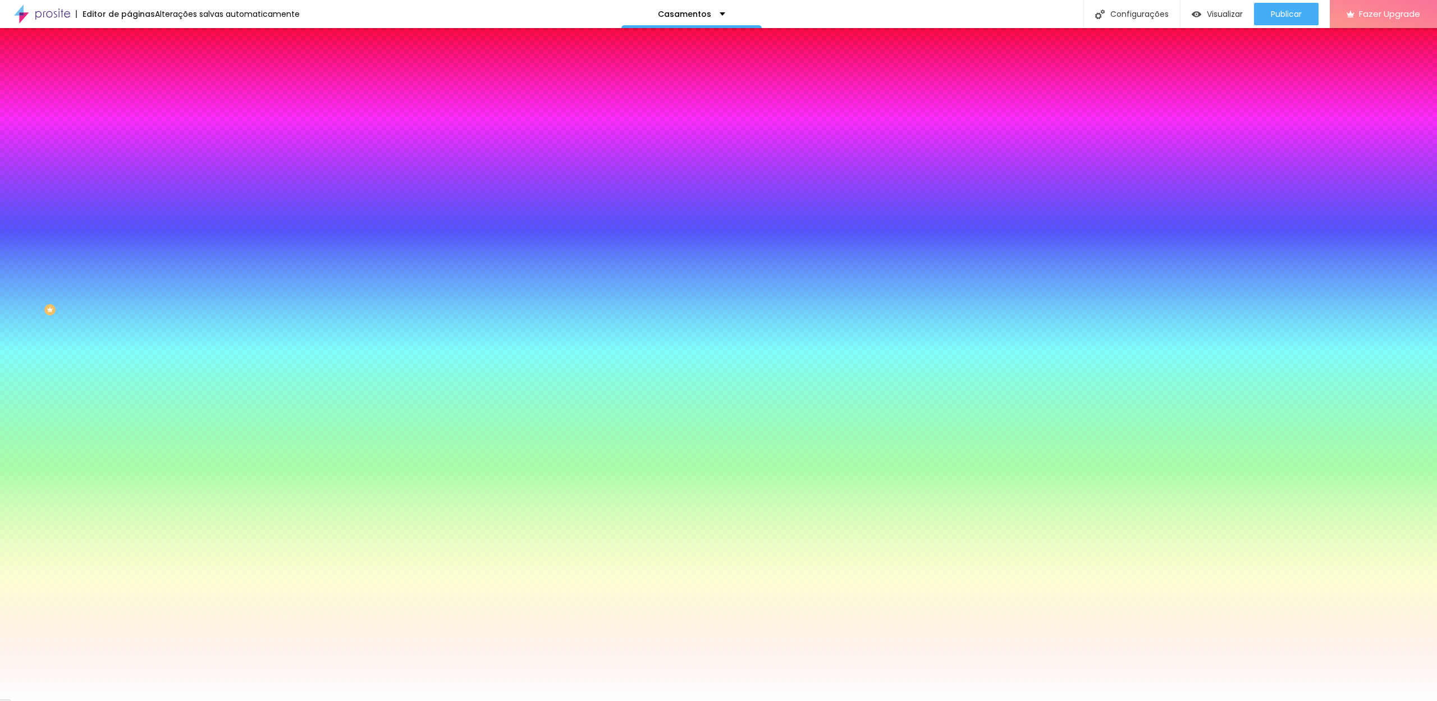
click at [134, 171] on icon "button" at bounding box center [137, 174] width 7 height 7
type input "1"
type input "0"
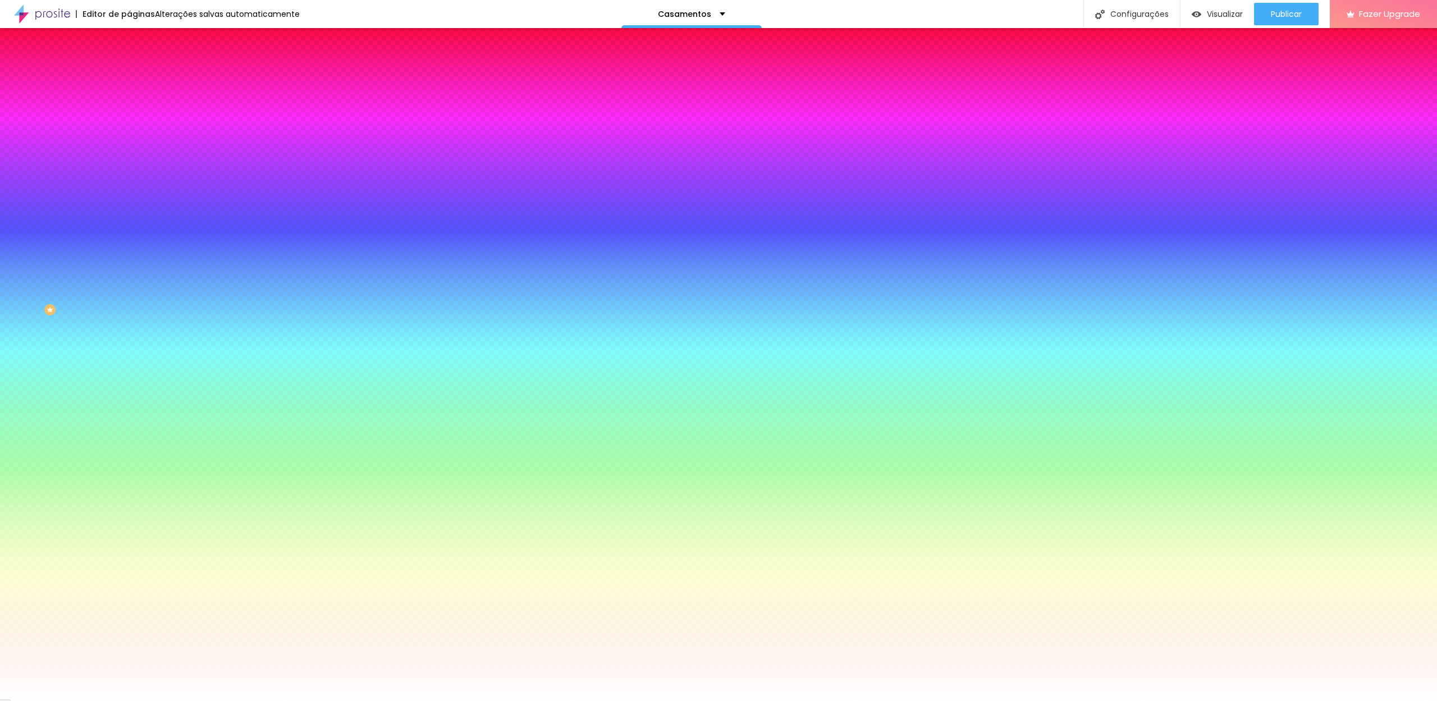
drag, startPoint x: 124, startPoint y: 245, endPoint x: 62, endPoint y: 246, distance: 62.3
click at [62, 246] on body "Editor de páginas Alterações salvas automaticamente Casamentos Configurações Co…" at bounding box center [718, 350] width 1437 height 701
click at [77, 701] on div at bounding box center [718, 701] width 1437 height 0
click at [129, 382] on div at bounding box center [193, 382] width 129 height 0
type input "#FFFFFF"
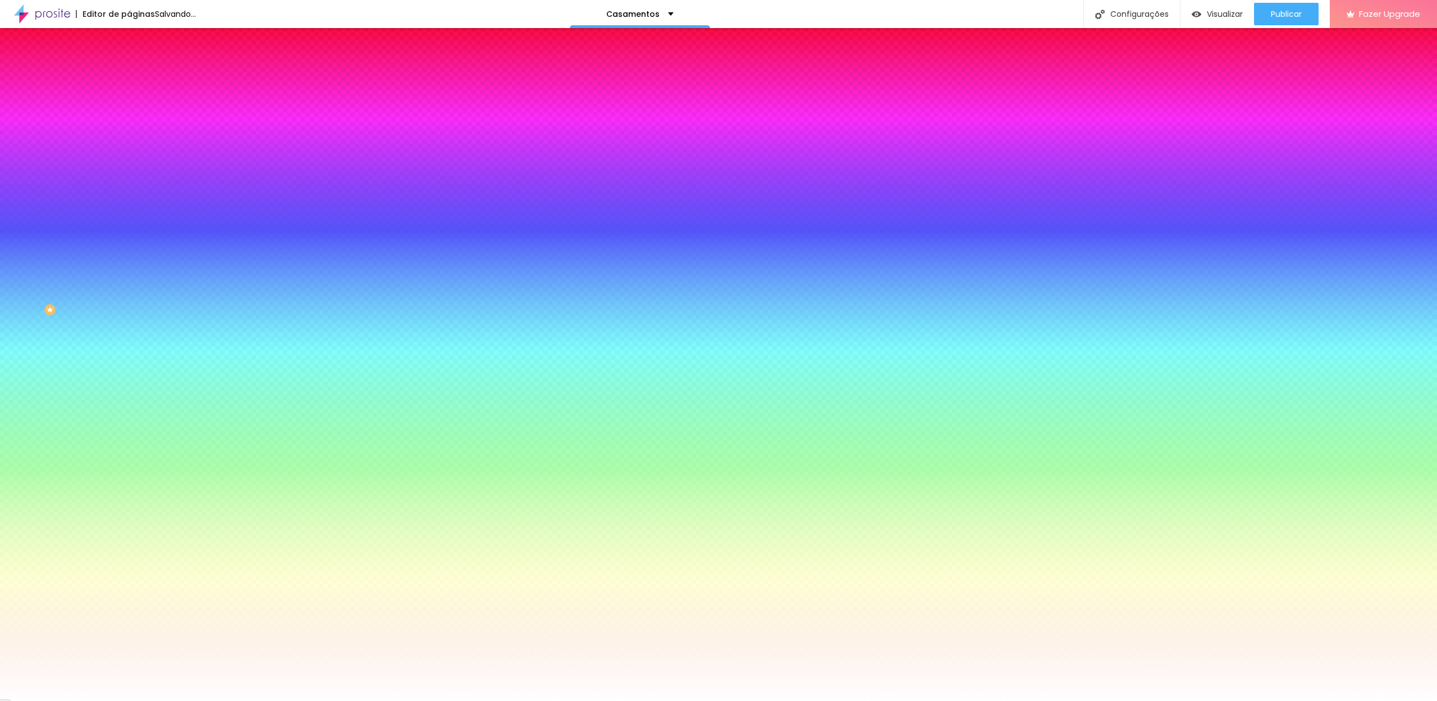
click at [129, 362] on div "Cor de fundo Voltar ao padrão #FFFFFF" at bounding box center [193, 377] width 129 height 31
click at [129, 369] on div "Editar Botão Conteúdo Estilo Avançado Cor de fundo Voltar ao padrão #FFFFFF Tip…" at bounding box center [193, 364] width 129 height 673
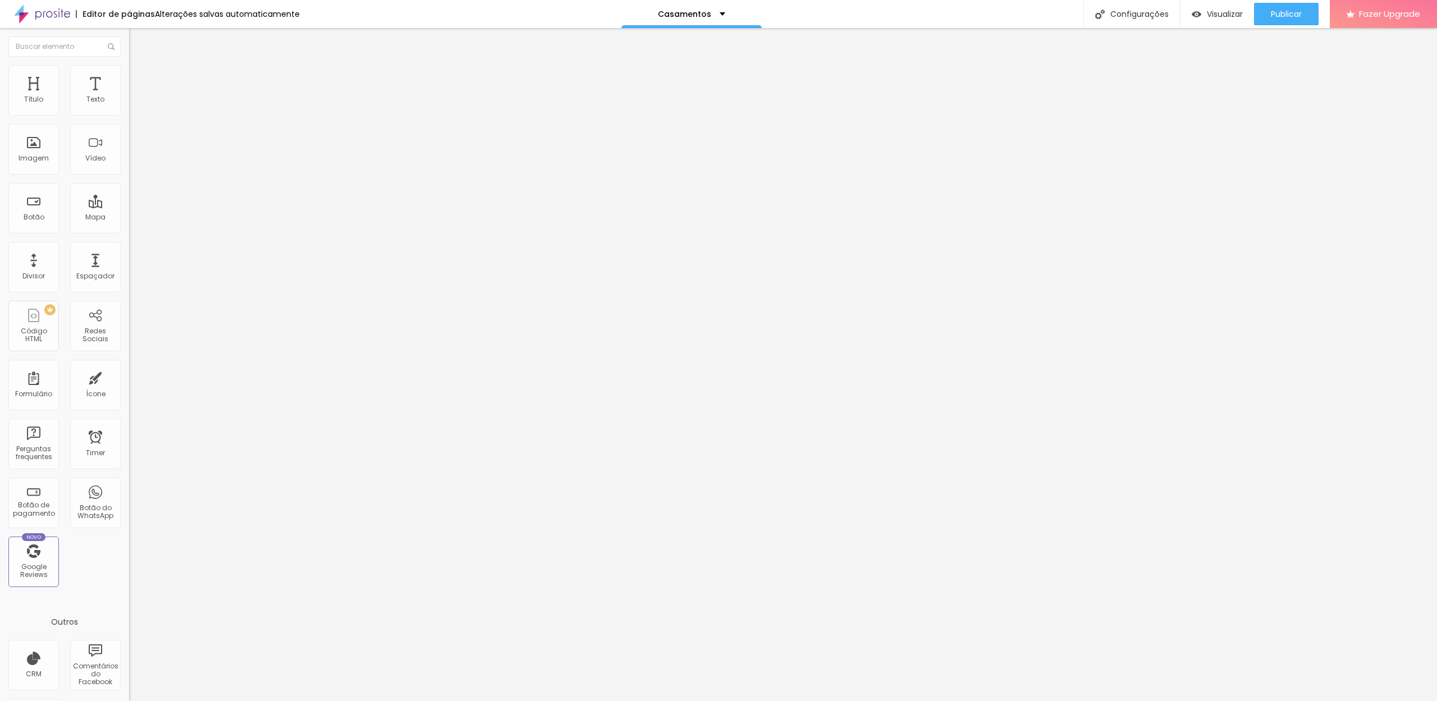
click at [139, 77] on span "Estilo" at bounding box center [147, 73] width 17 height 10
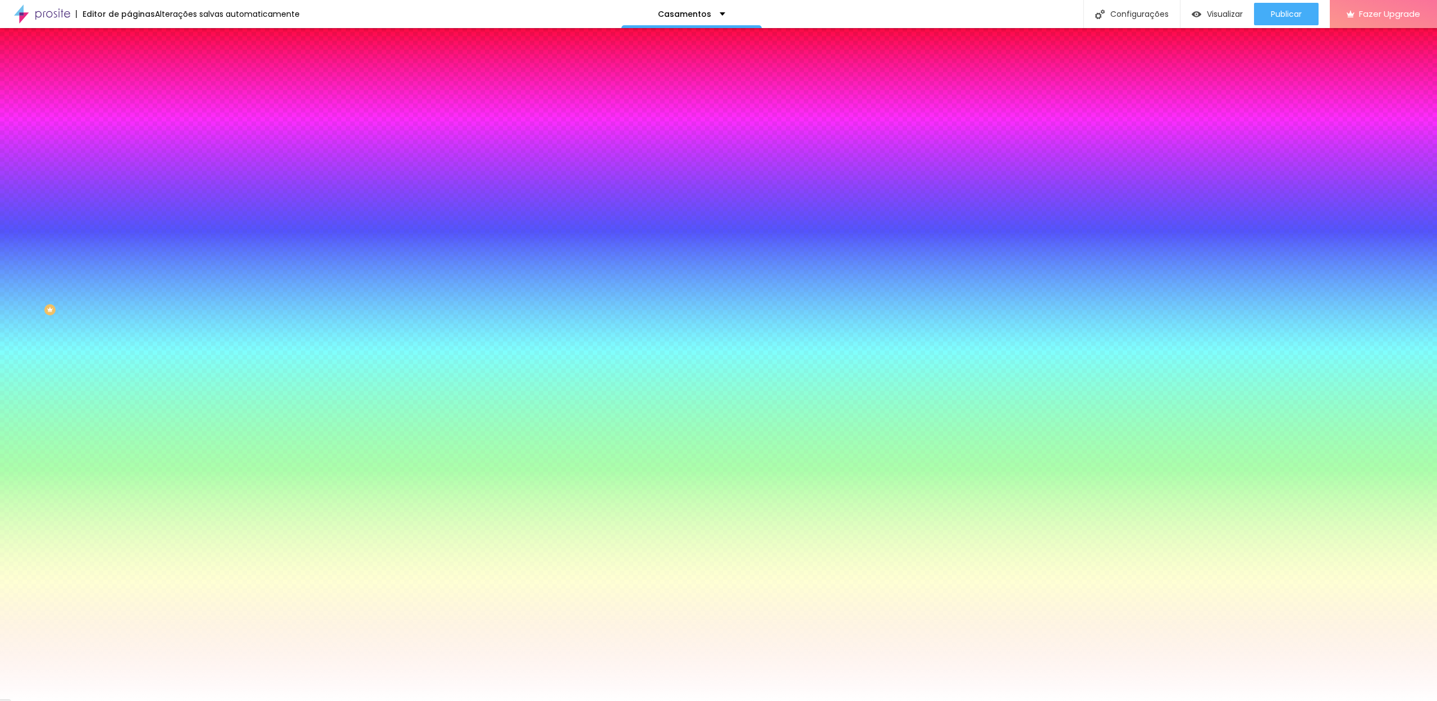
click at [129, 382] on div at bounding box center [193, 382] width 129 height 0
type input "#FFFFFF"
drag, startPoint x: 25, startPoint y: 271, endPoint x: 13, endPoint y: 237, distance: 35.5
click at [129, 362] on div "Cor de fundo Voltar ao padrão #FFFFFF" at bounding box center [193, 377] width 129 height 31
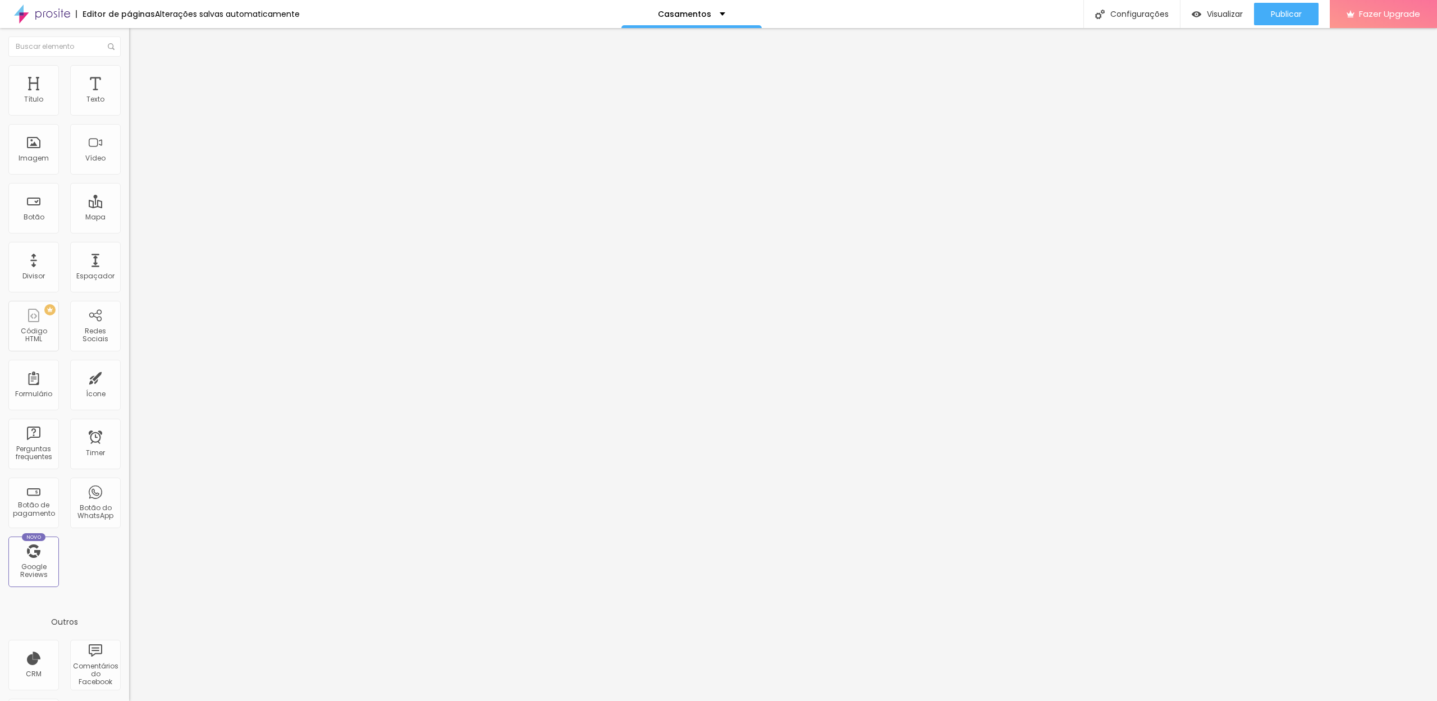
drag, startPoint x: 57, startPoint y: 127, endPoint x: 8, endPoint y: 127, distance: 48.3
click at [129, 106] on input "Click me" at bounding box center [196, 99] width 135 height 11
type input "Ver galeria"
click at [129, 67] on img at bounding box center [134, 70] width 10 height 10
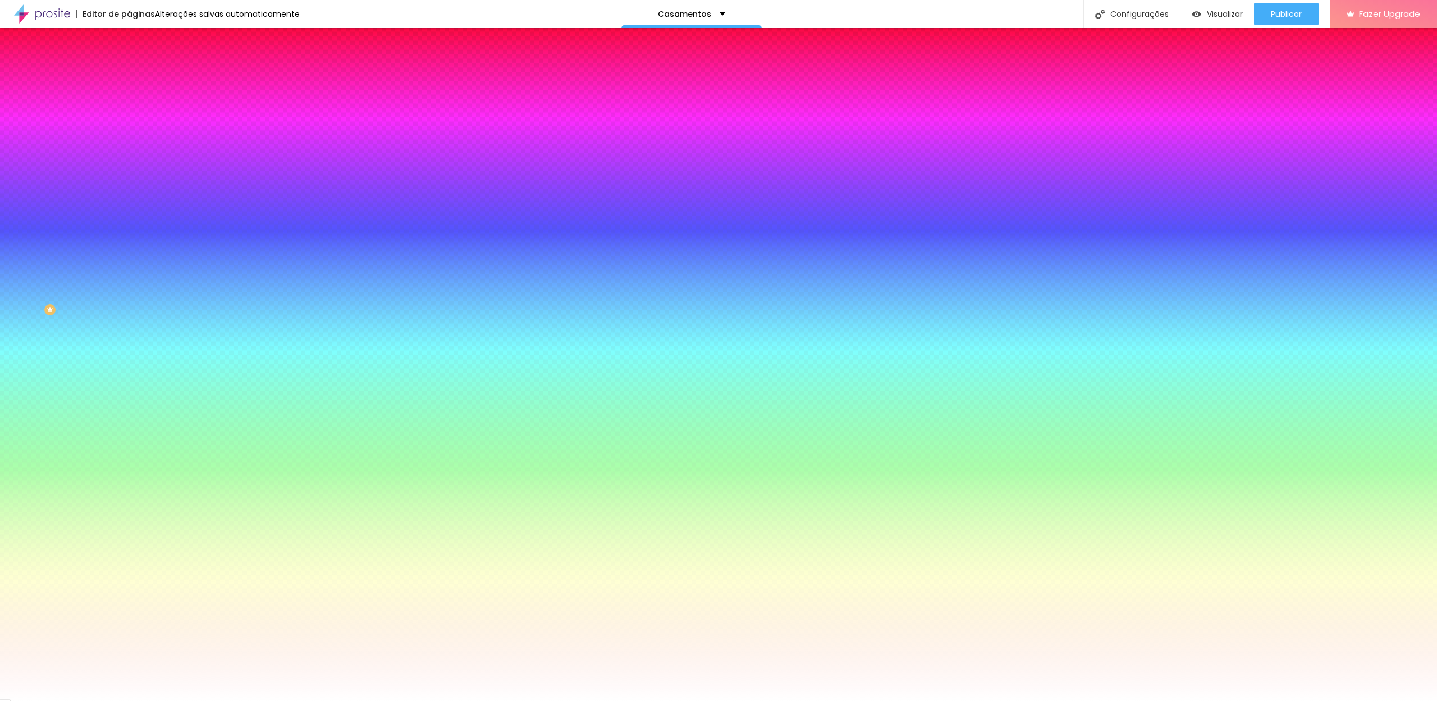
click at [139, 79] on span "Avançado" at bounding box center [157, 84] width 37 height 10
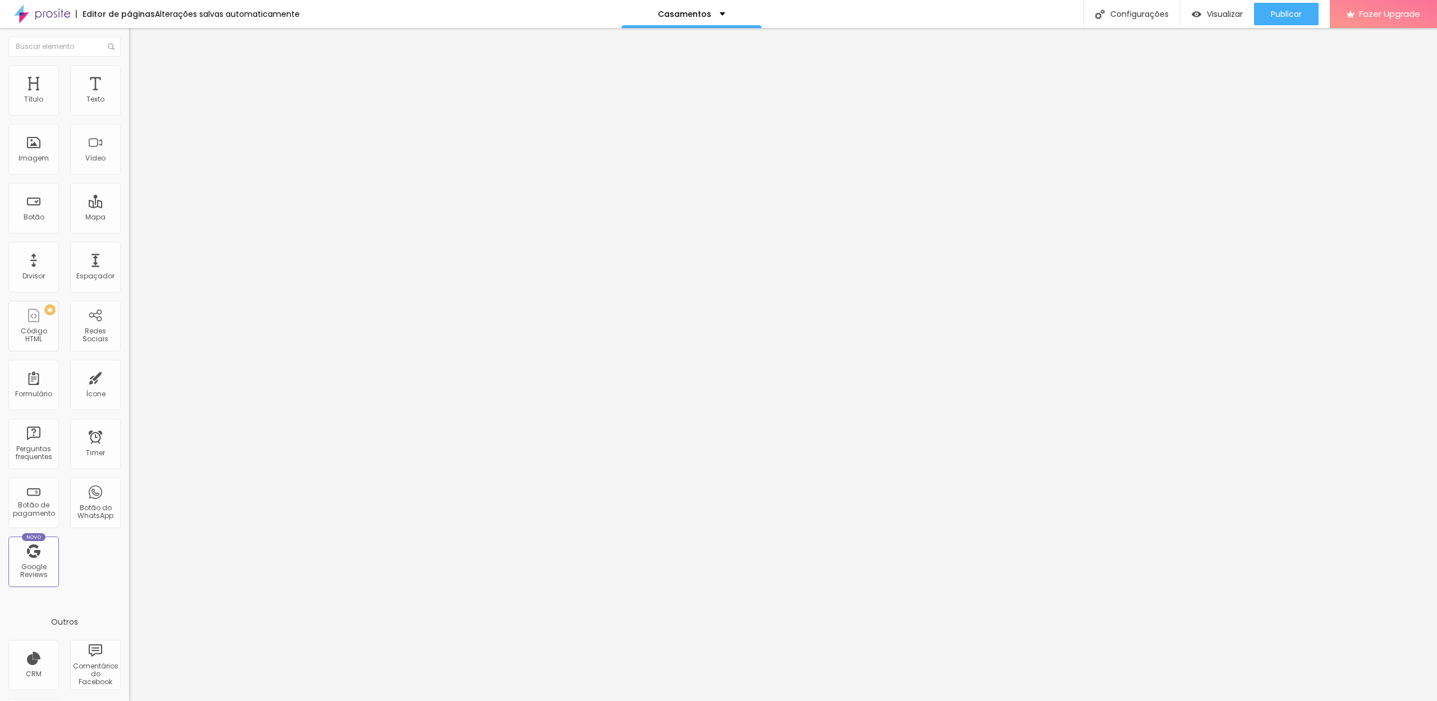
click at [129, 63] on li "Conteúdo" at bounding box center [193, 59] width 129 height 11
click at [129, 71] on img at bounding box center [134, 70] width 10 height 10
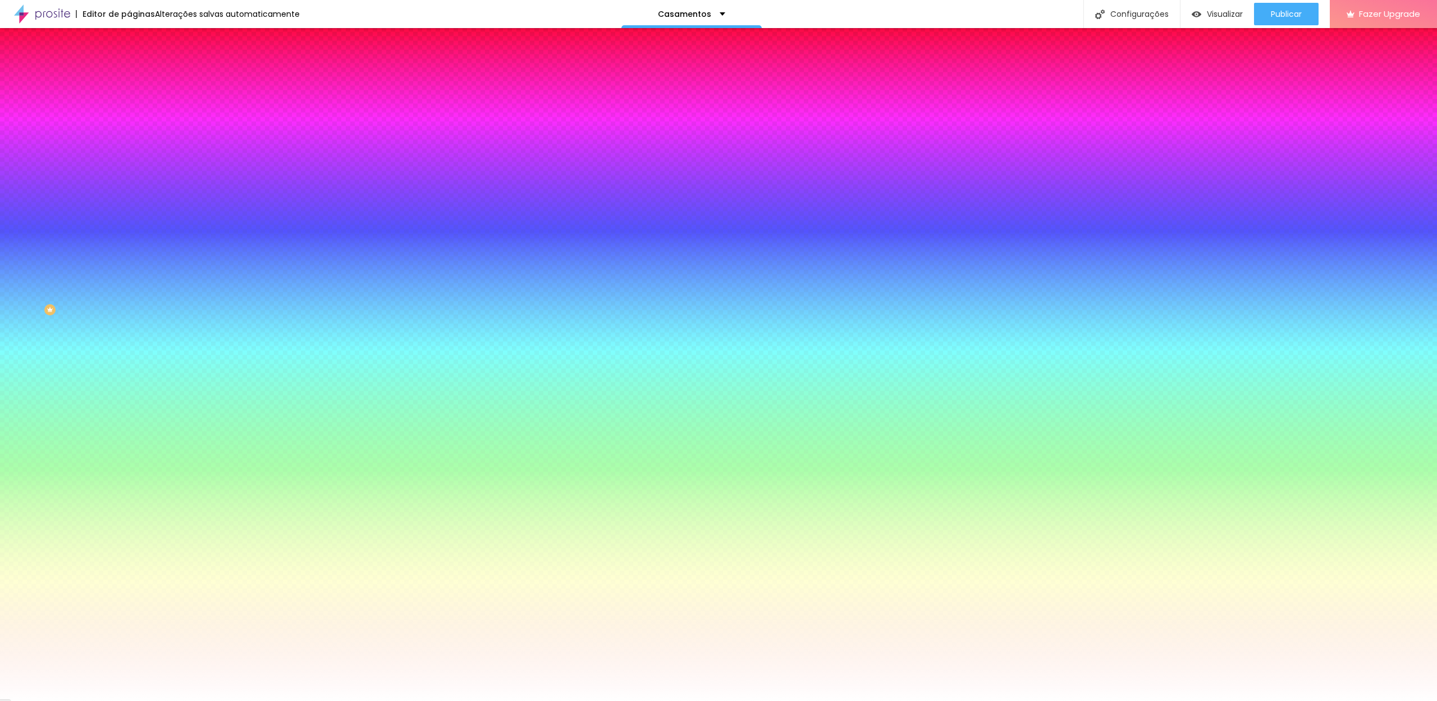
click at [129, 114] on input "#FFFFFF" at bounding box center [196, 112] width 135 height 11
click at [134, 139] on icon "button" at bounding box center [137, 142] width 7 height 7
type input "15"
type input "14"
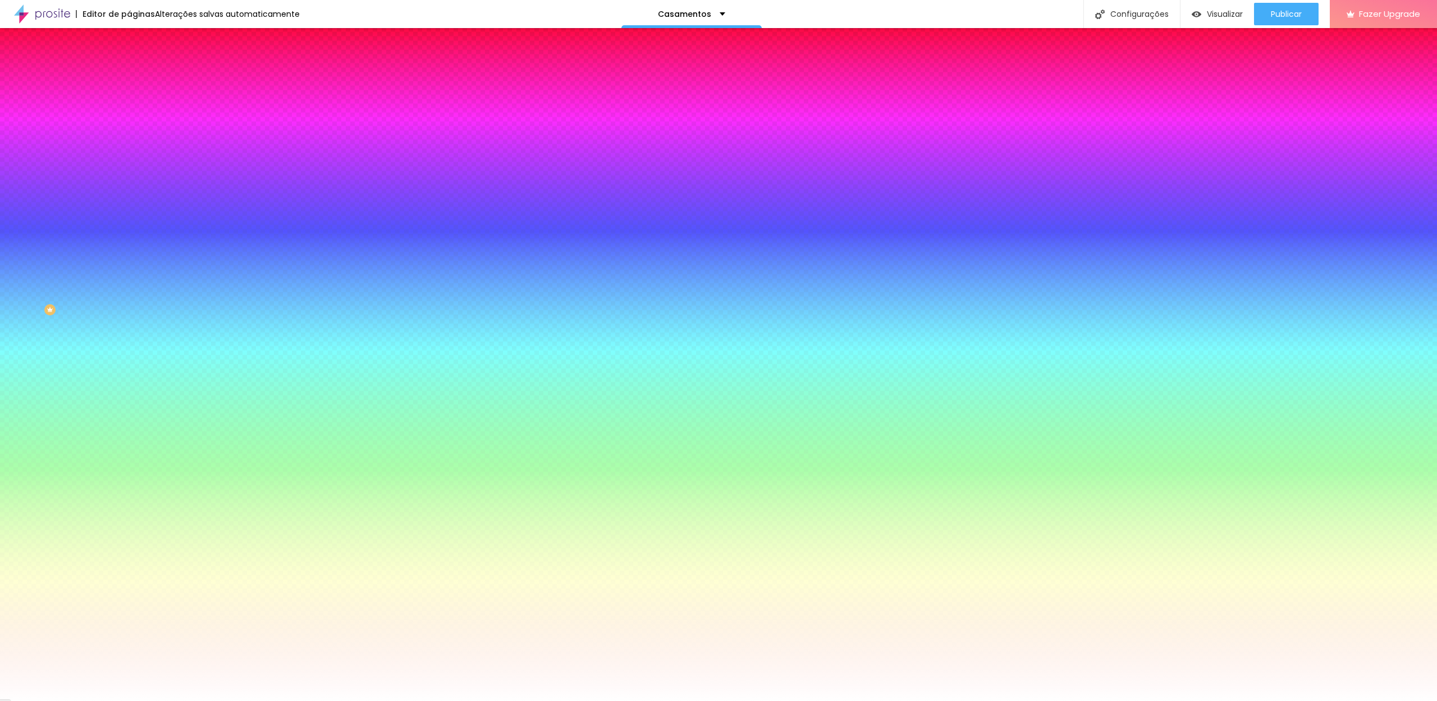
type input "14"
type input "13"
type input "12"
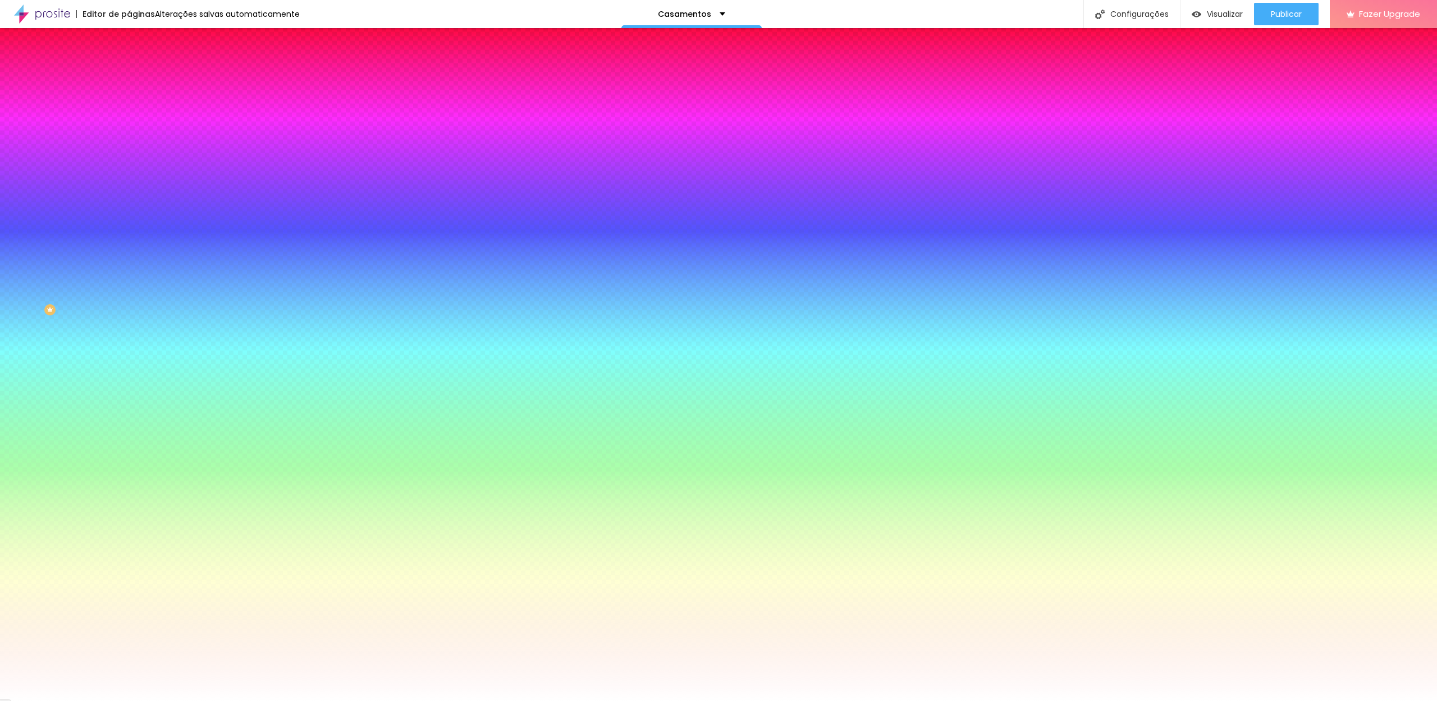
drag, startPoint x: 166, startPoint y: 213, endPoint x: 159, endPoint y: 213, distance: 7.3
type input "12"
paste input "969696"
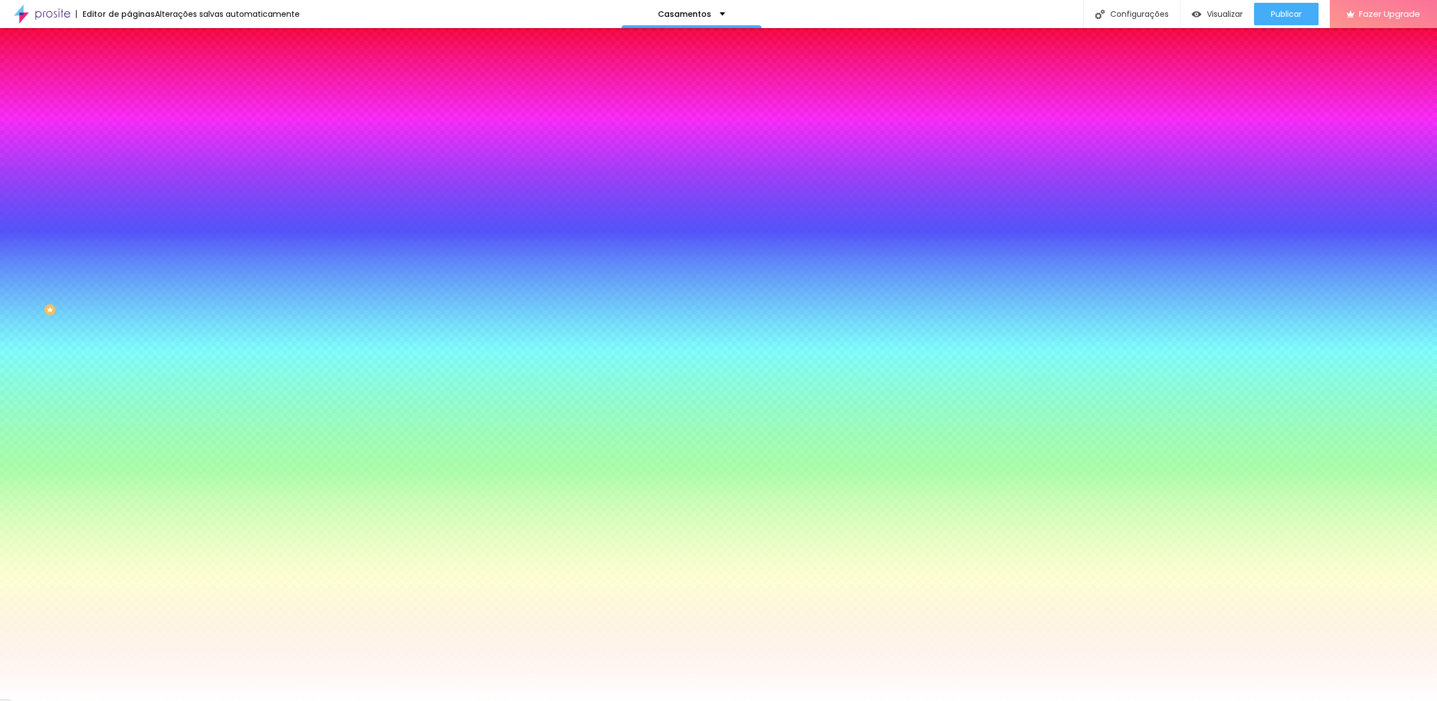
type input "#969696"
click at [63, 701] on div at bounding box center [718, 701] width 1437 height 0
click at [134, 171] on icon "button" at bounding box center [137, 174] width 7 height 7
type input "1"
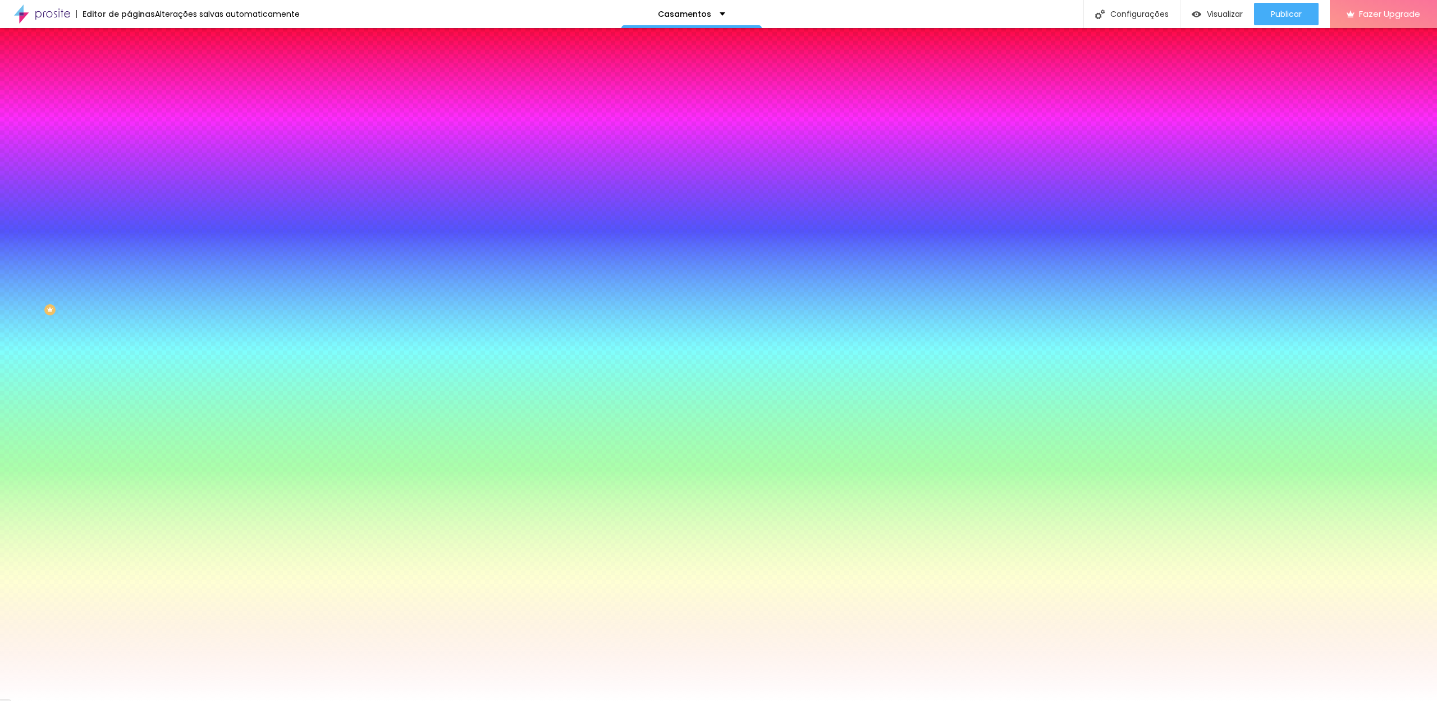
type input "0"
drag, startPoint x: 139, startPoint y: 243, endPoint x: 111, endPoint y: 243, distance: 28.1
click at [86, 701] on div at bounding box center [718, 701] width 1437 height 0
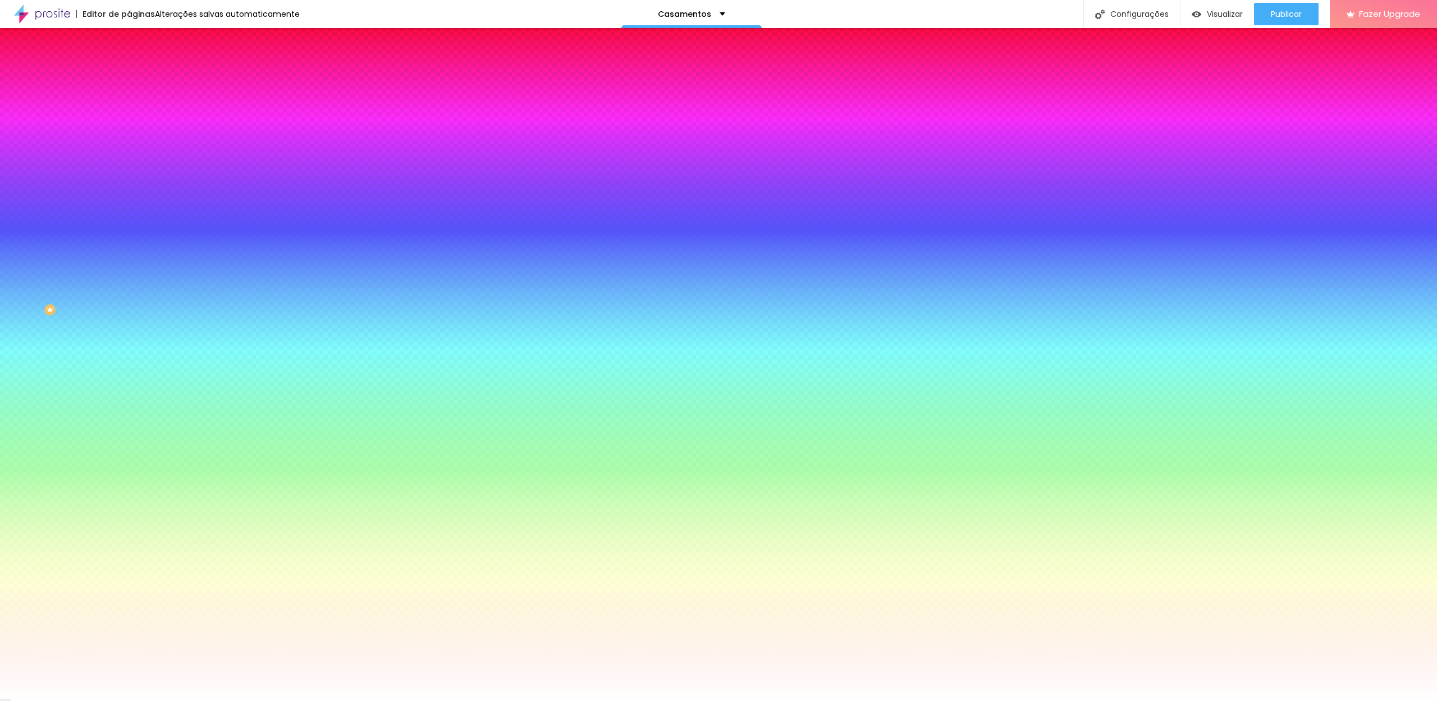
click at [129, 382] on div at bounding box center [193, 382] width 129 height 0
type input "#FFFFFF"
drag, startPoint x: 35, startPoint y: 284, endPoint x: 7, endPoint y: 240, distance: 52.5
click at [129, 240] on div "Cor de fundo Voltar ao padrão #FFFFFF Tipografia Voltar ao padrão Borda Voltar …" at bounding box center [193, 271] width 129 height 367
click at [129, 351] on div "Editar Botão Conteúdo Estilo Avançado Cor de fundo Voltar ao padrão #FFFFFF Tip…" at bounding box center [193, 364] width 129 height 673
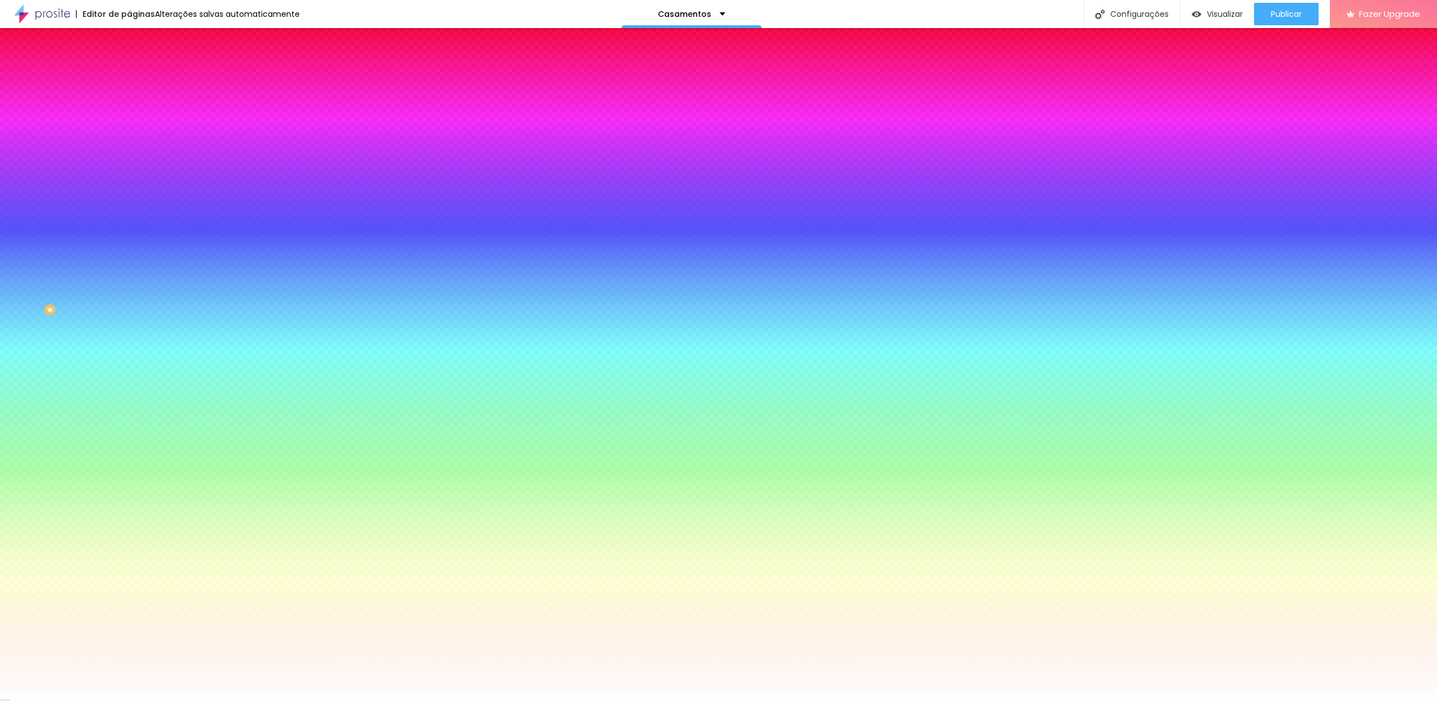
click at [129, 341] on div "Editar Botão Conteúdo Estilo Avançado Cor de fundo Voltar ao padrão #FFFFFF Tip…" at bounding box center [193, 364] width 129 height 673
click at [129, 337] on div "Editar Botão Conteúdo Estilo Avançado Cor de fundo Voltar ao padrão #FFFFFF Tip…" at bounding box center [193, 364] width 129 height 673
click at [139, 66] on span "Conteúdo" at bounding box center [156, 62] width 35 height 10
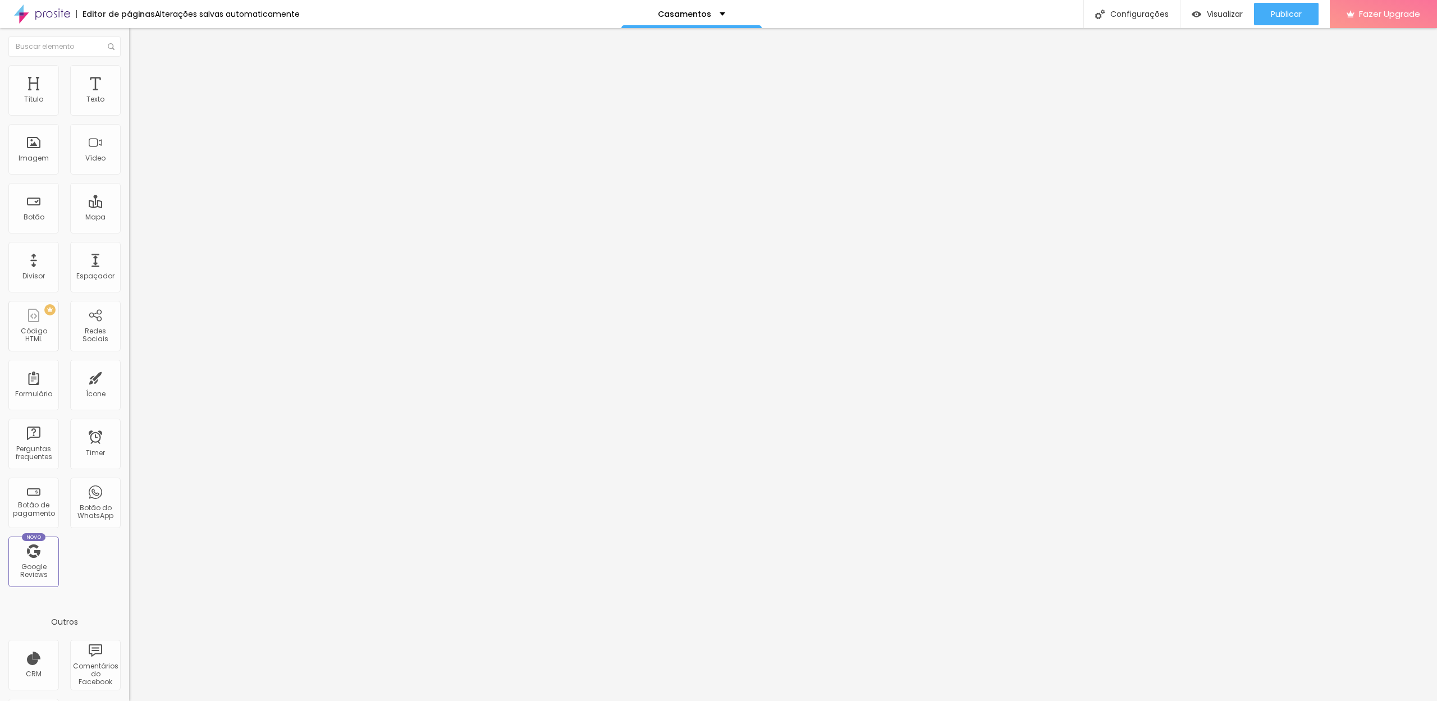
click at [129, 106] on input "Click me" at bounding box center [196, 99] width 135 height 11
type input "Ver galeria"
click at [129, 251] on div "Texto Ver galeria Alinhamento [GEOGRAPHIC_DATA] Link URL https:// Abrir em uma …" at bounding box center [193, 169] width 129 height 163
click at [129, 75] on li "Estilo" at bounding box center [193, 70] width 129 height 11
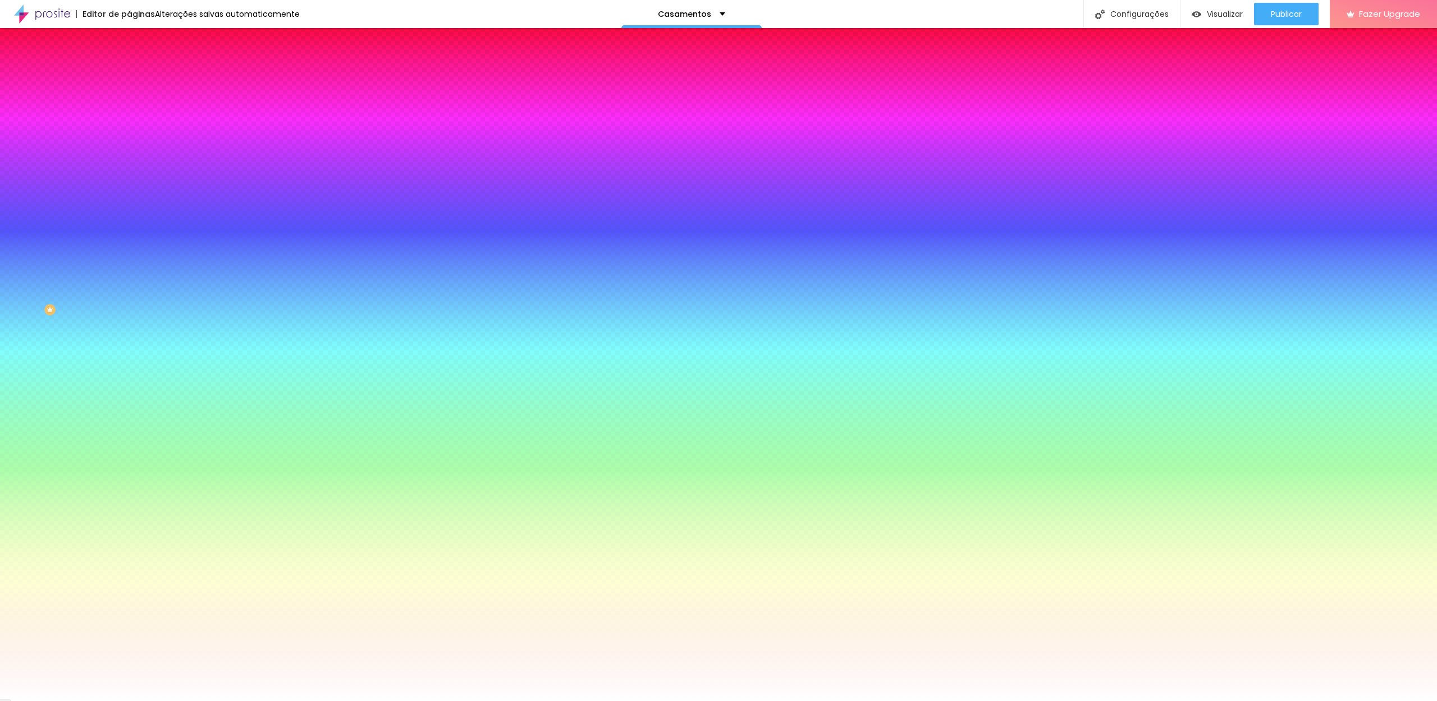
click at [139, 66] on span "Conteúdo" at bounding box center [156, 62] width 35 height 10
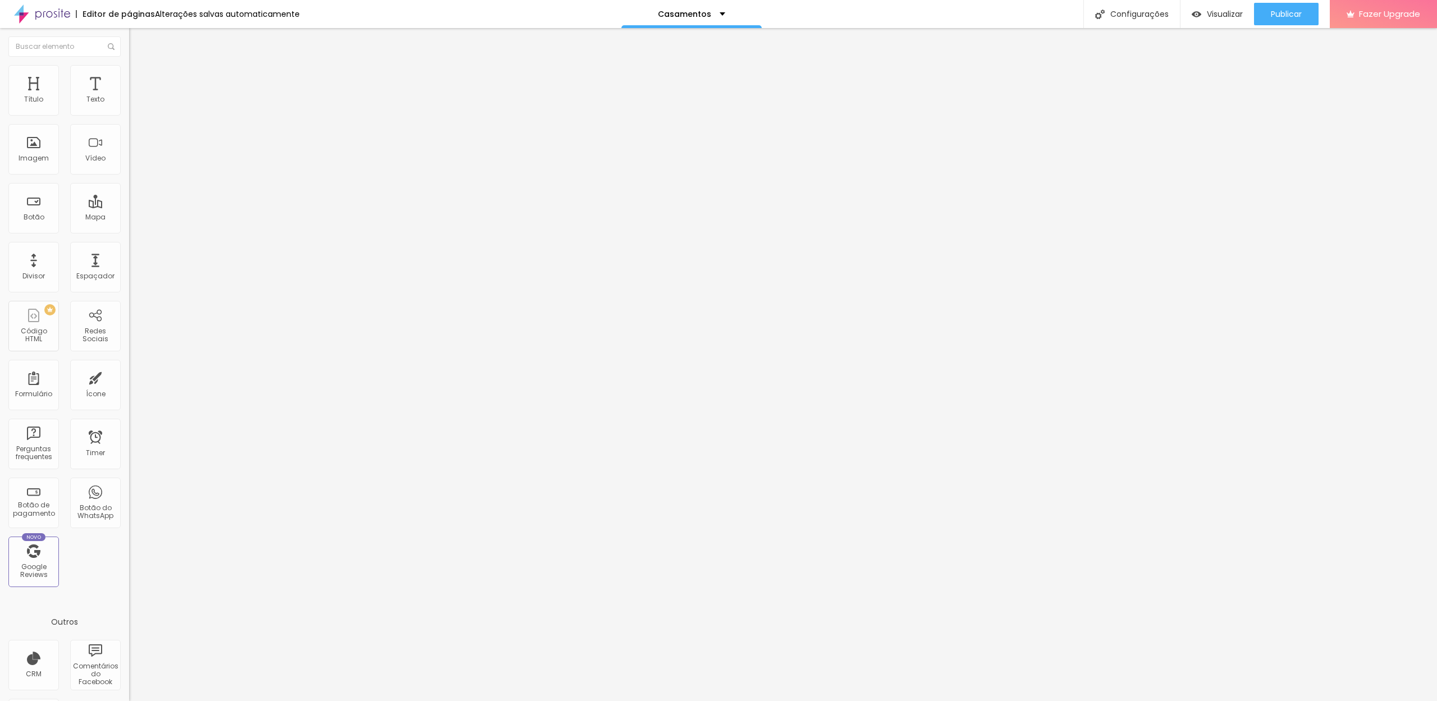
click at [129, 177] on span "Normal" at bounding box center [141, 172] width 25 height 10
click at [129, 184] on span "Pequeno" at bounding box center [144, 179] width 30 height 10
click at [473, 1] on div "Editor de páginas Alterações salvas automaticamente Casamentos Configurações Co…" at bounding box center [718, 14] width 1437 height 28
click at [1288, 16] on span "Publicar" at bounding box center [1286, 14] width 31 height 9
click at [45, 15] on img at bounding box center [42, 14] width 56 height 28
